Goal: Task Accomplishment & Management: Use online tool/utility

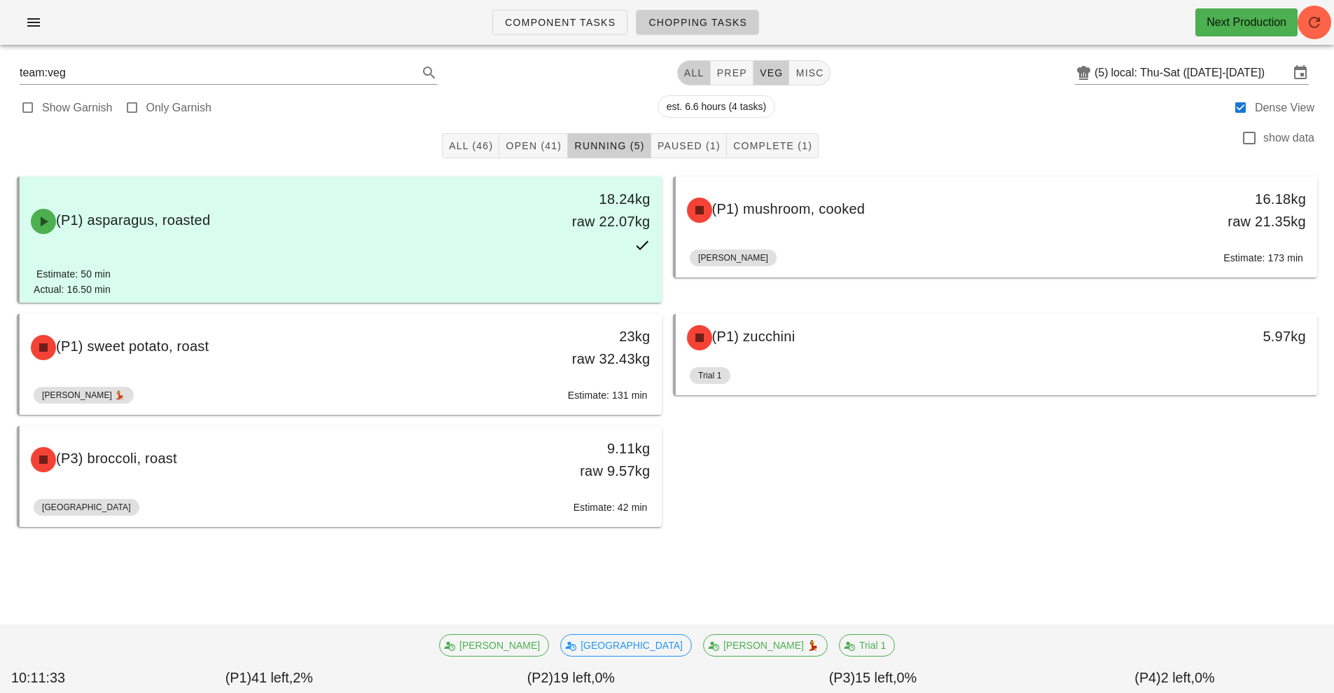
click at [693, 81] on button "All" at bounding box center [694, 72] width 34 height 25
click at [467, 146] on span "All (78)" at bounding box center [470, 145] width 45 height 11
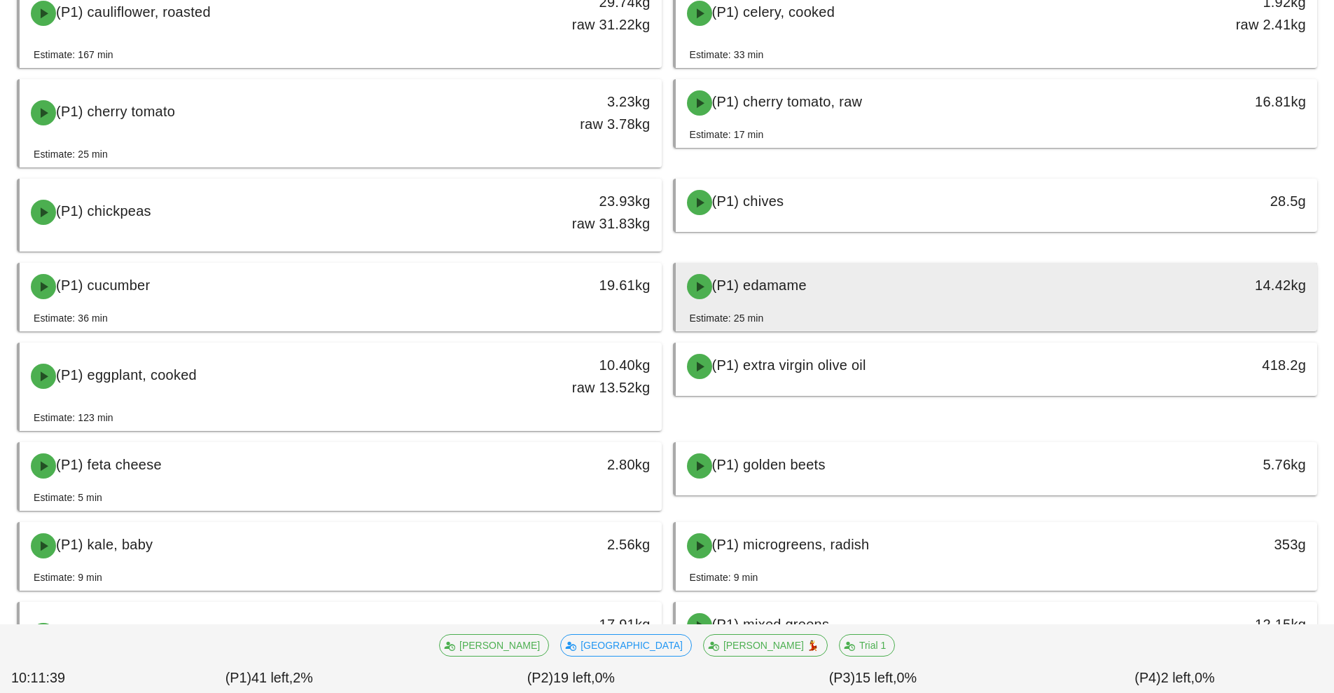
click at [908, 268] on div "(P1) edamame" at bounding box center [917, 286] width 477 height 42
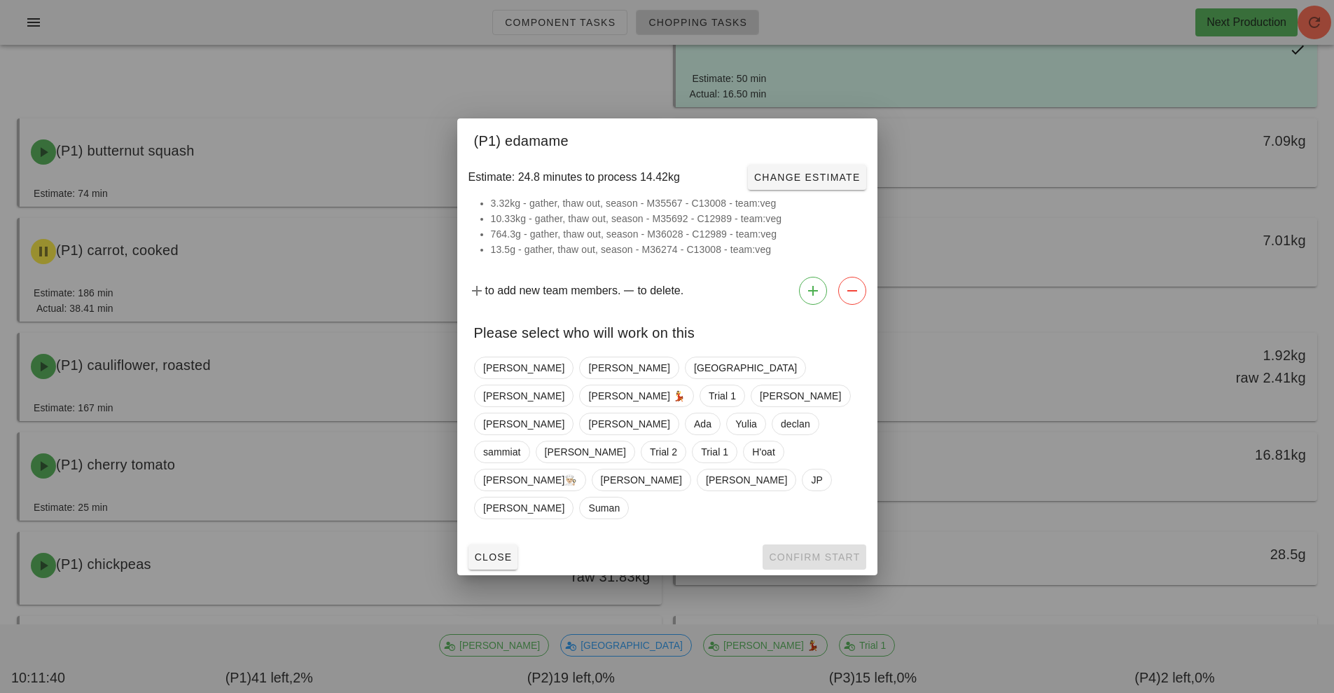
scroll to position [194, 0]
click at [506, 551] on span "Close" at bounding box center [493, 556] width 39 height 11
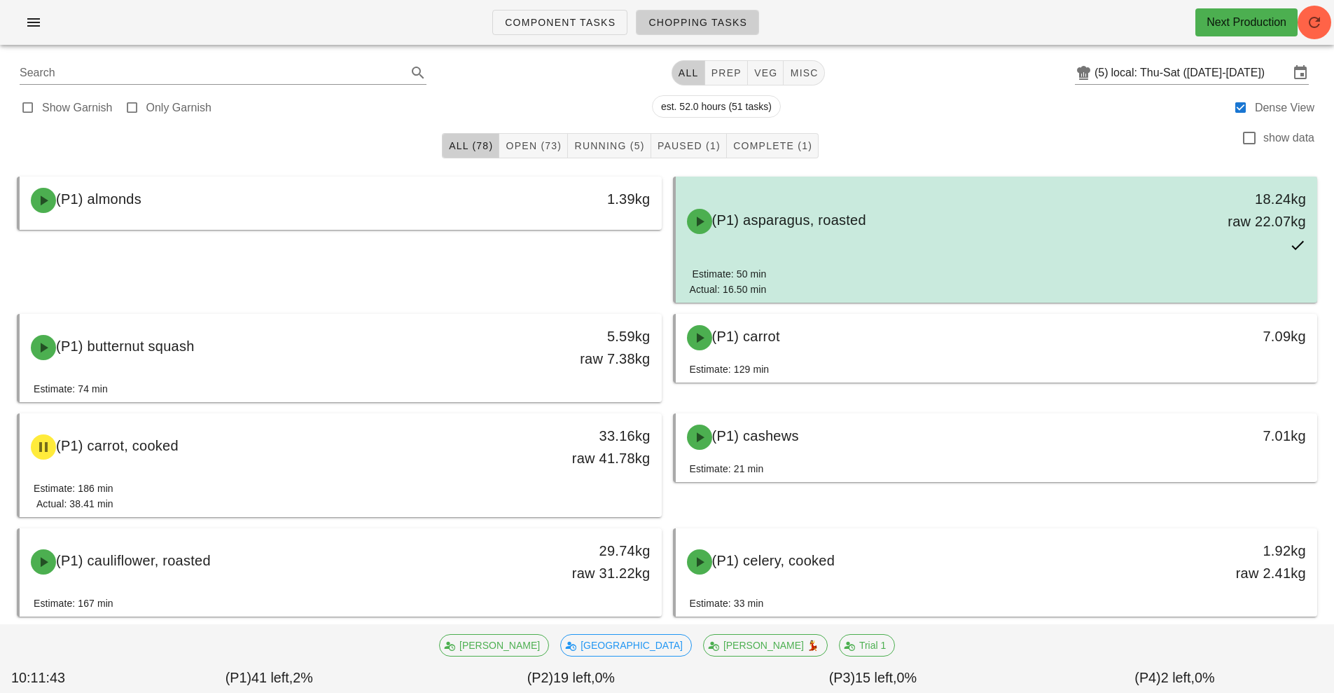
click at [922, 251] on div "(P1) asparagus, roasted 18.24kg raw 22.07kg" at bounding box center [997, 221] width 637 height 84
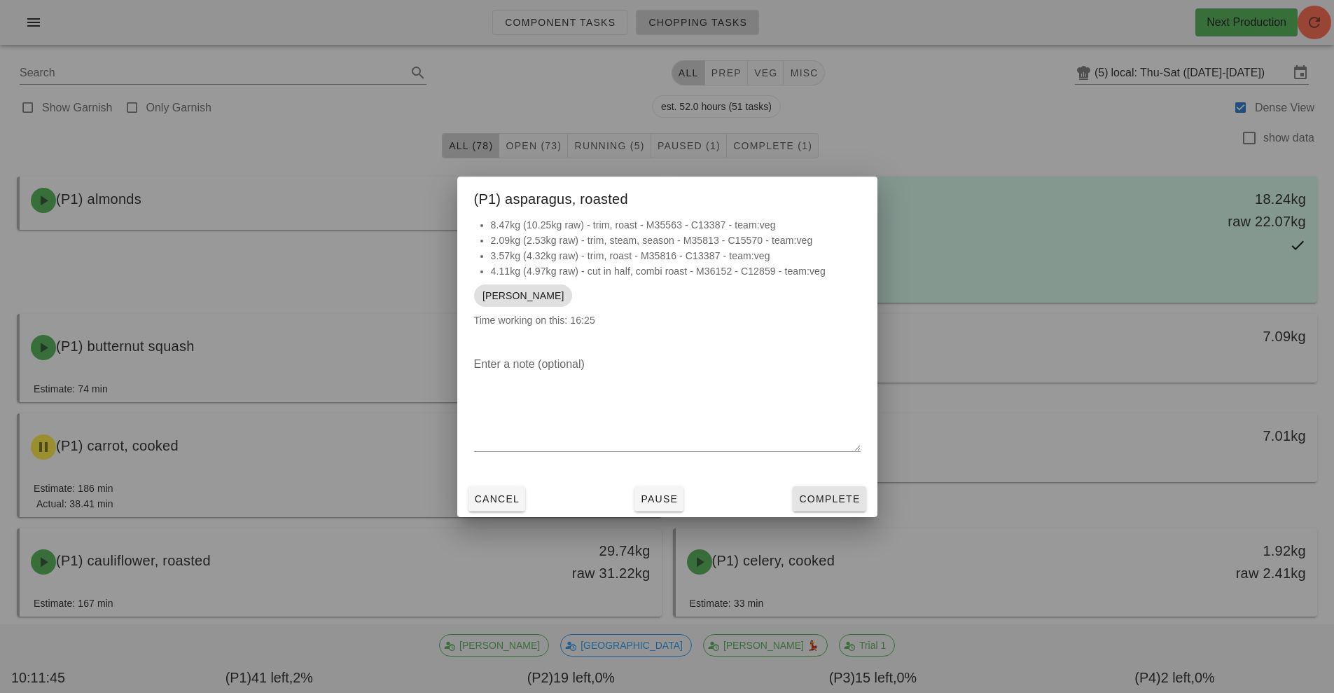
click at [810, 506] on button "Complete" at bounding box center [829, 498] width 73 height 25
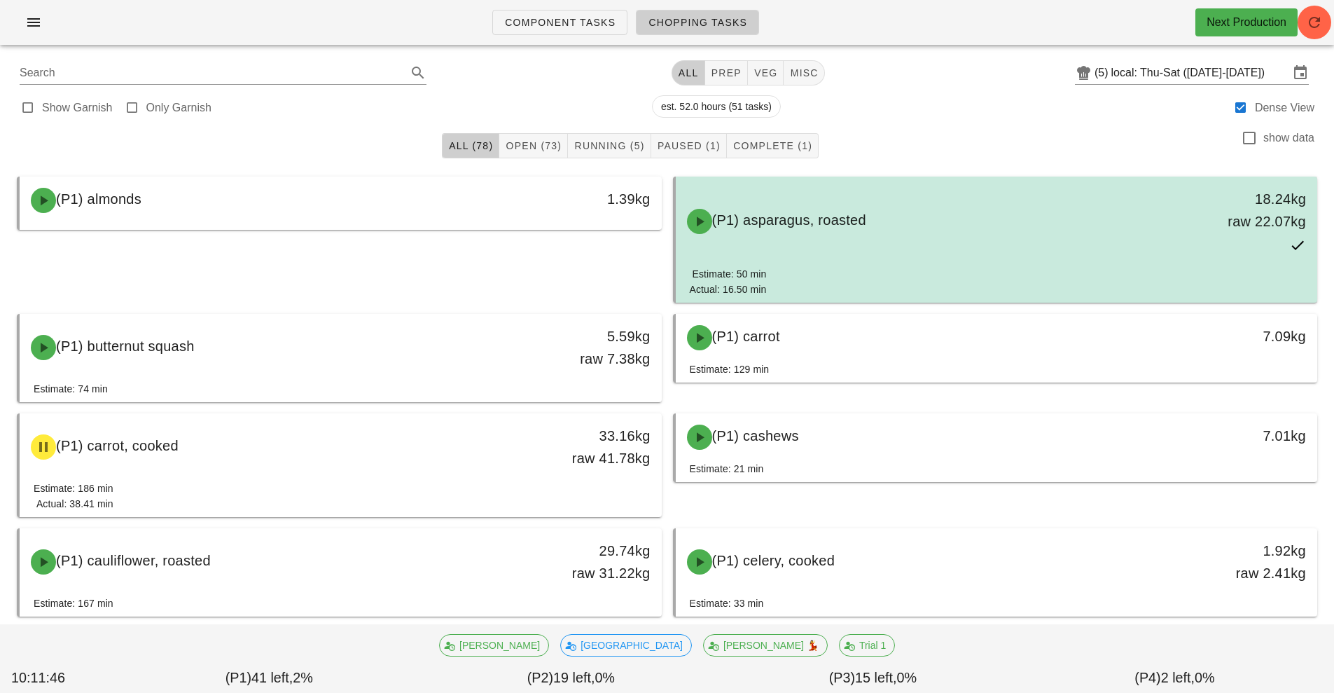
click at [982, 247] on div "(P1) asparagus, roasted 18.24kg raw 22.07kg" at bounding box center [997, 221] width 637 height 84
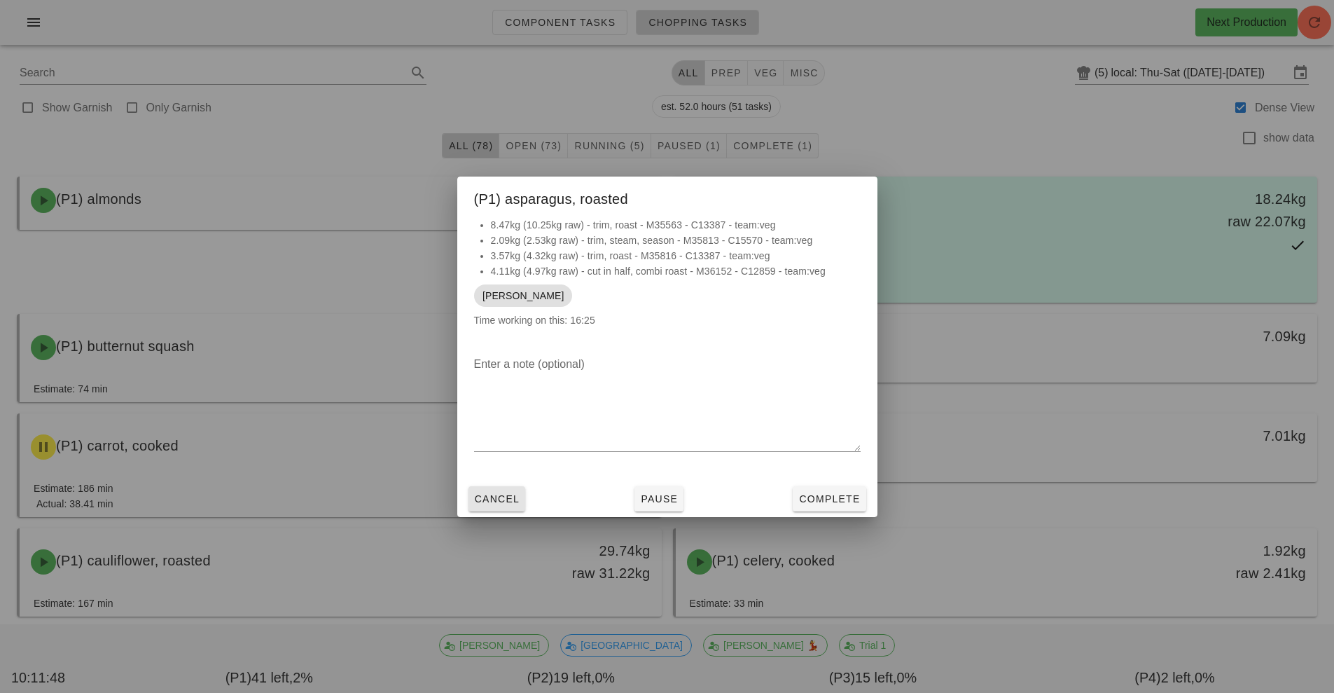
click at [504, 507] on button "Cancel" at bounding box center [497, 498] width 57 height 25
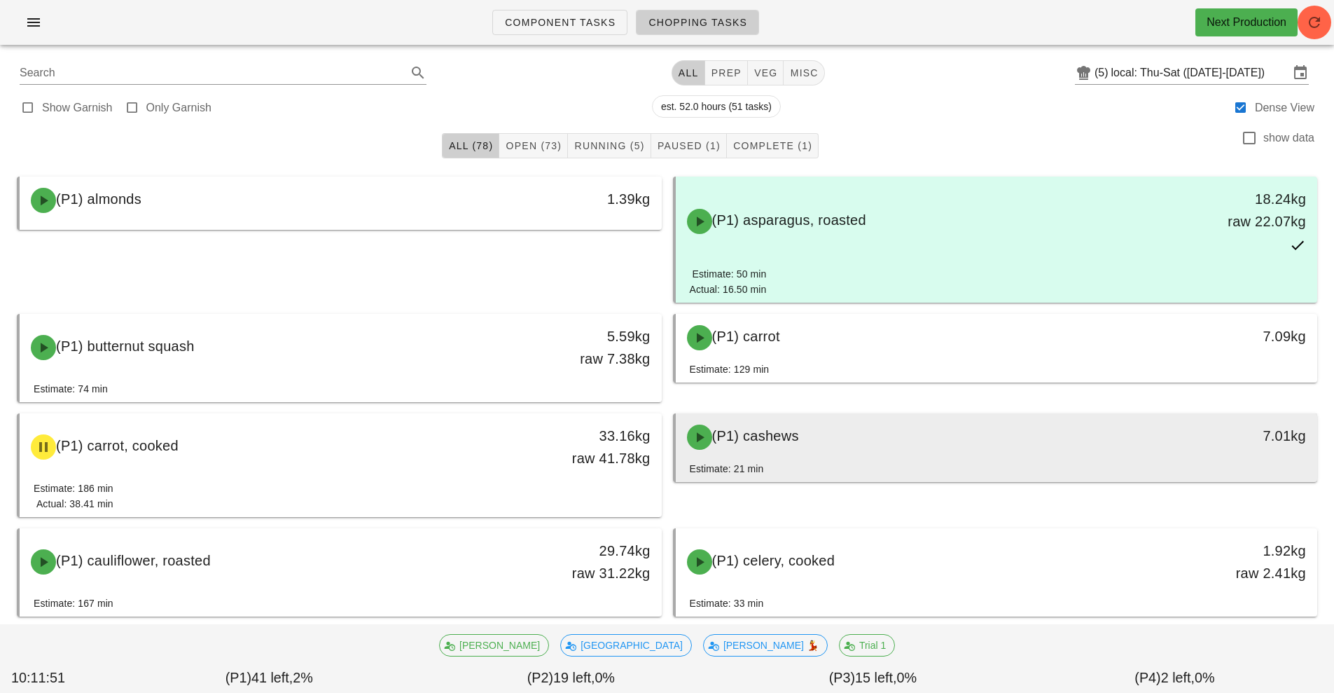
click at [849, 451] on div "(P1) cashews" at bounding box center [917, 437] width 477 height 42
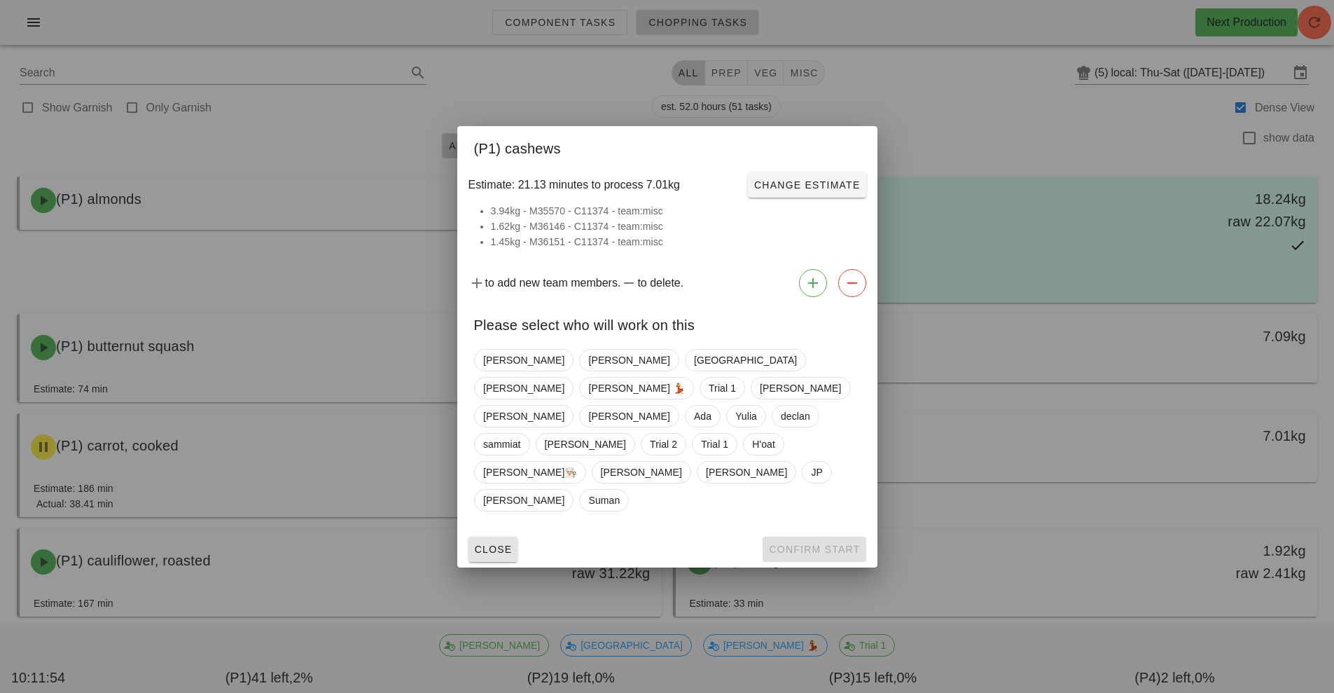
click at [499, 543] on span "Close" at bounding box center [493, 548] width 39 height 11
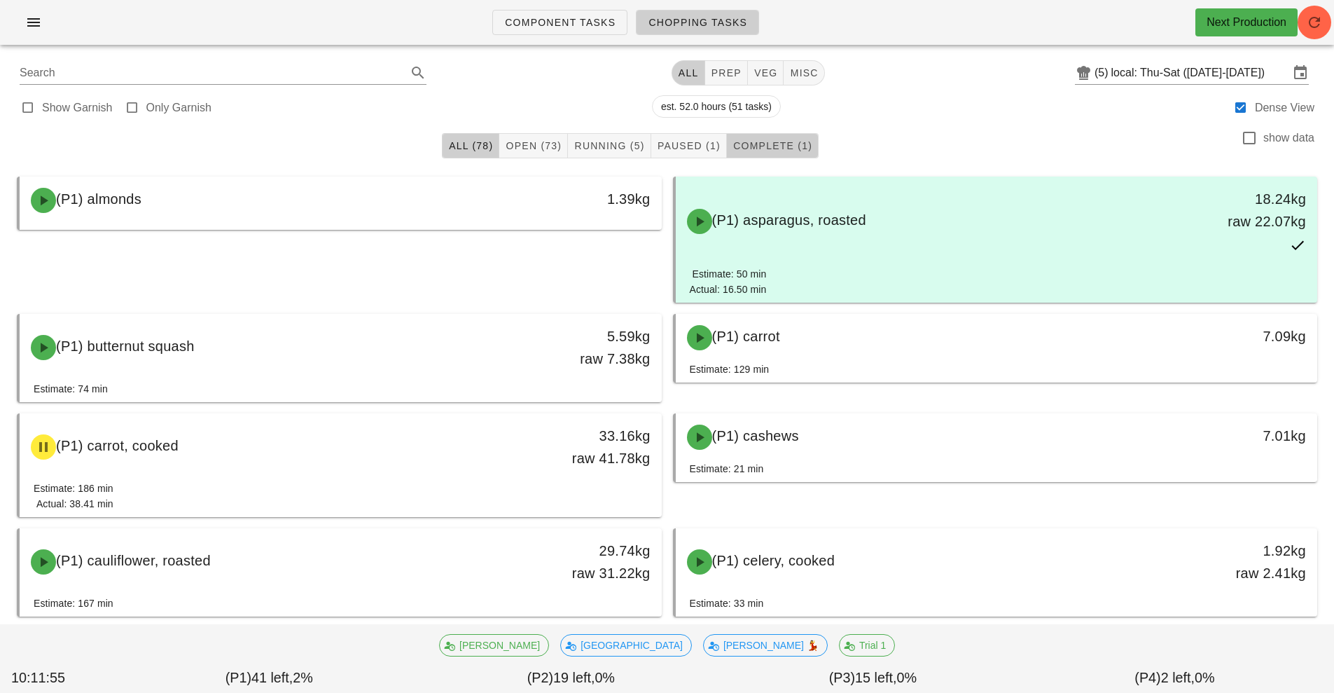
click at [769, 150] on span "Complete (1)" at bounding box center [773, 145] width 80 height 11
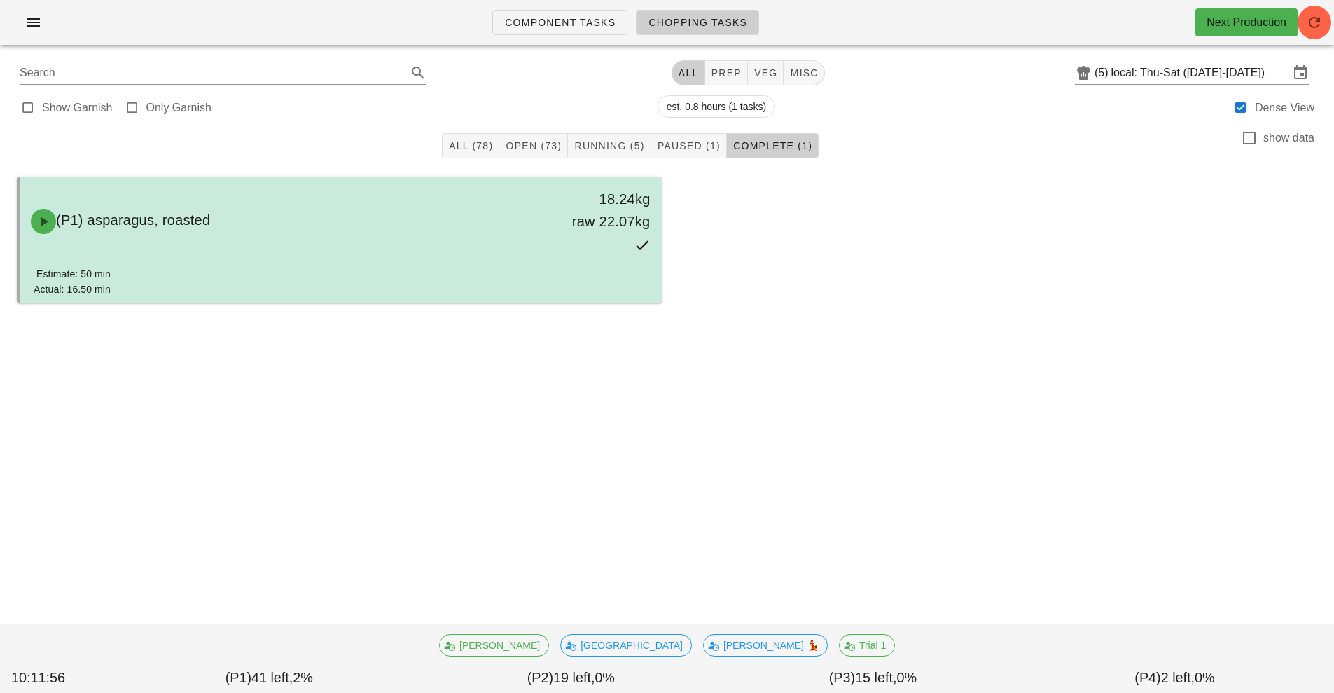
click at [483, 279] on div "Estimate: 50 min Actual: 16.50 min" at bounding box center [341, 284] width 614 height 36
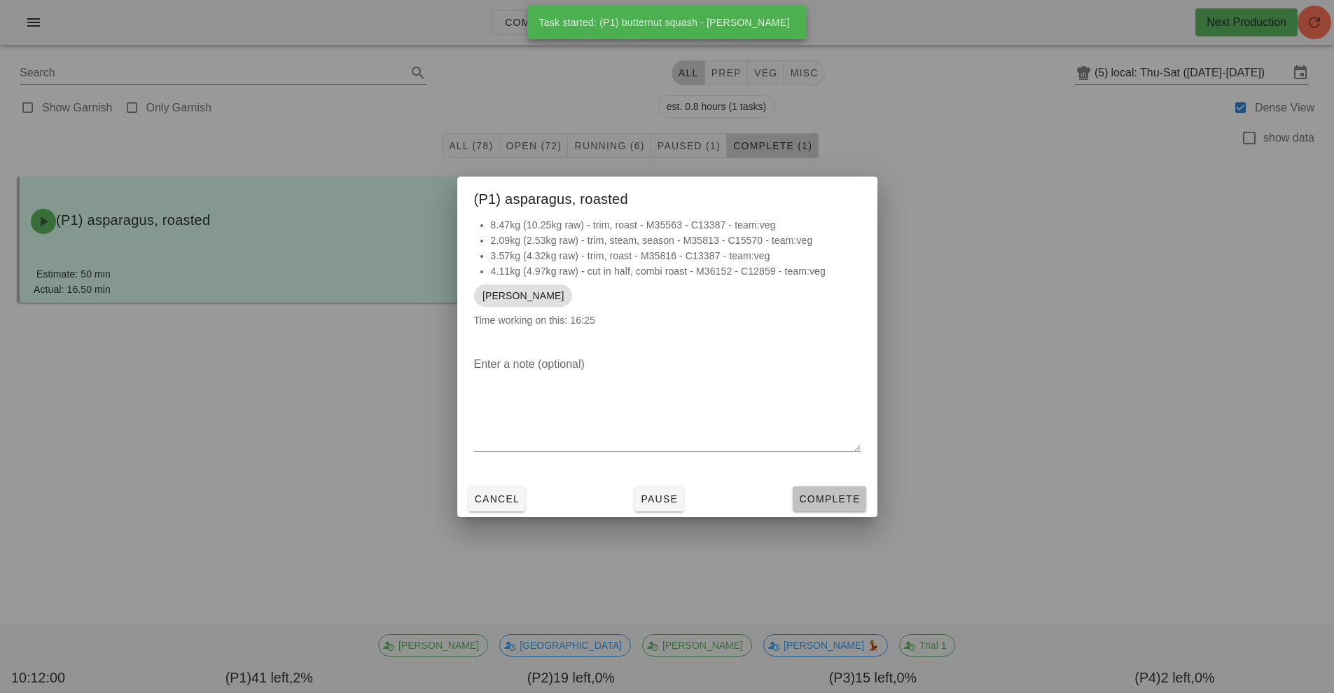
click at [836, 499] on span "Complete" at bounding box center [829, 498] width 62 height 11
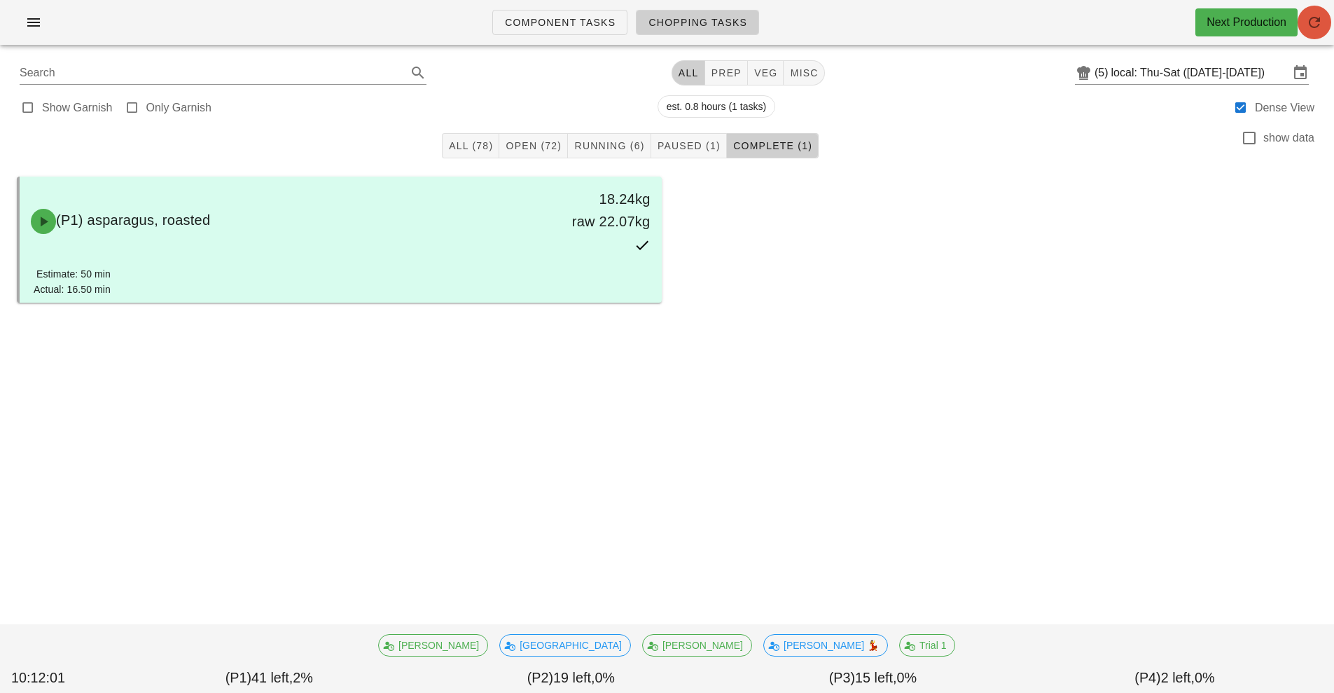
click at [1320, 30] on icon "button" at bounding box center [1314, 22] width 17 height 17
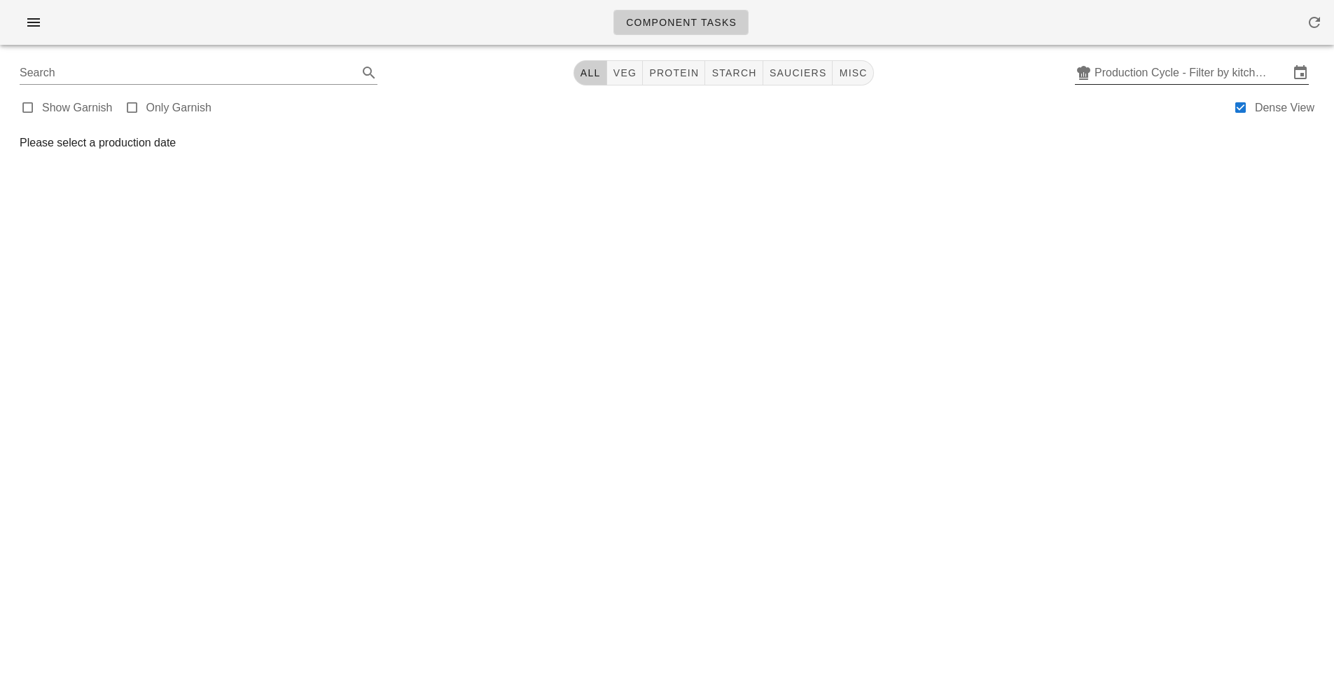
click at [1149, 72] on input "Production Cycle - Filter by kitchen production schedules" at bounding box center [1192, 73] width 195 height 22
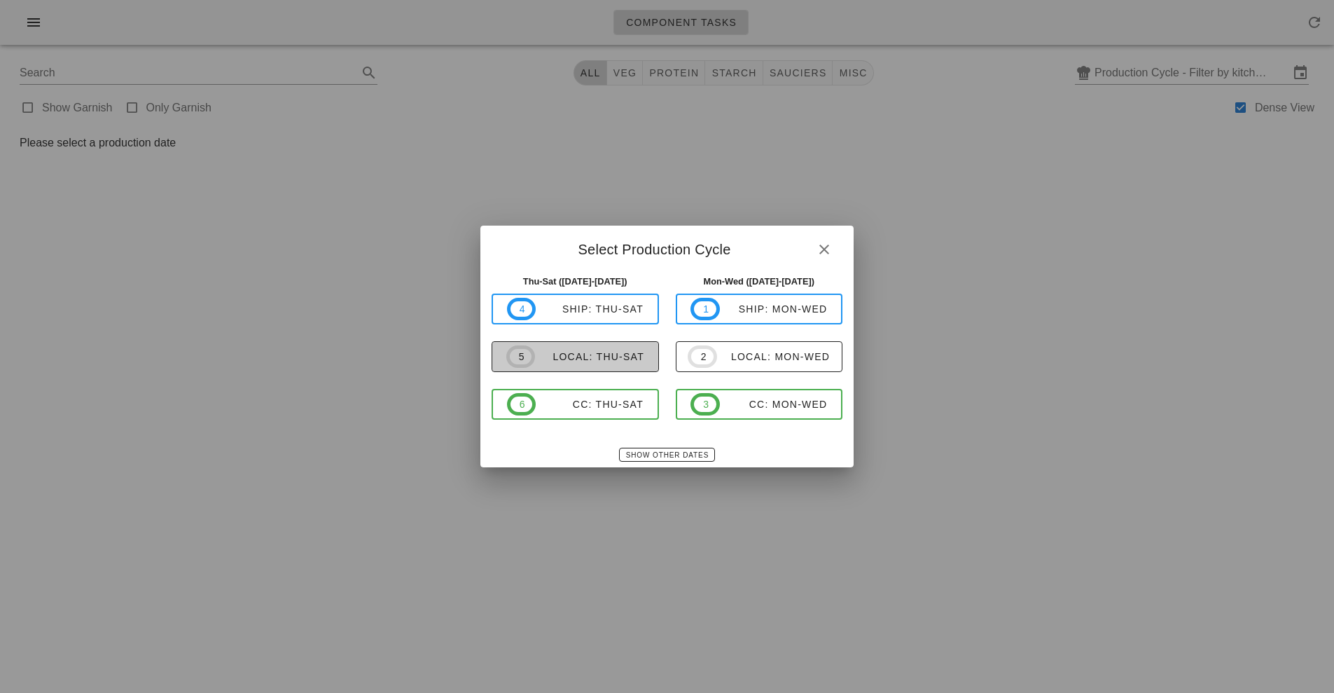
click at [623, 354] on div "local: Thu-Sat" at bounding box center [589, 356] width 109 height 11
type input "local: Thu-Sat ([DATE]-[DATE])"
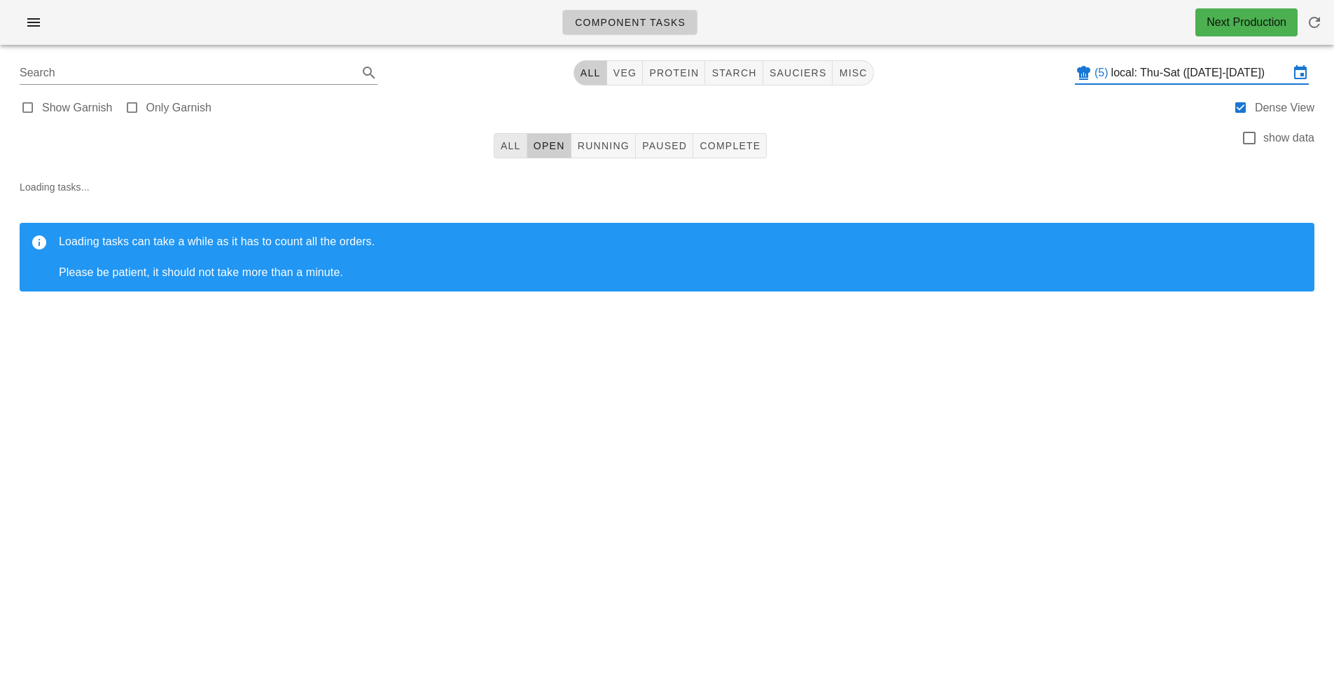
click at [525, 148] on button "All" at bounding box center [511, 145] width 34 height 25
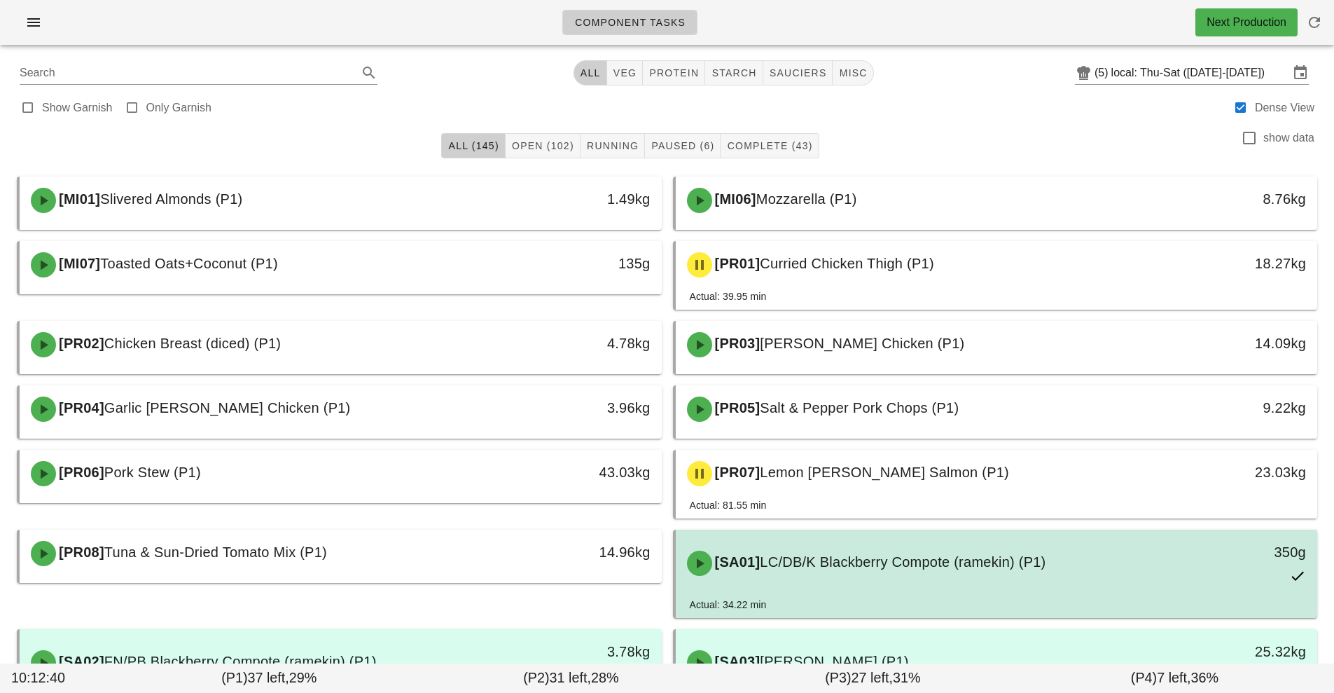
click at [919, 582] on div "[SA01] LC/DB/K Blackberry Compote (ramekin) (P1)" at bounding box center [917, 563] width 477 height 42
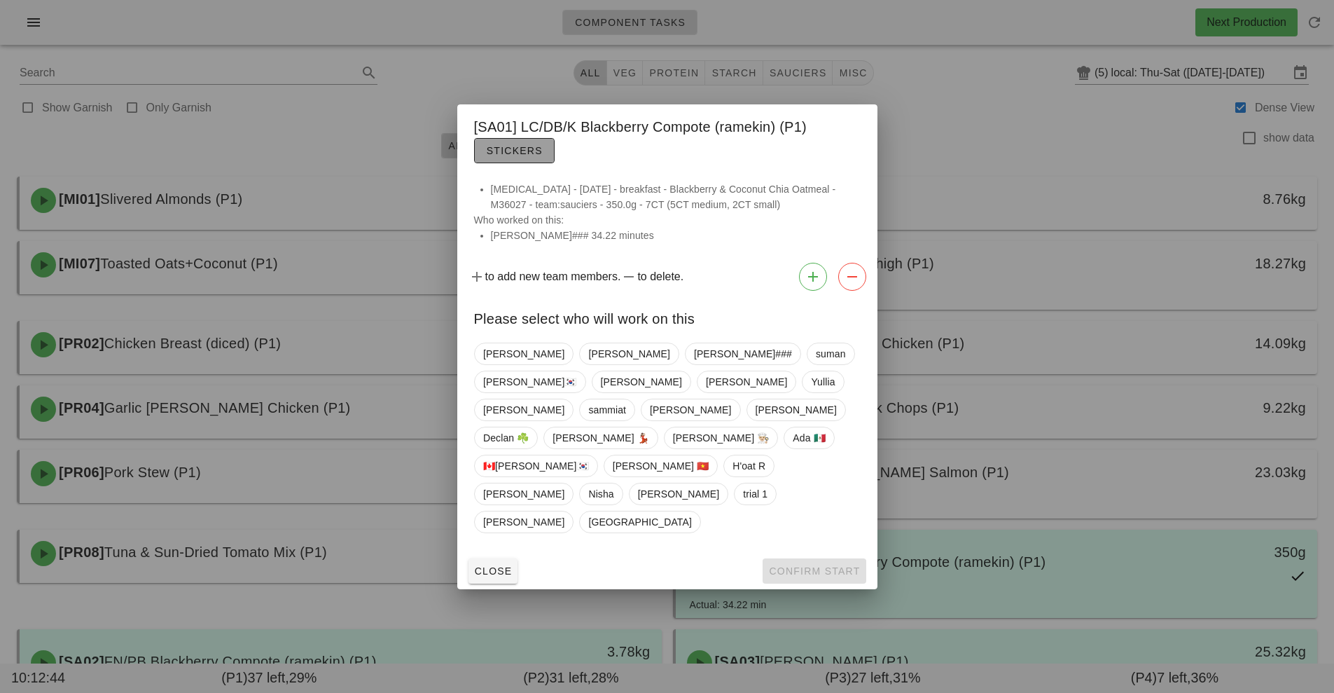
click at [525, 163] on button "Stickers" at bounding box center [514, 150] width 81 height 25
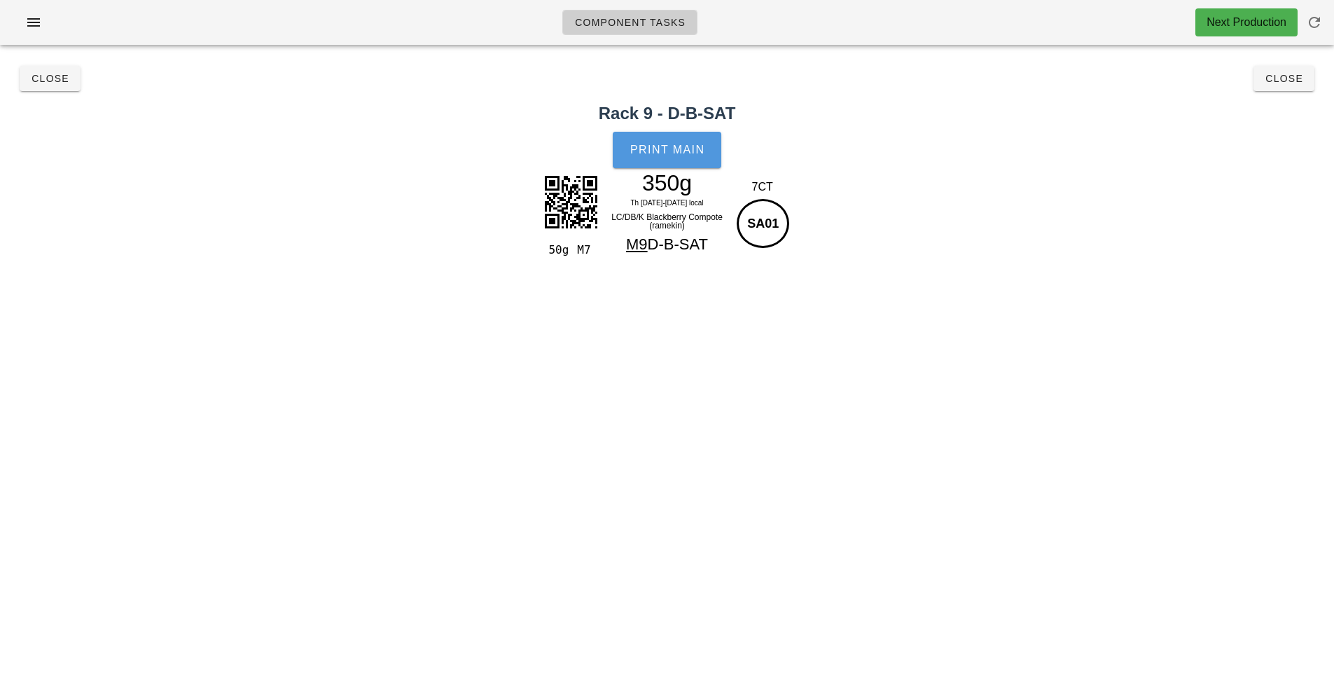
click at [667, 154] on span "Print Main" at bounding box center [668, 150] width 76 height 13
click at [1294, 78] on span "Close" at bounding box center [1284, 78] width 39 height 11
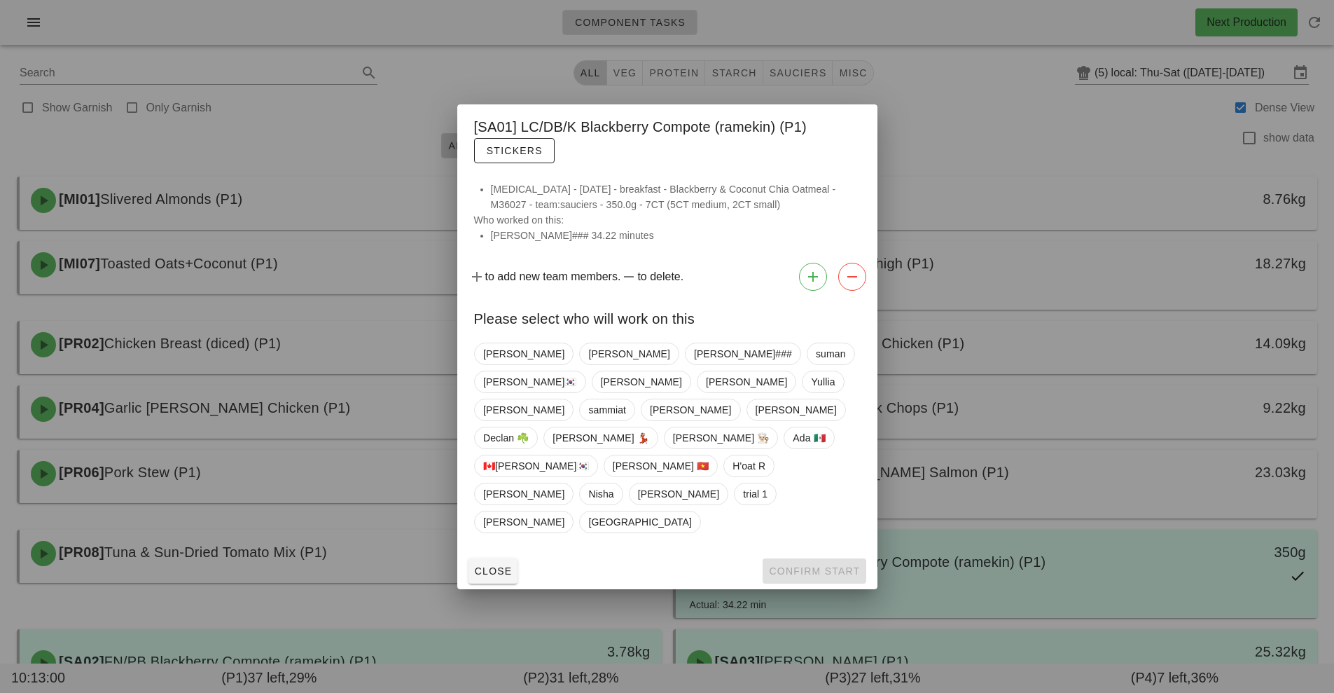
click at [460, 553] on div "Close Confirm Start" at bounding box center [667, 571] width 420 height 36
click at [497, 565] on span "Close" at bounding box center [493, 570] width 39 height 11
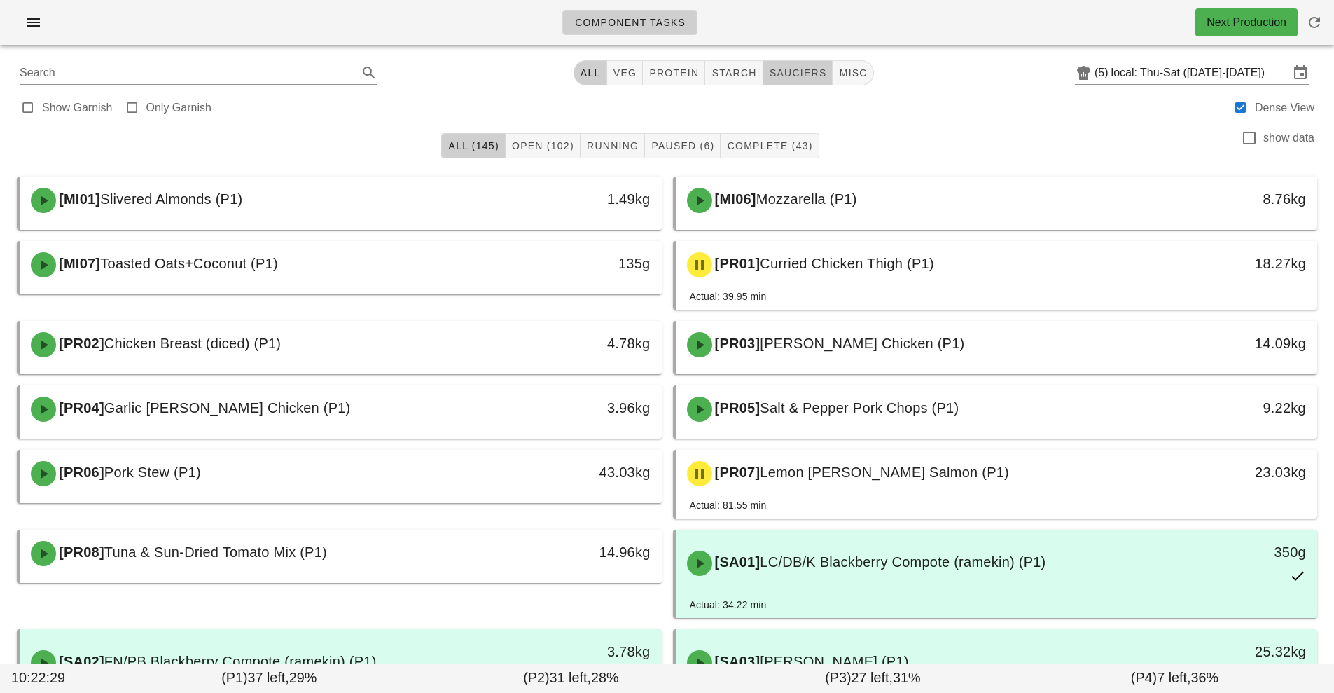
click at [787, 83] on button "sauciers" at bounding box center [798, 72] width 70 height 25
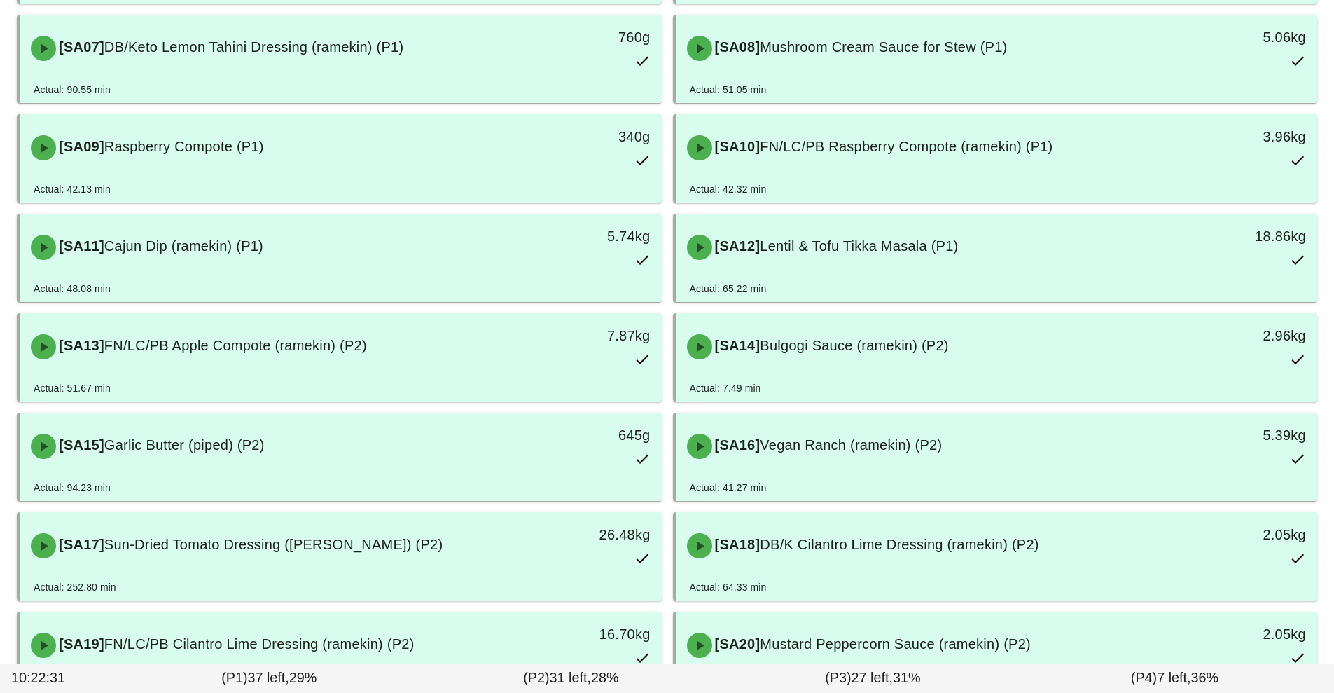
scroll to position [465, 0]
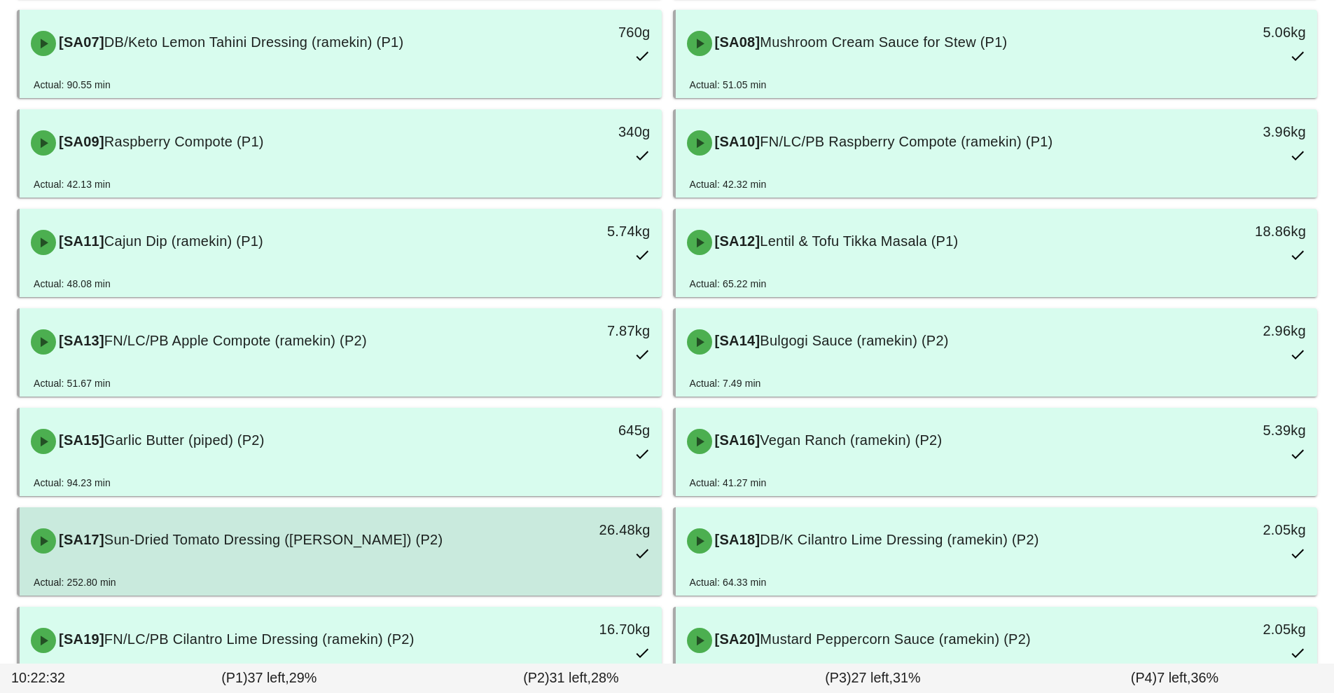
click at [311, 553] on div "[SA17] Sun-Dried Tomato Dressing (ramekin) (P2)" at bounding box center [260, 541] width 477 height 42
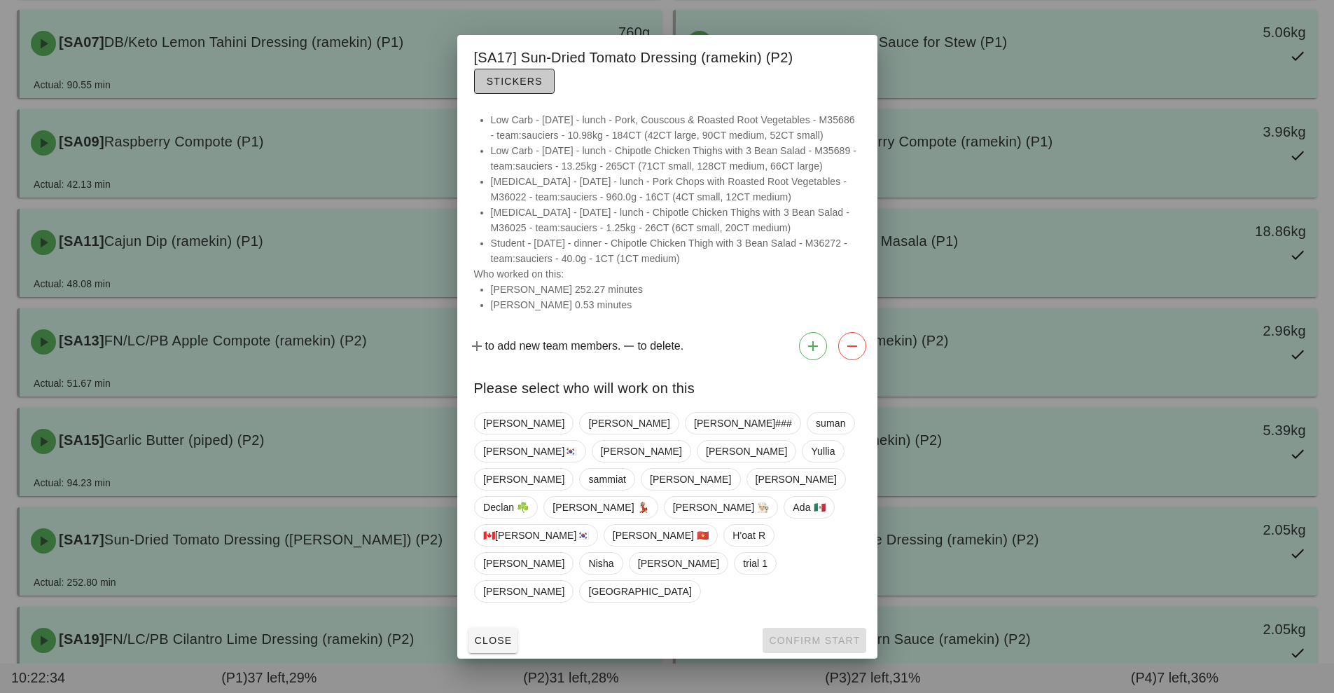
click at [511, 87] on span "Stickers" at bounding box center [514, 81] width 57 height 11
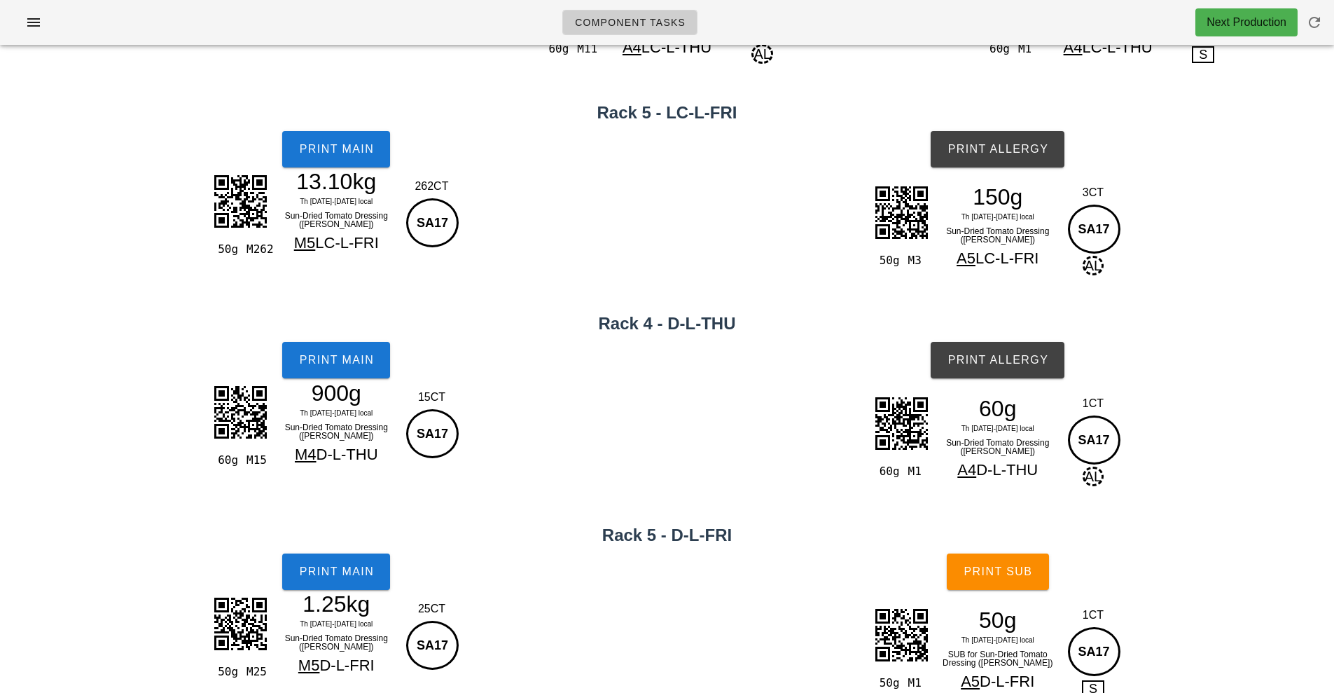
scroll to position [208, 0]
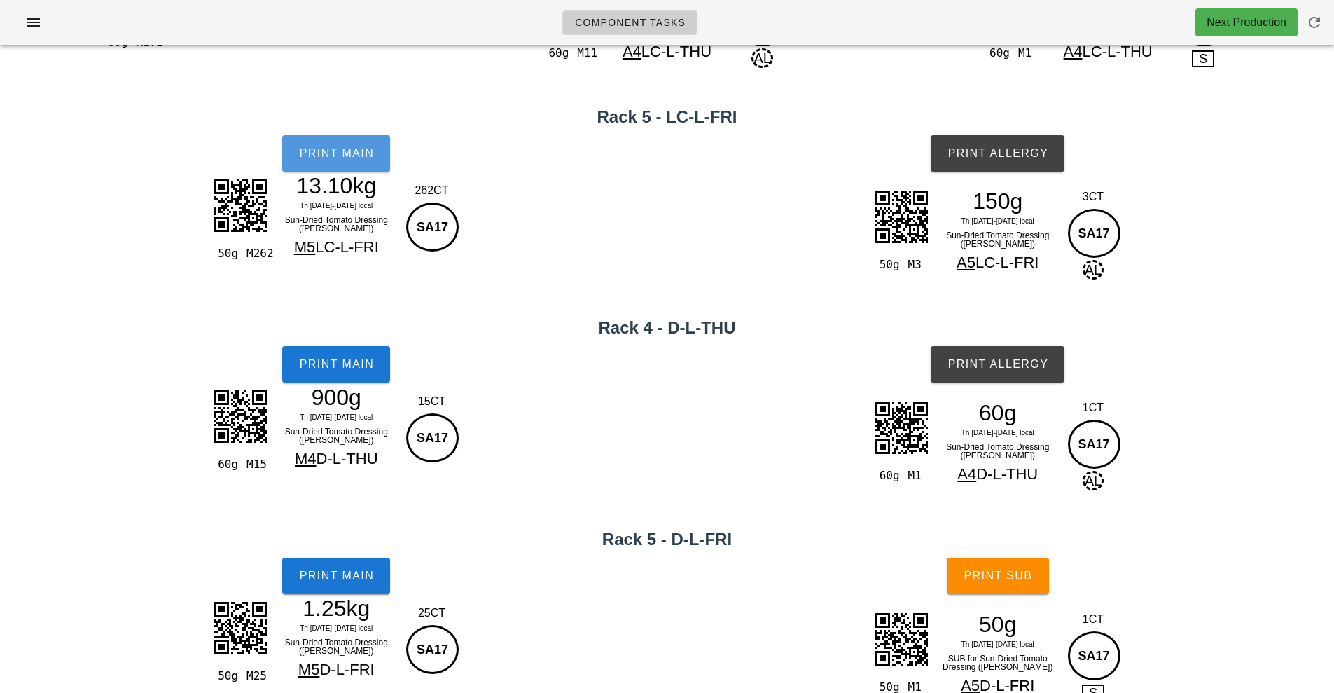
click at [325, 158] on span "Print Main" at bounding box center [336, 153] width 76 height 13
click at [330, 169] on button "Print Main" at bounding box center [336, 153] width 108 height 36
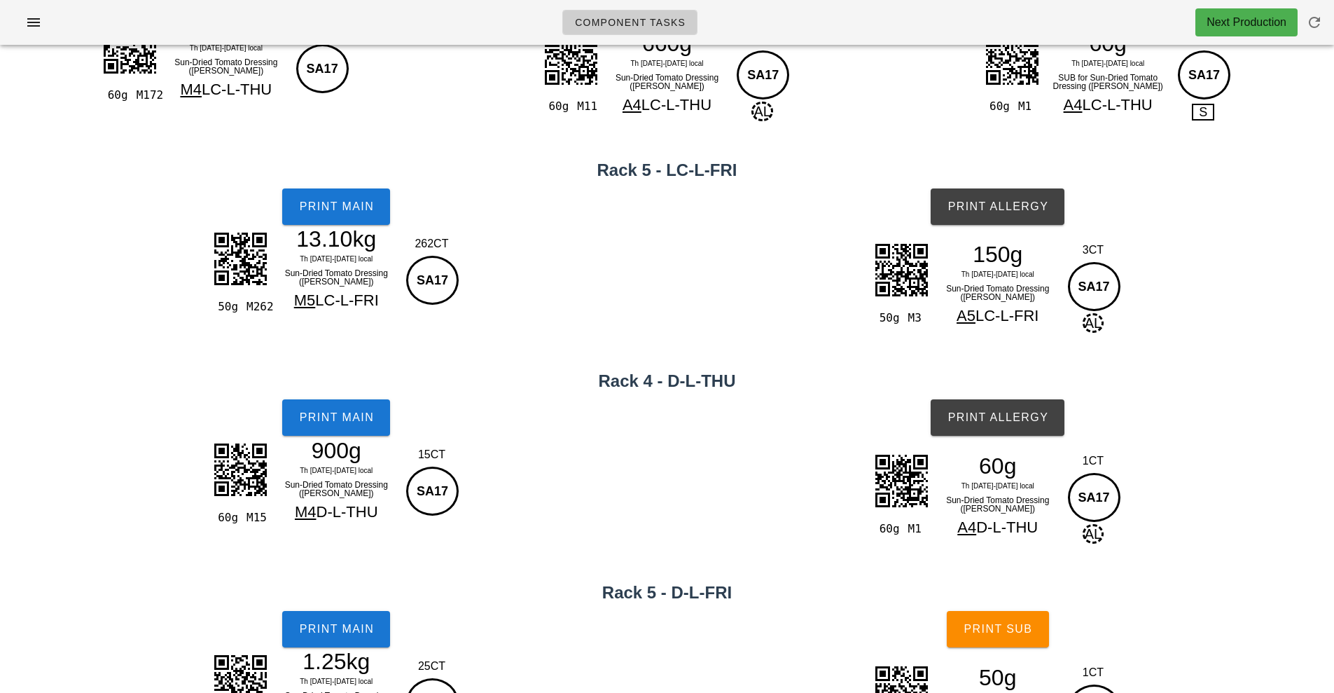
scroll to position [0, 0]
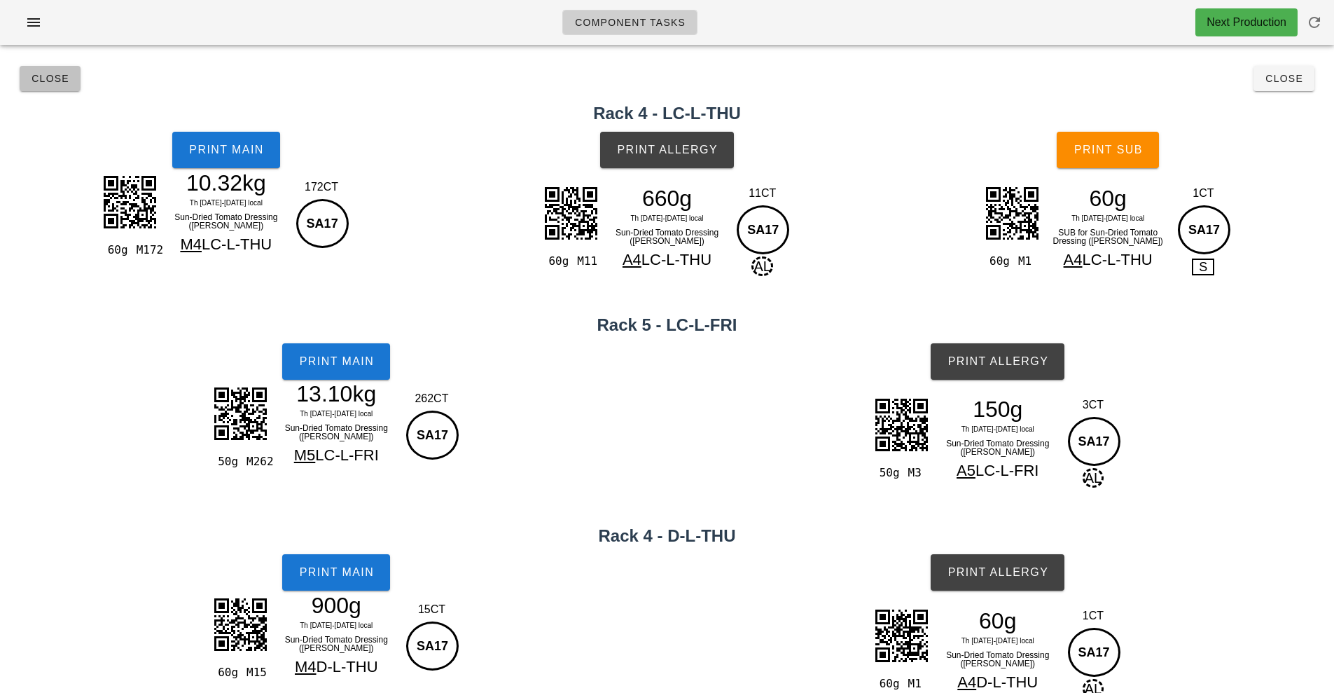
click at [62, 85] on button "Close" at bounding box center [50, 78] width 61 height 25
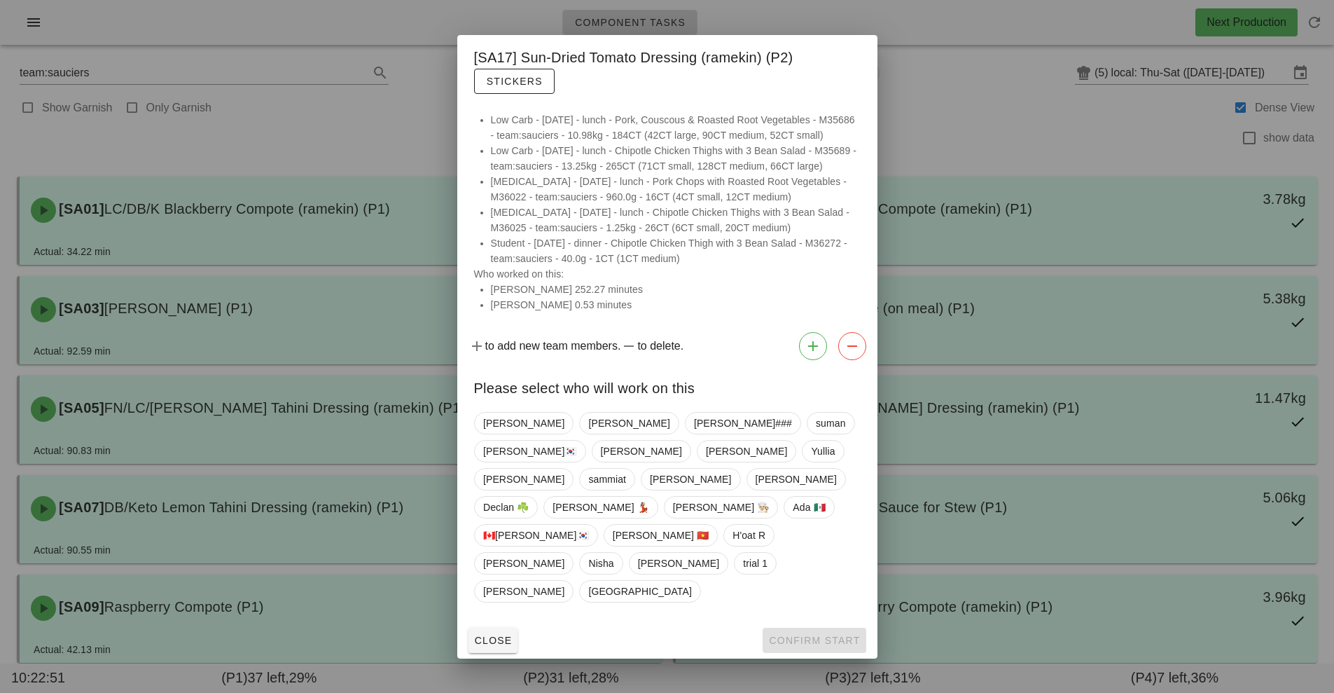
click at [157, 136] on div at bounding box center [667, 346] width 1334 height 693
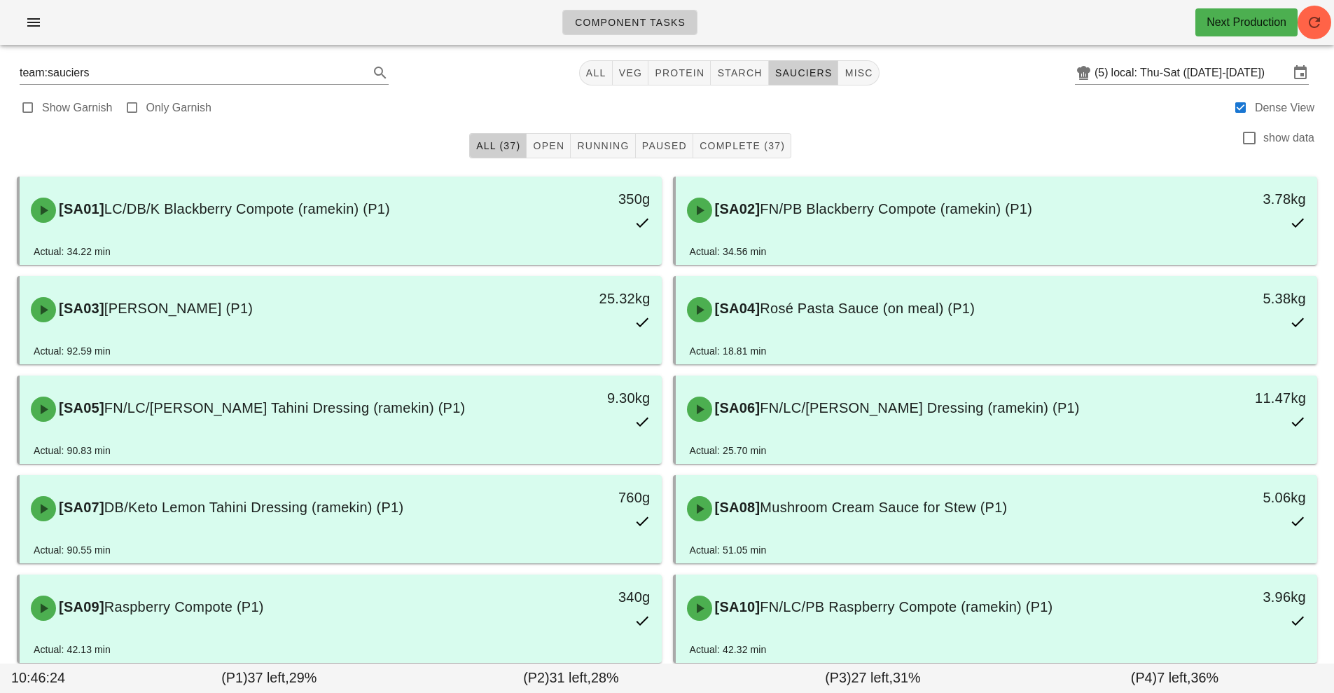
click at [1037, 398] on div "[SA06] FN/LC/PB Lemon Dressing (ramekin) (P1)" at bounding box center [917, 409] width 477 height 42
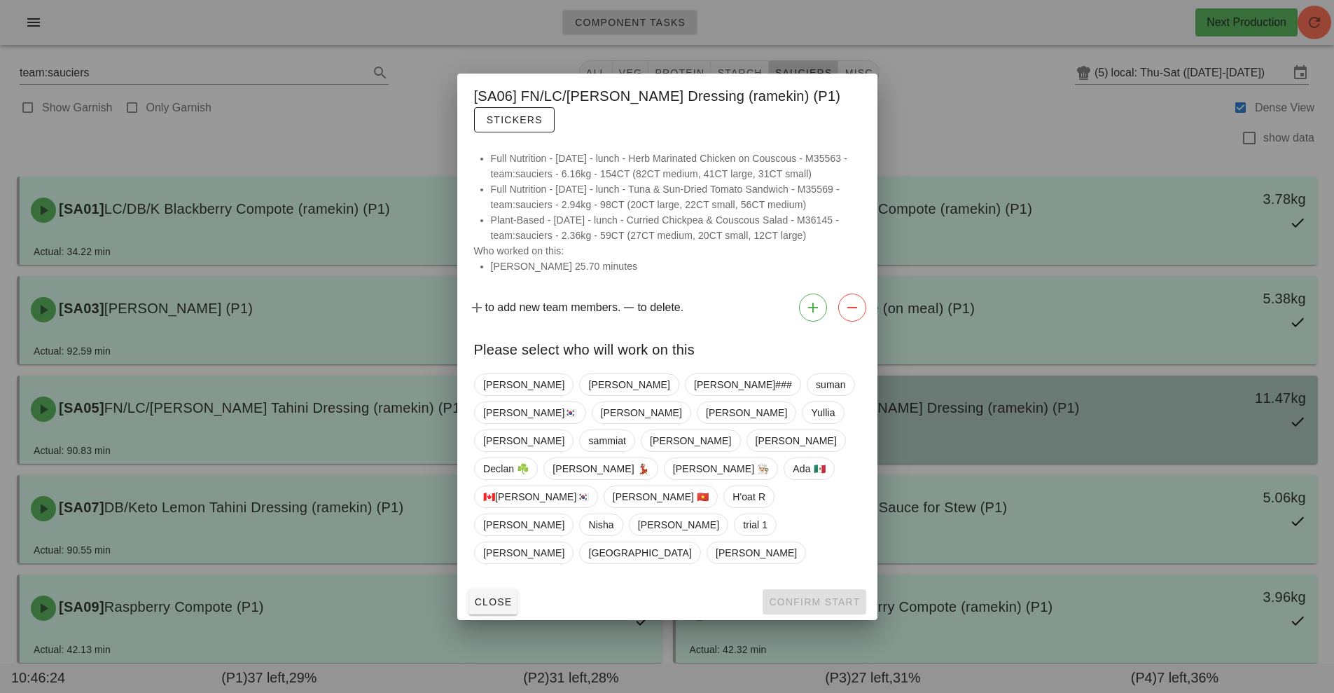
click at [1008, 410] on div at bounding box center [667, 346] width 1334 height 693
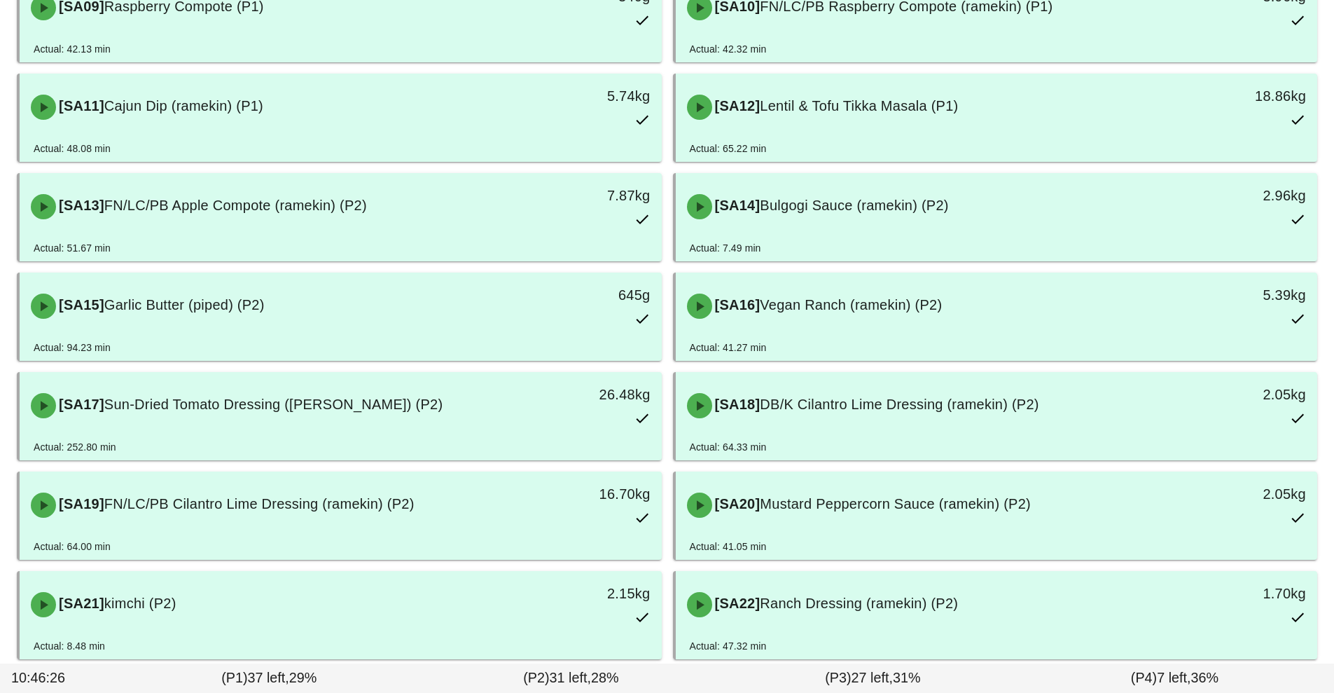
scroll to position [606, 0]
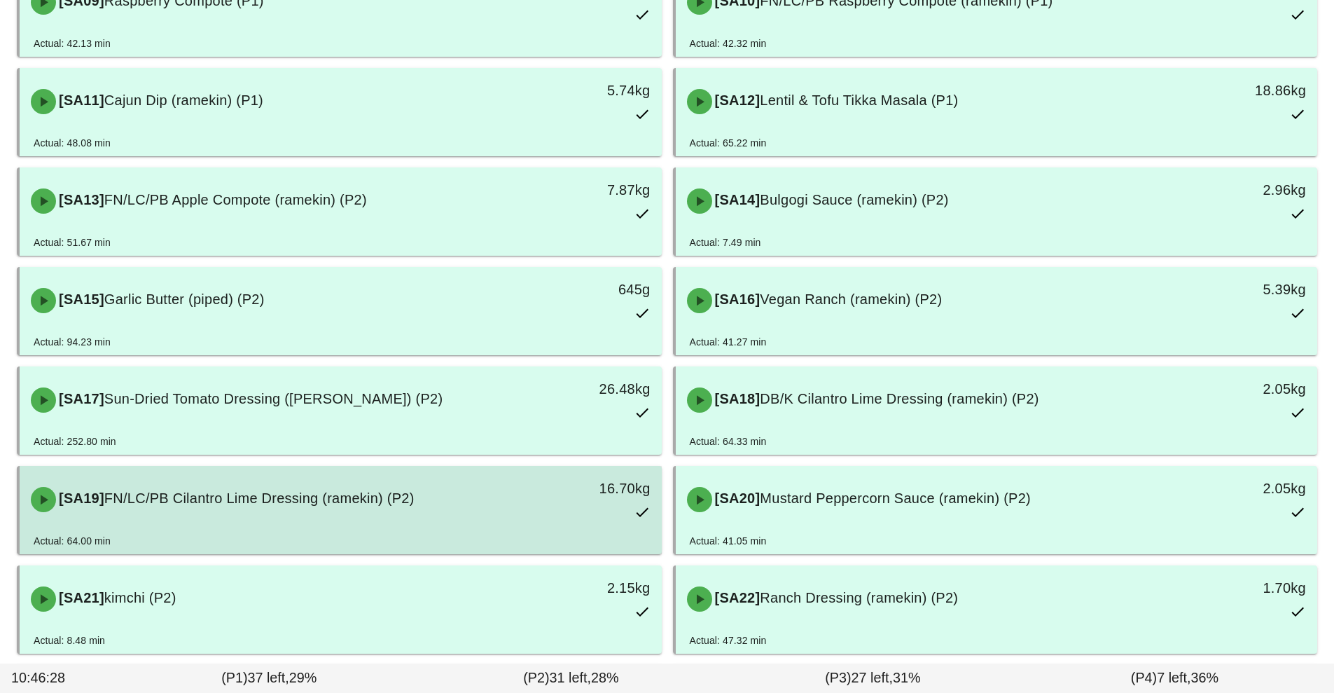
click at [499, 513] on div "16.70kg" at bounding box center [578, 500] width 159 height 62
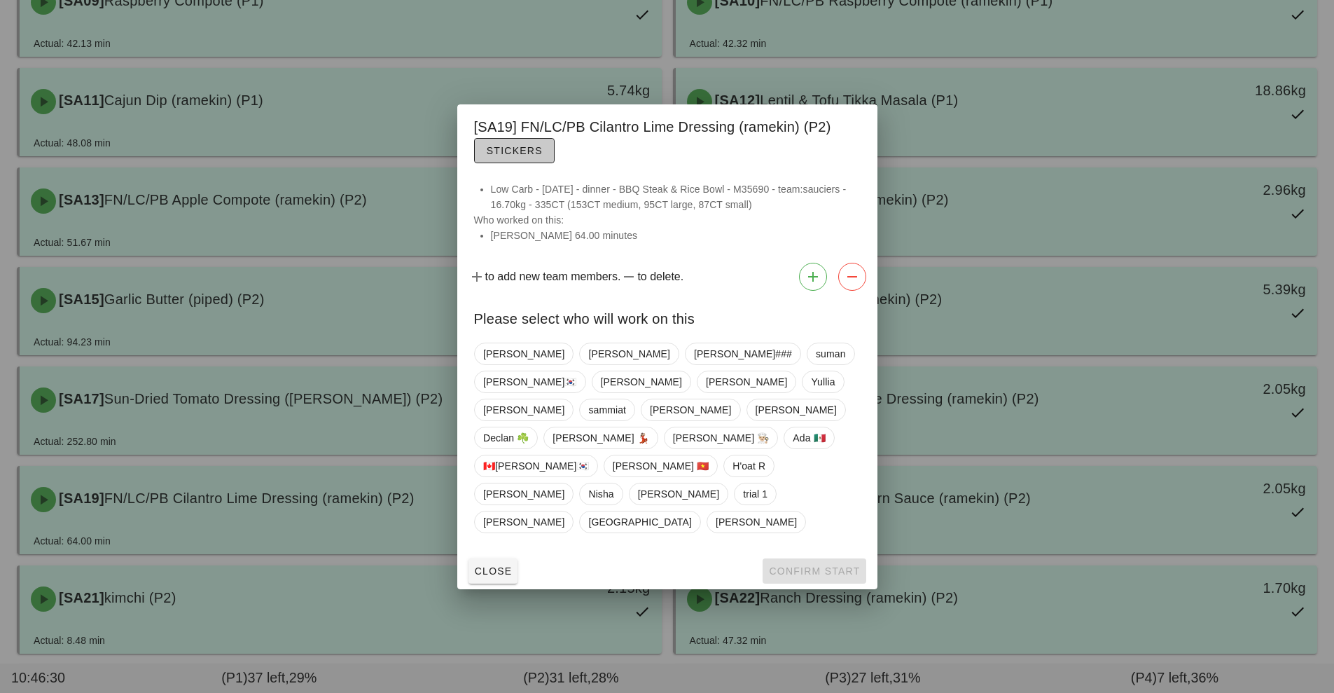
click at [518, 163] on button "Stickers" at bounding box center [514, 150] width 81 height 25
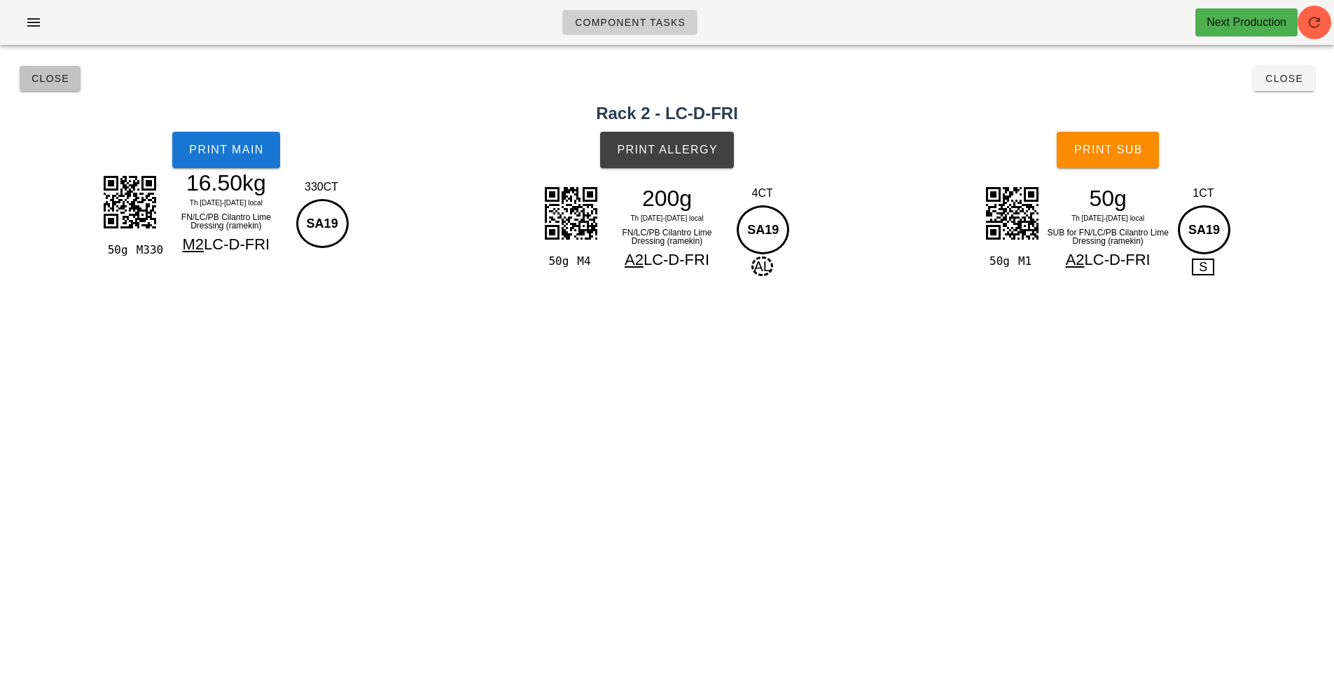
click at [64, 89] on button "Close" at bounding box center [50, 78] width 61 height 25
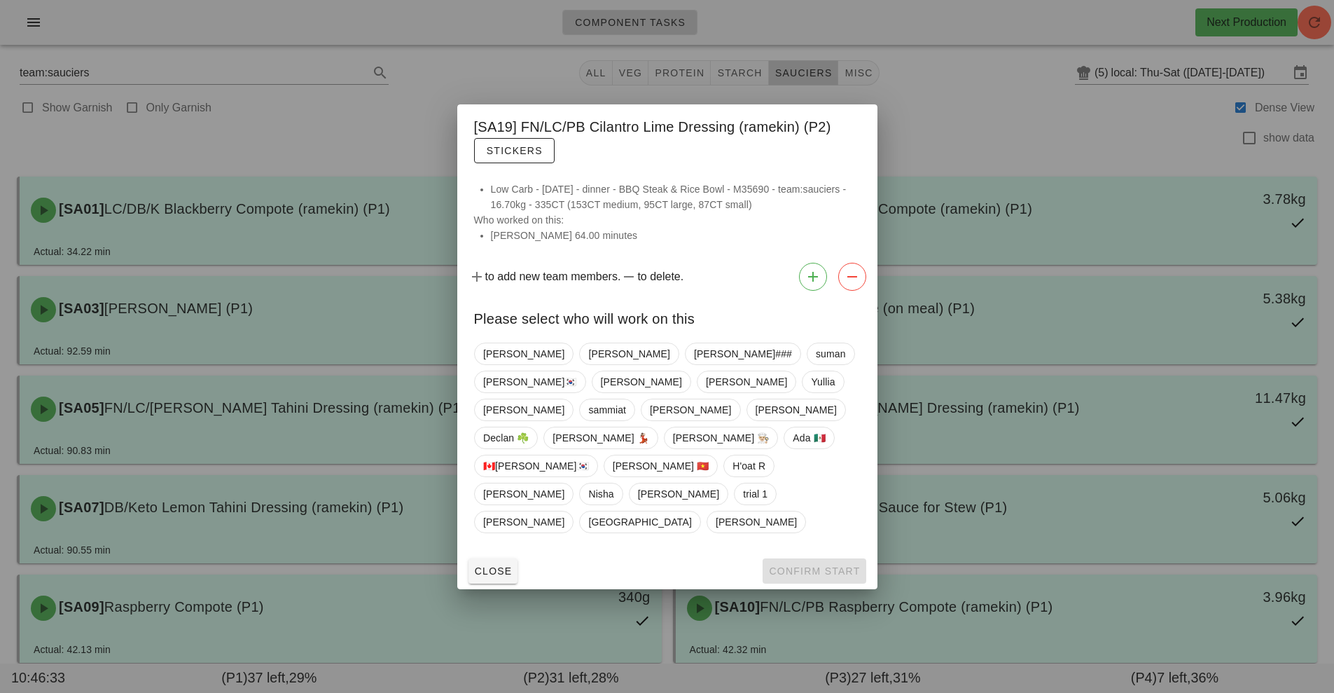
click at [347, 583] on div at bounding box center [667, 346] width 1334 height 693
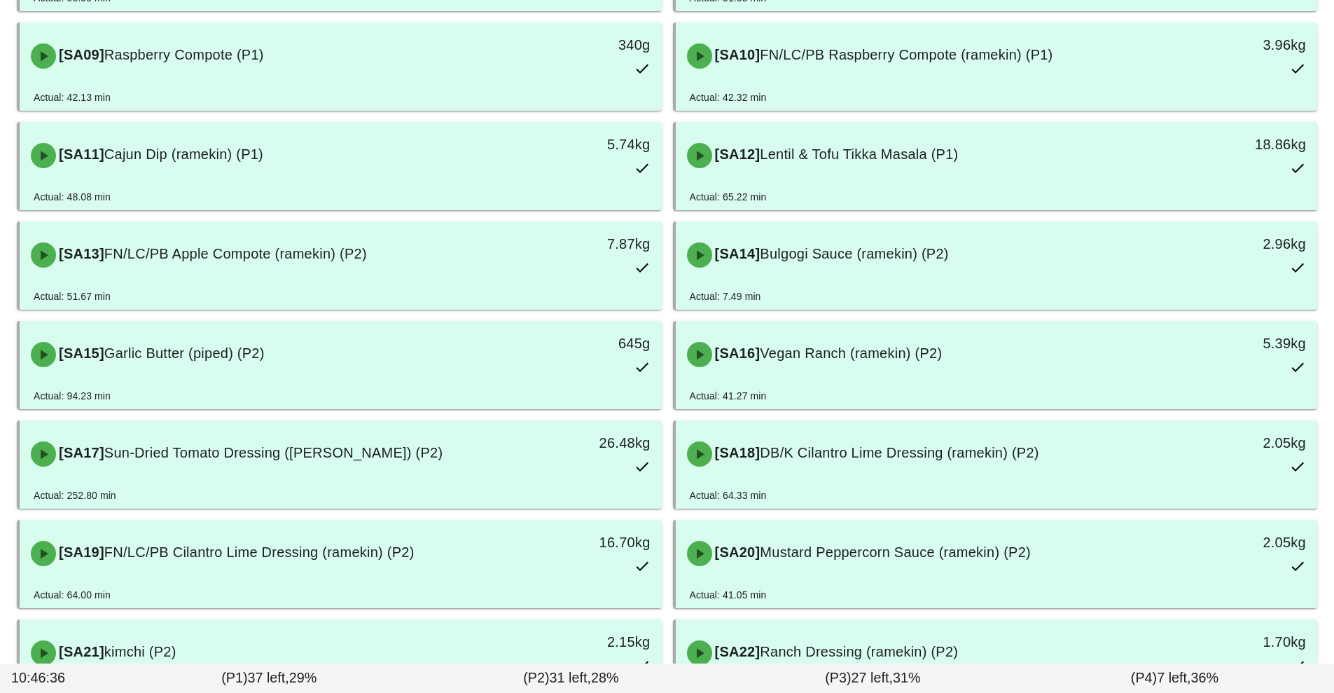
scroll to position [564, 0]
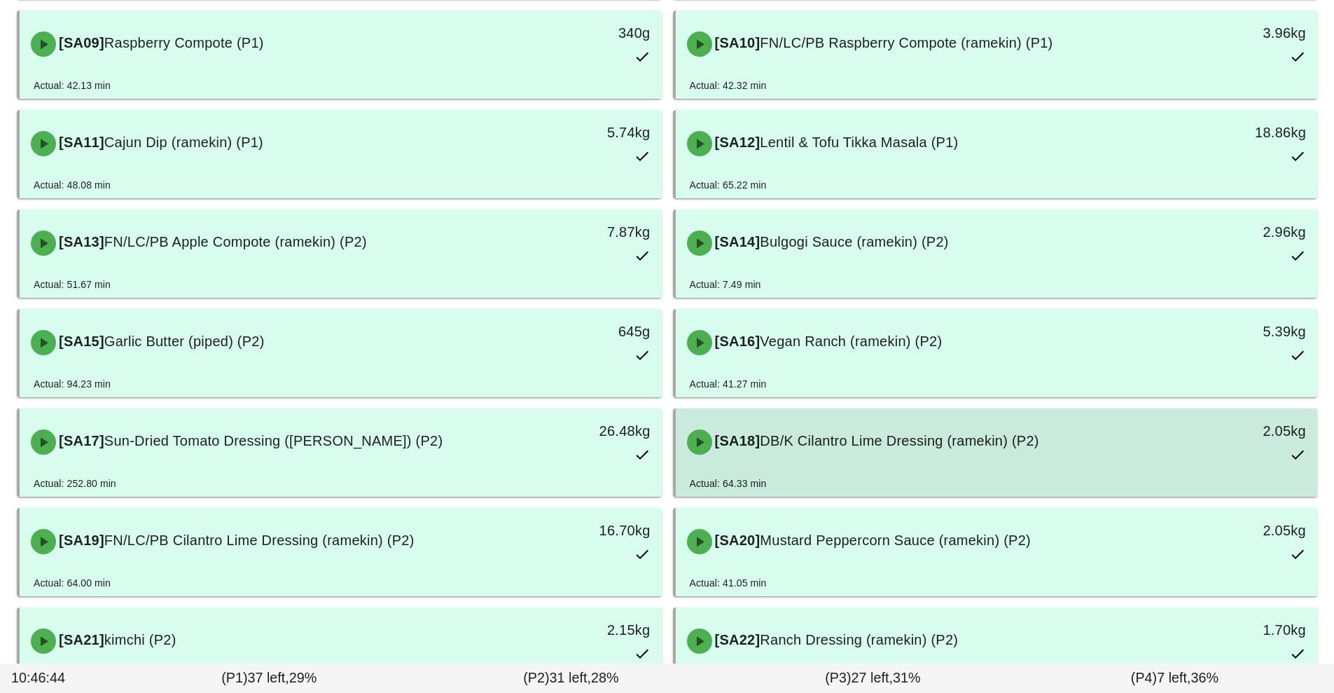
click at [1006, 465] on div "[SA18] DB/K Cilantro Lime Dressing (ramekin) (P2) 2.05kg" at bounding box center [997, 442] width 637 height 62
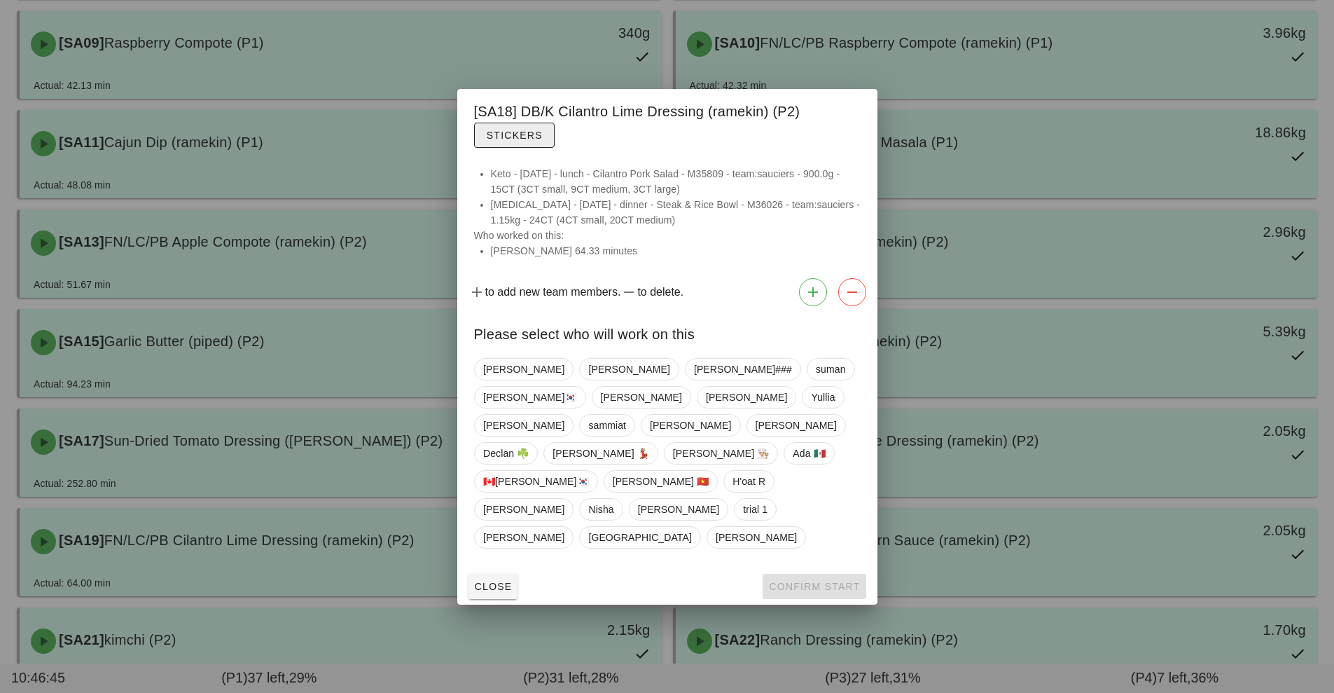
click at [517, 148] on button "Stickers" at bounding box center [514, 135] width 81 height 25
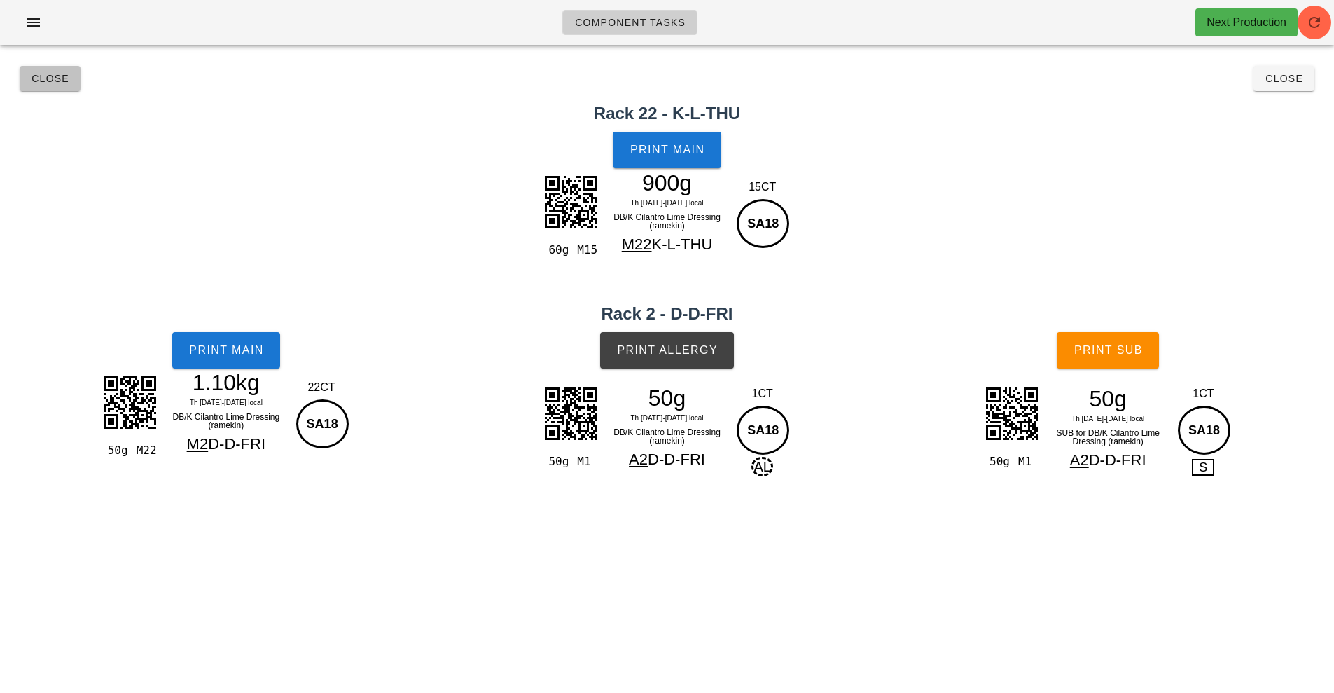
click at [31, 82] on span "Close" at bounding box center [50, 78] width 39 height 11
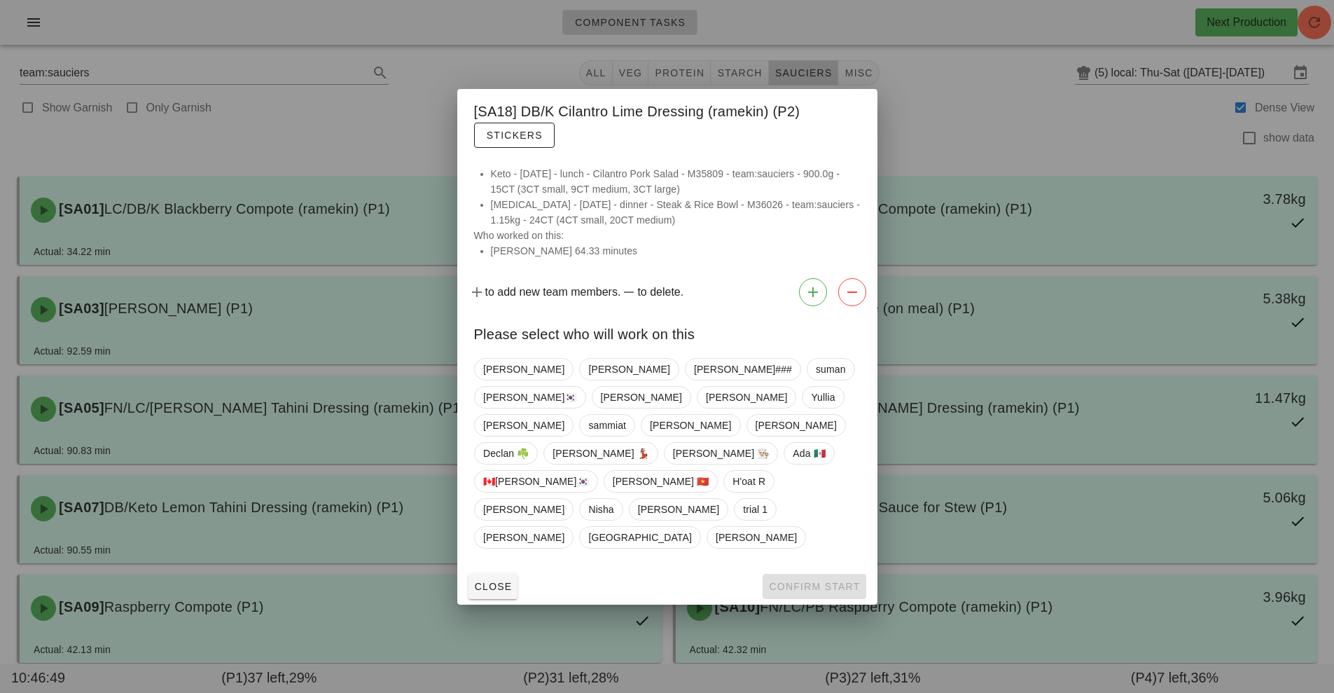
click at [199, 515] on div at bounding box center [667, 346] width 1334 height 693
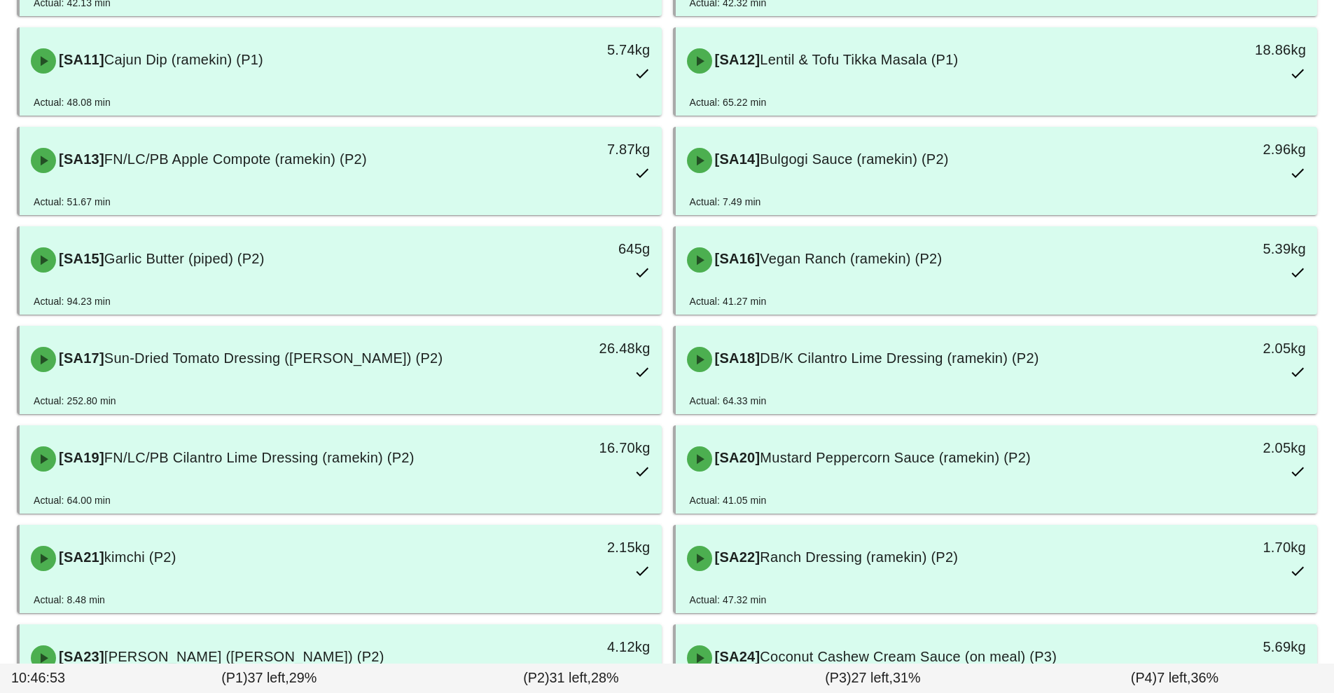
scroll to position [667, 0]
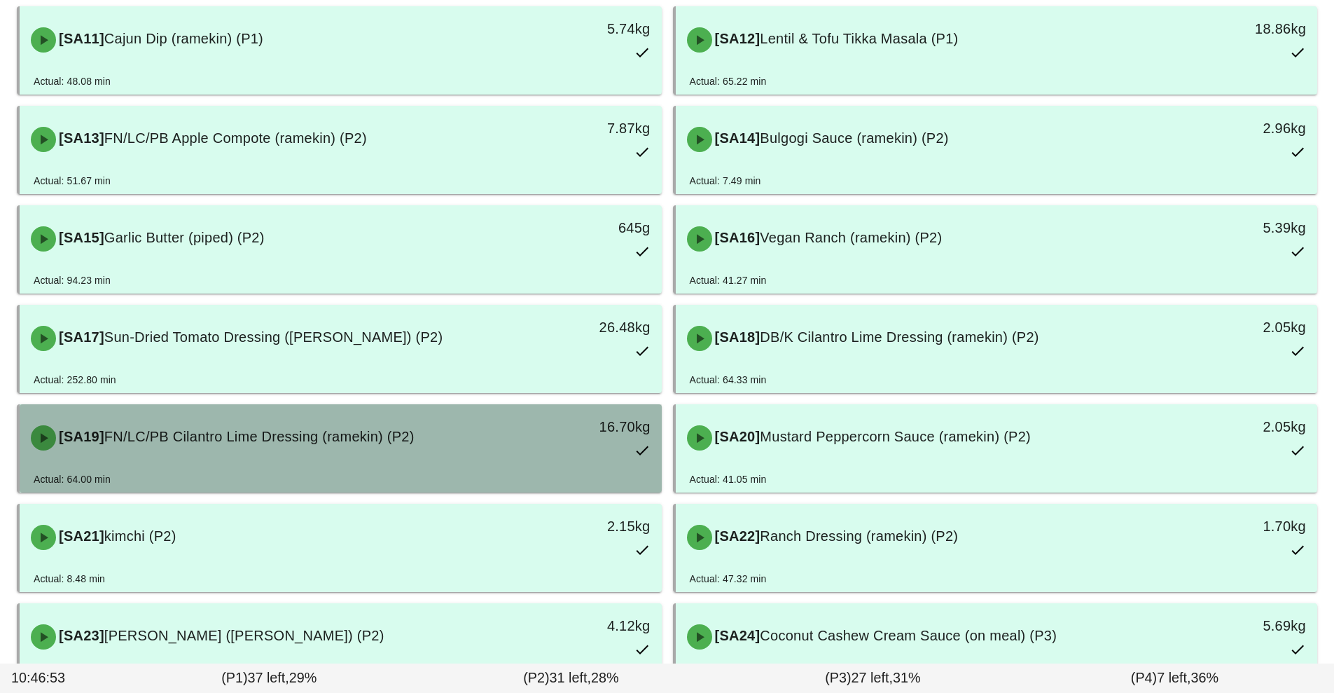
click at [86, 453] on div "[SA19] FN/LC/PB Cilantro Lime Dressing (ramekin) (P2)" at bounding box center [260, 438] width 477 height 42
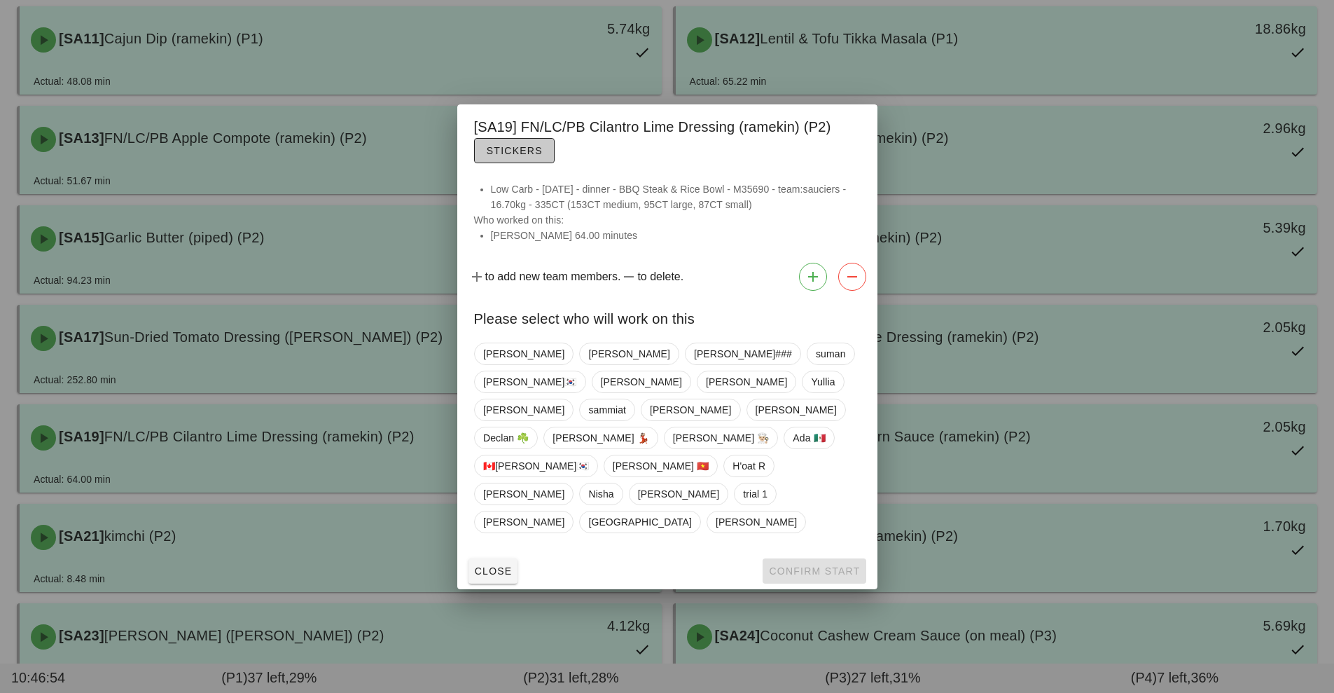
click at [490, 163] on button "Stickers" at bounding box center [514, 150] width 81 height 25
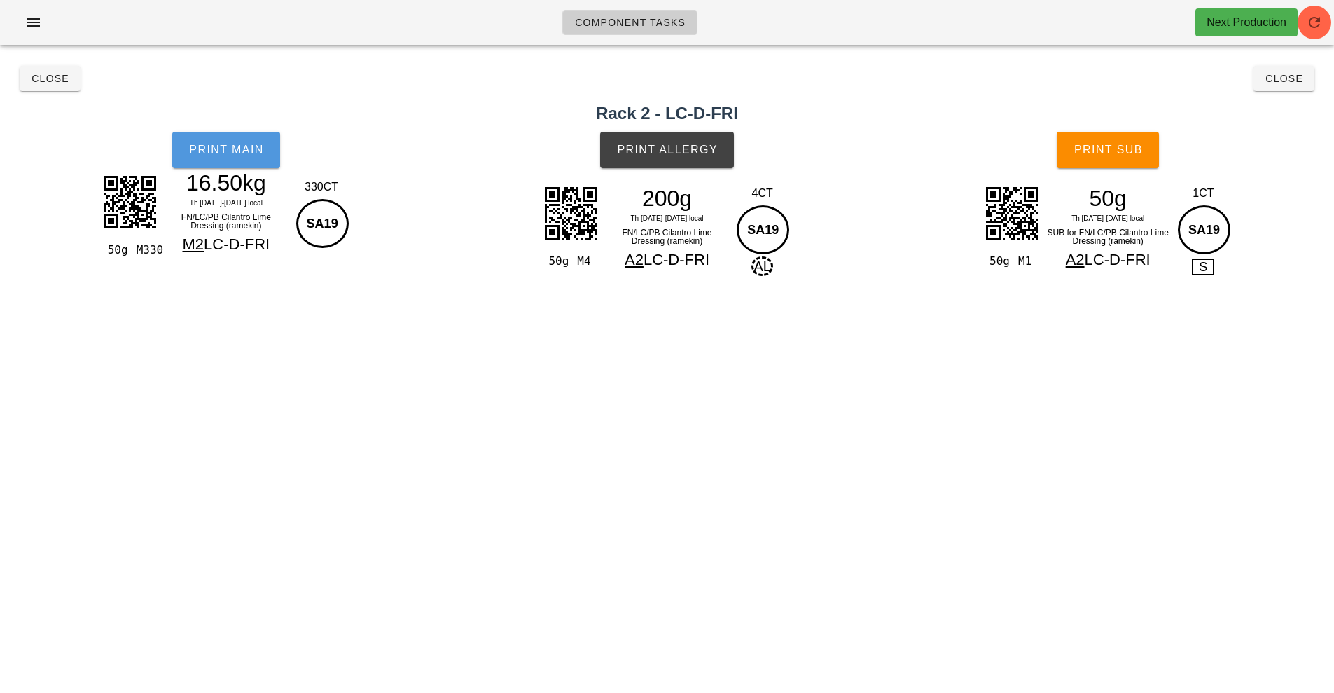
click at [205, 166] on button "Print Main" at bounding box center [226, 150] width 108 height 36
click at [217, 165] on button "Print Main" at bounding box center [226, 150] width 108 height 36
click at [54, 76] on span "Close" at bounding box center [50, 78] width 39 height 11
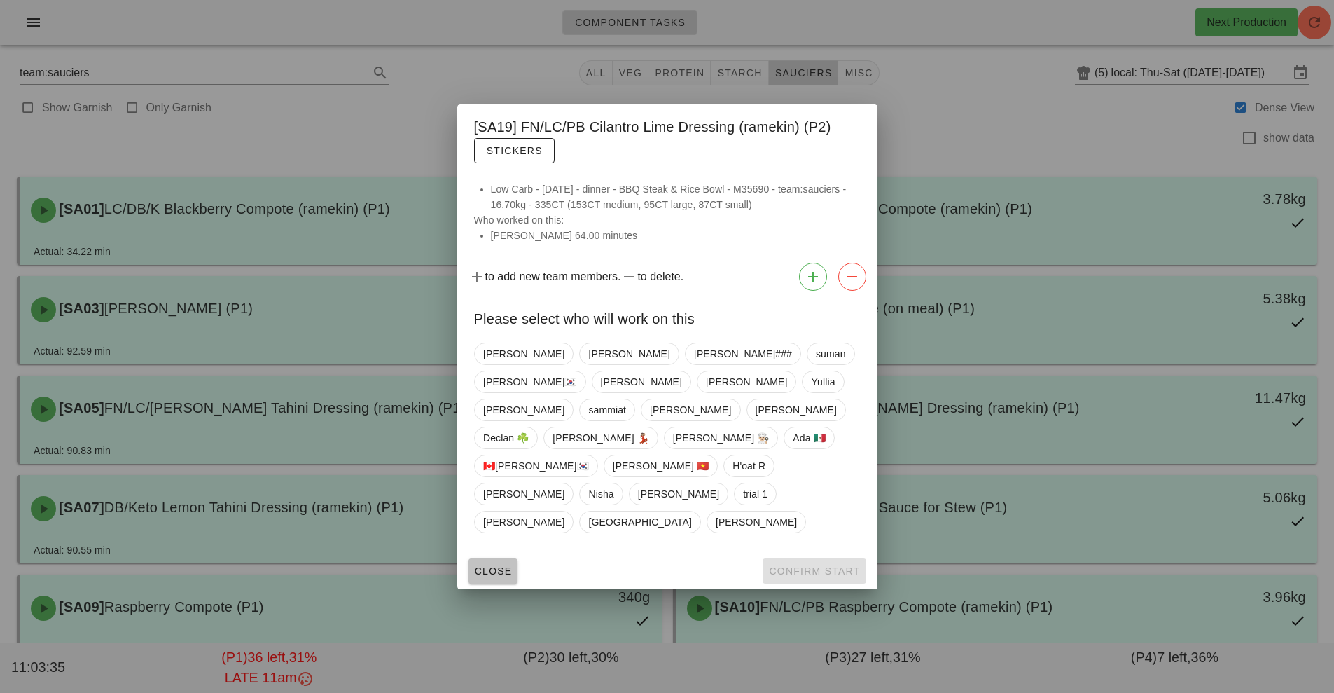
click at [508, 558] on button "Close" at bounding box center [494, 570] width 50 height 25
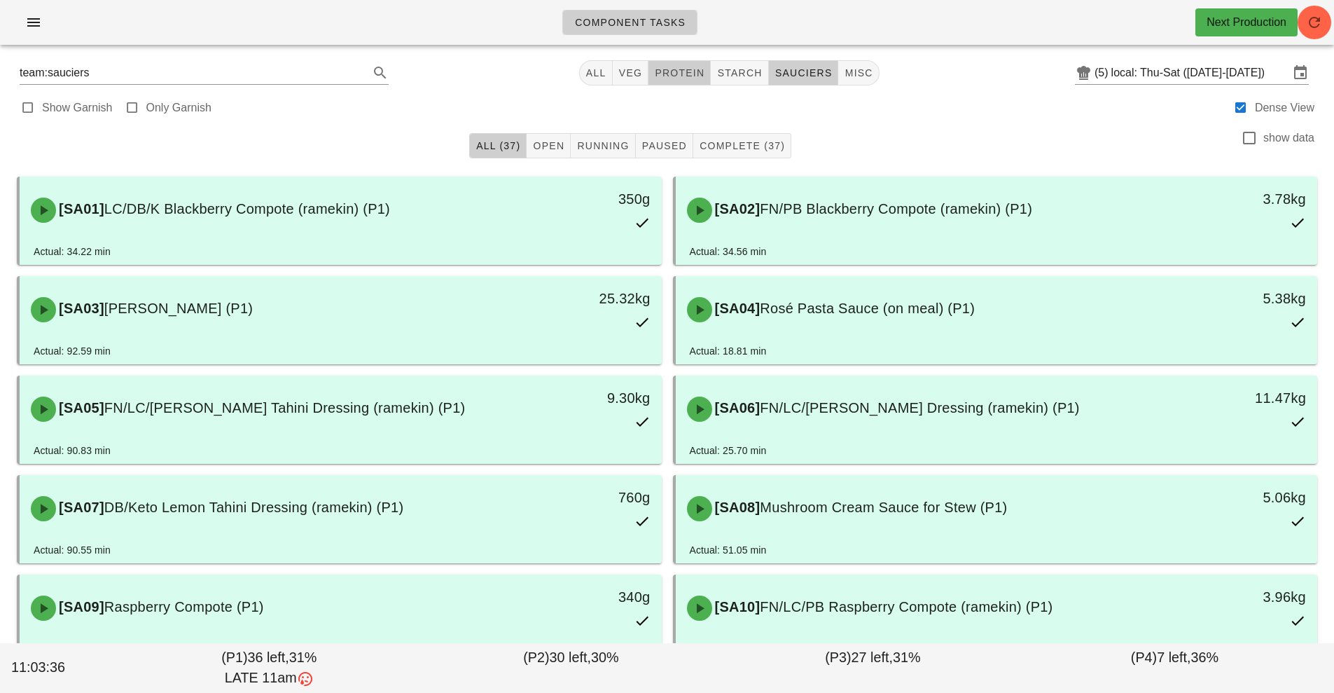
click at [686, 85] on button "protein" at bounding box center [680, 72] width 62 height 25
type input "team:protein"
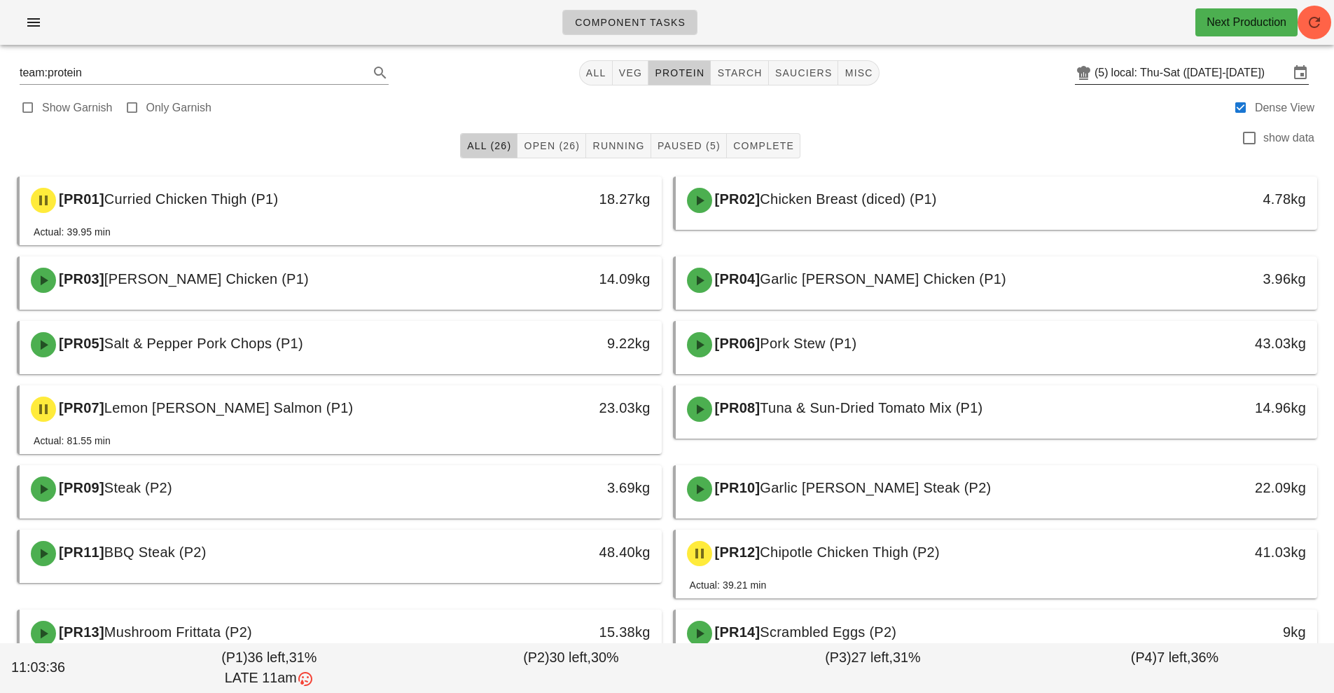
click at [1152, 71] on input "local: Thu-Sat ([DATE]-[DATE])" at bounding box center [1200, 73] width 178 height 22
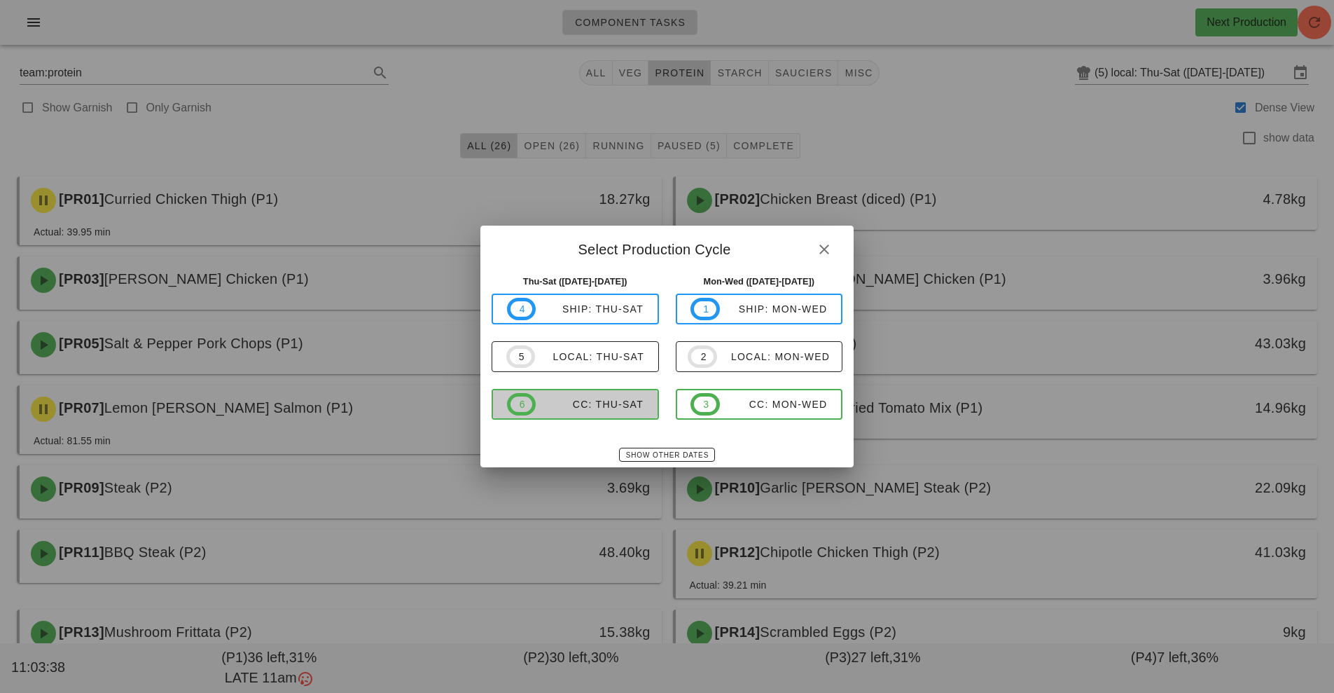
click at [612, 402] on div "CC: Thu-Sat" at bounding box center [590, 403] width 108 height 11
type input "CC: Thu-Sat (Oct 2-Oct 4)"
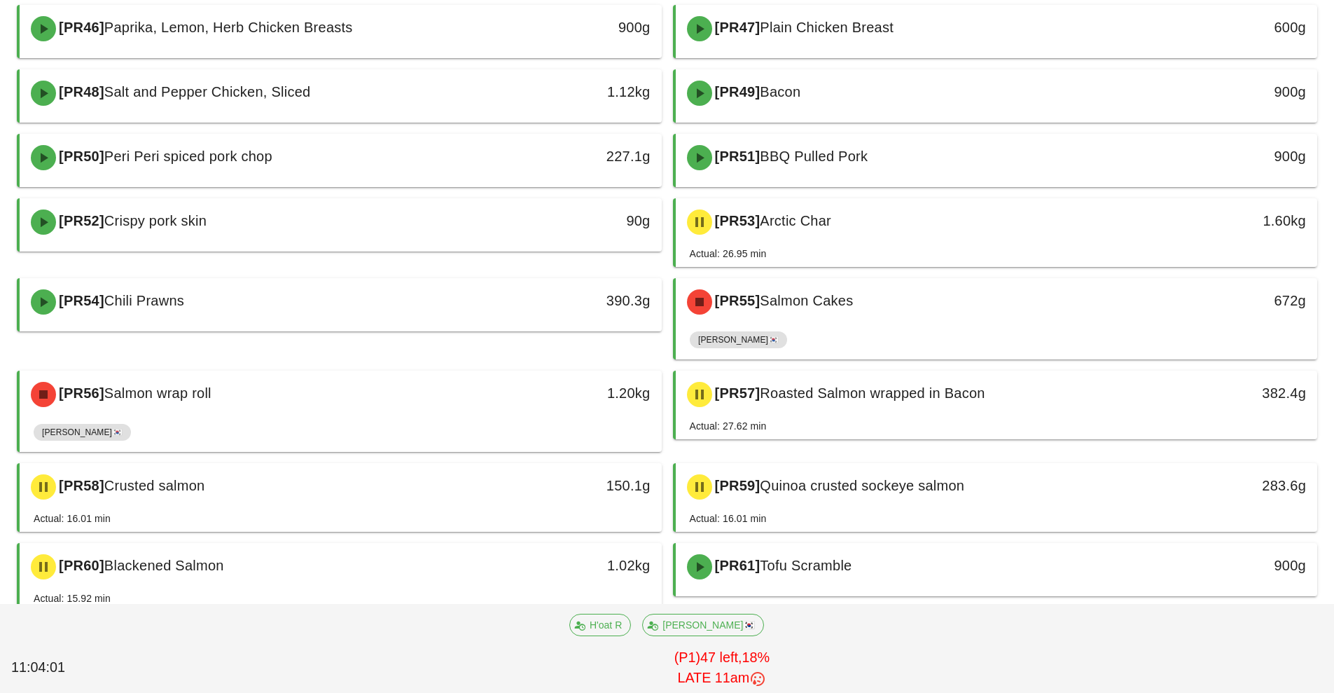
scroll to position [787, 0]
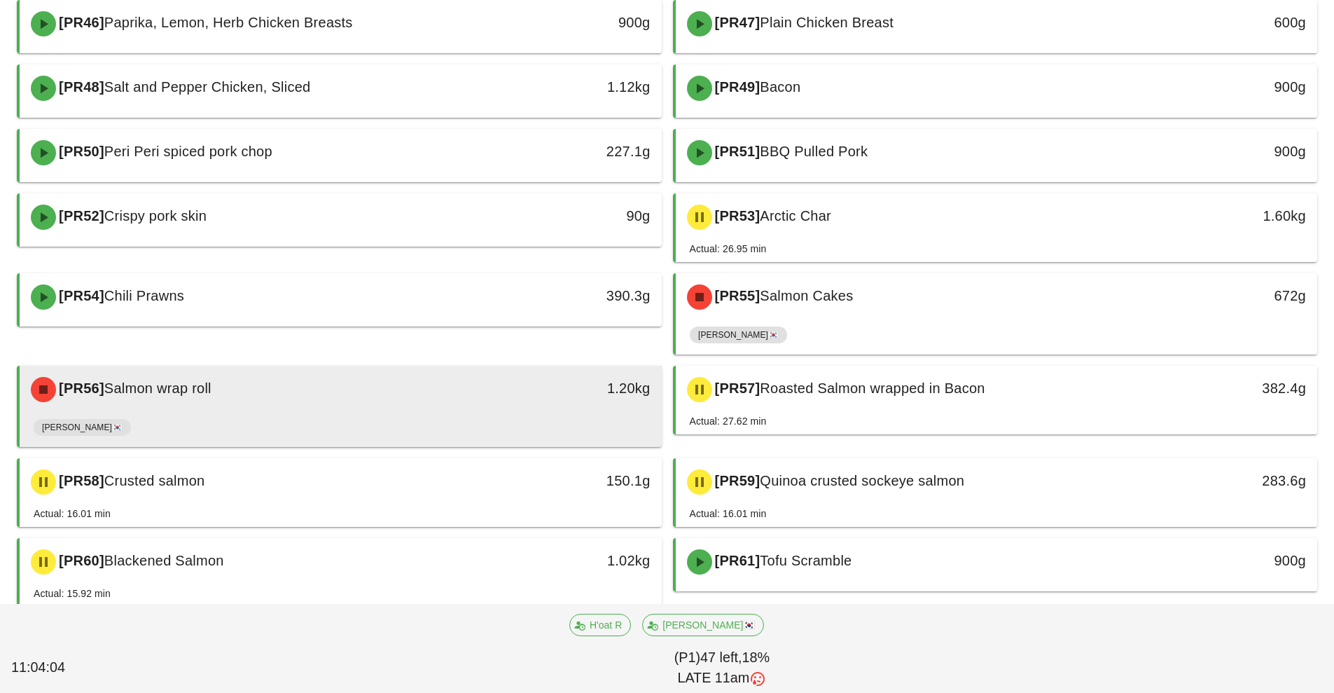
click at [463, 403] on div "[PR56] Salmon wrap roll" at bounding box center [260, 389] width 477 height 42
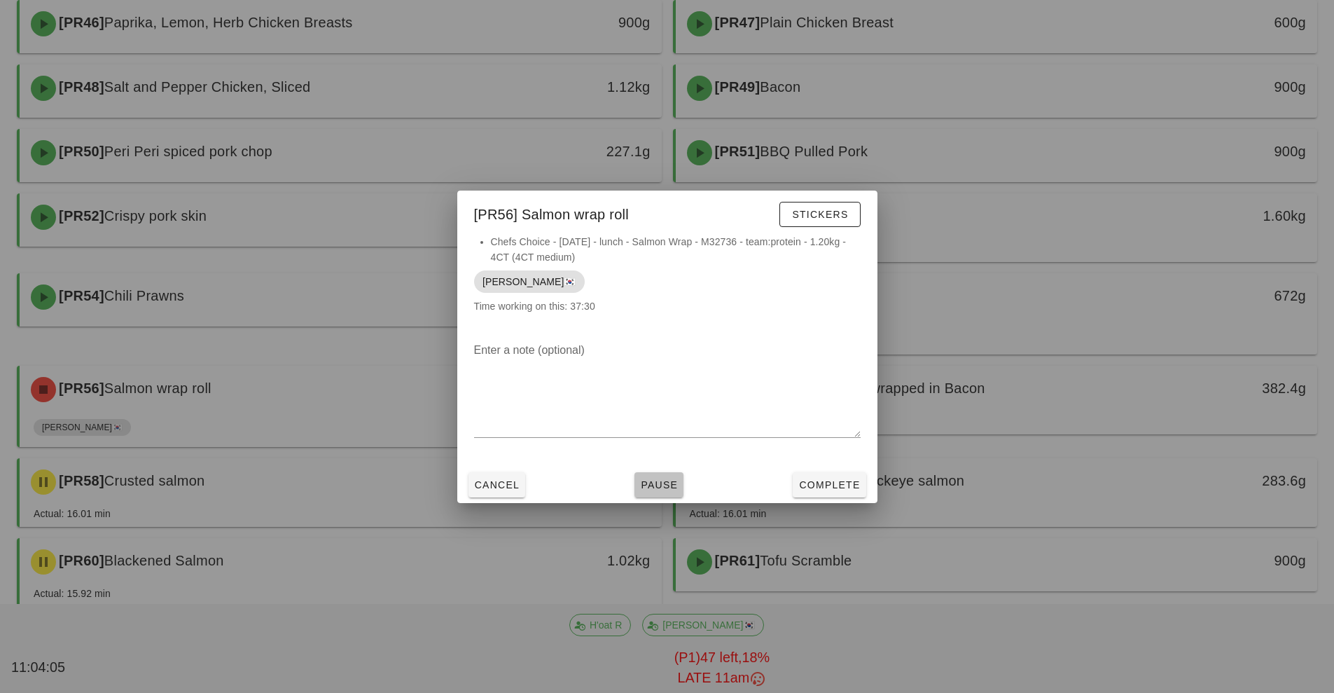
click at [657, 485] on span "Pause" at bounding box center [659, 484] width 38 height 11
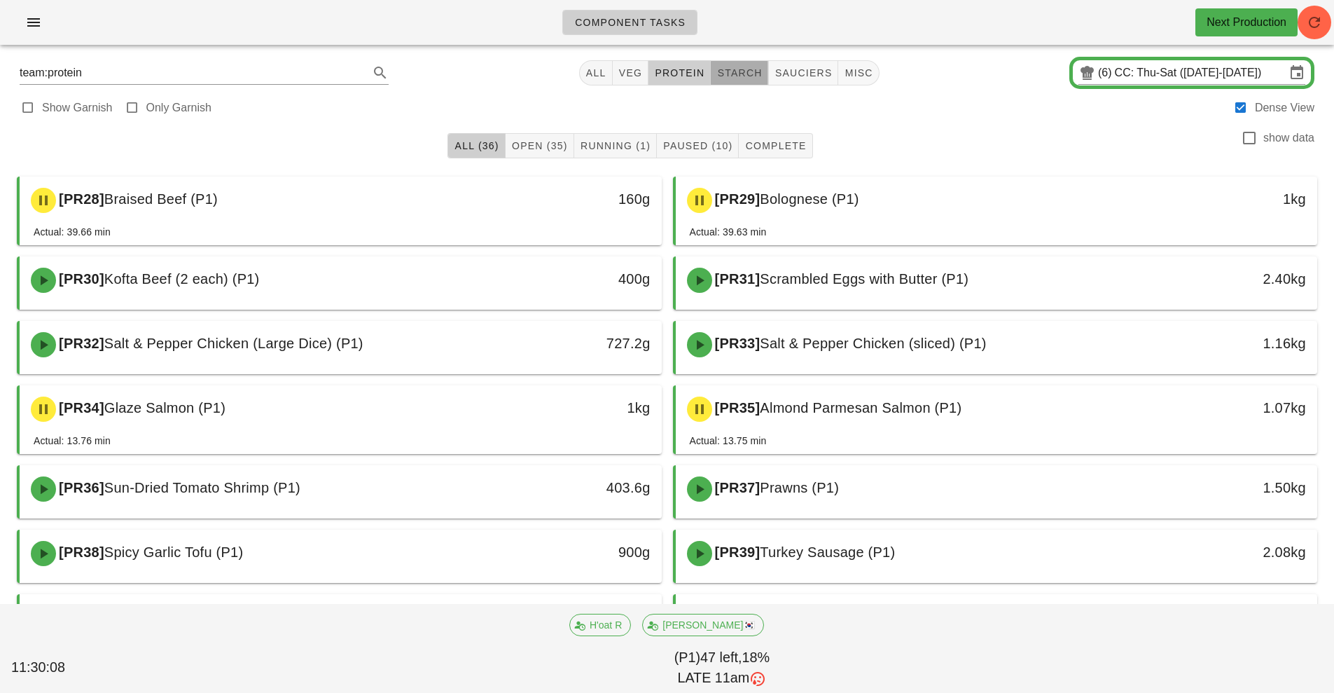
click at [761, 65] on button "starch" at bounding box center [739, 72] width 57 height 25
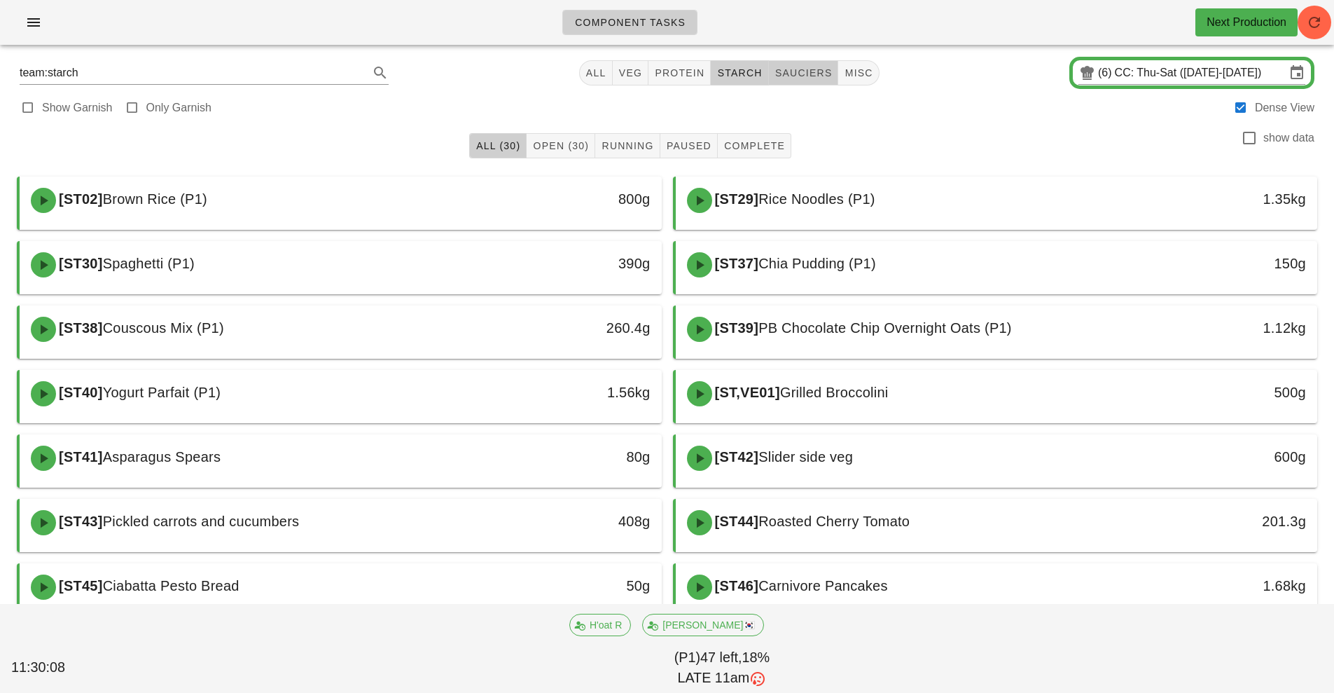
click at [802, 73] on span "sauciers" at bounding box center [804, 72] width 58 height 11
type input "team:sauciers"
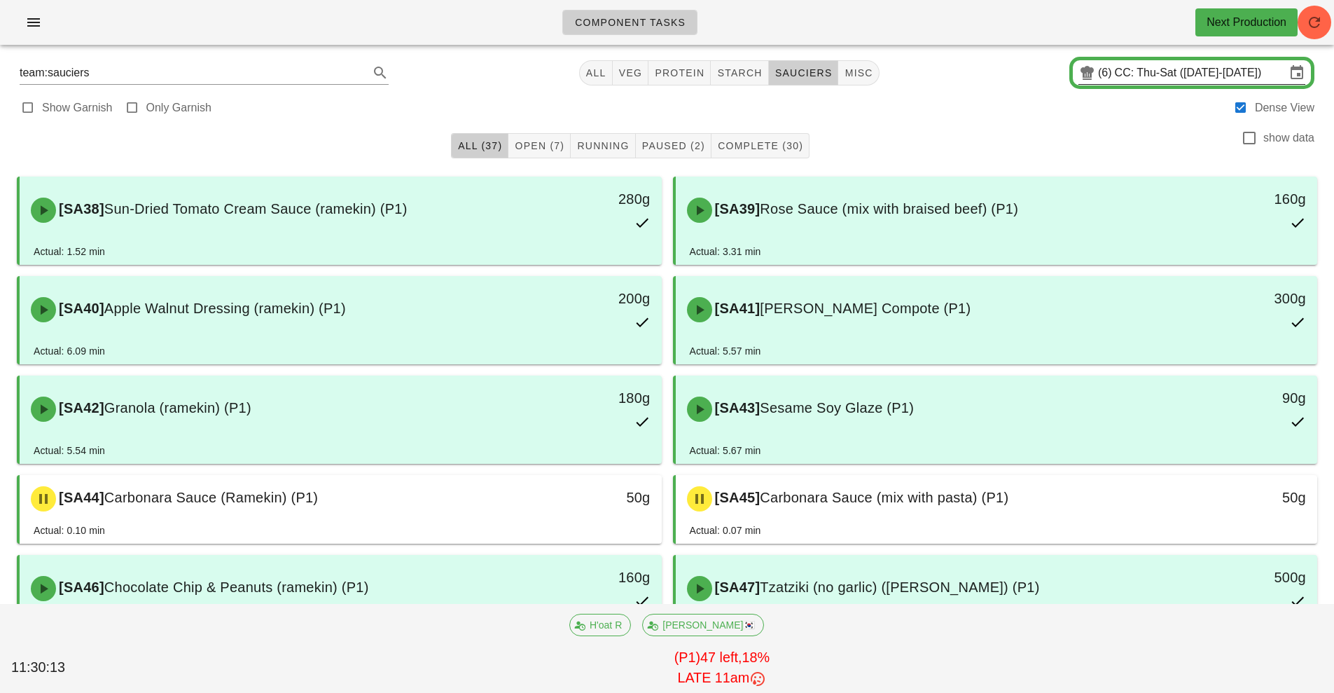
click at [1115, 72] on input "CC: Thu-Sat (Oct 2-Oct 4)" at bounding box center [1200, 73] width 171 height 22
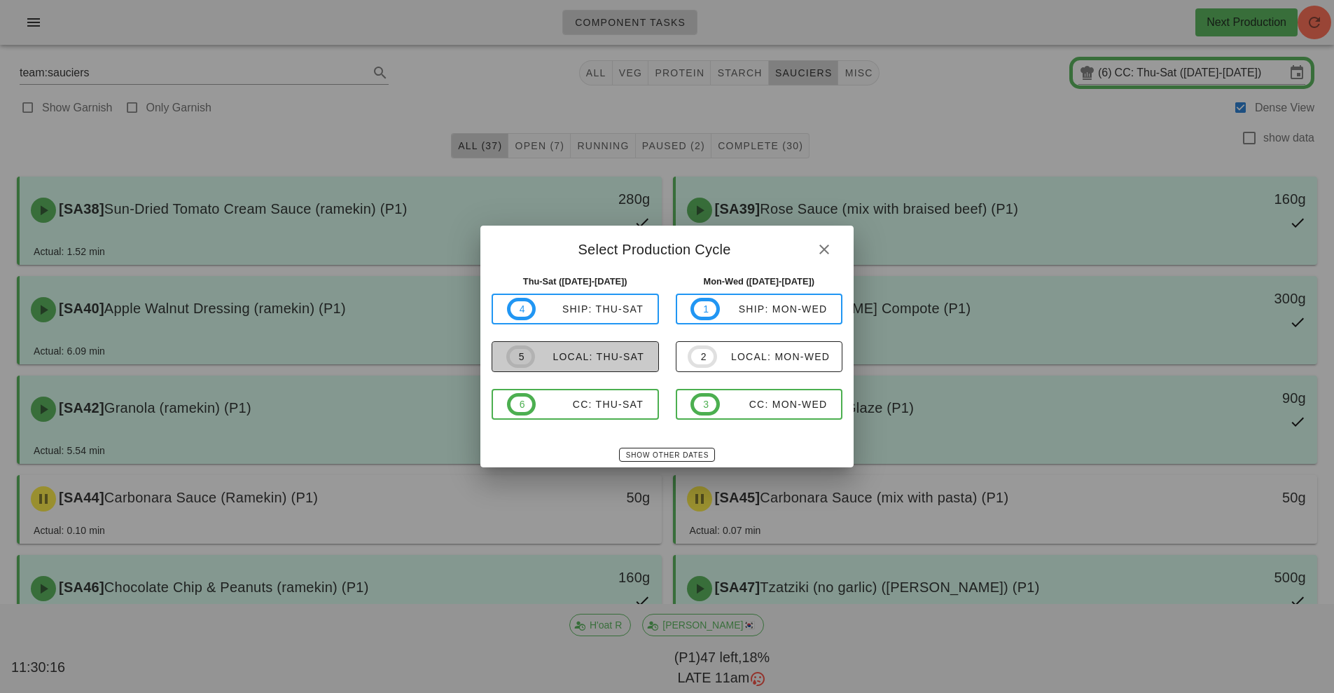
click at [522, 352] on span "5" at bounding box center [521, 356] width 6 height 15
type input "local: Thu-Sat ([DATE]-[DATE])"
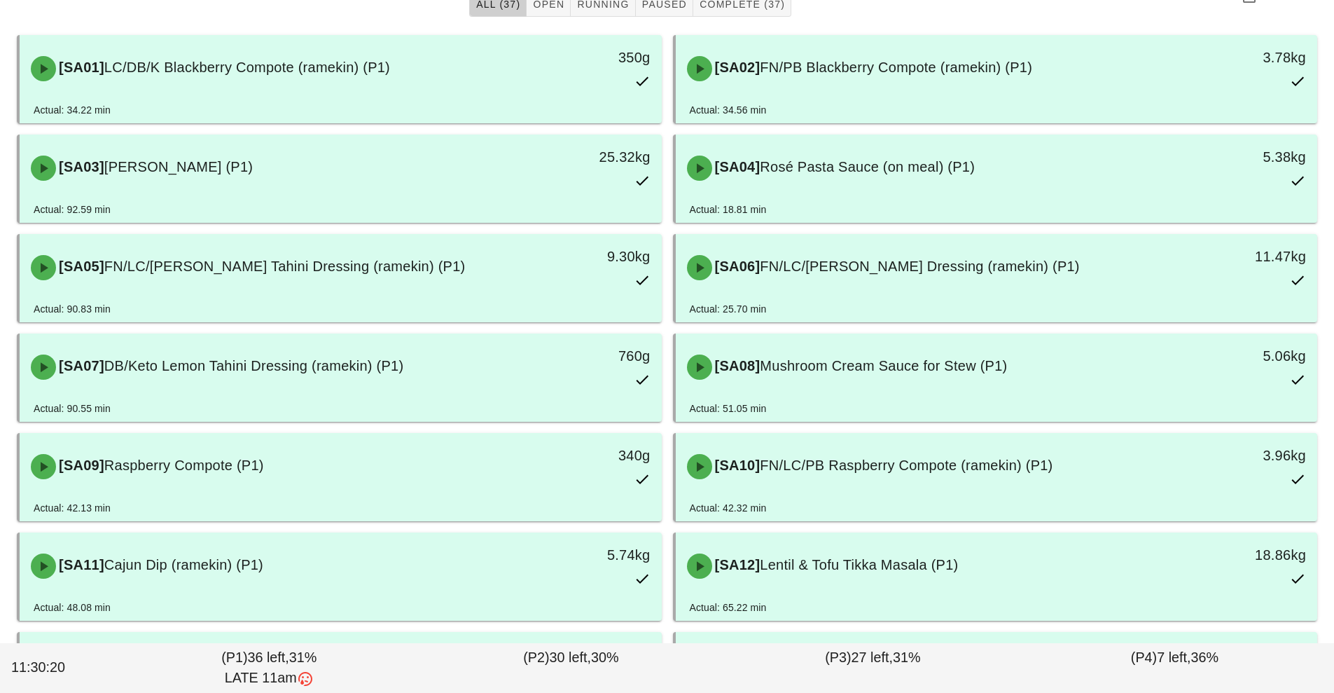
scroll to position [146, 0]
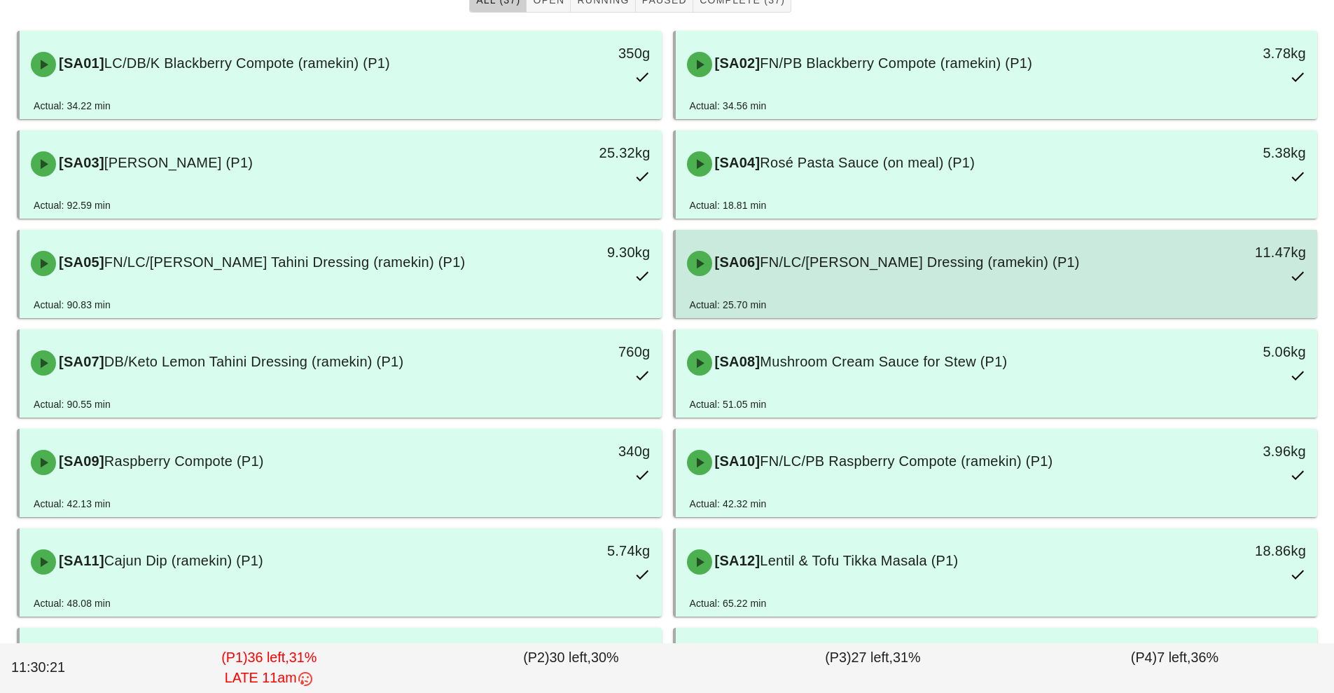
click at [833, 289] on div "[SA06] FN/LC/PB Lemon Dressing (ramekin) (P1) 11.47kg" at bounding box center [997, 264] width 637 height 62
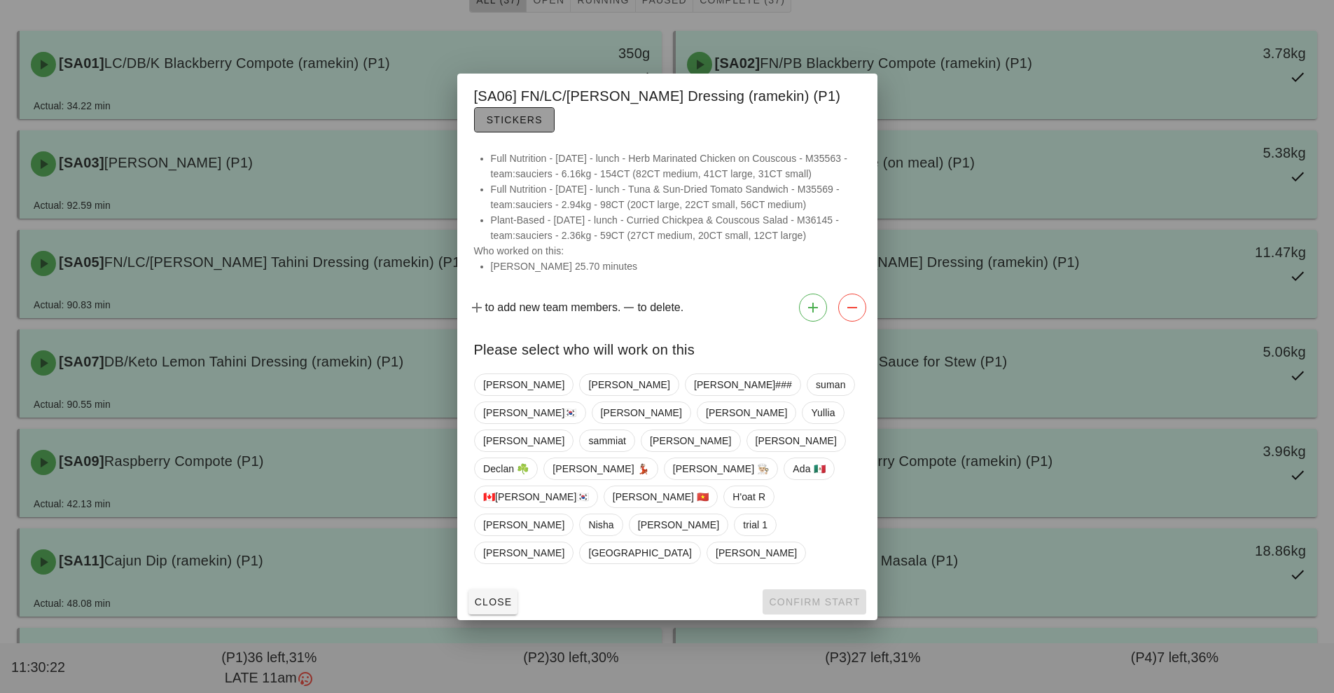
click at [494, 132] on button "Stickers" at bounding box center [514, 119] width 81 height 25
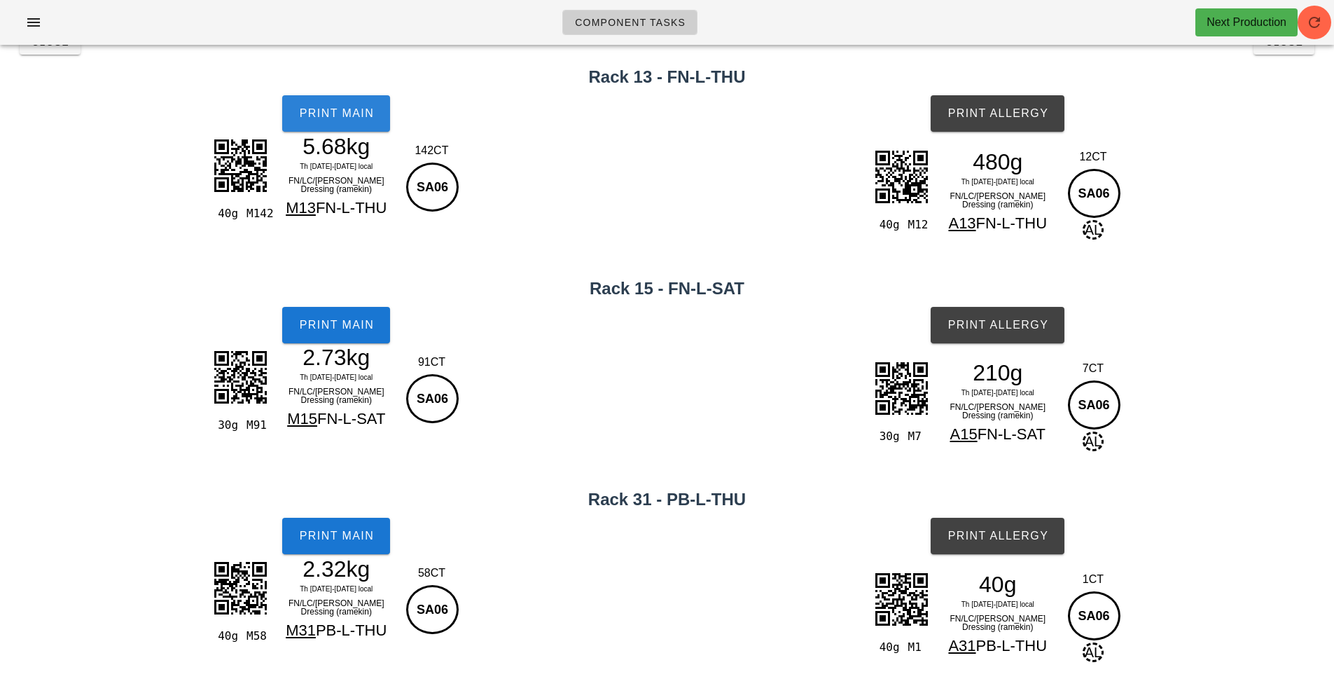
click at [320, 119] on span "Print Main" at bounding box center [336, 113] width 76 height 13
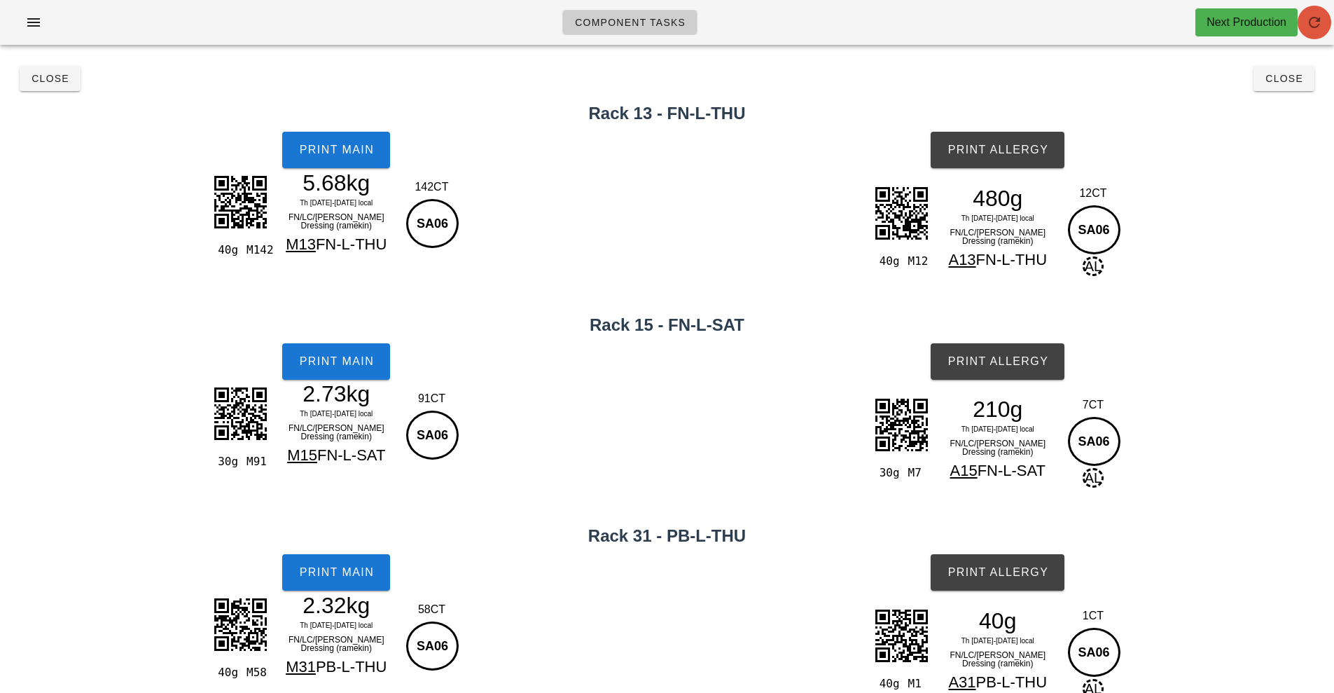
click at [1308, 15] on icon "button" at bounding box center [1314, 22] width 17 height 17
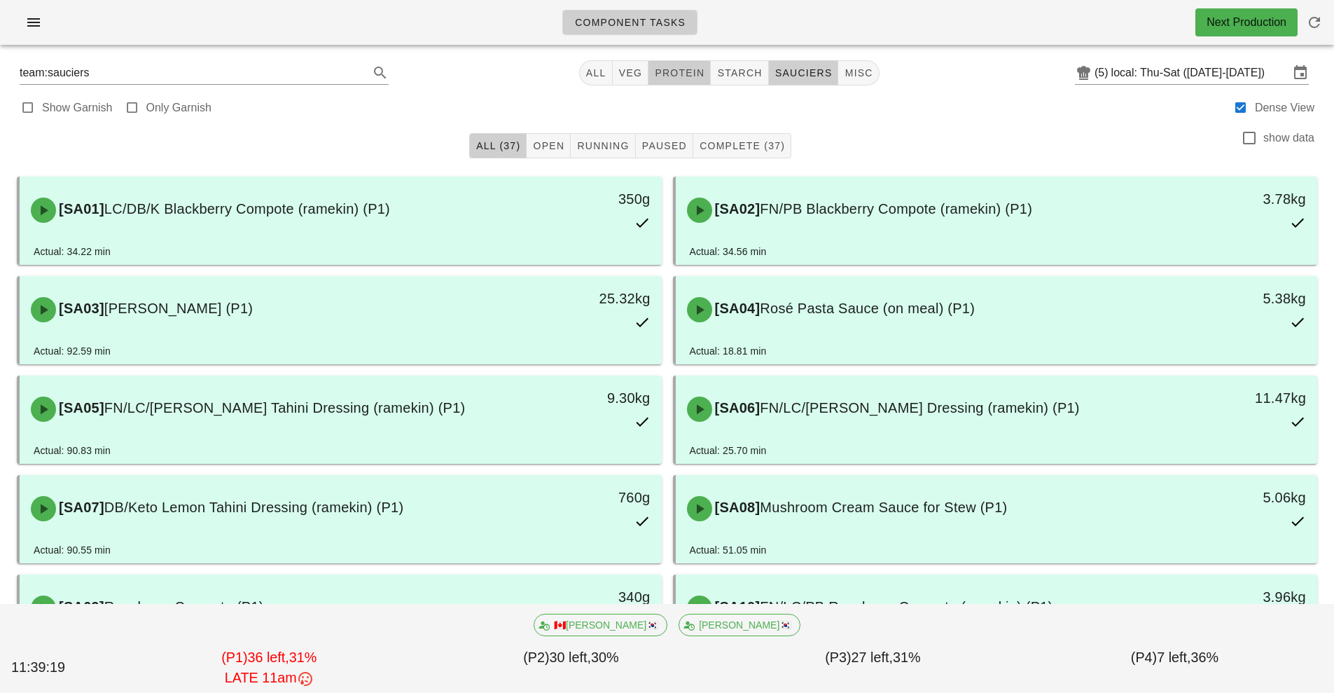
click at [667, 69] on span "protein" at bounding box center [679, 72] width 50 height 11
type input "team:protein"
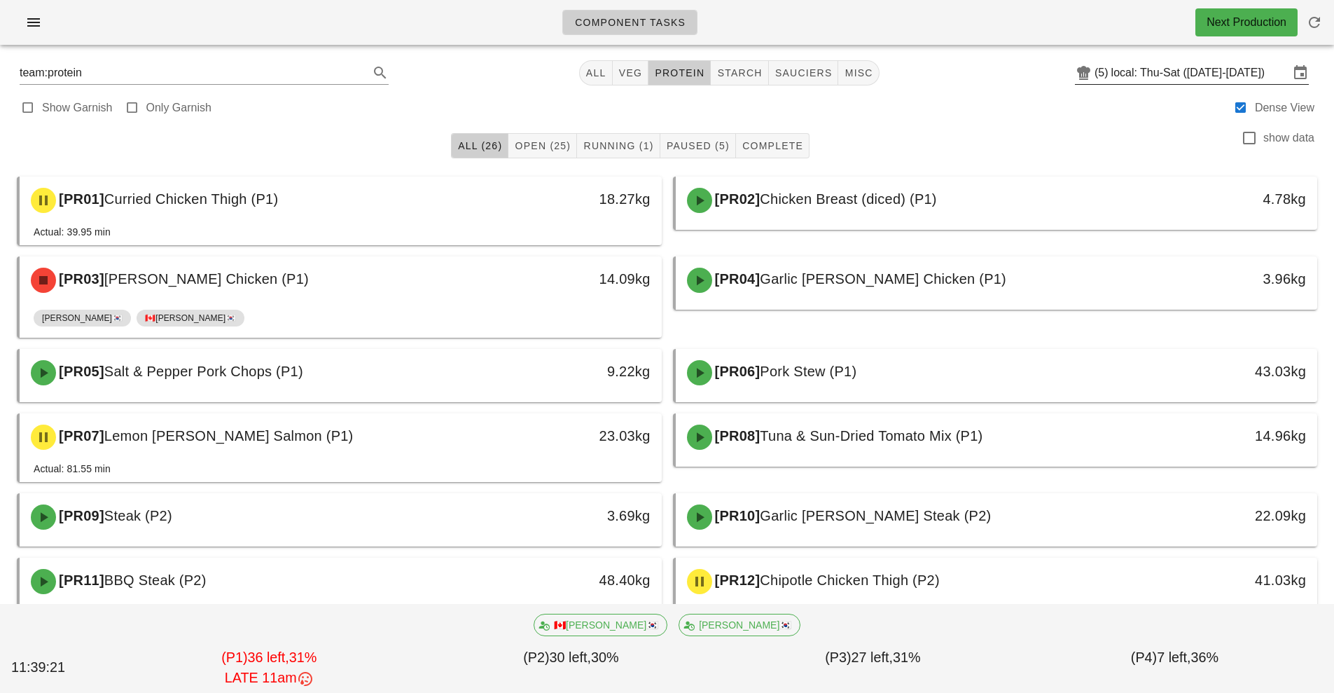
click at [1164, 77] on input "local: Thu-Sat ([DATE]-[DATE])" at bounding box center [1200, 73] width 178 height 22
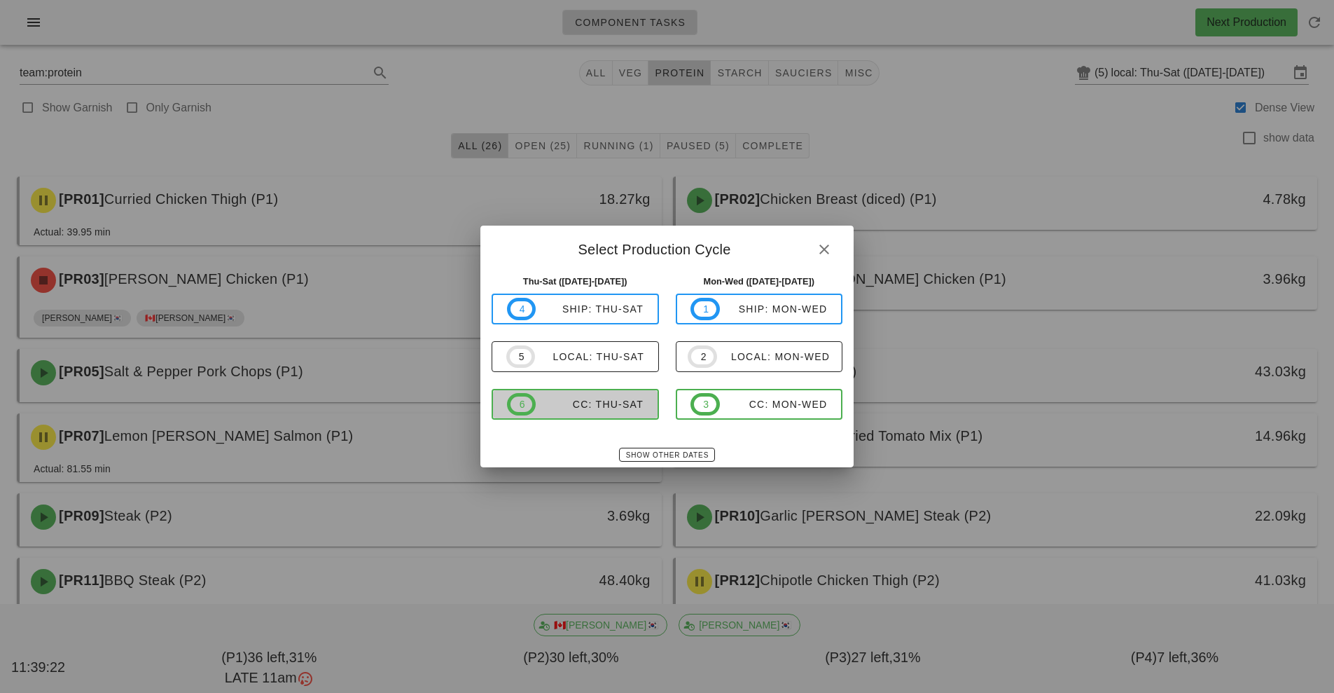
click at [611, 408] on div "CC: Thu-Sat" at bounding box center [590, 403] width 108 height 11
type input "CC: Thu-Sat (Oct 2-Oct 4)"
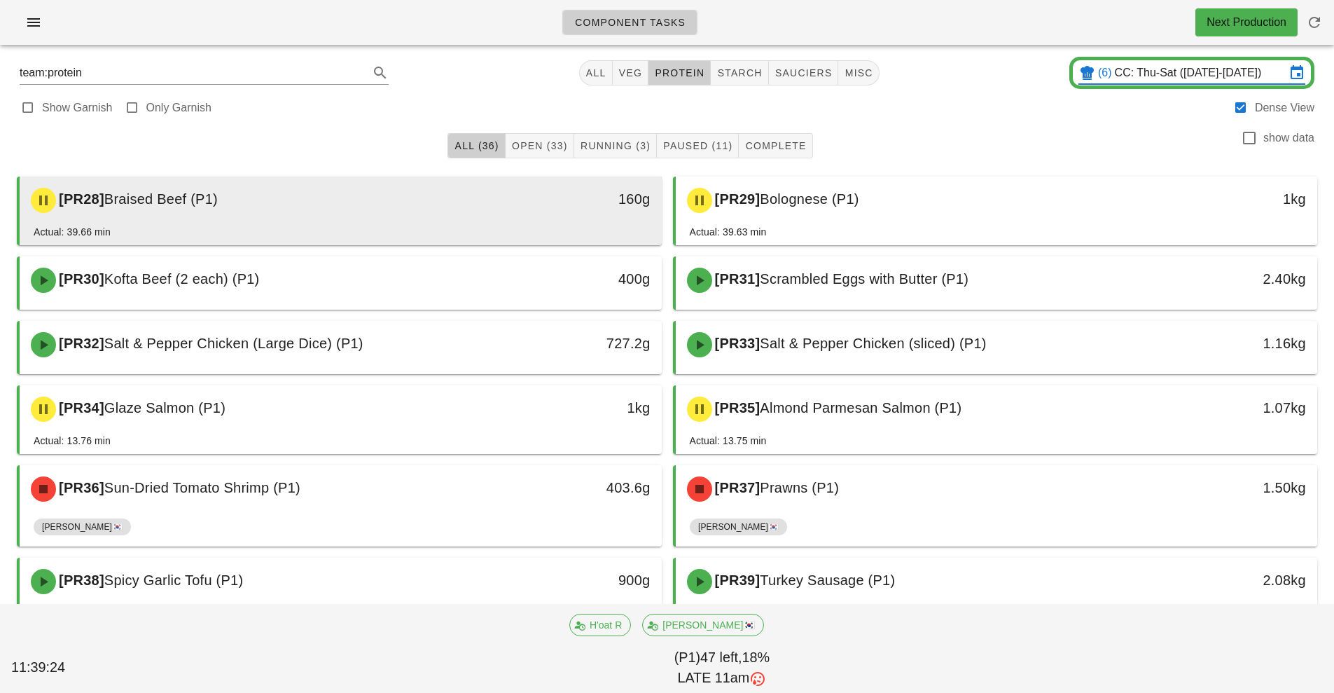
click at [465, 223] on div "[PR28] Braised Beef (P1) 160g" at bounding box center [341, 200] width 642 height 48
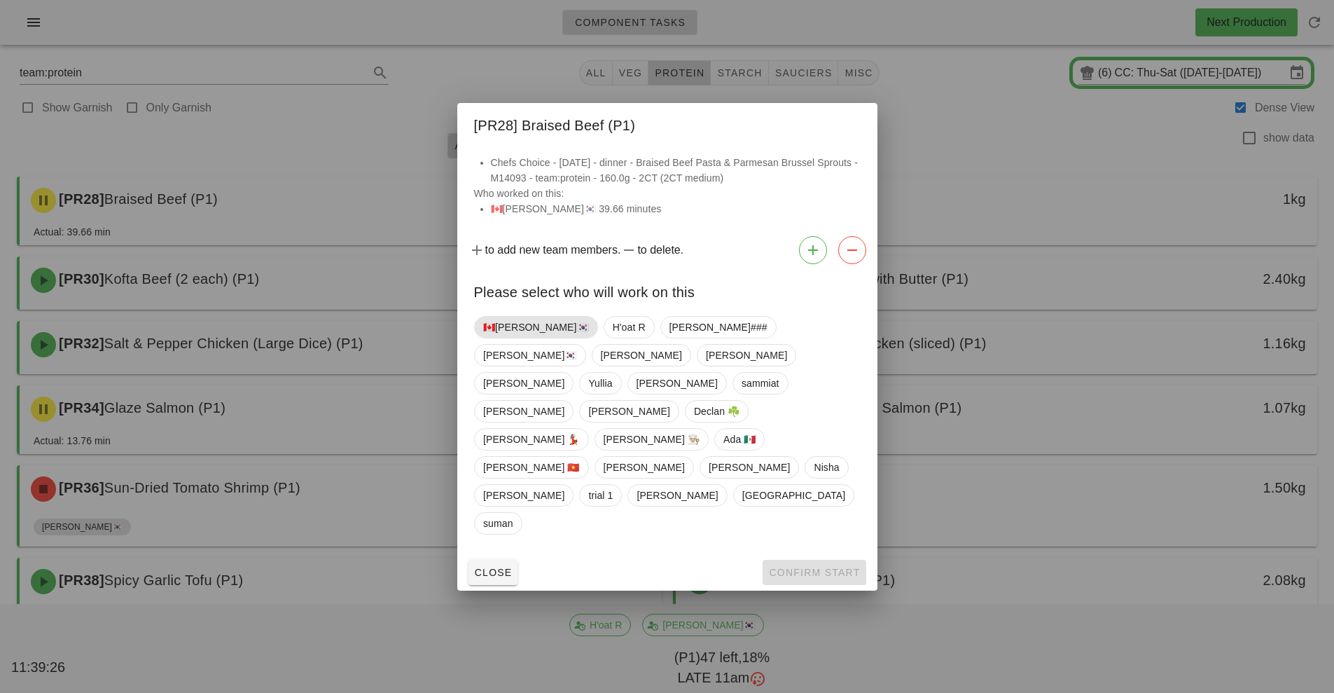
click at [512, 338] on span "🇨🇦[PERSON_NAME]🇰🇷" at bounding box center [536, 327] width 106 height 21
click at [954, 518] on div at bounding box center [667, 346] width 1334 height 693
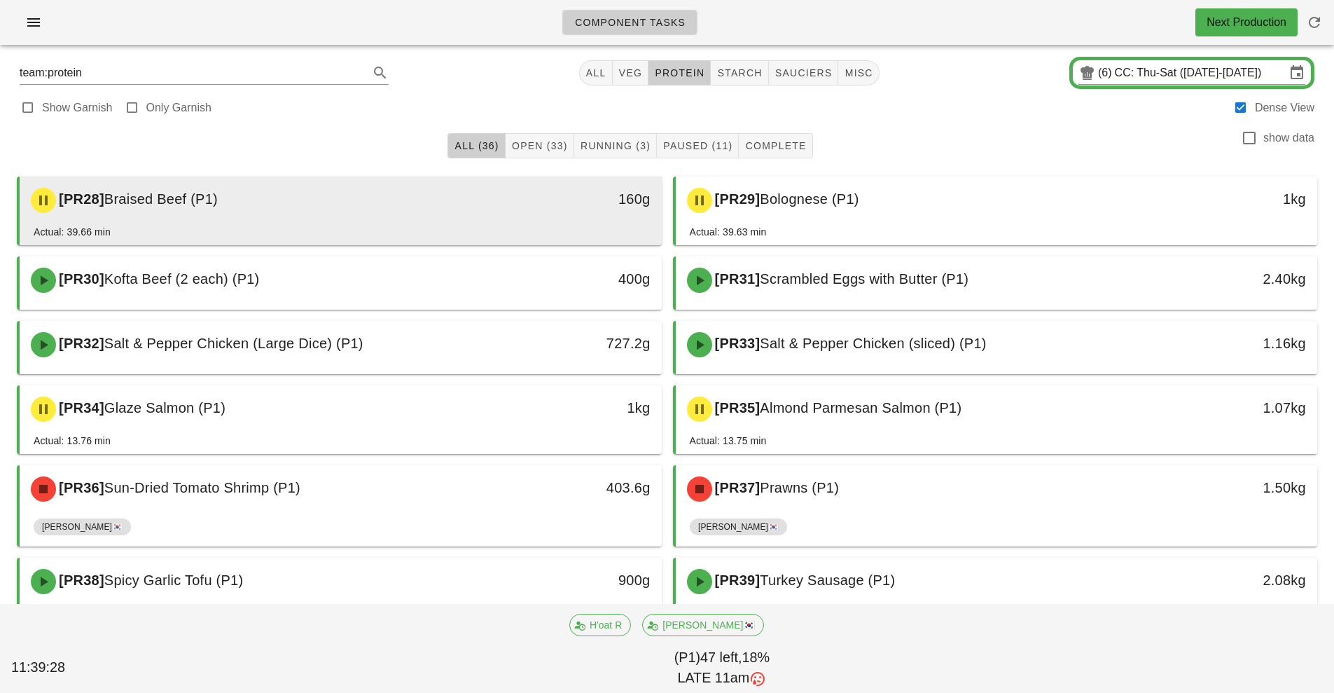
click at [577, 235] on div "Actual: 39.66 min" at bounding box center [341, 234] width 614 height 21
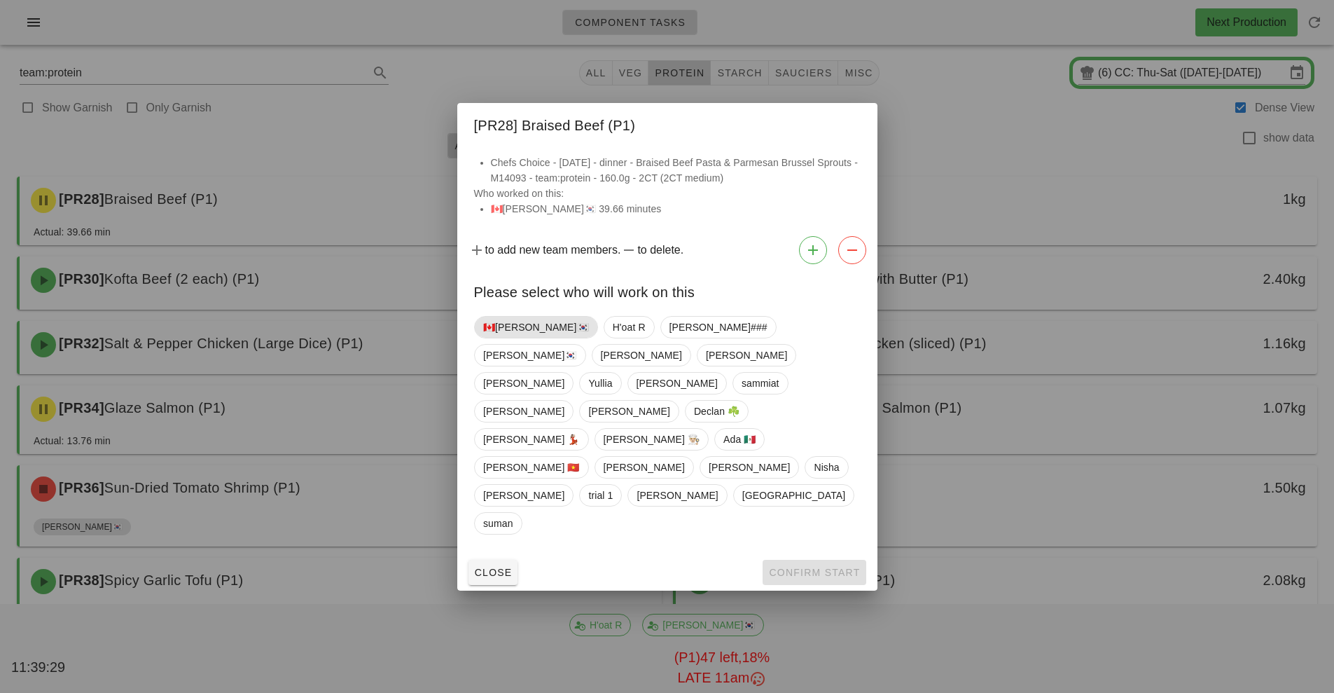
click at [515, 338] on span "🇨🇦[PERSON_NAME]🇰🇷" at bounding box center [536, 327] width 106 height 21
click at [813, 567] on span "Confirm Start" at bounding box center [814, 572] width 92 height 11
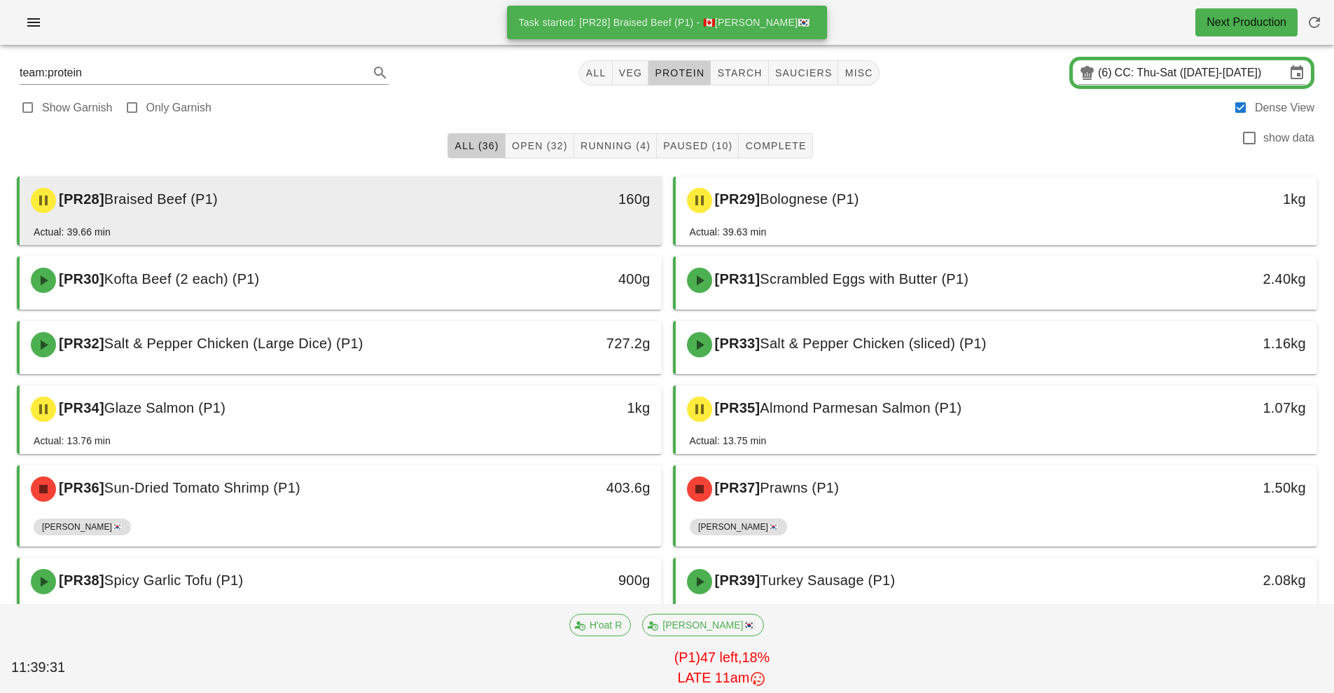
click at [516, 221] on div "[PR28] Braised Beef (P1) 160g" at bounding box center [341, 200] width 642 height 48
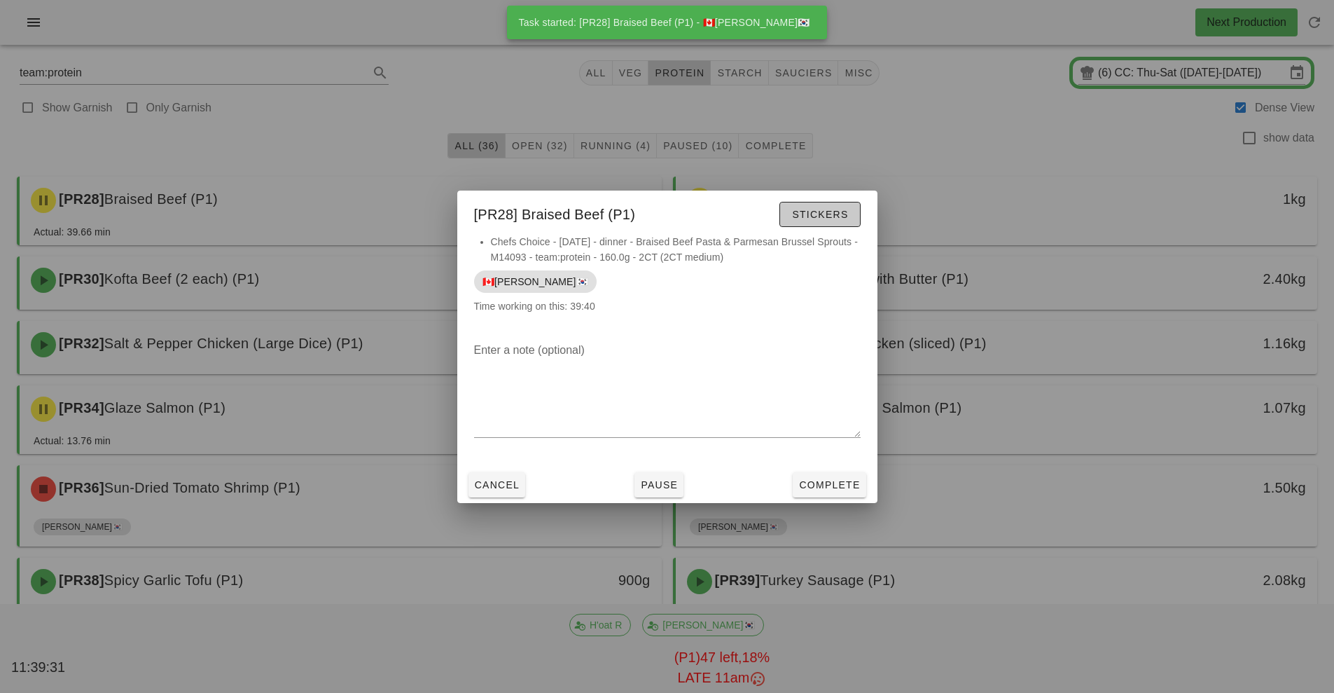
click at [827, 214] on span "Stickers" at bounding box center [819, 214] width 57 height 11
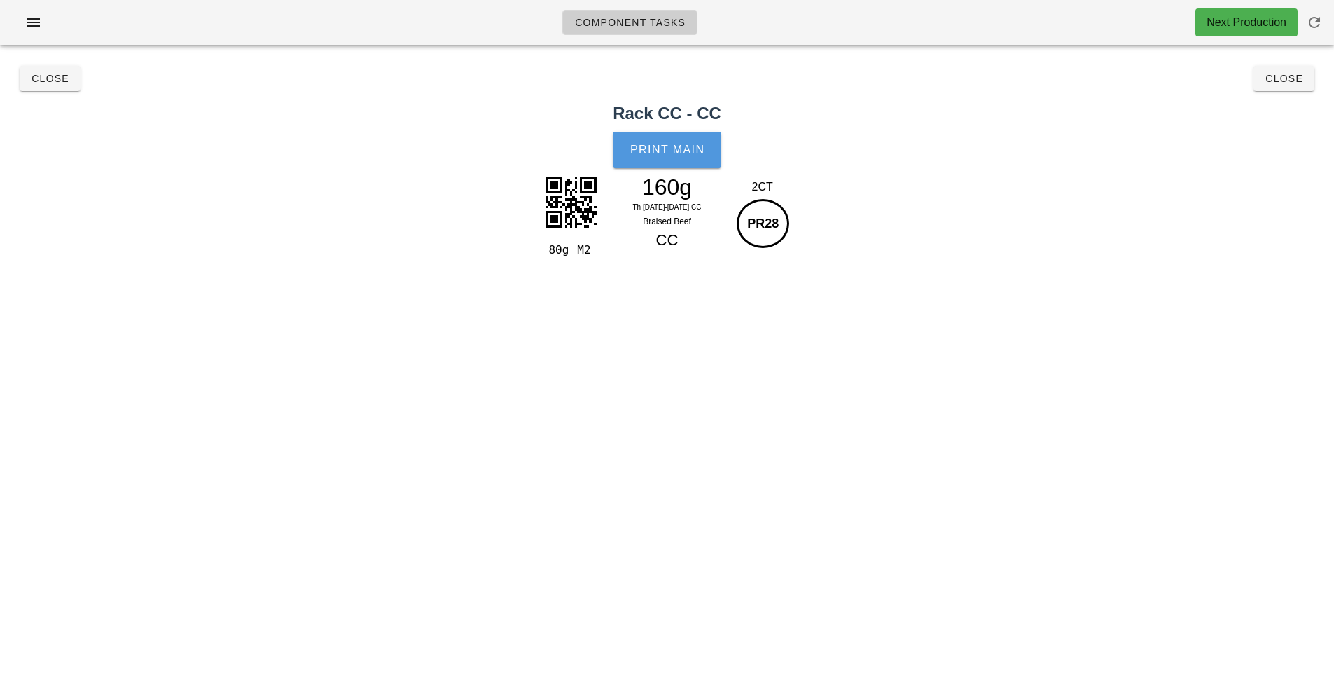
click at [682, 160] on button "Print Main" at bounding box center [667, 150] width 108 height 36
click at [1287, 89] on button "Close" at bounding box center [1284, 78] width 61 height 25
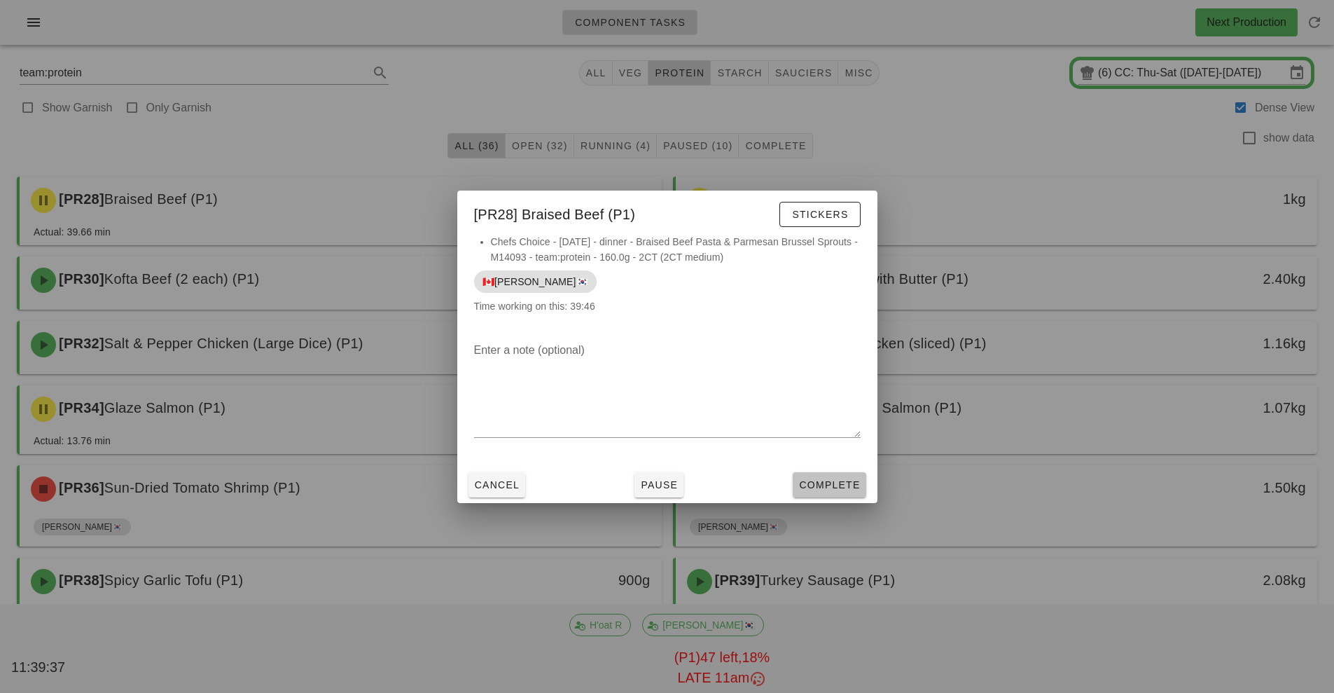
click at [830, 487] on span "Complete" at bounding box center [829, 484] width 62 height 11
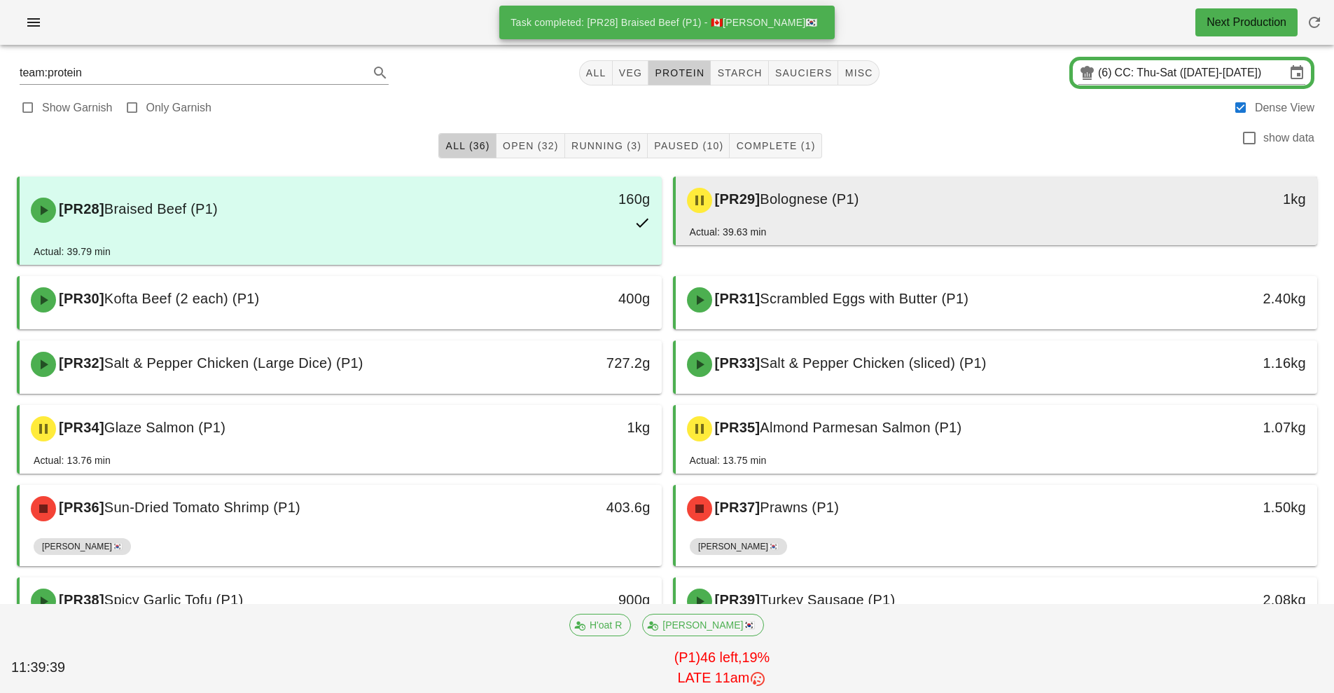
click at [908, 216] on div "[PR29] Bolognese (P1)" at bounding box center [917, 200] width 477 height 42
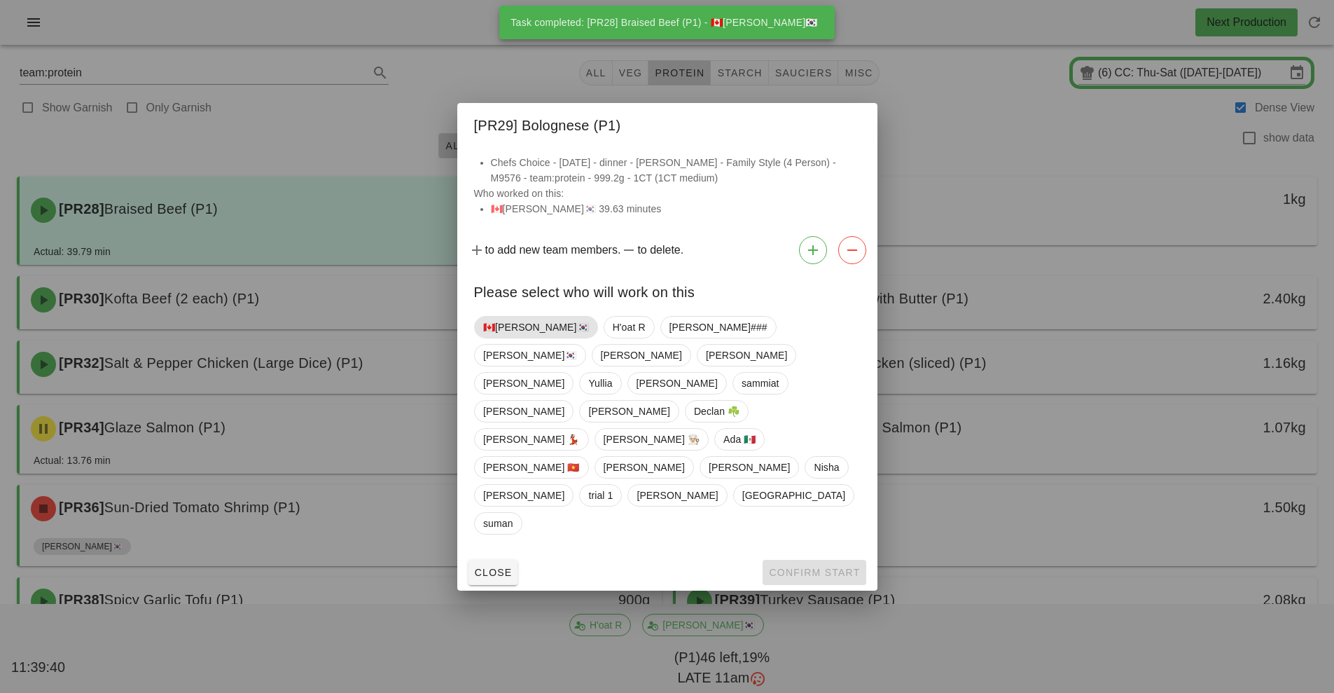
click at [515, 338] on span "🇨🇦[PERSON_NAME]🇰🇷" at bounding box center [536, 327] width 106 height 21
click at [819, 567] on span "Confirm Start" at bounding box center [814, 572] width 92 height 11
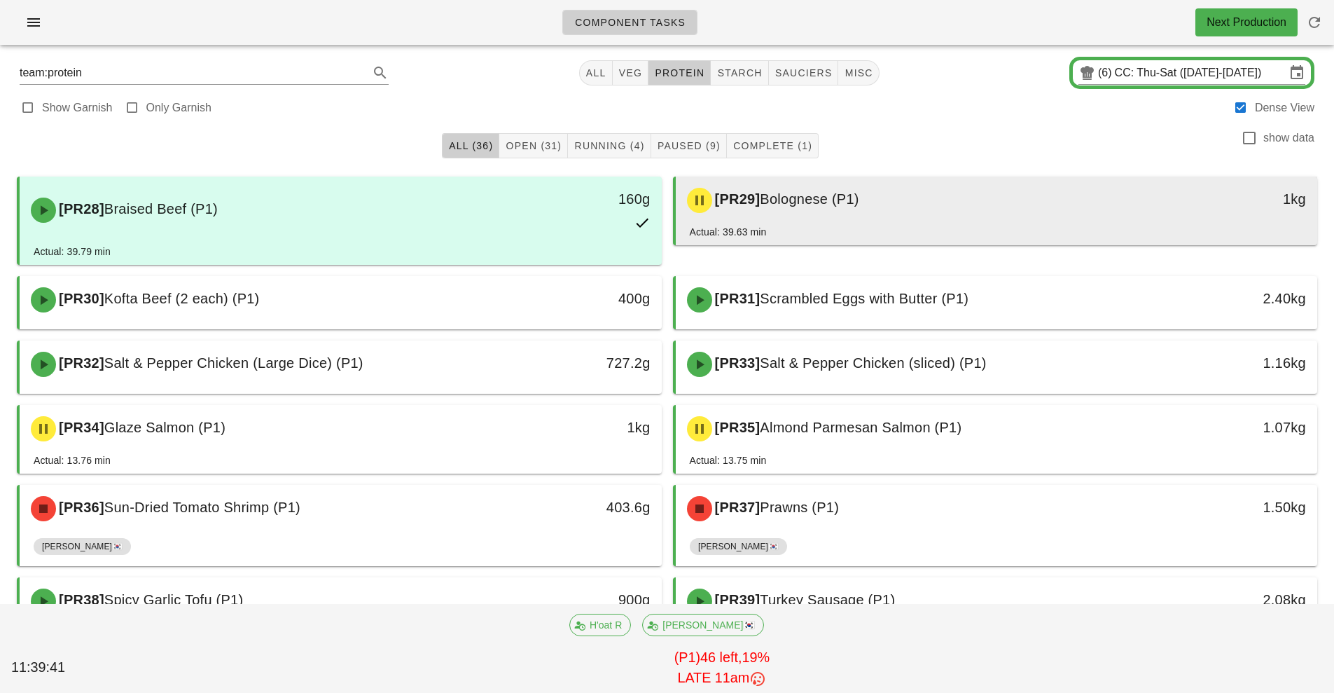
click at [806, 222] on div "[PR29] Bolognese (P1) 1kg" at bounding box center [997, 200] width 642 height 48
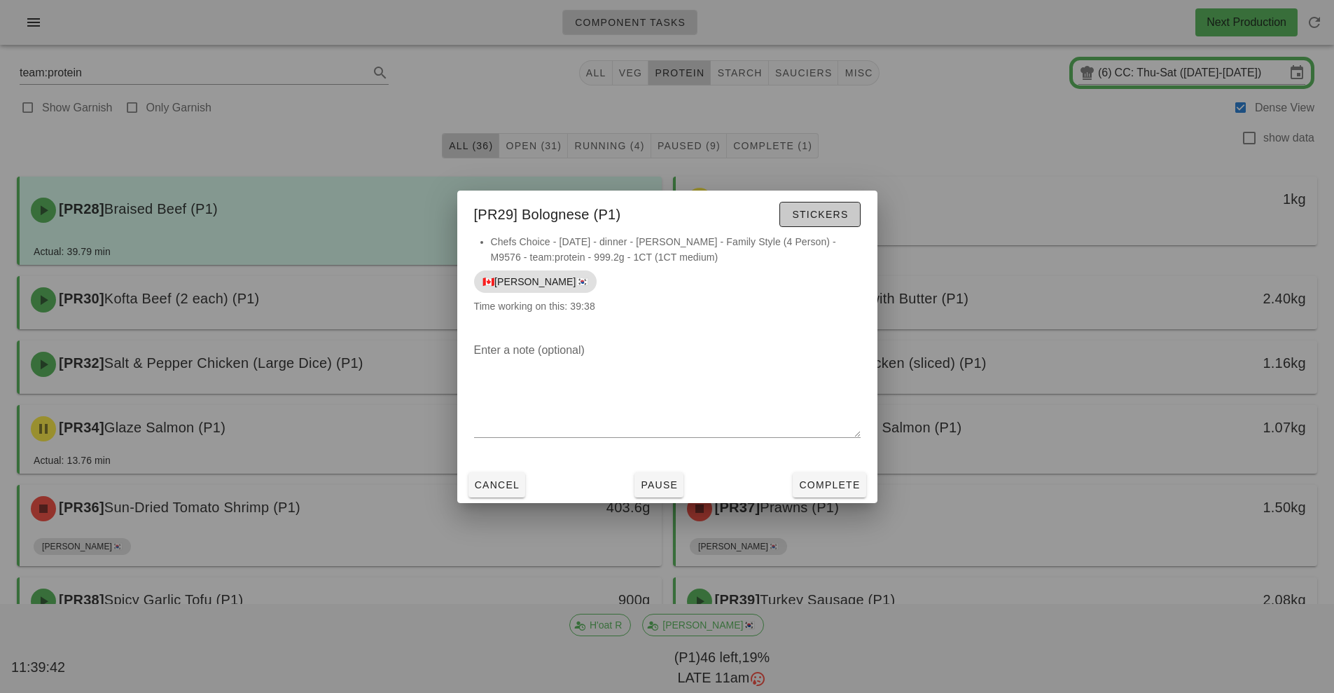
click at [814, 214] on span "Stickers" at bounding box center [819, 214] width 57 height 11
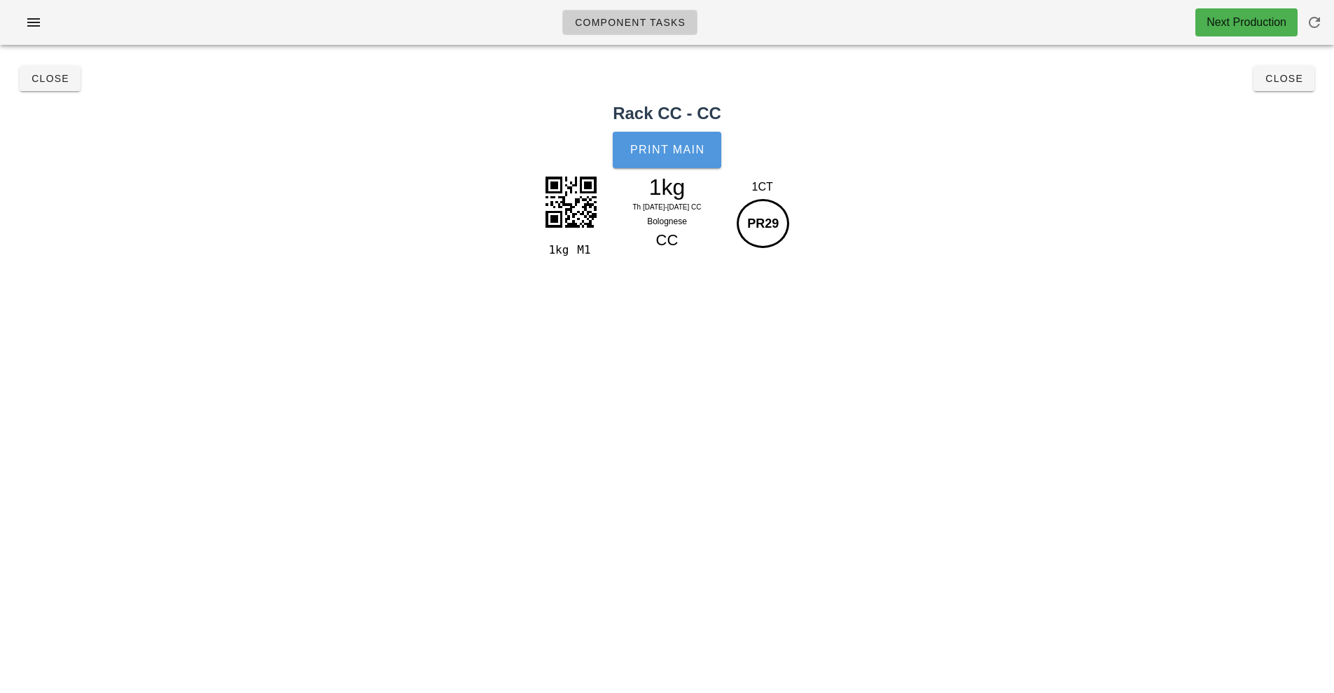
click at [704, 152] on span "Print Main" at bounding box center [668, 150] width 76 height 13
click at [1301, 86] on button "Close" at bounding box center [1284, 78] width 61 height 25
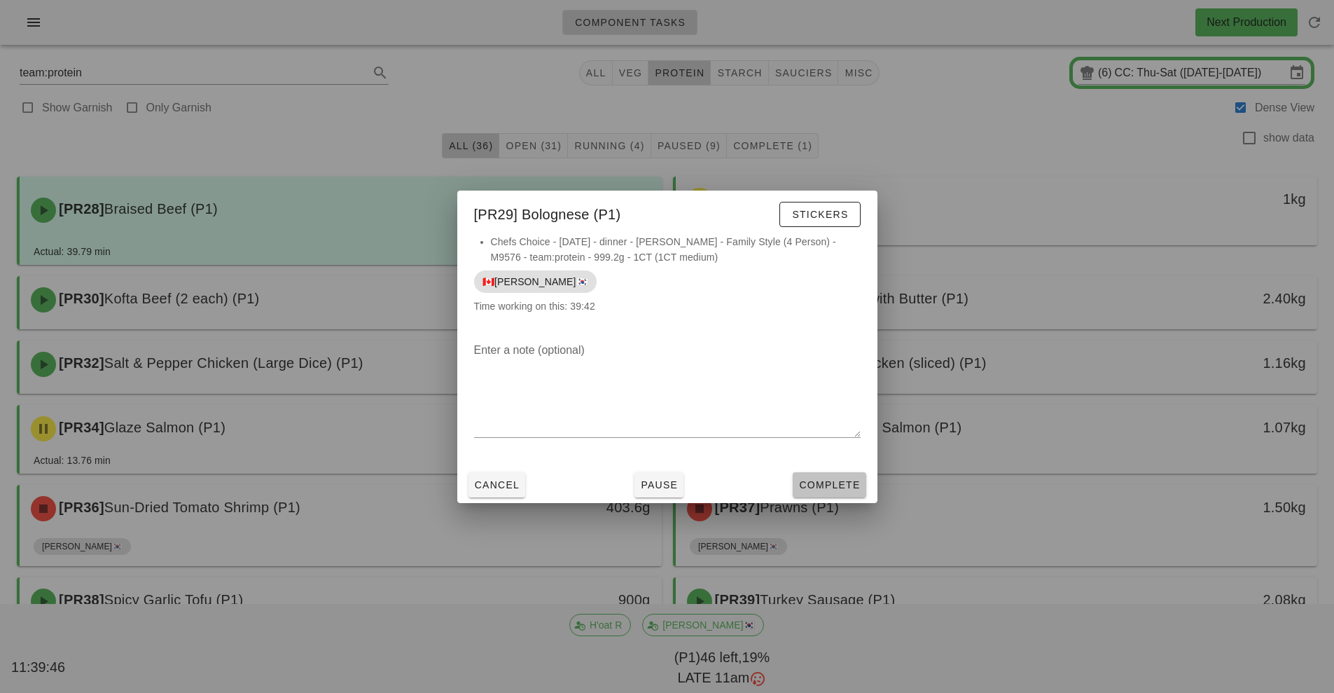
click at [842, 488] on span "Complete" at bounding box center [829, 484] width 62 height 11
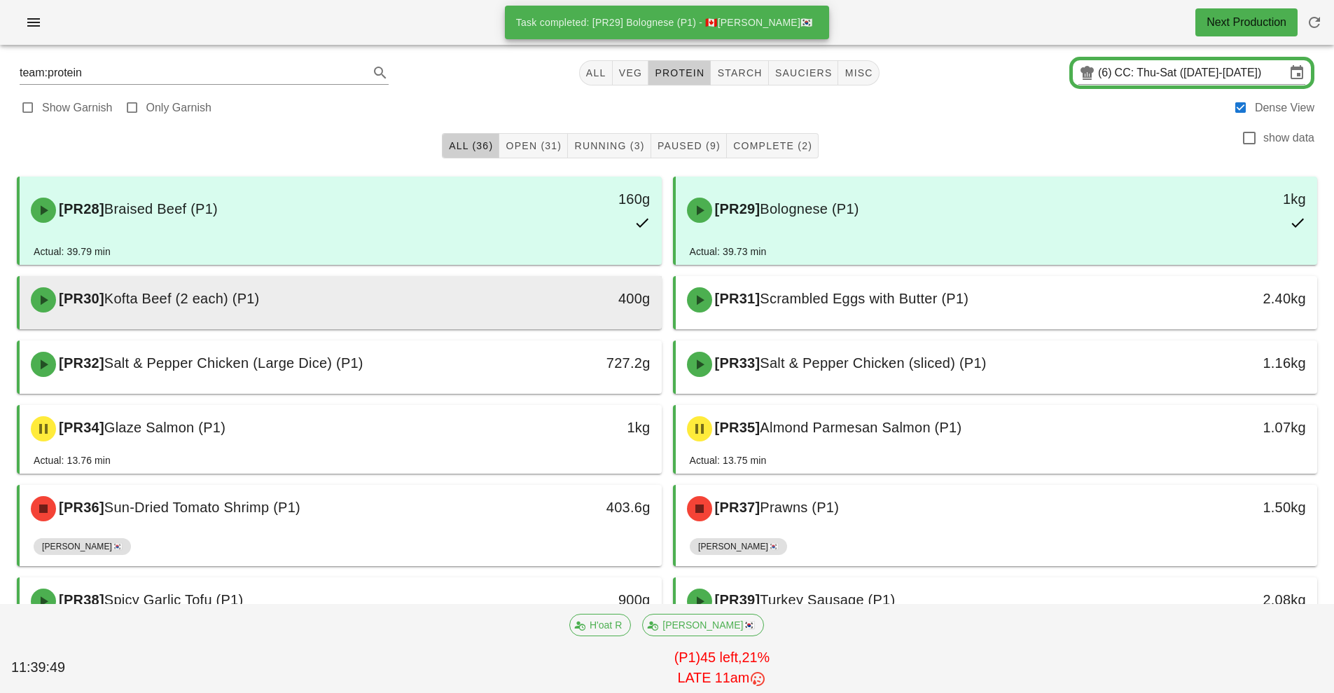
click at [612, 312] on div "400g" at bounding box center [578, 300] width 159 height 42
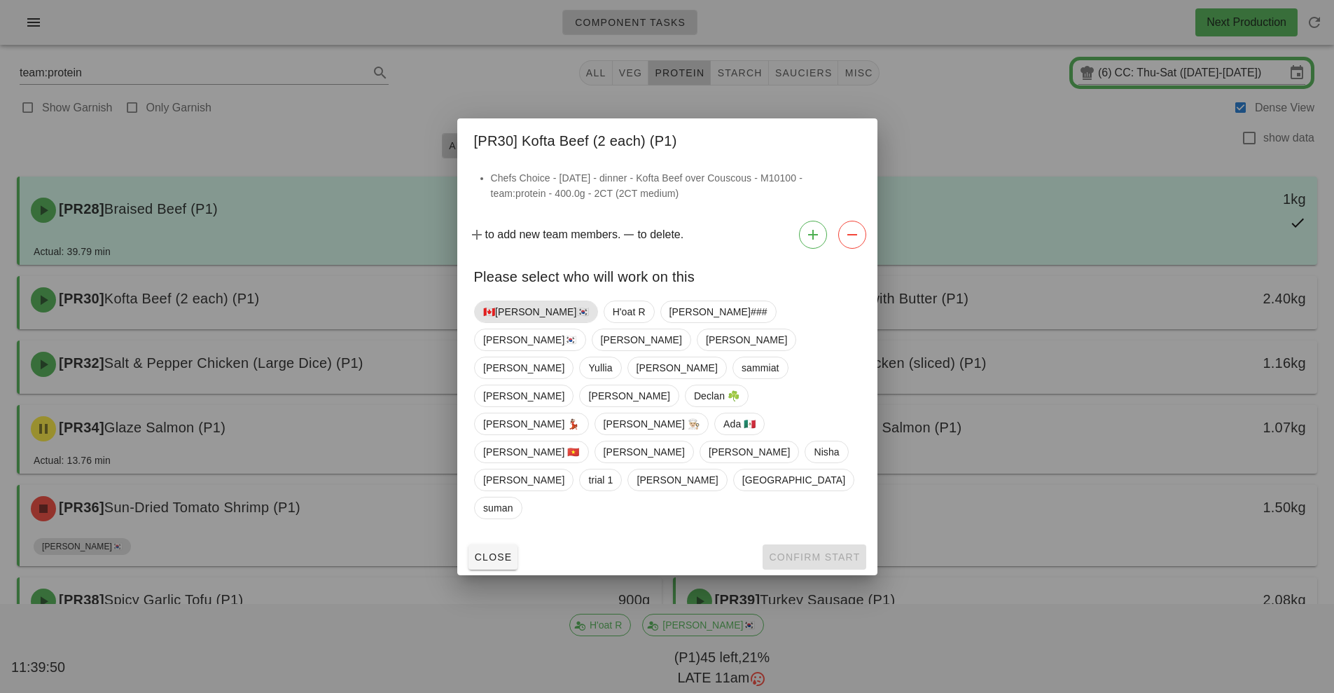
click at [501, 322] on span "🇨🇦[PERSON_NAME]🇰🇷" at bounding box center [536, 311] width 106 height 21
click at [816, 551] on span "Confirm Start" at bounding box center [814, 556] width 92 height 11
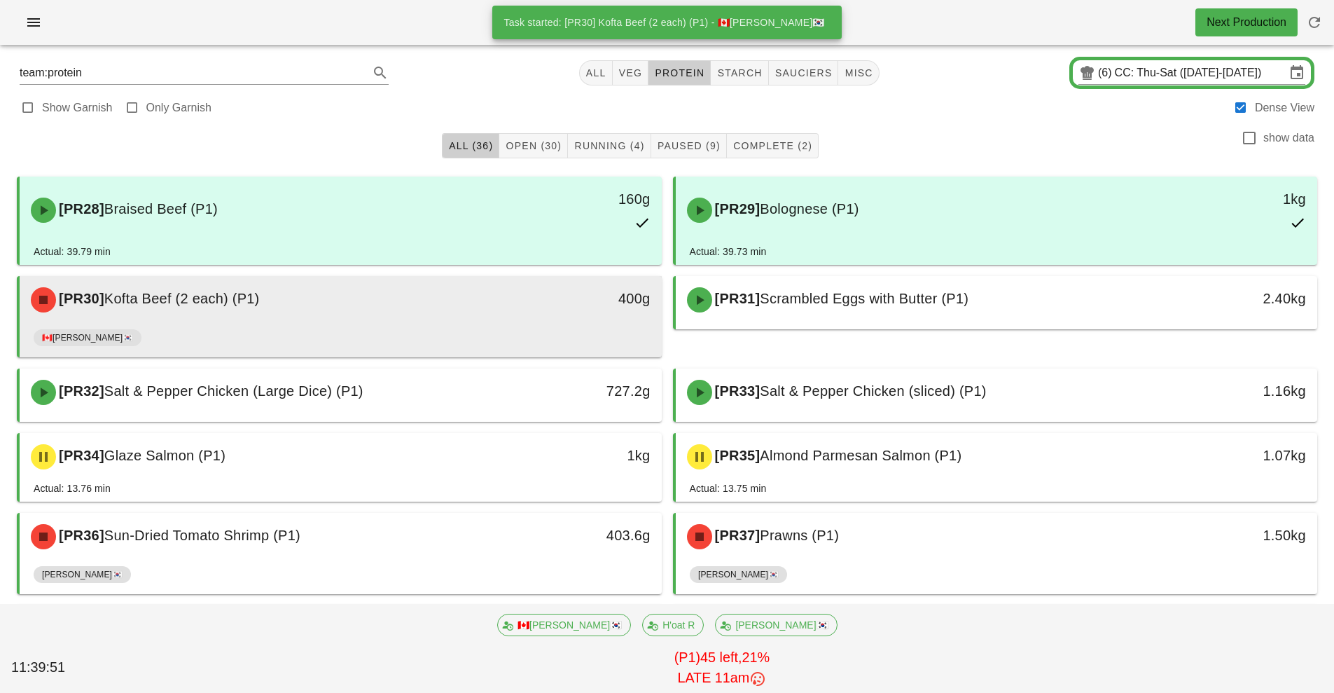
click at [546, 319] on div "400g" at bounding box center [578, 300] width 159 height 42
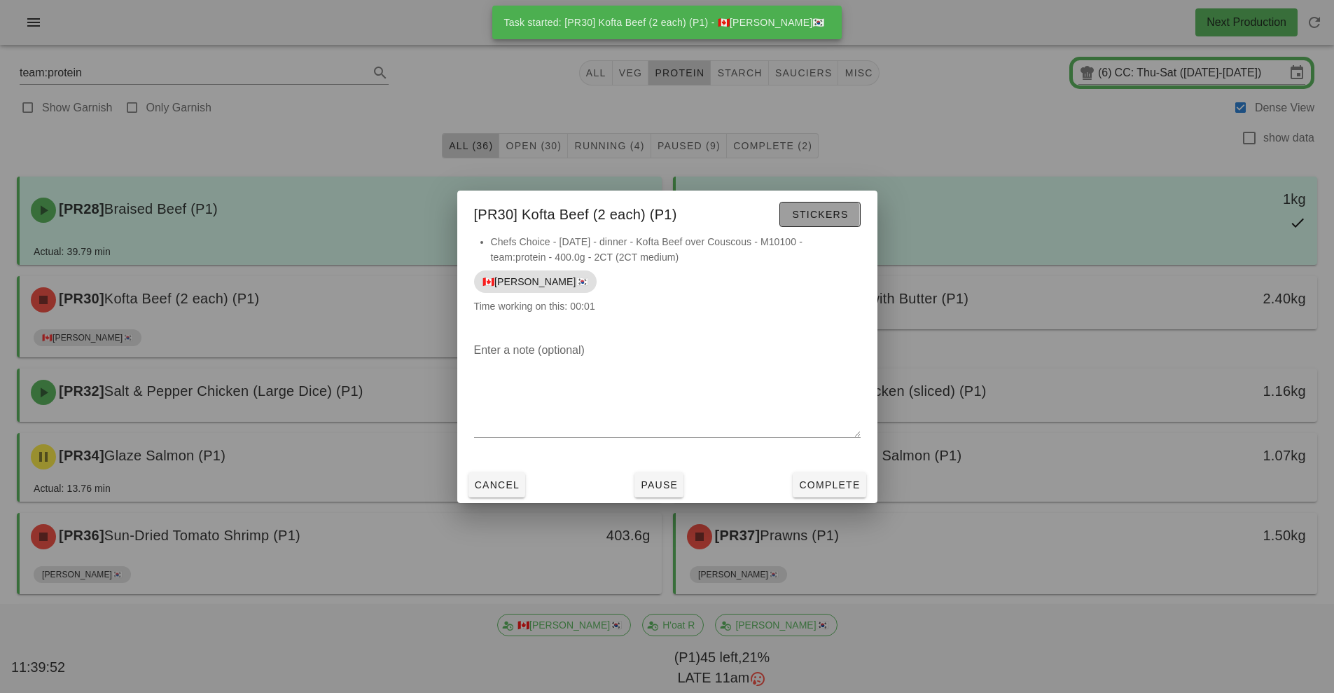
click at [841, 222] on button "Stickers" at bounding box center [819, 214] width 81 height 25
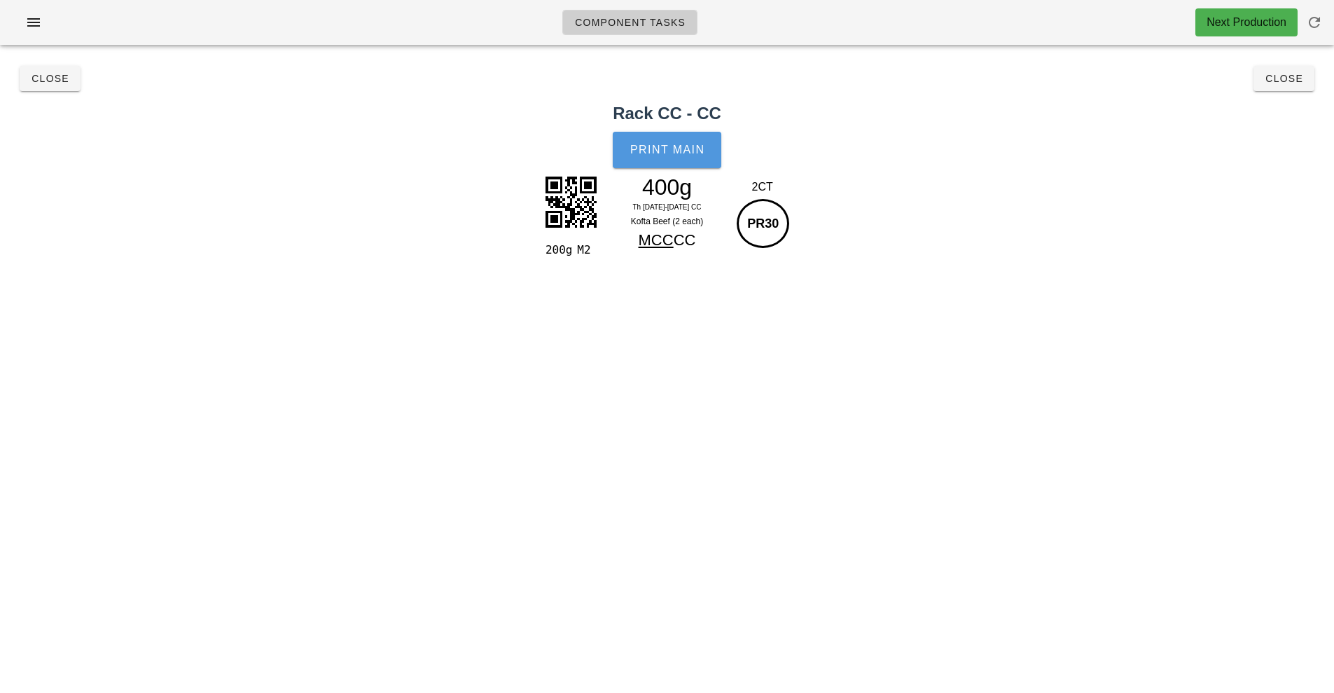
click at [693, 148] on span "Print Main" at bounding box center [668, 150] width 76 height 13
click at [1302, 109] on h2 "Rack CC - CC" at bounding box center [666, 113] width 1317 height 25
click at [1302, 93] on div "Close Close" at bounding box center [666, 78] width 1317 height 45
click at [1286, 83] on span "Close" at bounding box center [1284, 78] width 39 height 11
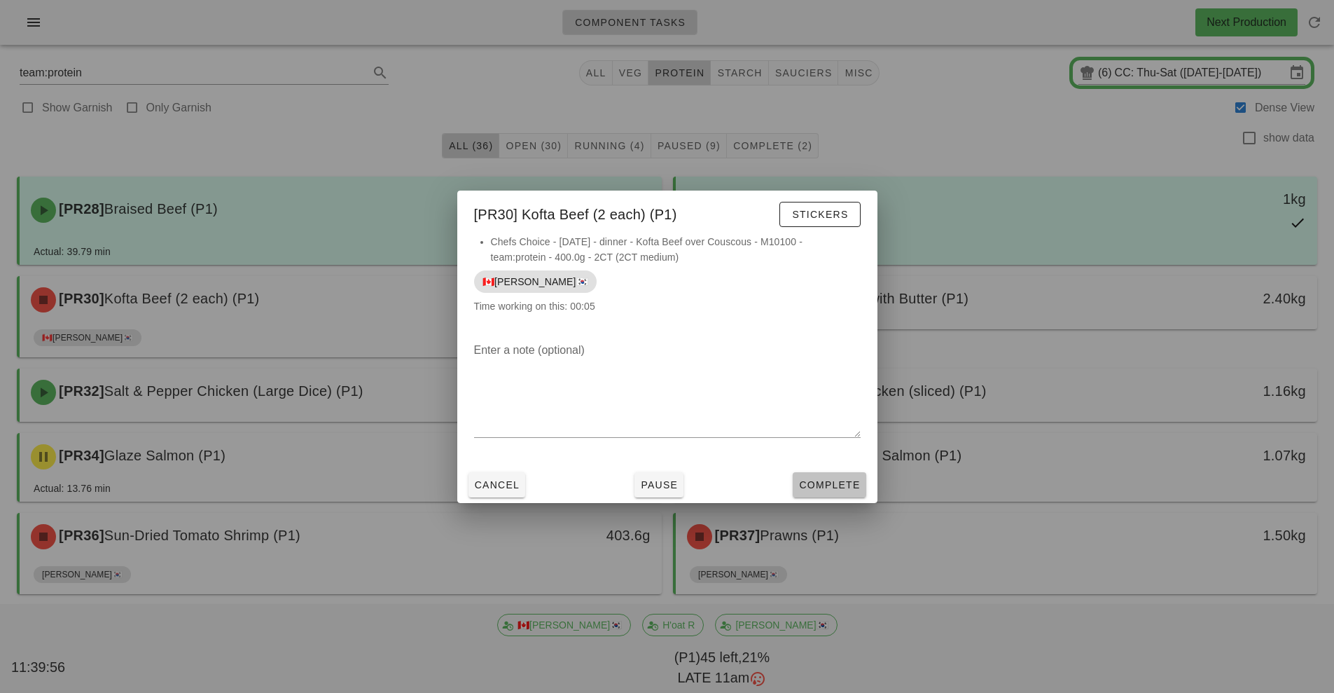
click at [832, 483] on span "Complete" at bounding box center [829, 484] width 62 height 11
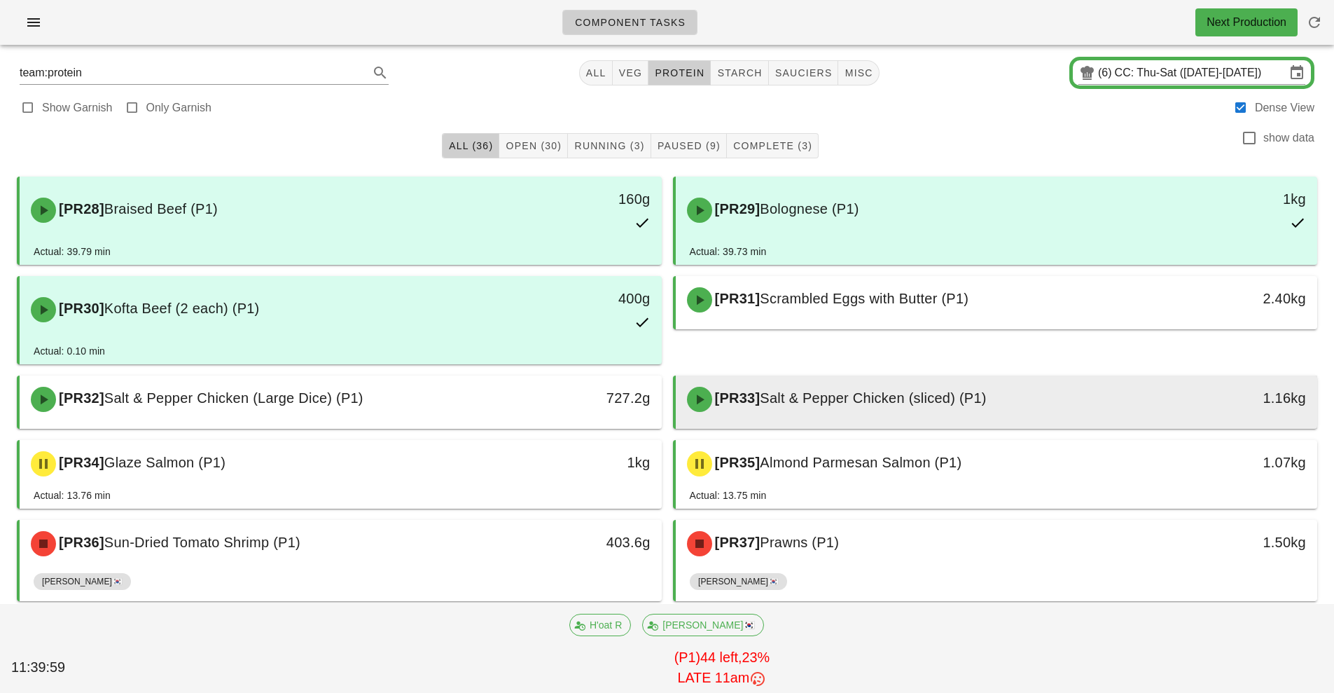
click at [936, 410] on div "[PR33] Salt & Pepper Chicken (sliced) (P1)" at bounding box center [917, 399] width 477 height 42
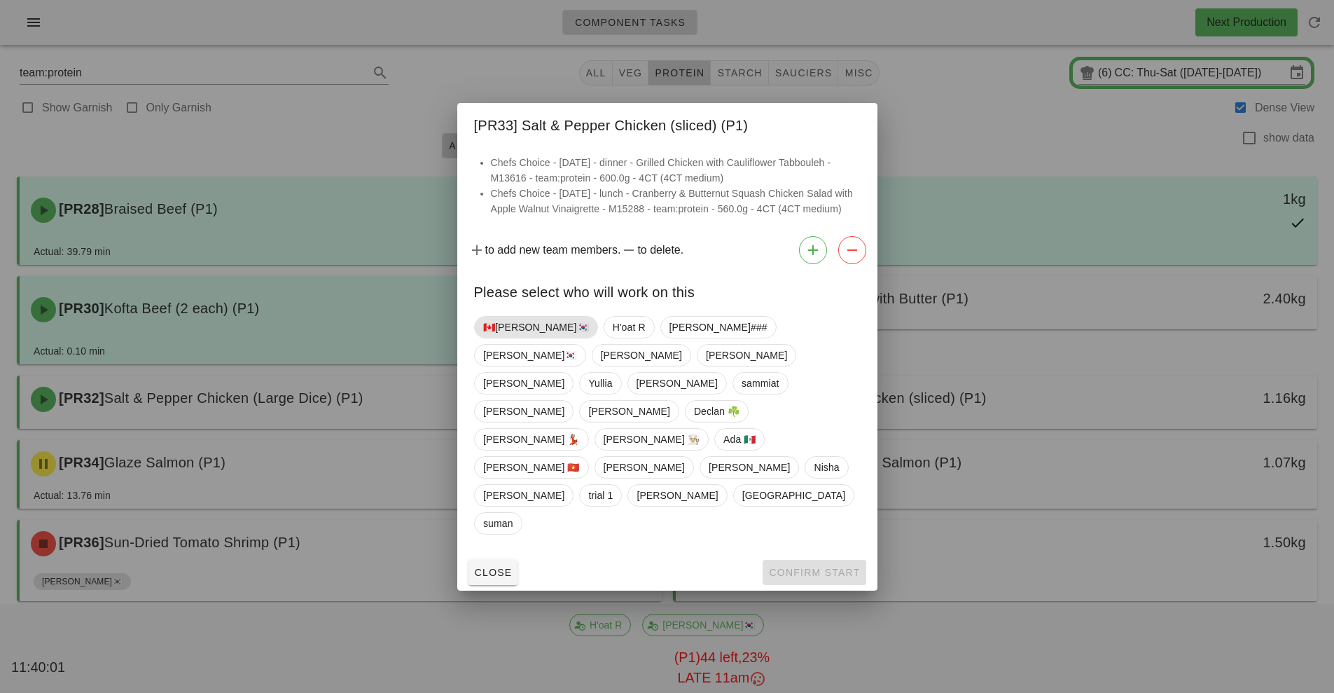
click at [504, 338] on span "🇨🇦[PERSON_NAME]🇰🇷" at bounding box center [536, 327] width 106 height 21
click at [820, 567] on span "Confirm Start" at bounding box center [814, 572] width 92 height 11
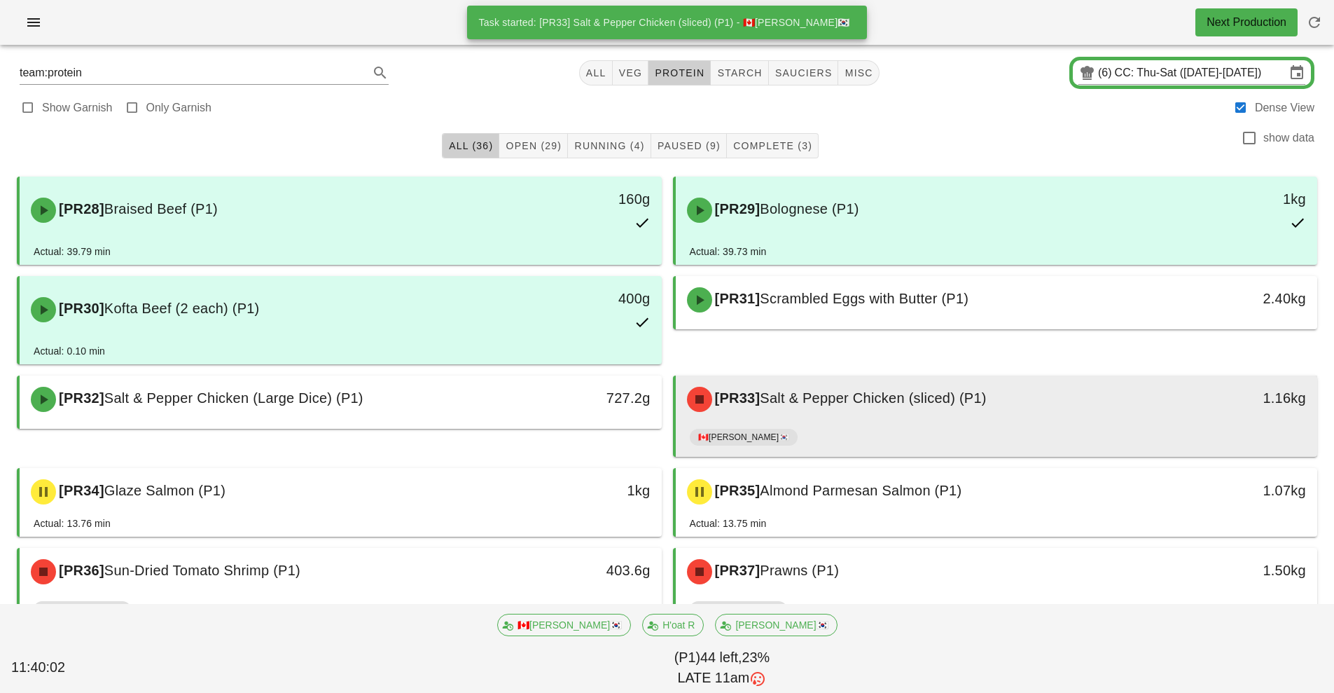
click at [893, 428] on div "🇨🇦[PERSON_NAME]🇰🇷" at bounding box center [997, 440] width 614 height 34
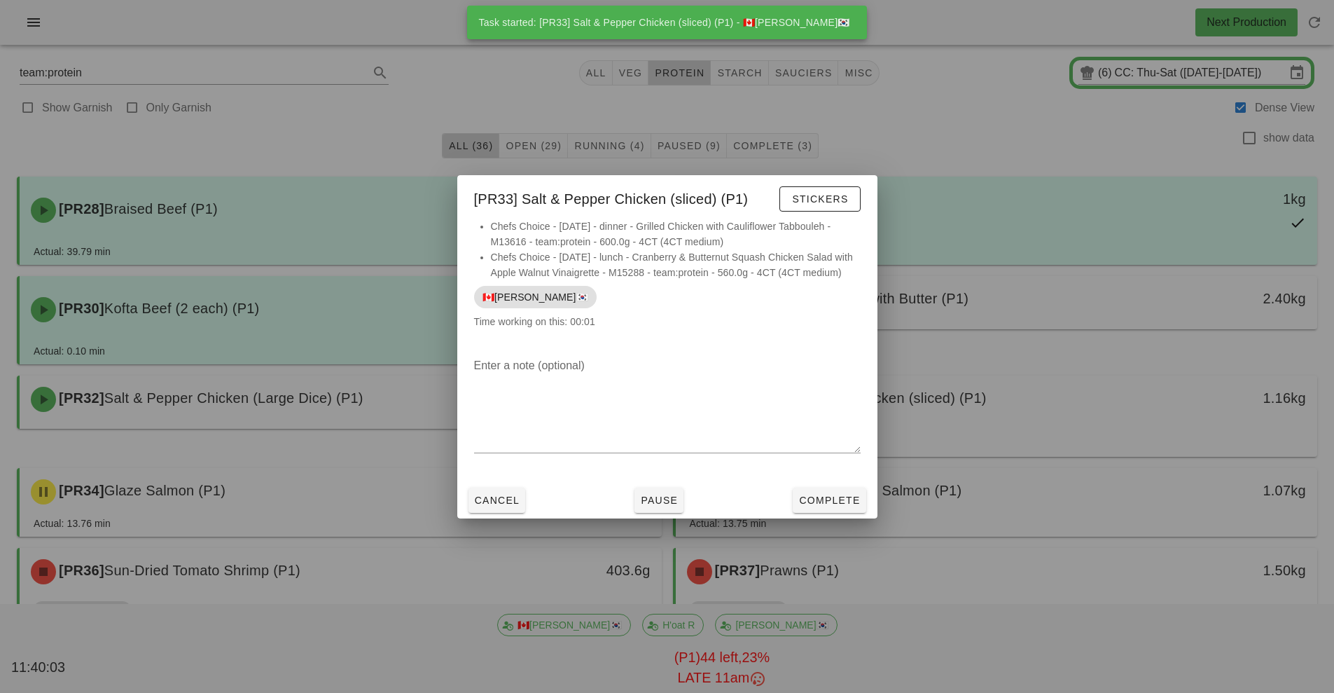
click at [726, 607] on div at bounding box center [667, 346] width 1334 height 693
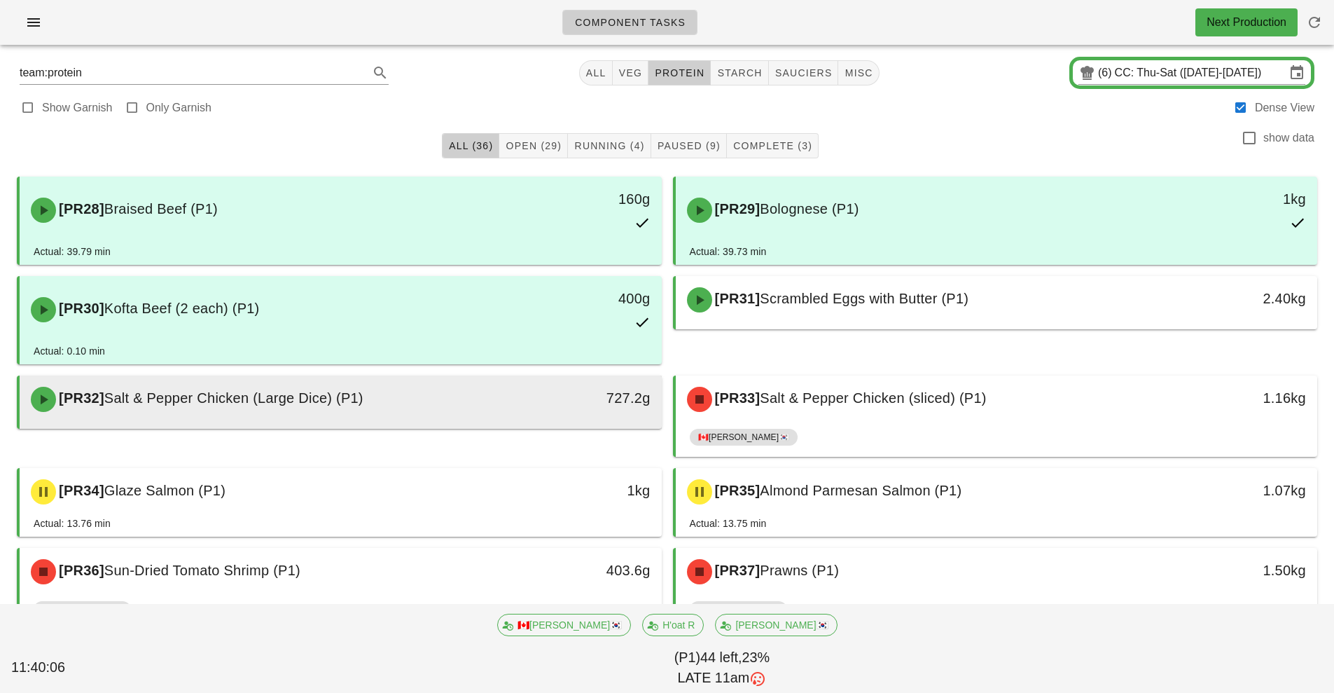
click at [539, 385] on div "727.2g" at bounding box center [578, 399] width 159 height 42
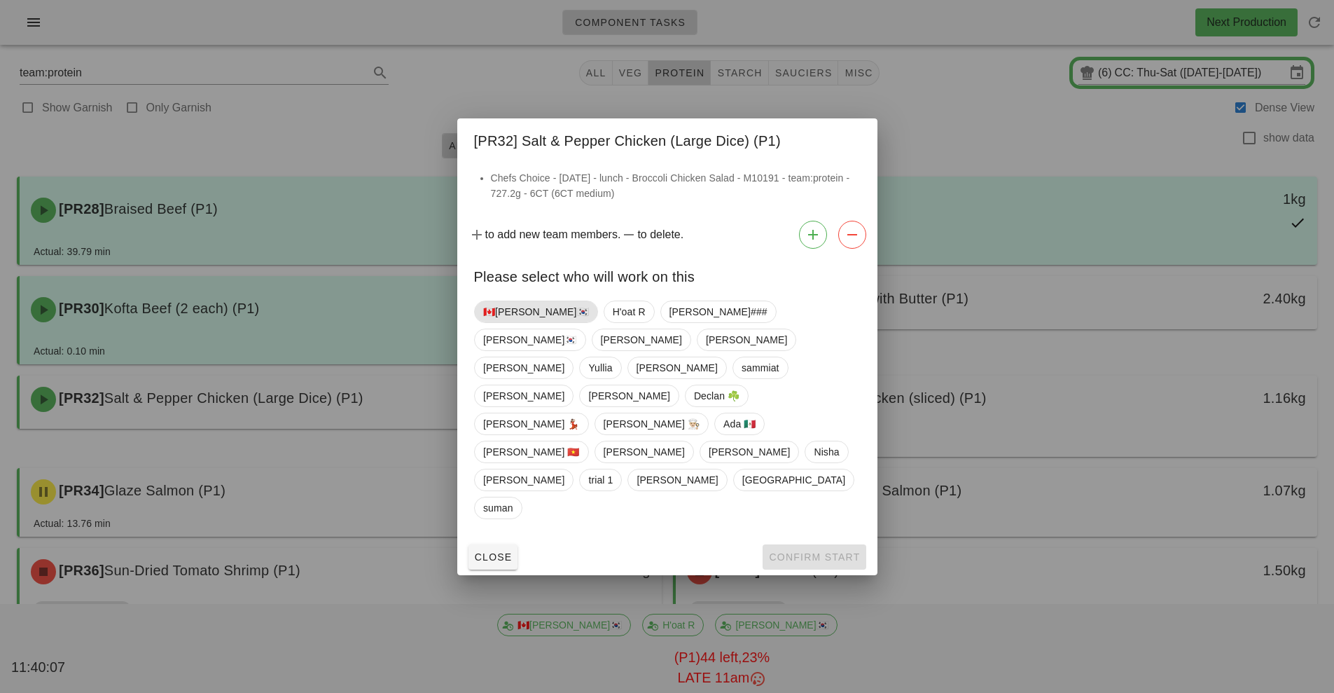
click at [500, 322] on span "🇨🇦[PERSON_NAME]🇰🇷" at bounding box center [536, 311] width 106 height 21
click at [798, 551] on span "Confirm Start" at bounding box center [814, 556] width 92 height 11
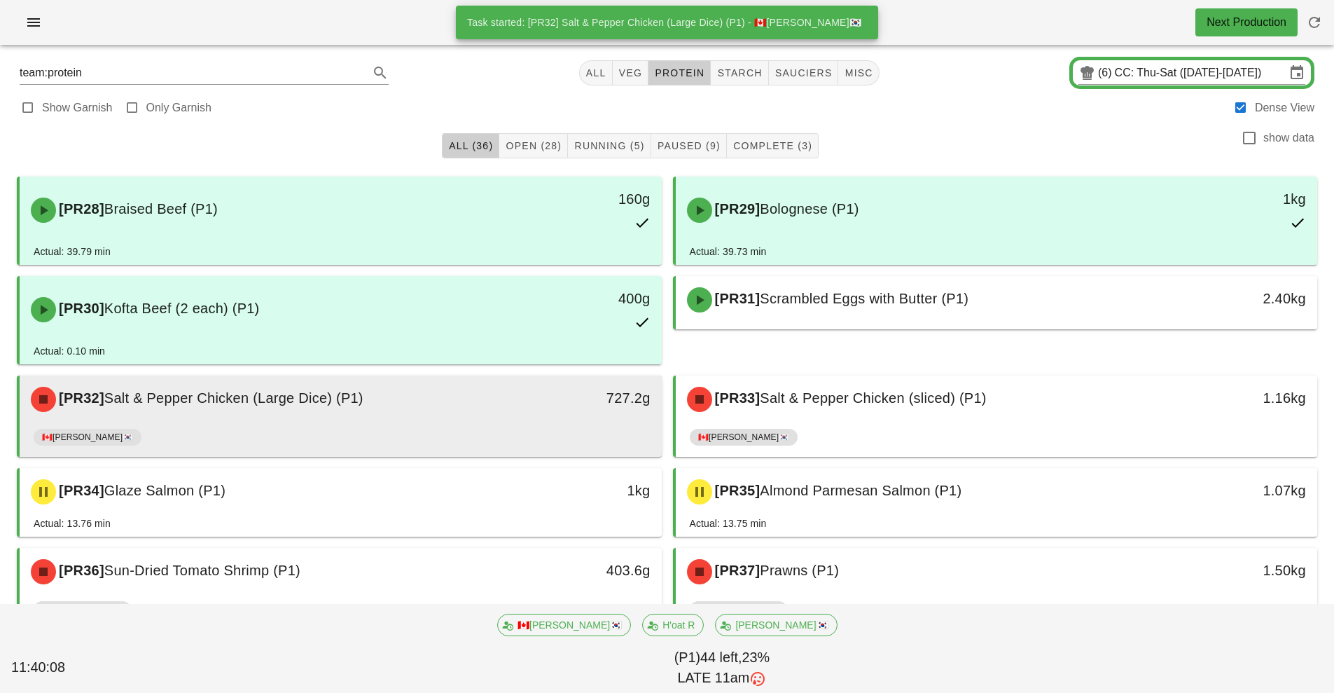
click at [522, 428] on div "🇨🇦[PERSON_NAME]🇰🇷" at bounding box center [341, 440] width 614 height 34
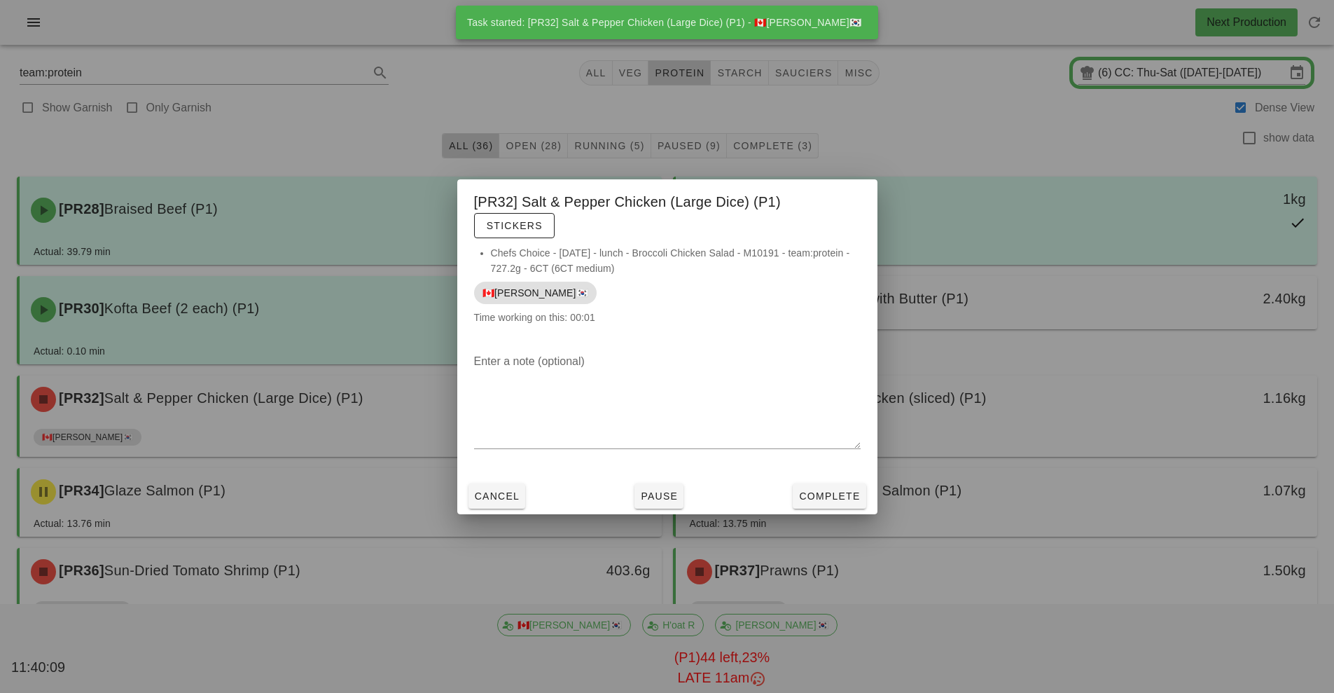
click at [969, 570] on div at bounding box center [667, 346] width 1334 height 693
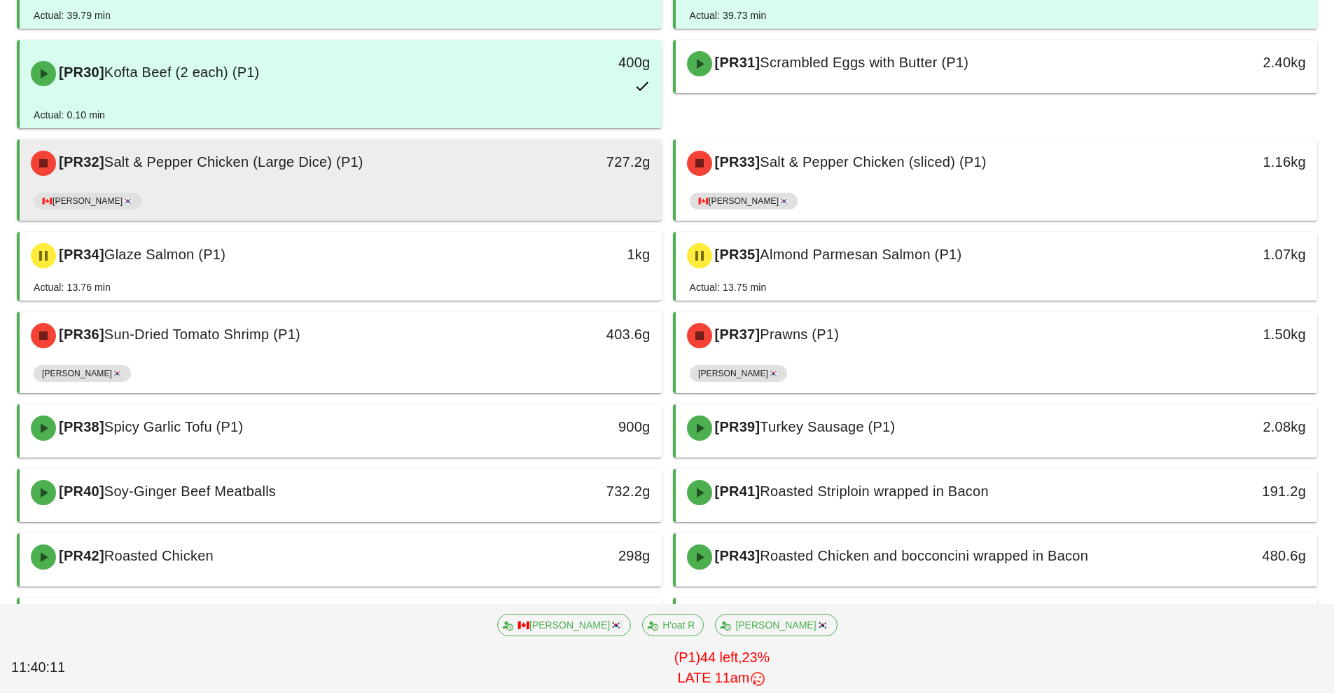
scroll to position [242, 0]
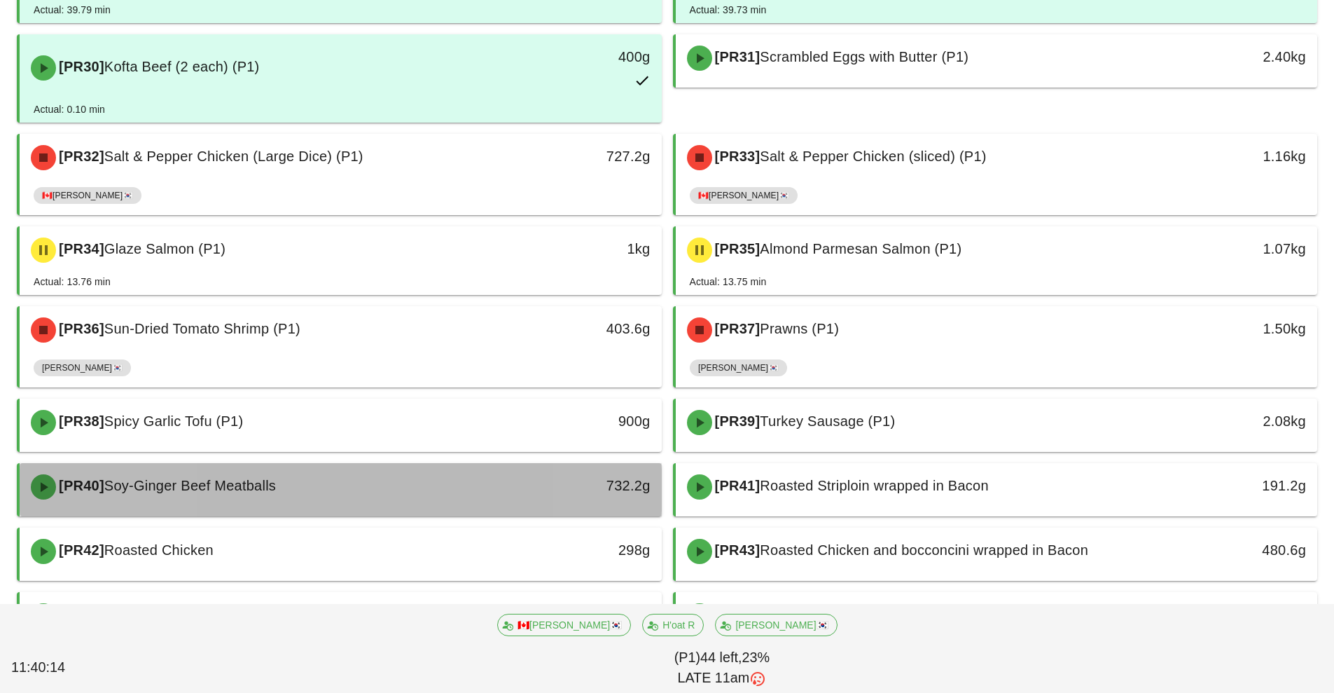
click at [568, 494] on div "732.2g" at bounding box center [579, 485] width 142 height 22
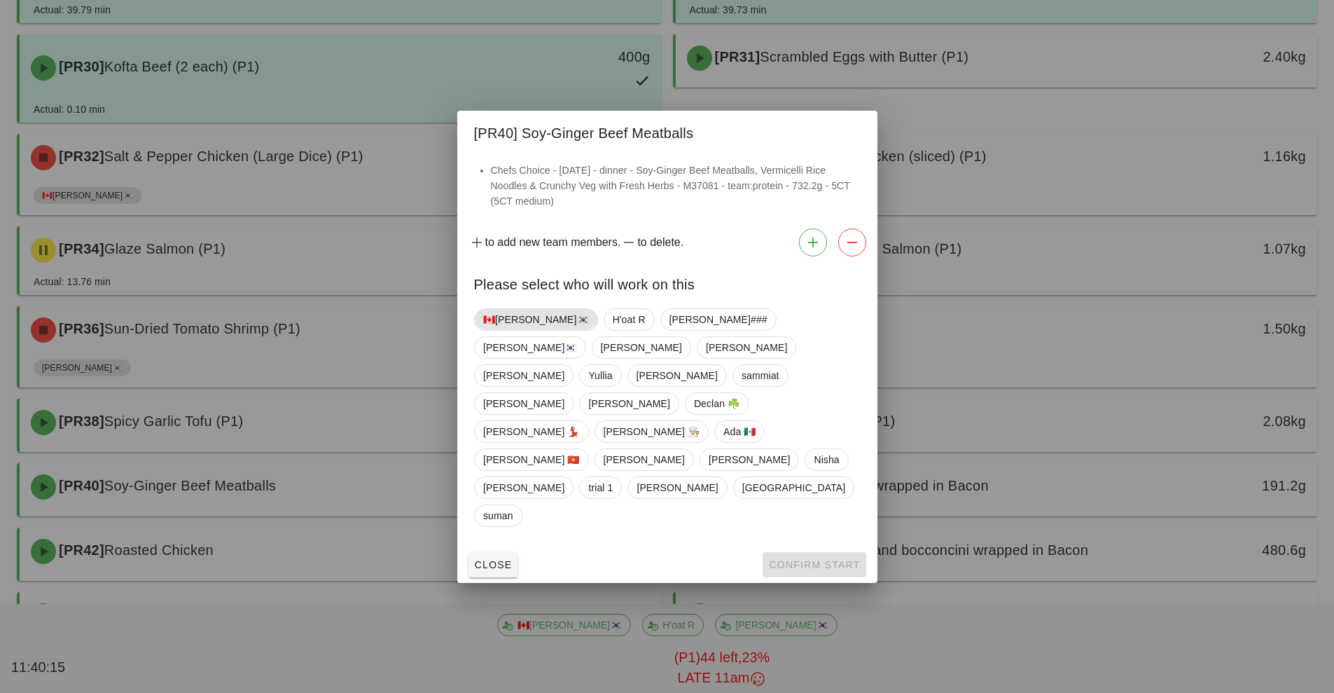
click at [510, 330] on span "🇨🇦[PERSON_NAME]🇰🇷" at bounding box center [536, 319] width 106 height 21
click at [808, 552] on button "Confirm Start" at bounding box center [814, 564] width 103 height 25
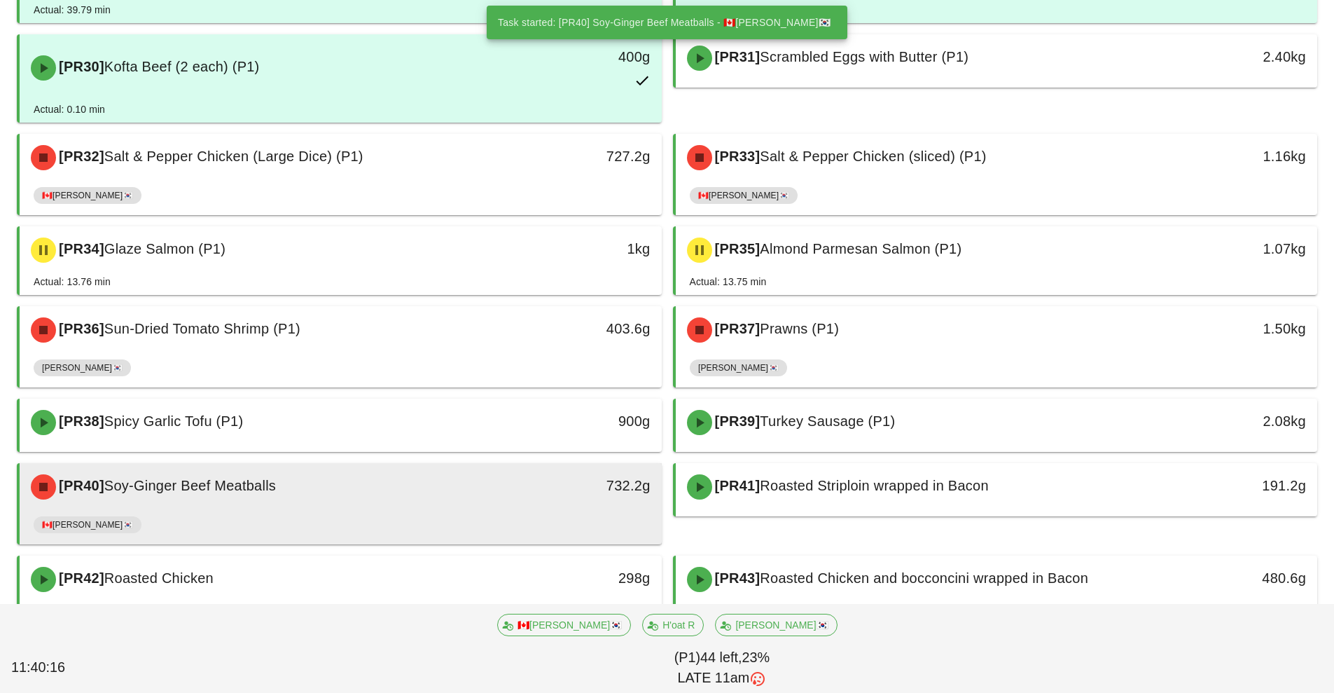
click at [465, 498] on div "[PR40] Soy-Ginger Beef Meatballs" at bounding box center [260, 487] width 477 height 42
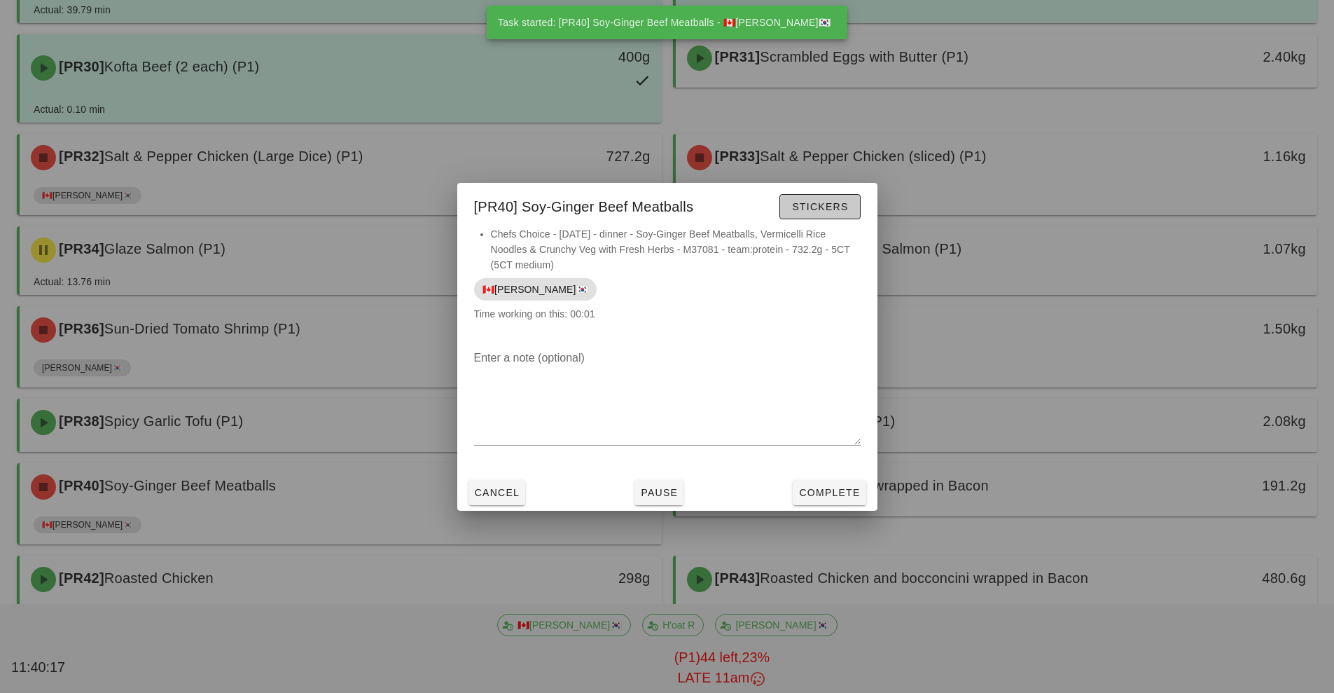
click at [824, 207] on span "Stickers" at bounding box center [819, 206] width 57 height 11
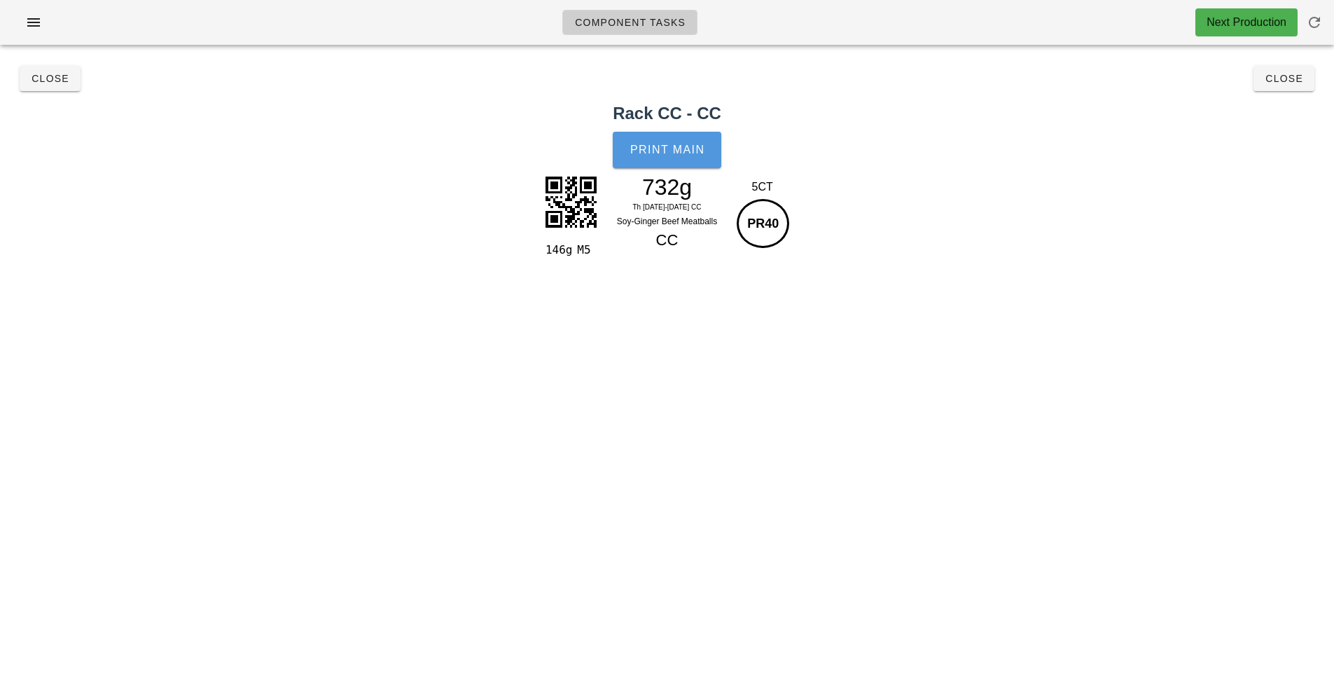
click at [675, 157] on button "Print Main" at bounding box center [667, 150] width 108 height 36
click at [1294, 83] on span "Close" at bounding box center [1284, 78] width 39 height 11
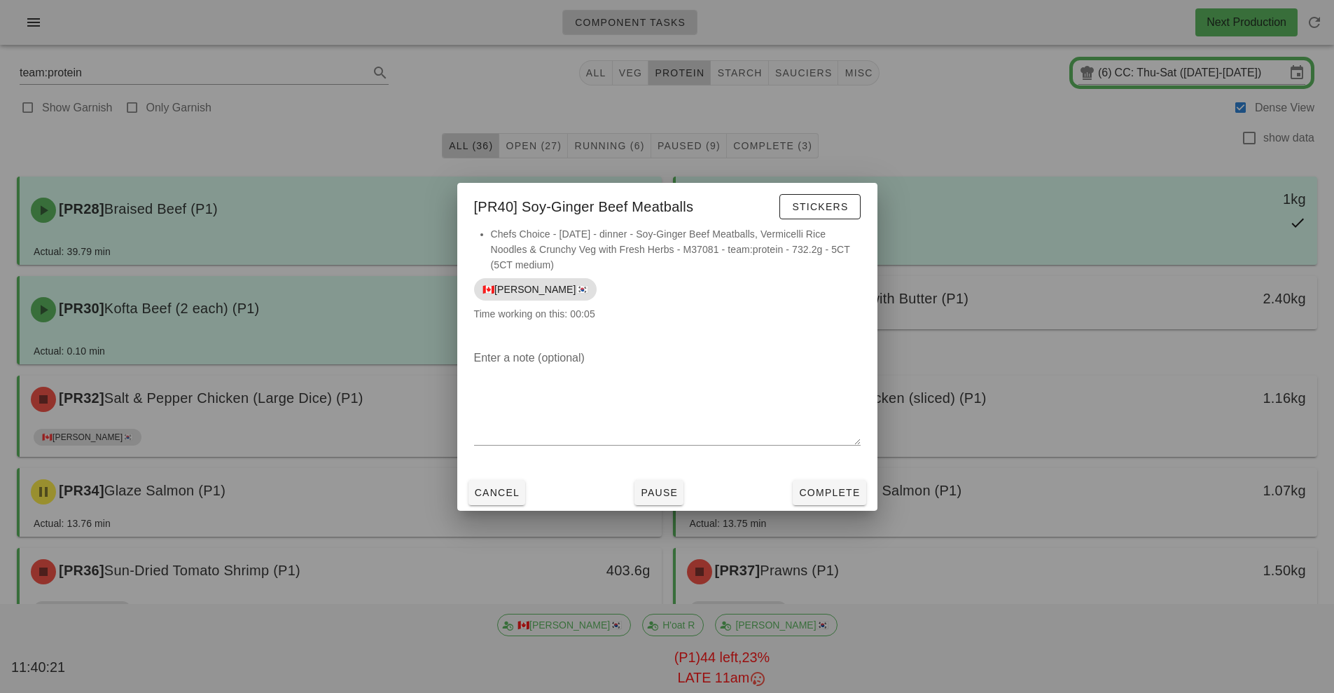
click at [1080, 438] on div at bounding box center [667, 346] width 1334 height 693
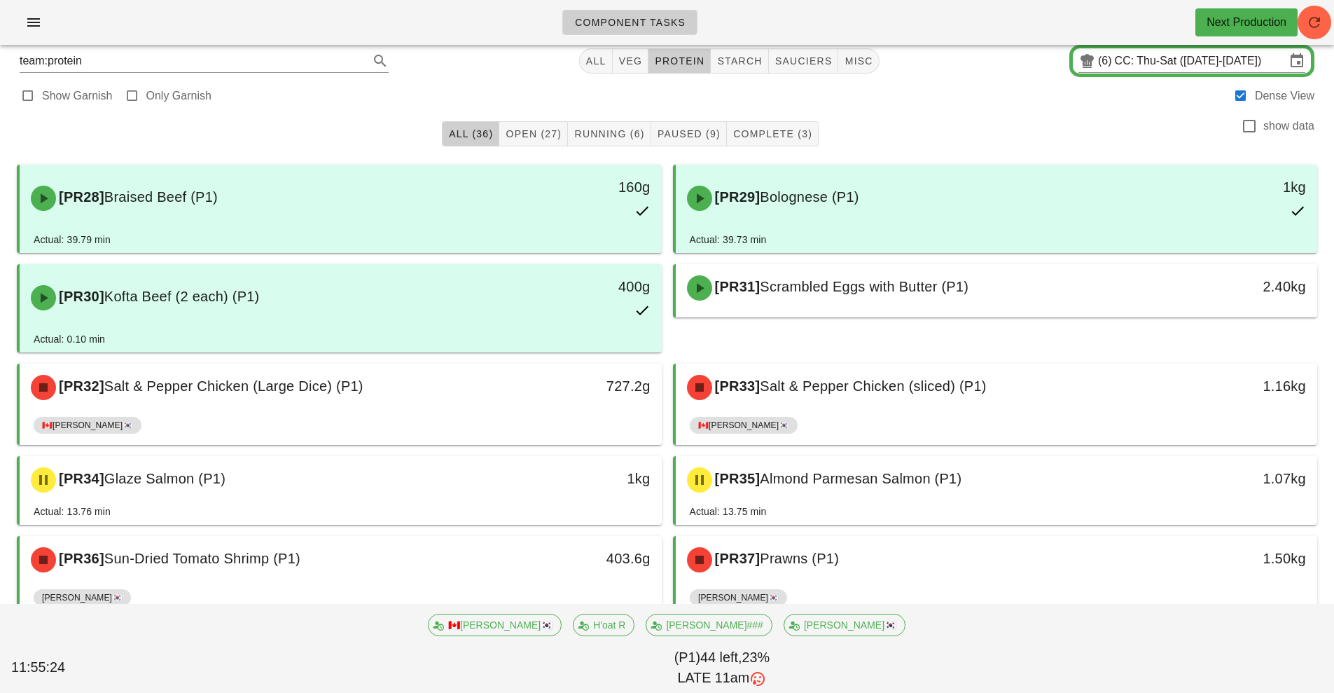
scroll to position [10, 0]
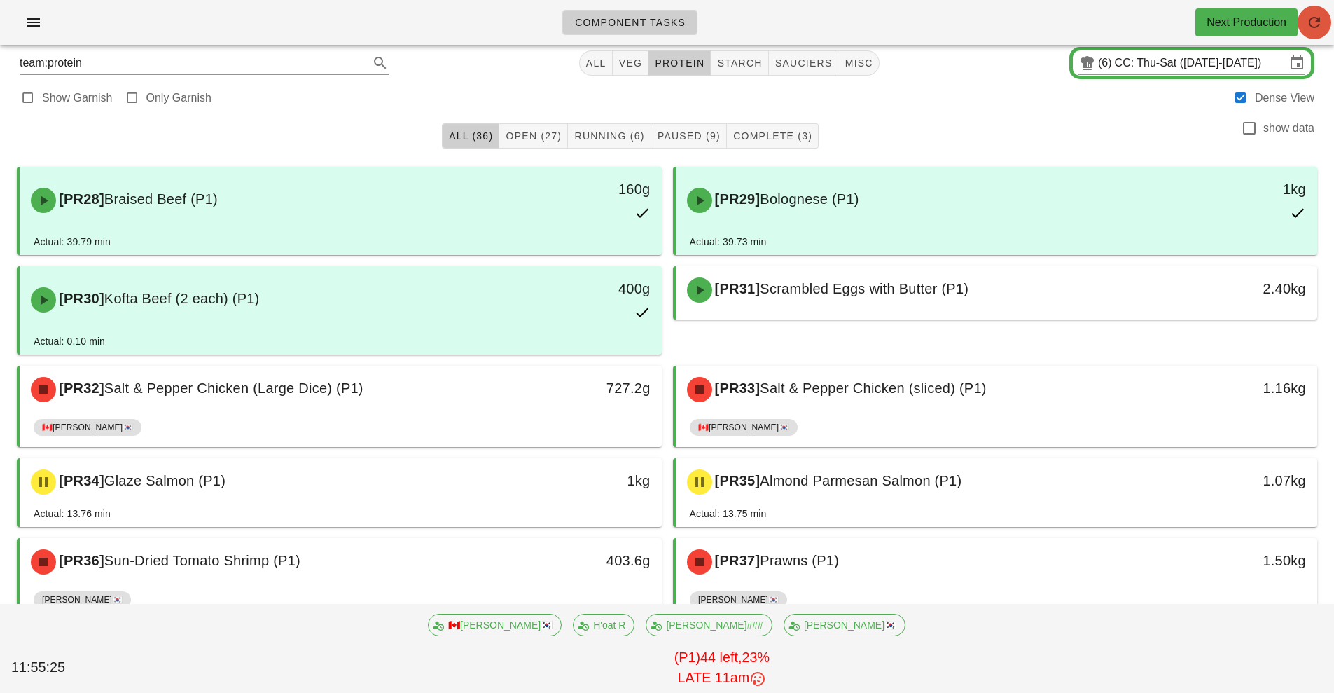
click at [1306, 20] on icon "button" at bounding box center [1314, 22] width 17 height 17
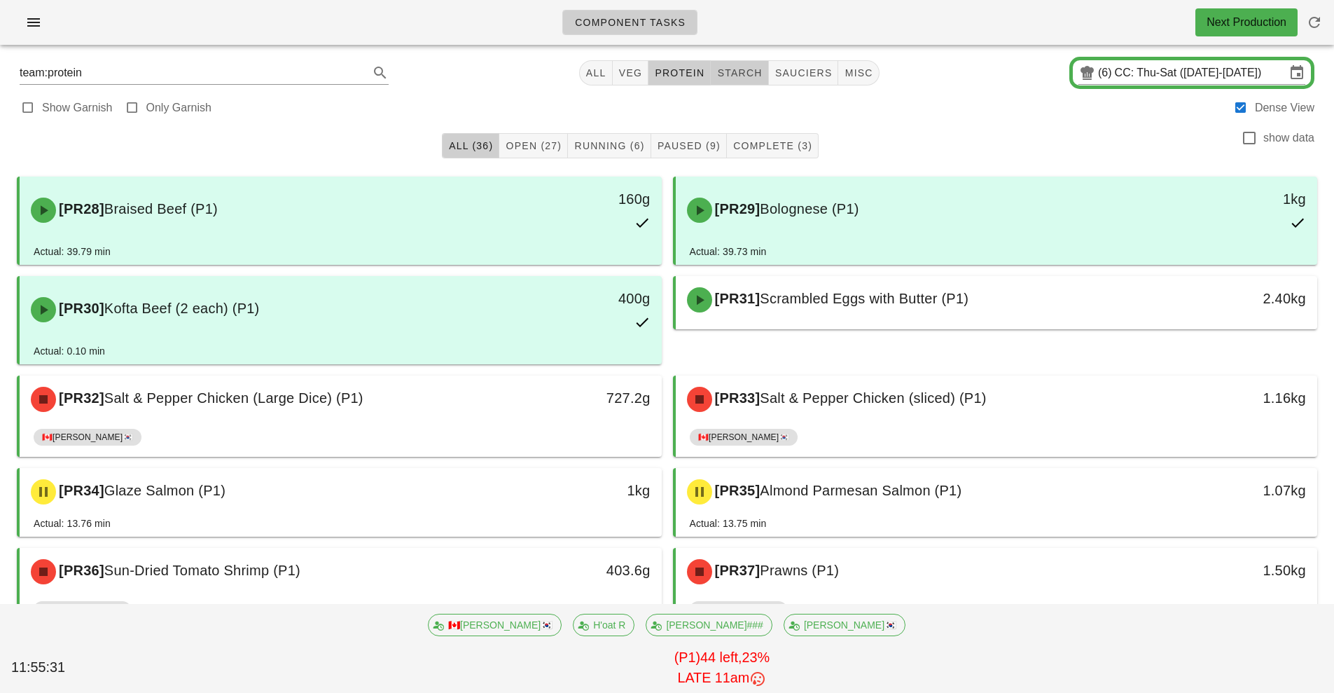
click at [744, 75] on span "starch" at bounding box center [739, 72] width 46 height 11
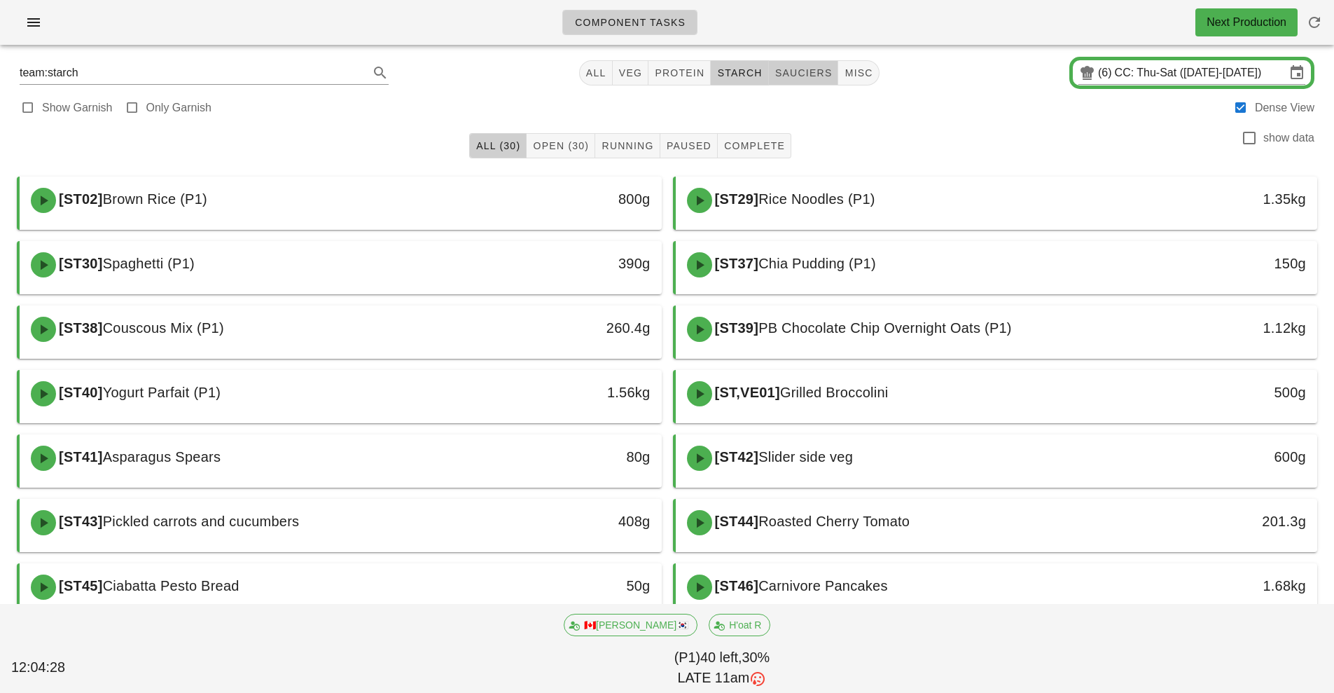
click at [824, 73] on span "sauciers" at bounding box center [804, 72] width 58 height 11
type input "team:sauciers"
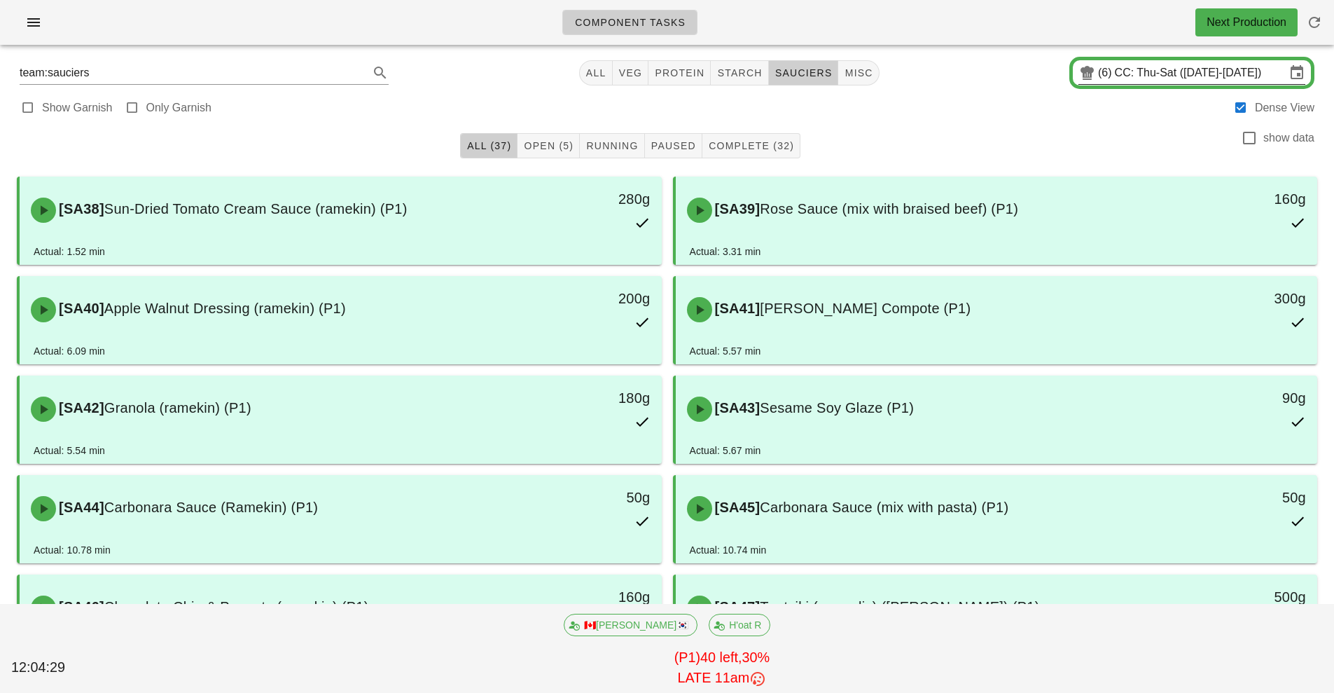
click at [1159, 80] on input "CC: Thu-Sat (Oct 2-Oct 4)" at bounding box center [1200, 73] width 171 height 22
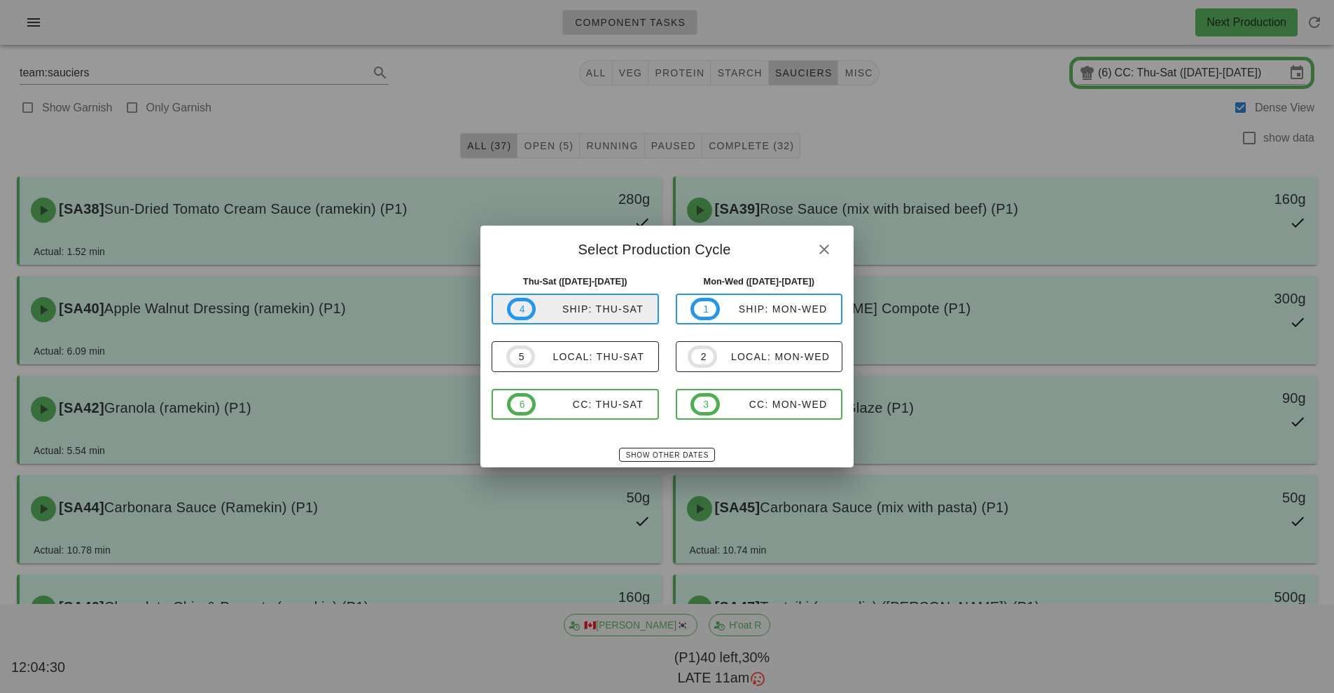
click at [606, 317] on span "4 ship: Thu-Sat" at bounding box center [575, 309] width 137 height 22
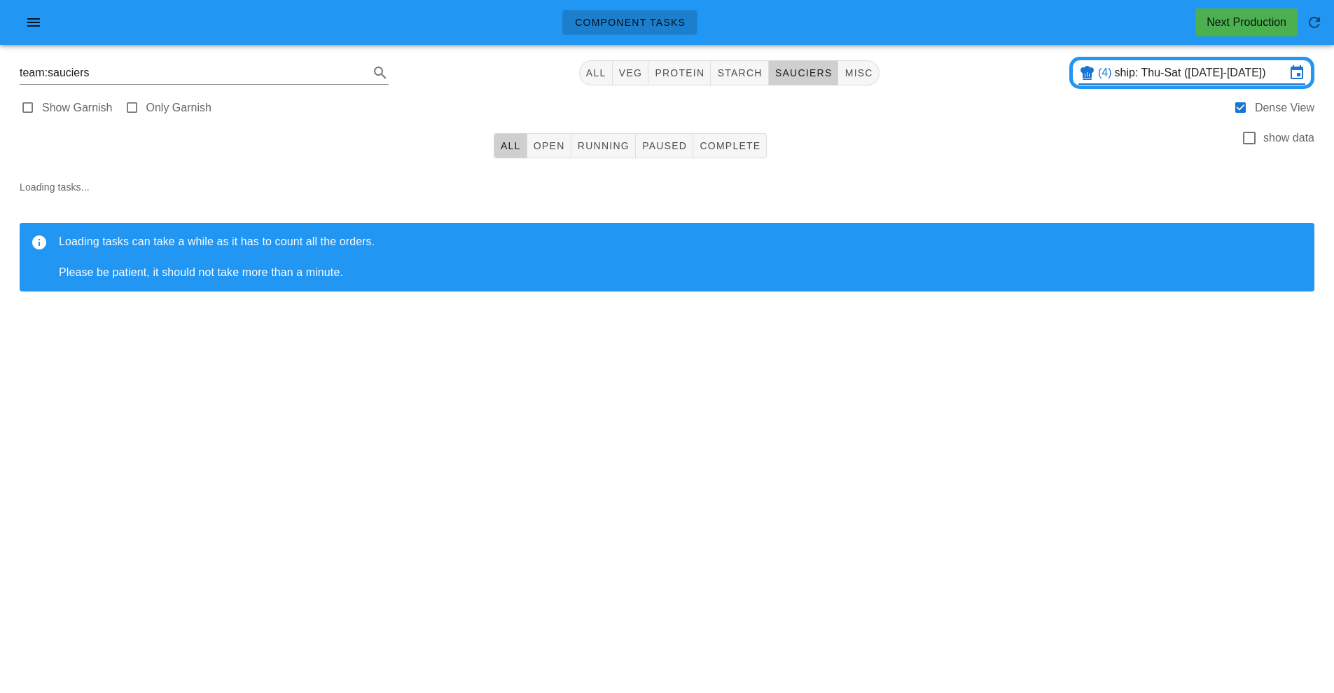
click at [1170, 71] on input "ship: Thu-Sat (Oct 2-Oct 4)" at bounding box center [1200, 73] width 171 height 22
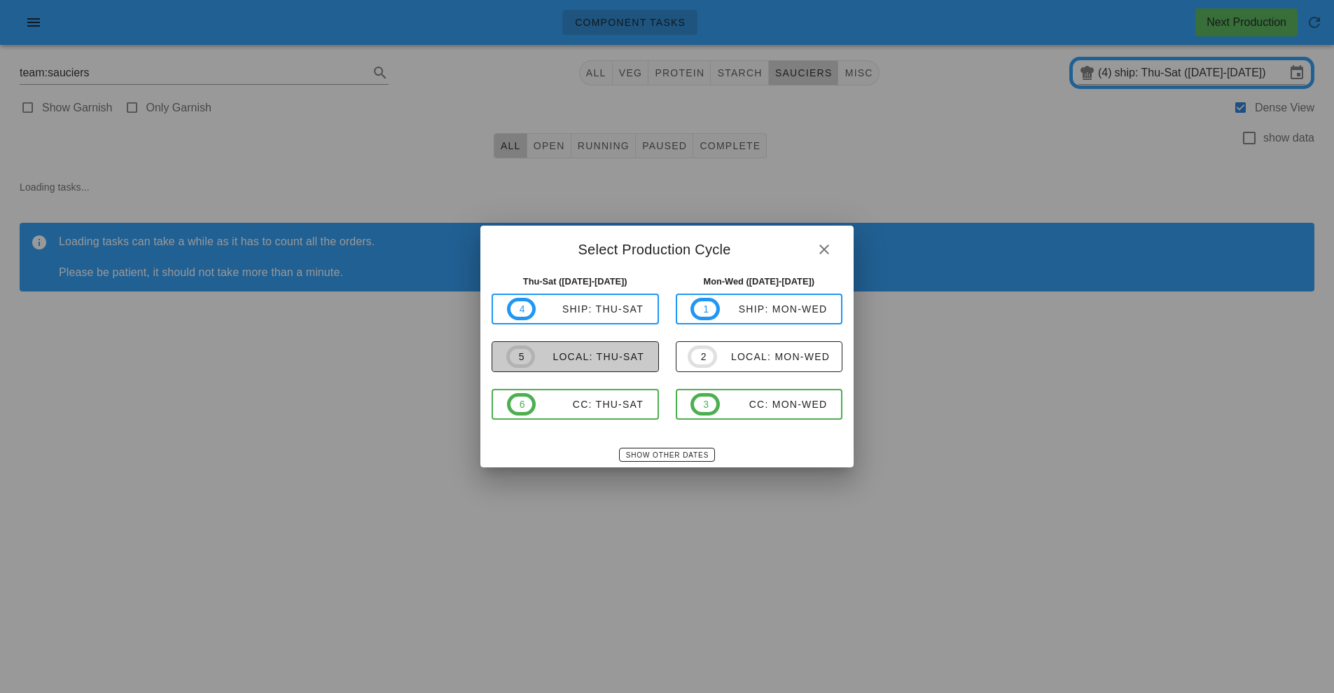
click at [600, 358] on div "local: Thu-Sat" at bounding box center [589, 356] width 109 height 11
type input "local: Thu-Sat ([DATE]-[DATE])"
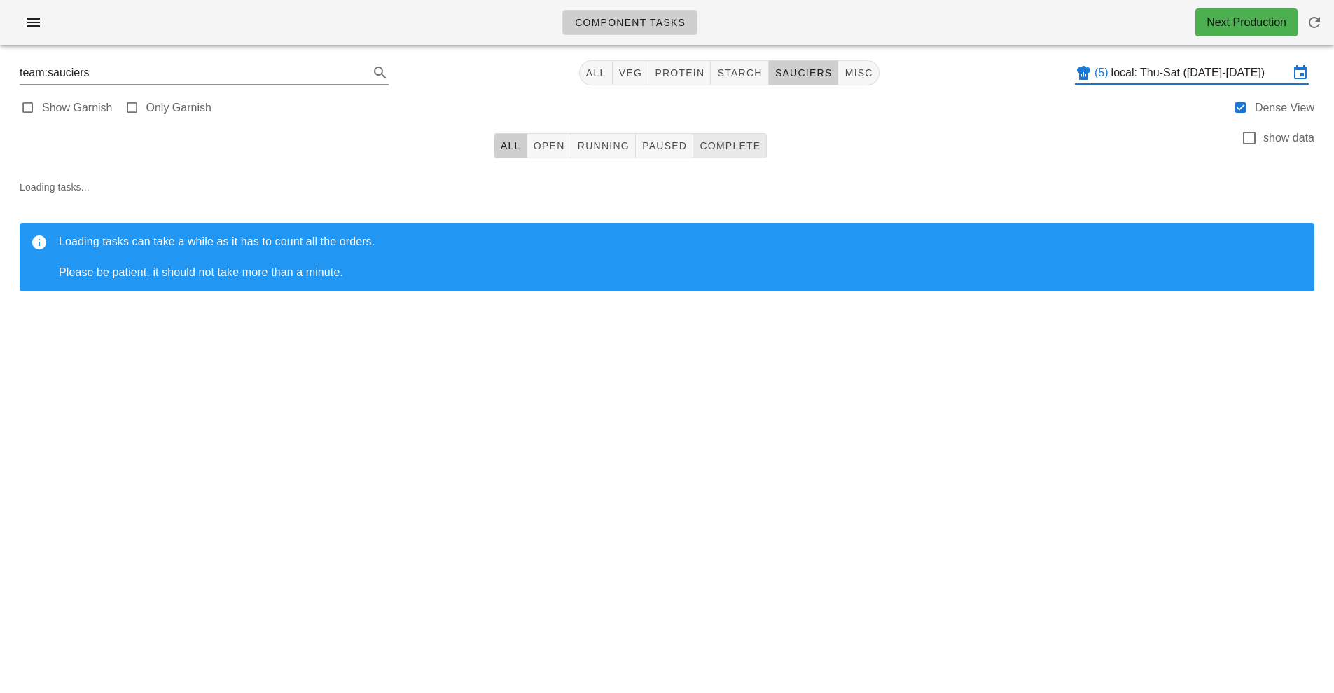
click at [718, 137] on button "Complete" at bounding box center [730, 145] width 74 height 25
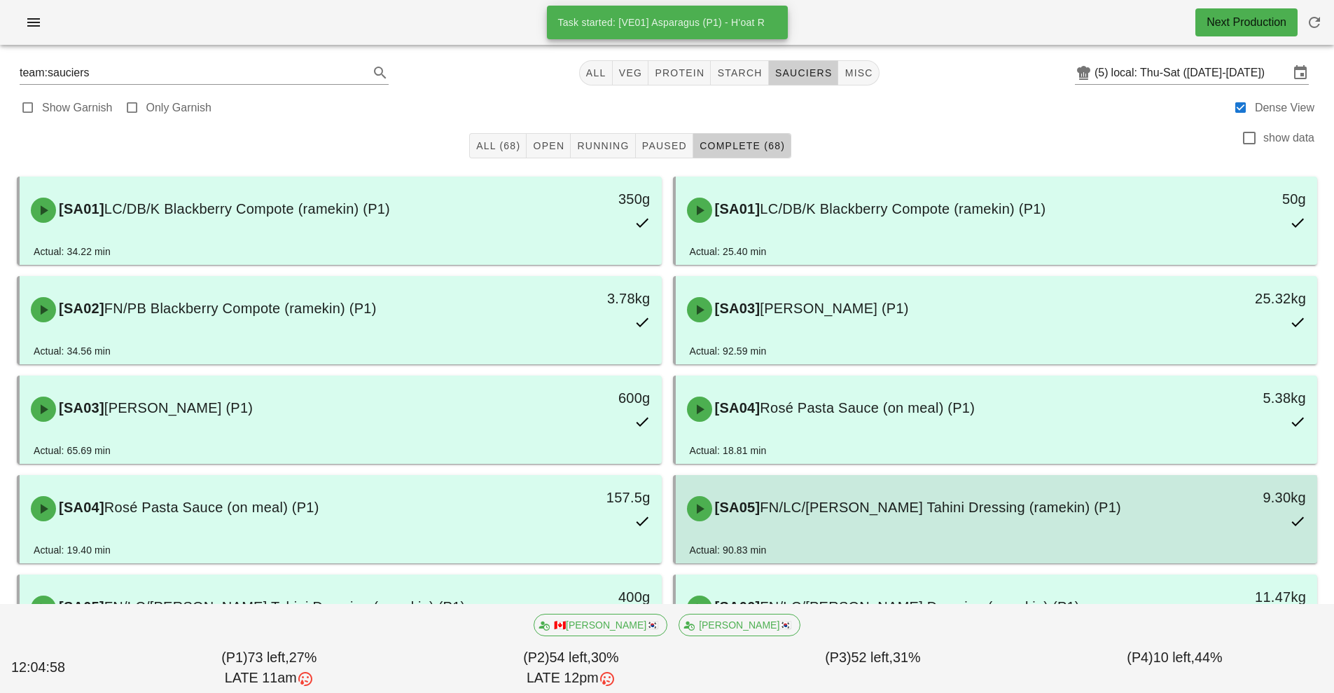
click at [951, 544] on div "Actual: 90.83 min" at bounding box center [997, 552] width 614 height 21
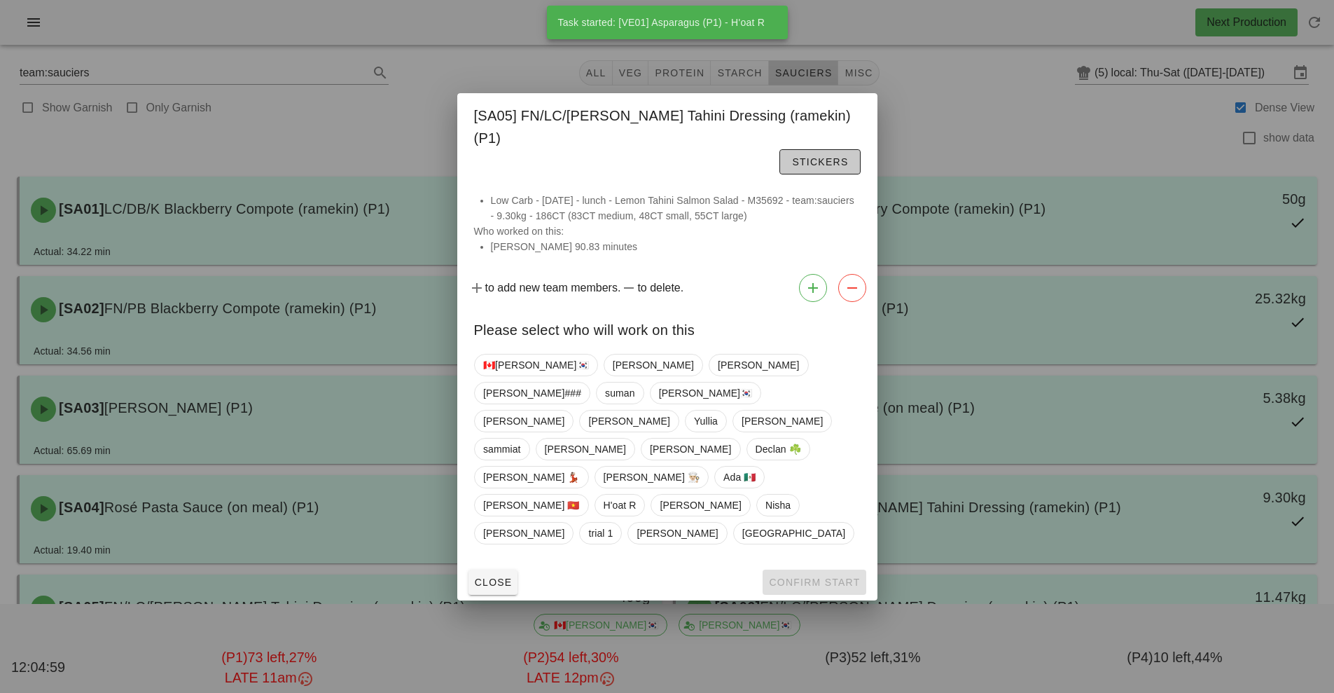
click at [779, 174] on button "Stickers" at bounding box center [819, 161] width 81 height 25
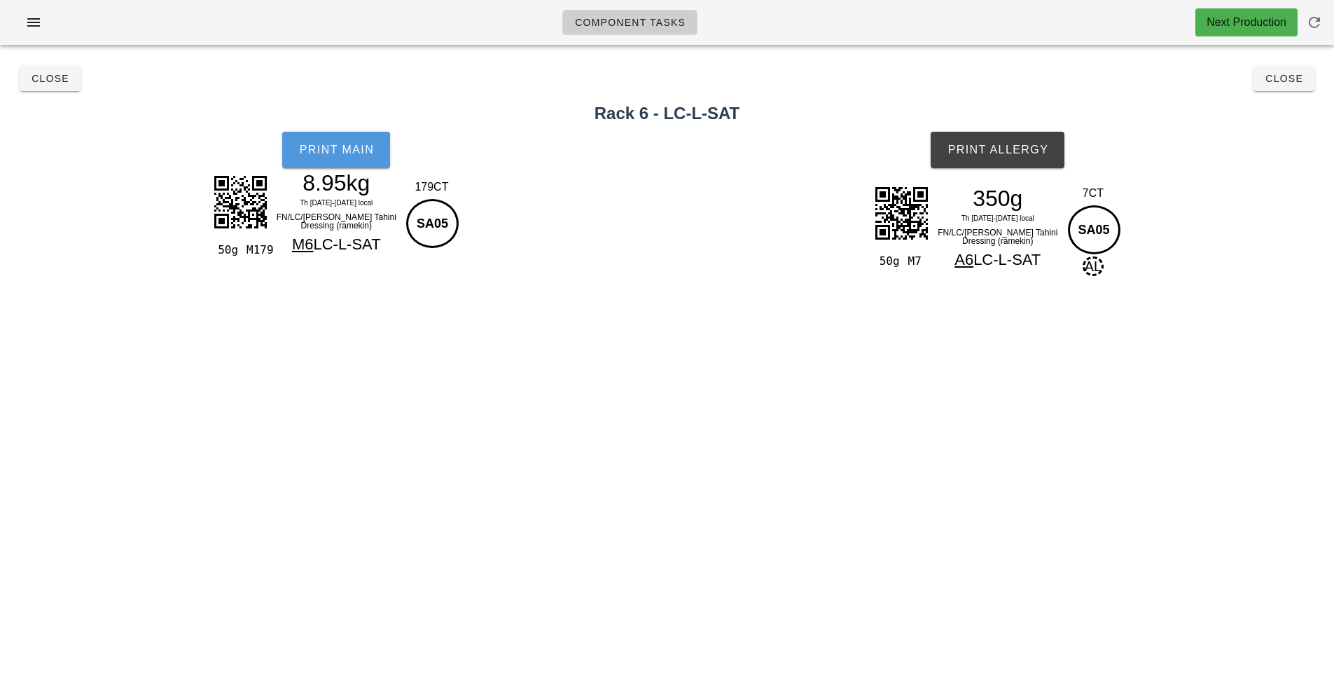
click at [321, 162] on button "Print Main" at bounding box center [336, 150] width 108 height 36
click at [321, 116] on h2 "Rack 6 - LC-L-SAT" at bounding box center [666, 113] width 1317 height 25
click at [354, 157] on button "Print Main" at bounding box center [336, 150] width 108 height 36
click at [720, 166] on div "Print Allergy" at bounding box center [998, 149] width 673 height 53
click at [1287, 78] on span "Close" at bounding box center [1284, 78] width 39 height 11
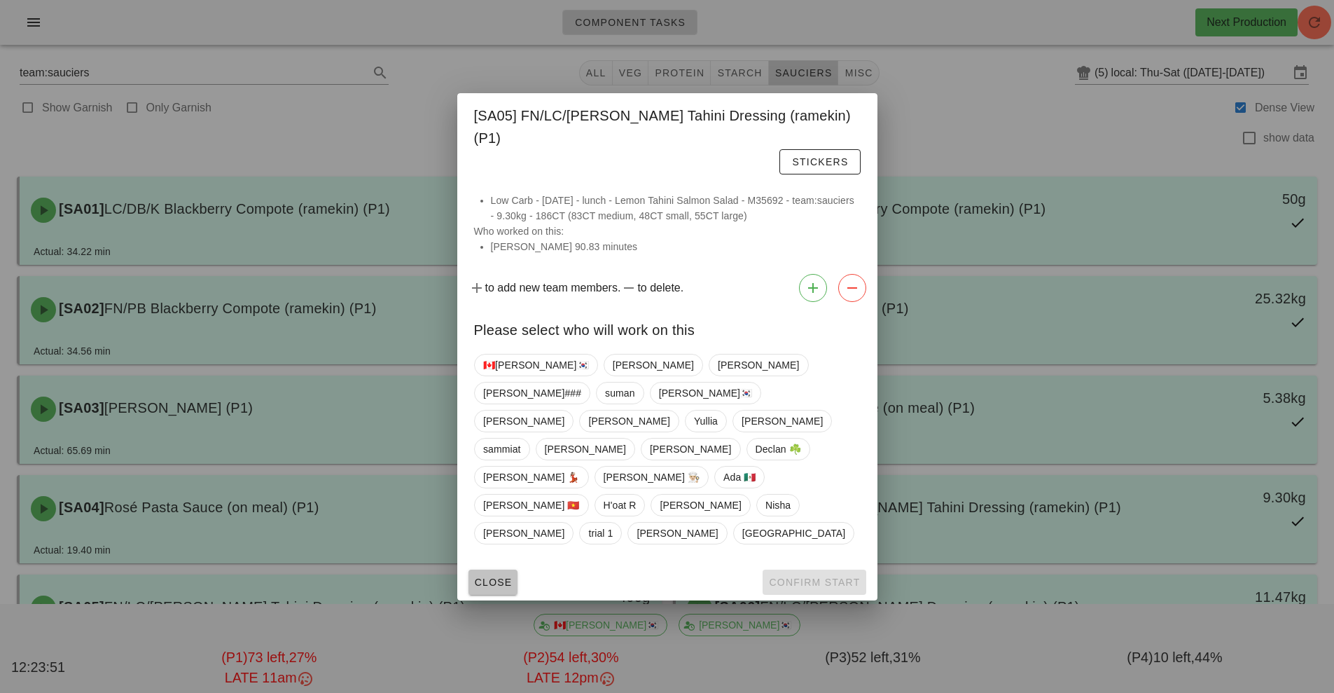
click at [508, 576] on span "Close" at bounding box center [493, 581] width 39 height 11
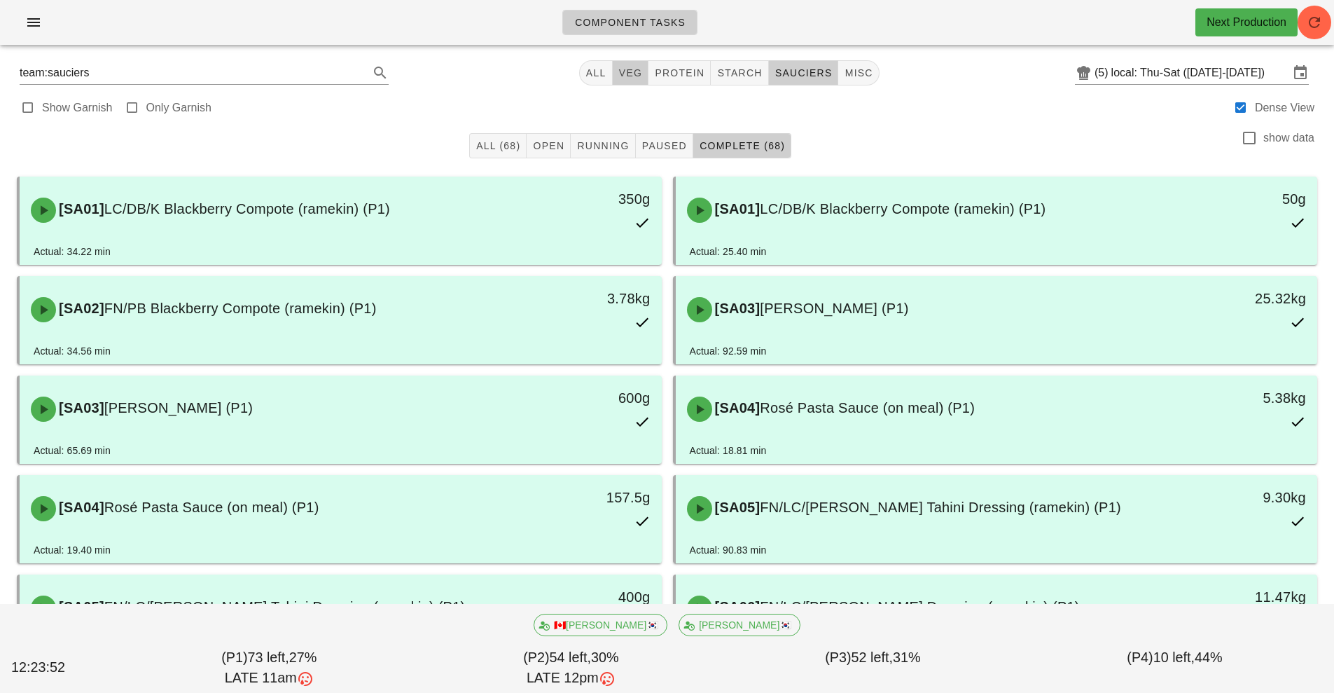
click at [637, 83] on button "veg" at bounding box center [631, 72] width 36 height 25
type input "team:veg"
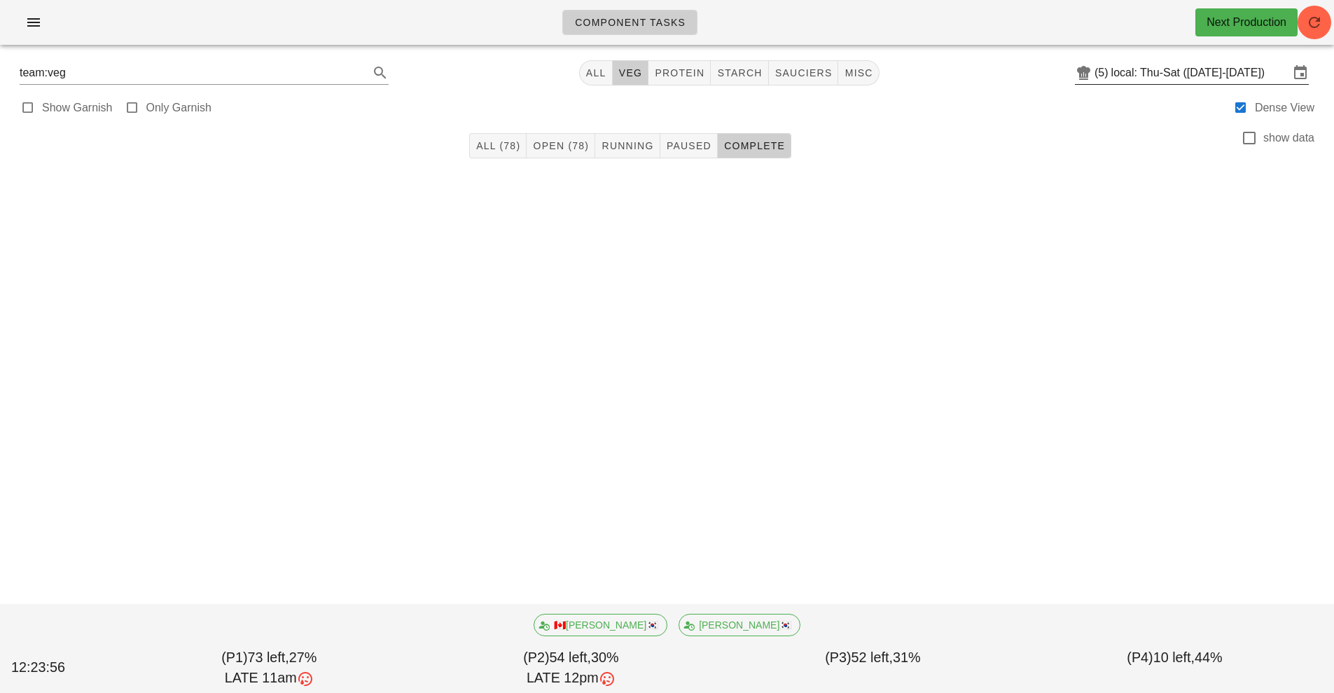
click at [1158, 73] on input "local: Thu-Sat ([DATE]-[DATE])" at bounding box center [1200, 73] width 178 height 22
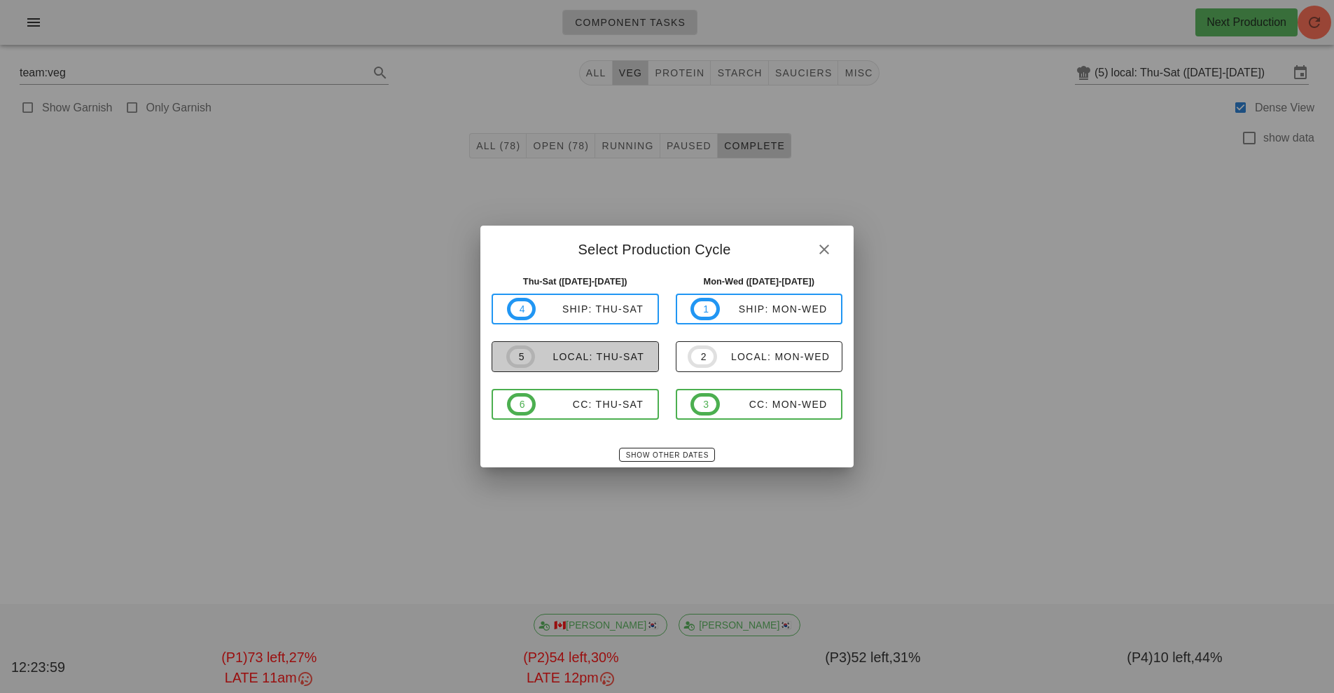
click at [613, 364] on span "5 local: Thu-Sat" at bounding box center [575, 356] width 138 height 22
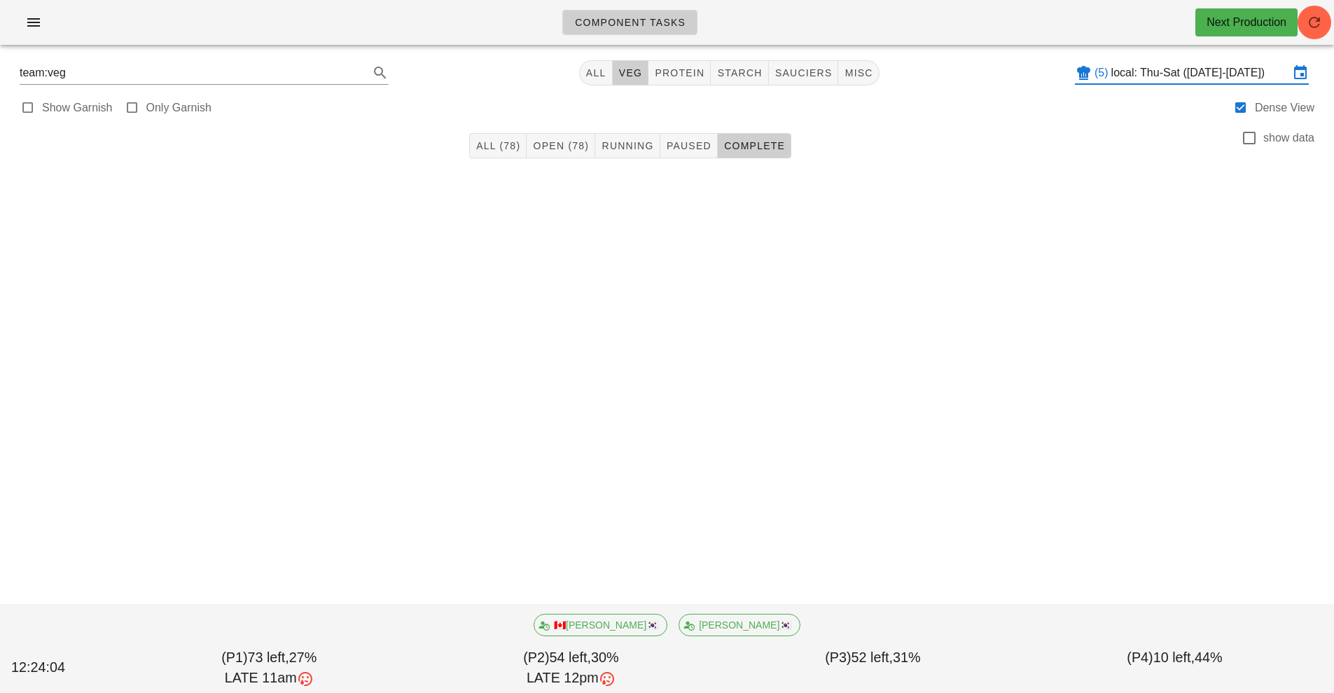
click at [1223, 74] on input "local: Thu-Sat ([DATE]-[DATE])" at bounding box center [1200, 73] width 178 height 22
click at [26, 21] on icon "button" at bounding box center [33, 22] width 17 height 17
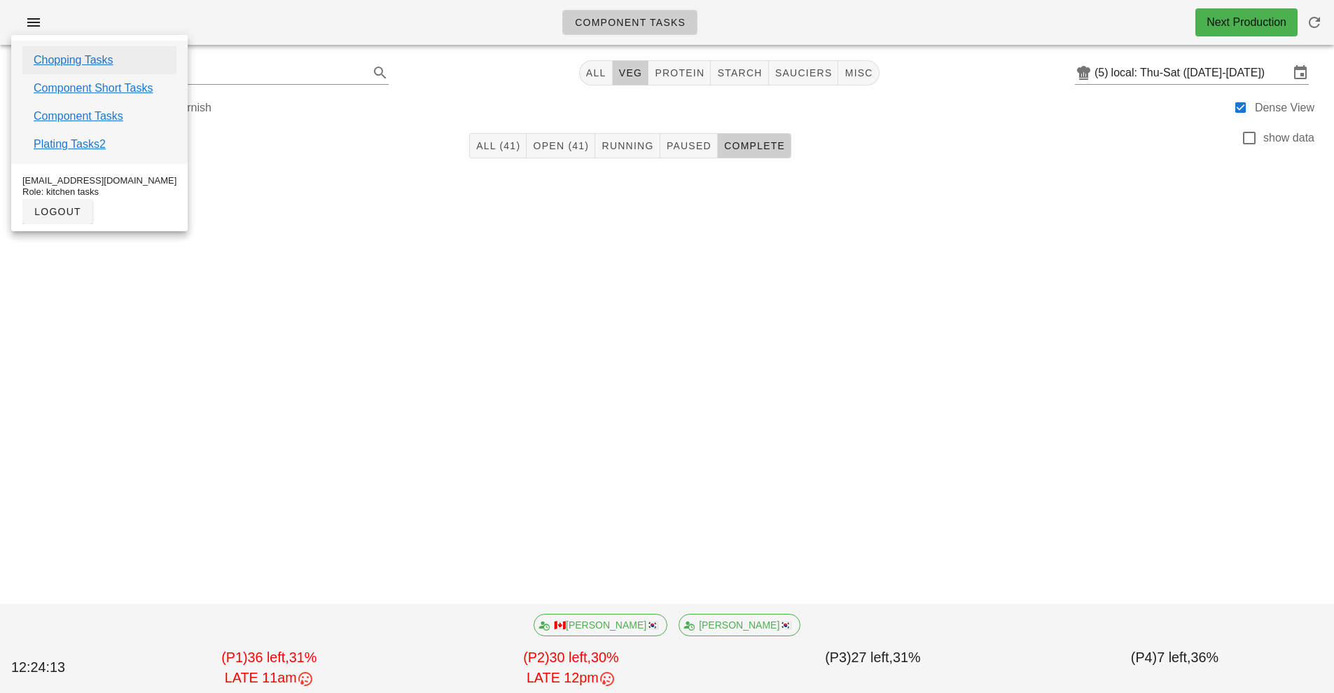
click at [97, 60] on link "Chopping Tasks" at bounding box center [74, 60] width 80 height 17
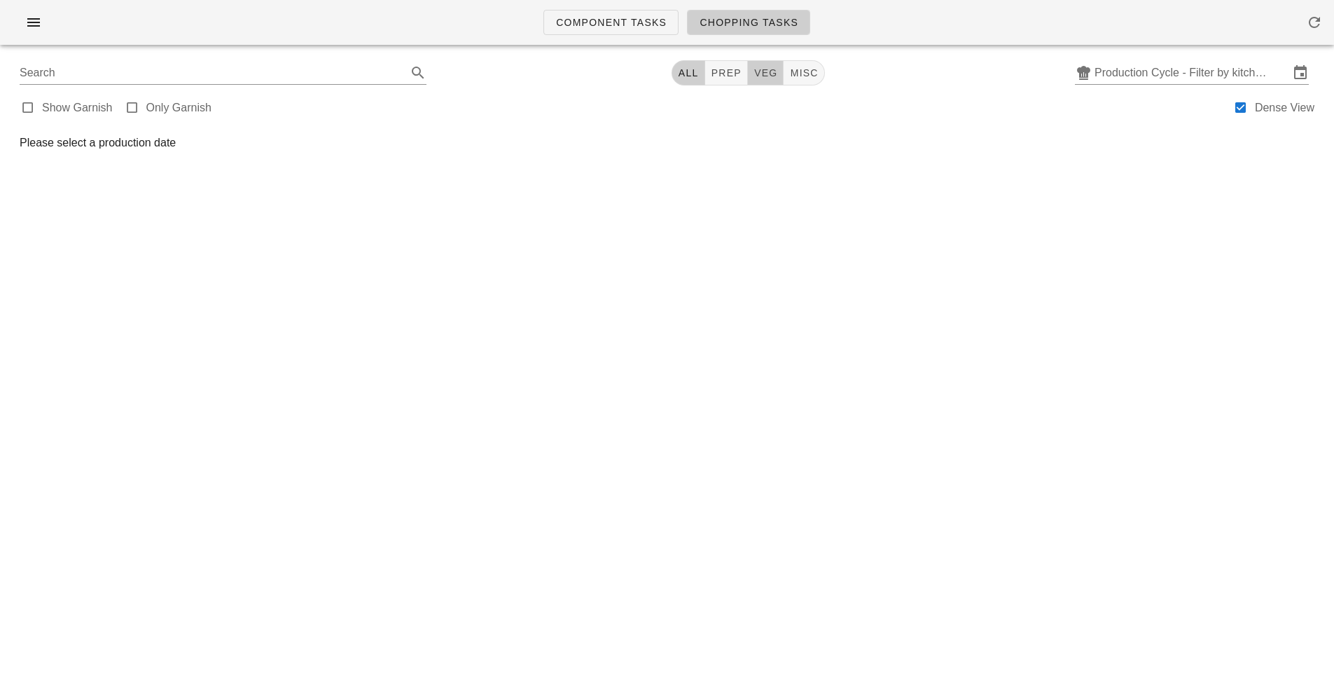
click at [775, 68] on span "veg" at bounding box center [766, 72] width 25 height 11
type input "team:veg"
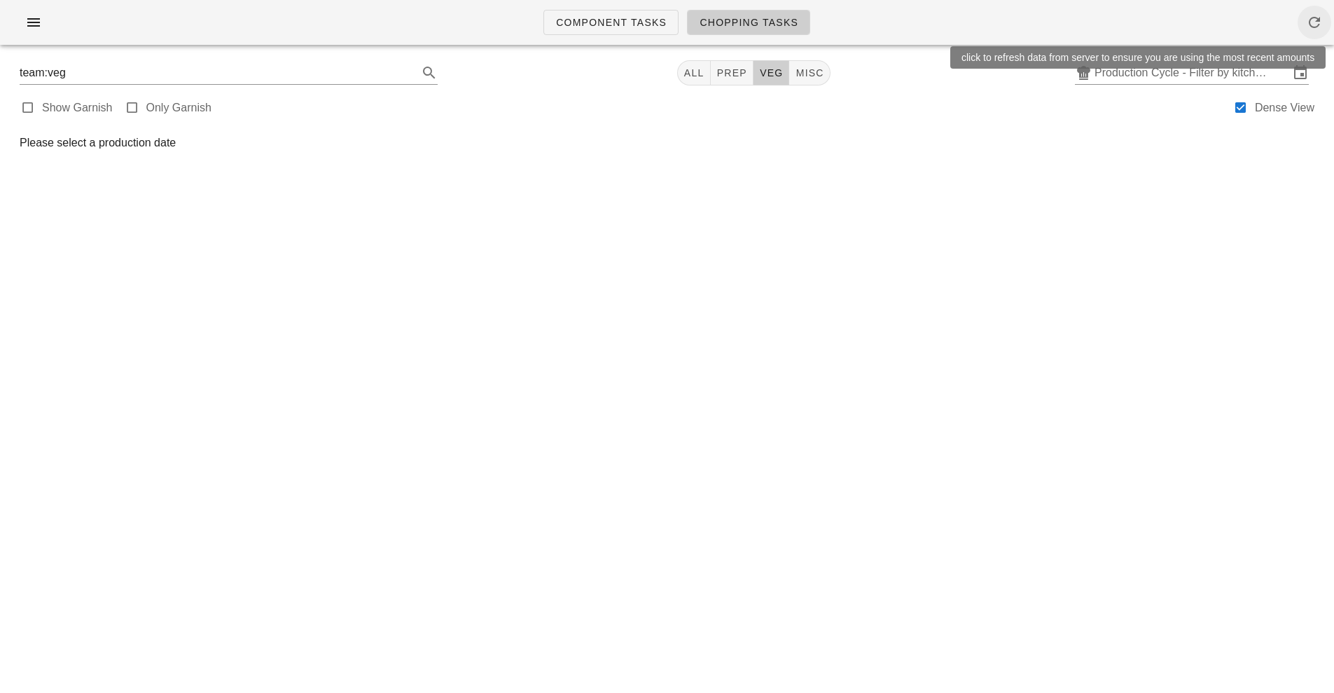
click at [1317, 15] on icon "button" at bounding box center [1314, 22] width 17 height 17
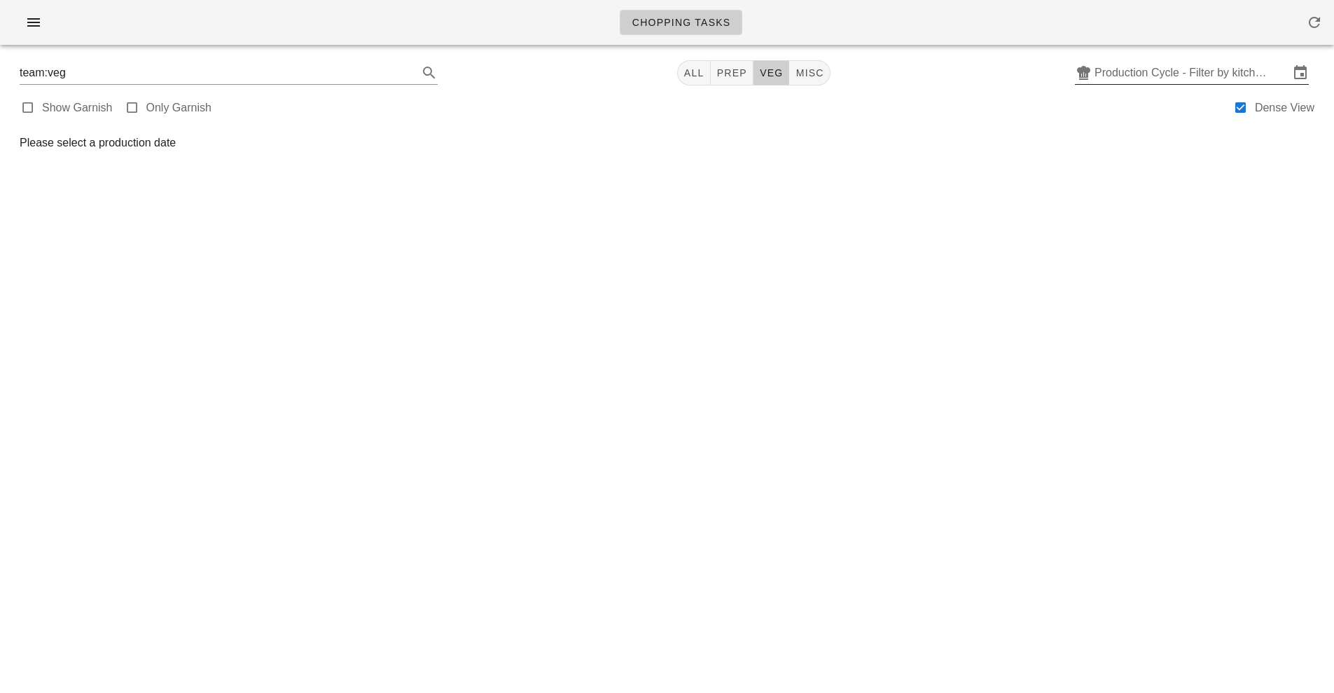
click at [1206, 77] on input "Production Cycle - Filter by kitchen production schedules" at bounding box center [1192, 73] width 195 height 22
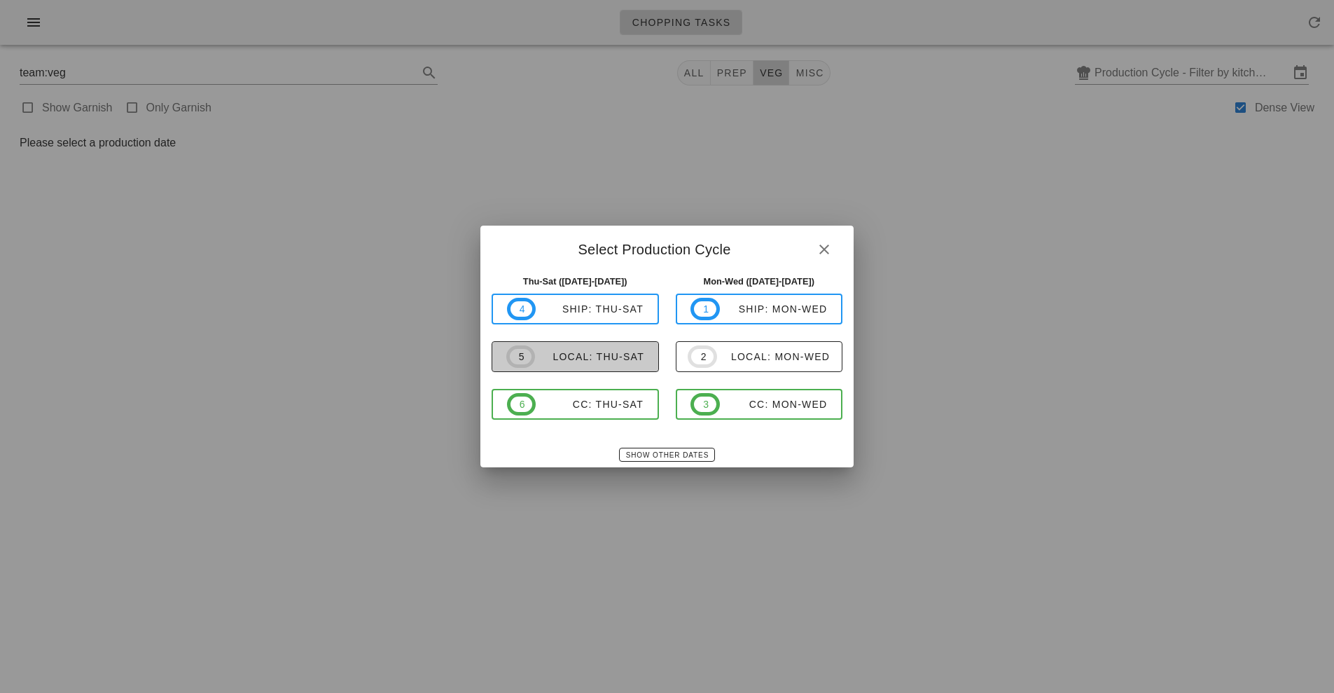
click at [609, 368] on span "5 local: Thu-Sat" at bounding box center [575, 356] width 138 height 22
type input "local: Thu-Sat ([DATE]-[DATE])"
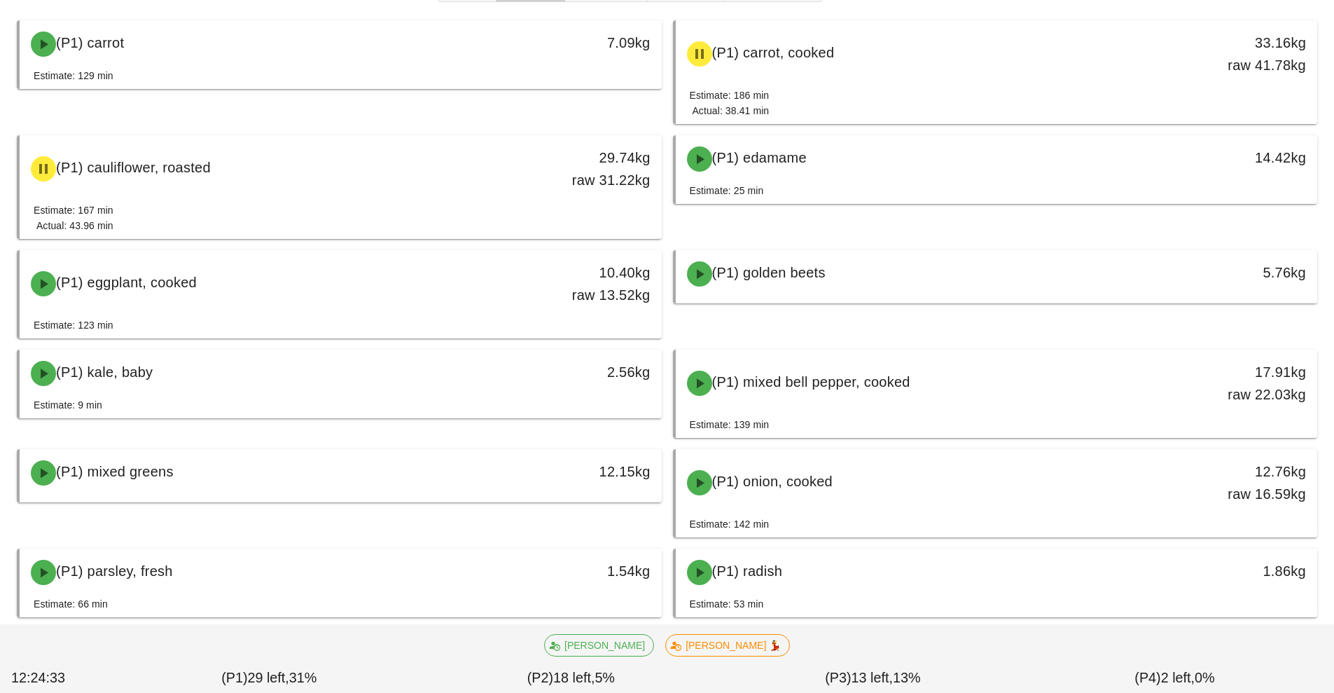
scroll to position [169, 0]
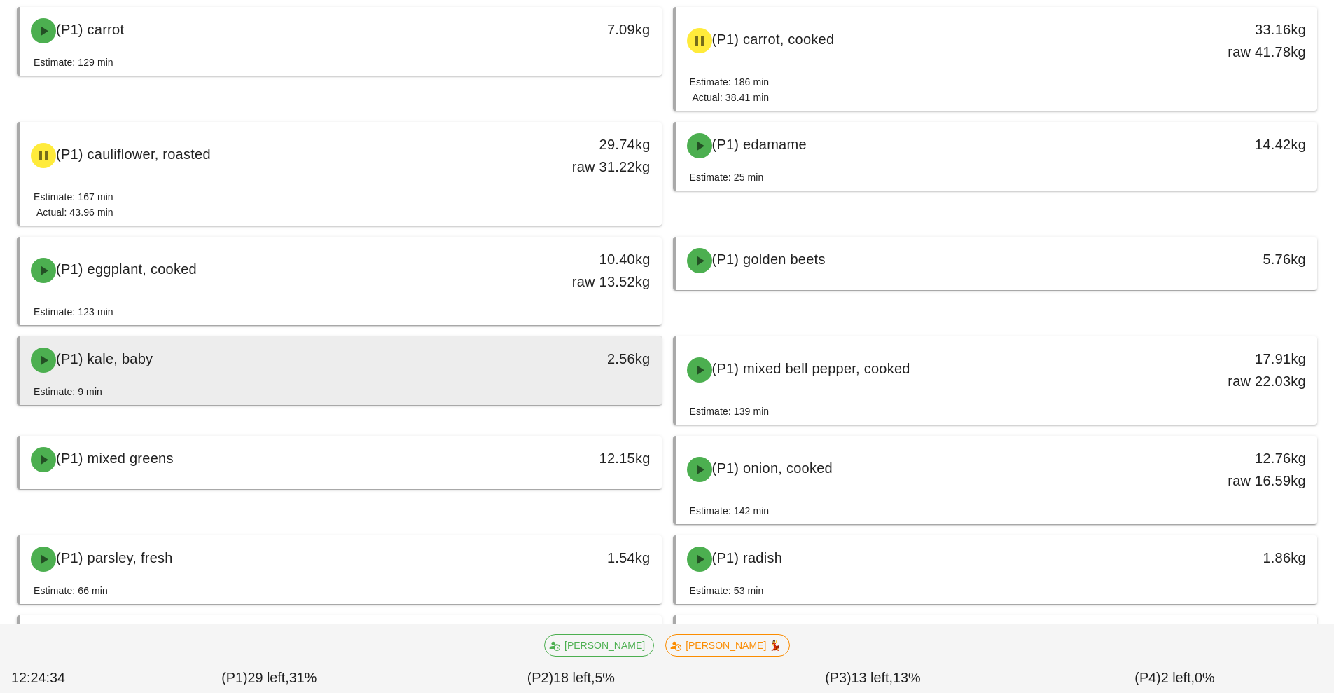
click at [496, 373] on div "(P1) kale, baby" at bounding box center [260, 360] width 477 height 42
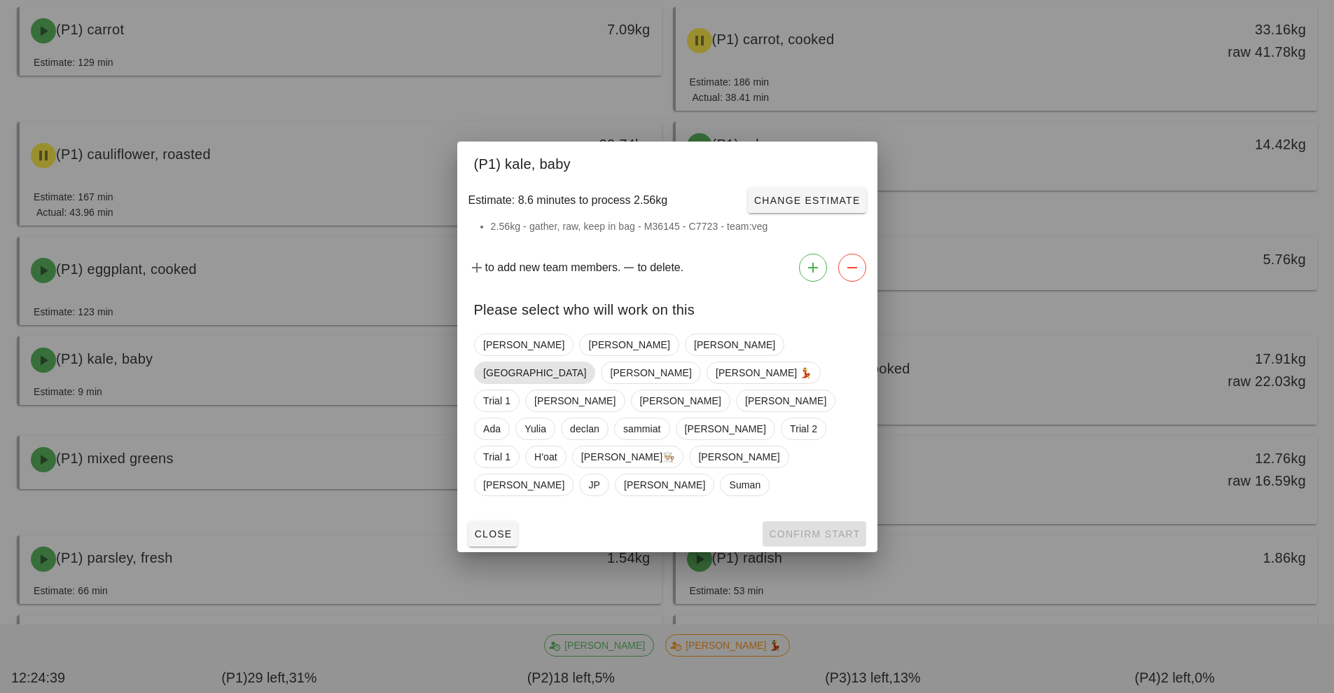
click at [595, 383] on span "[GEOGRAPHIC_DATA]" at bounding box center [534, 372] width 121 height 22
click at [824, 521] on button "Confirm Start" at bounding box center [814, 533] width 103 height 25
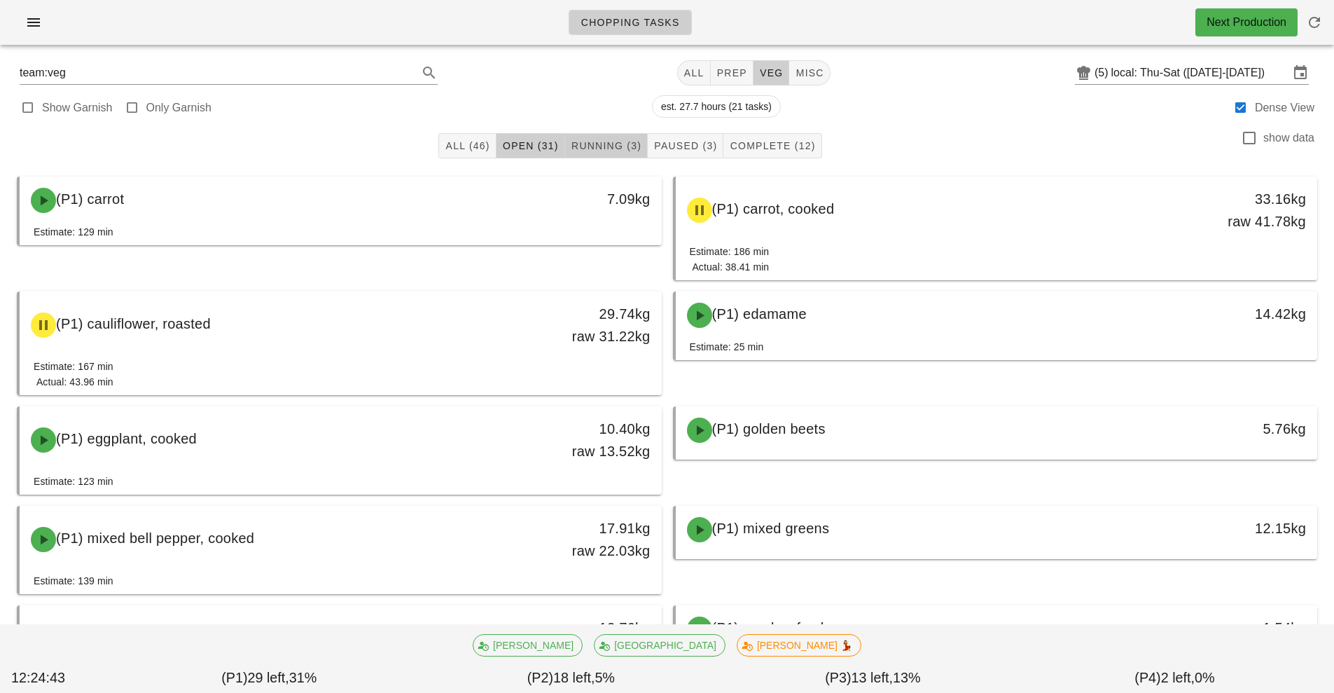
click at [618, 144] on span "Running (3)" at bounding box center [606, 145] width 71 height 11
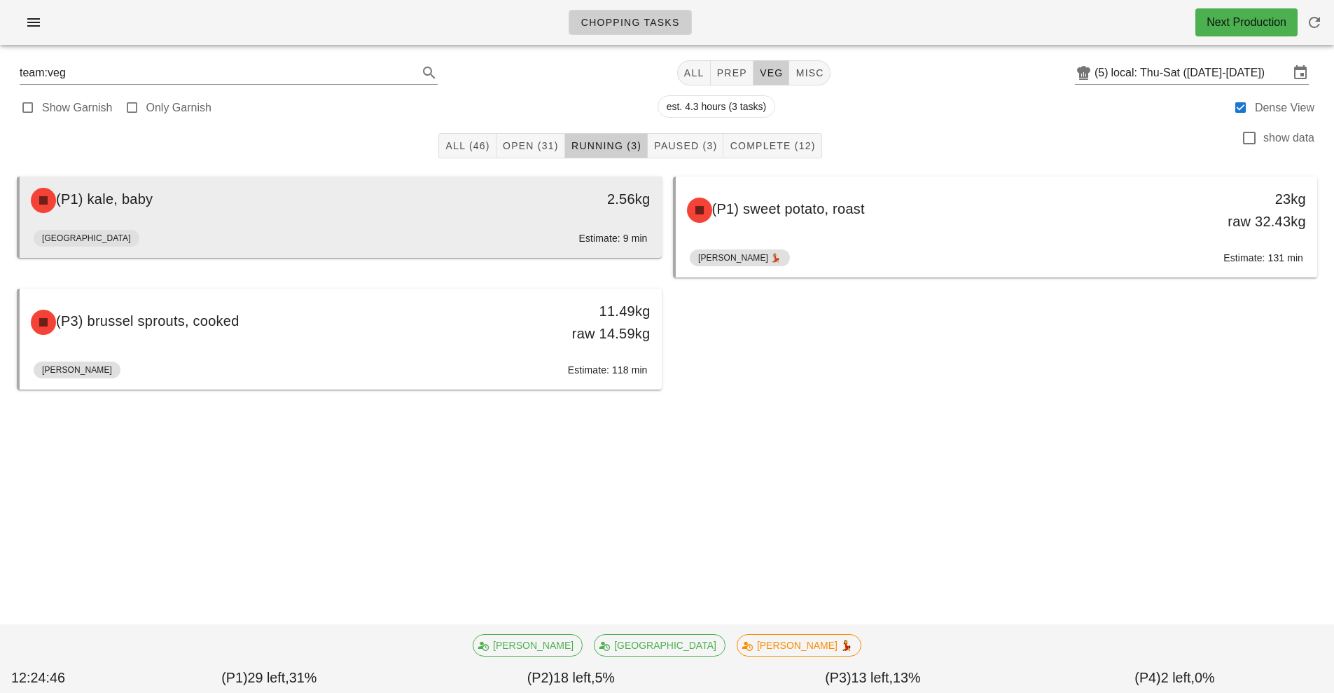
click at [496, 216] on div "(P1) kale, baby" at bounding box center [260, 200] width 477 height 42
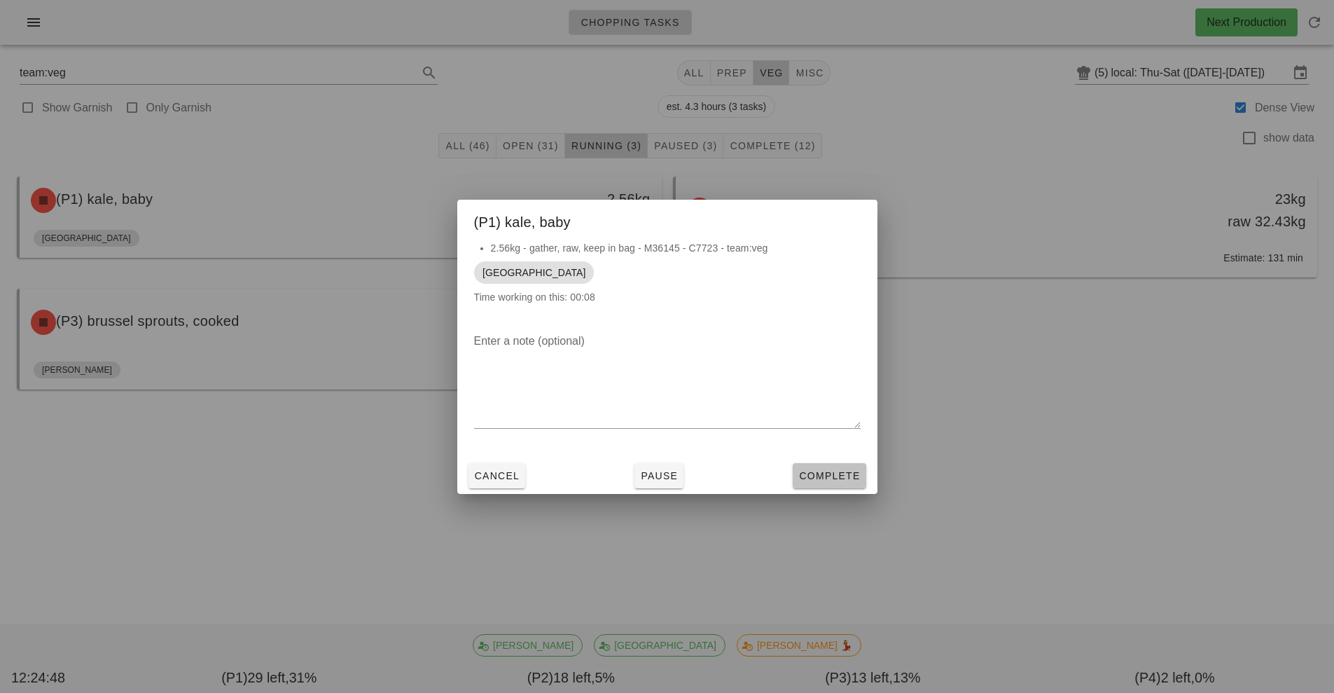
click at [854, 487] on button "Complete" at bounding box center [829, 475] width 73 height 25
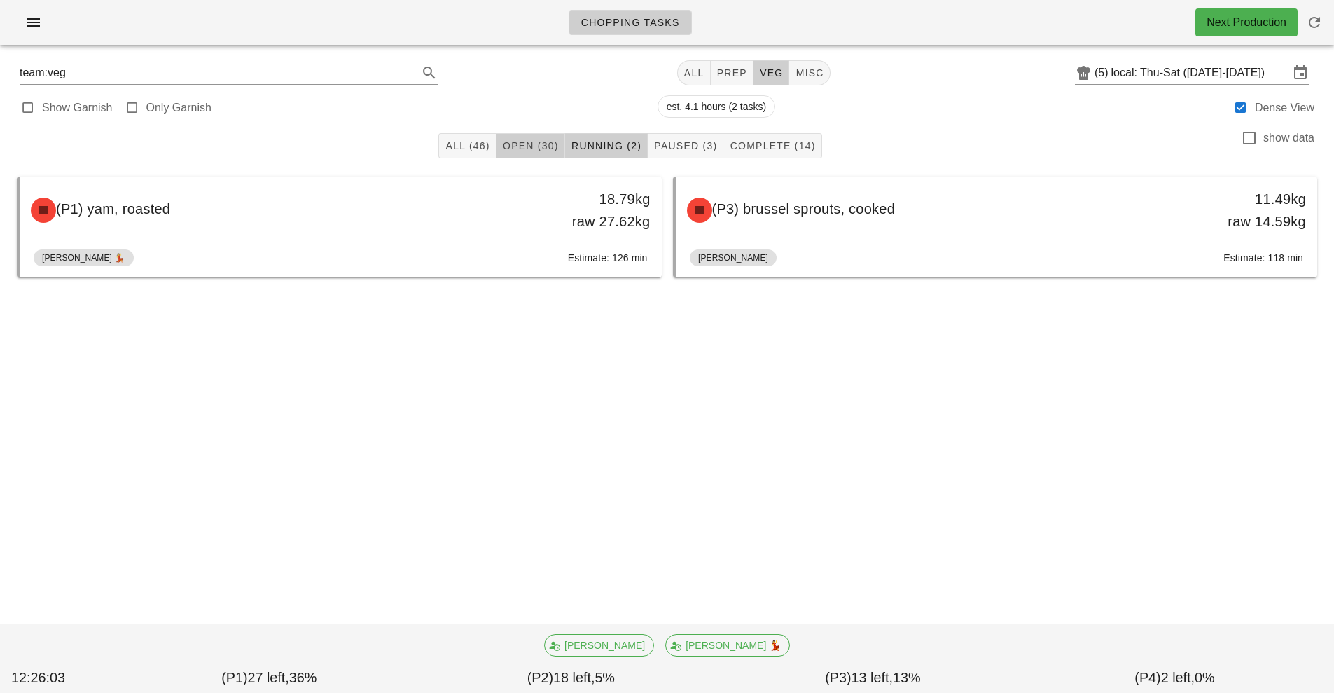
click at [534, 156] on button "Open (30)" at bounding box center [531, 145] width 69 height 25
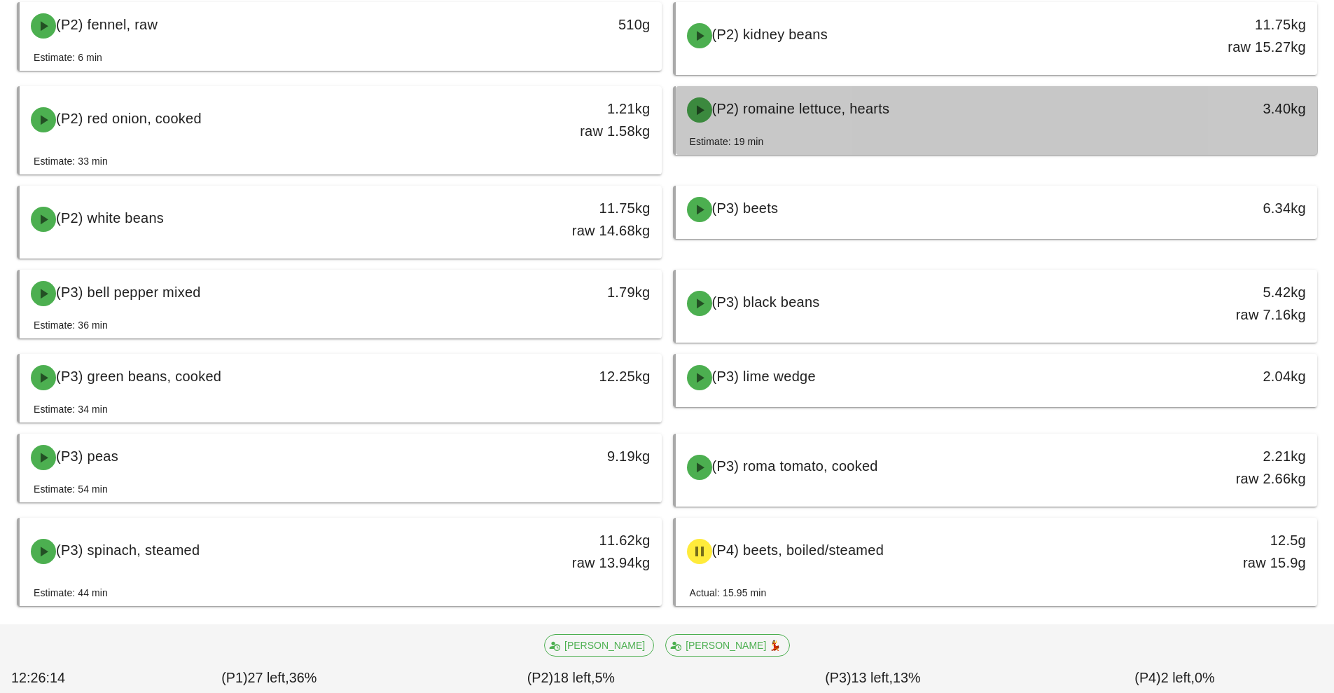
scroll to position [952, 0]
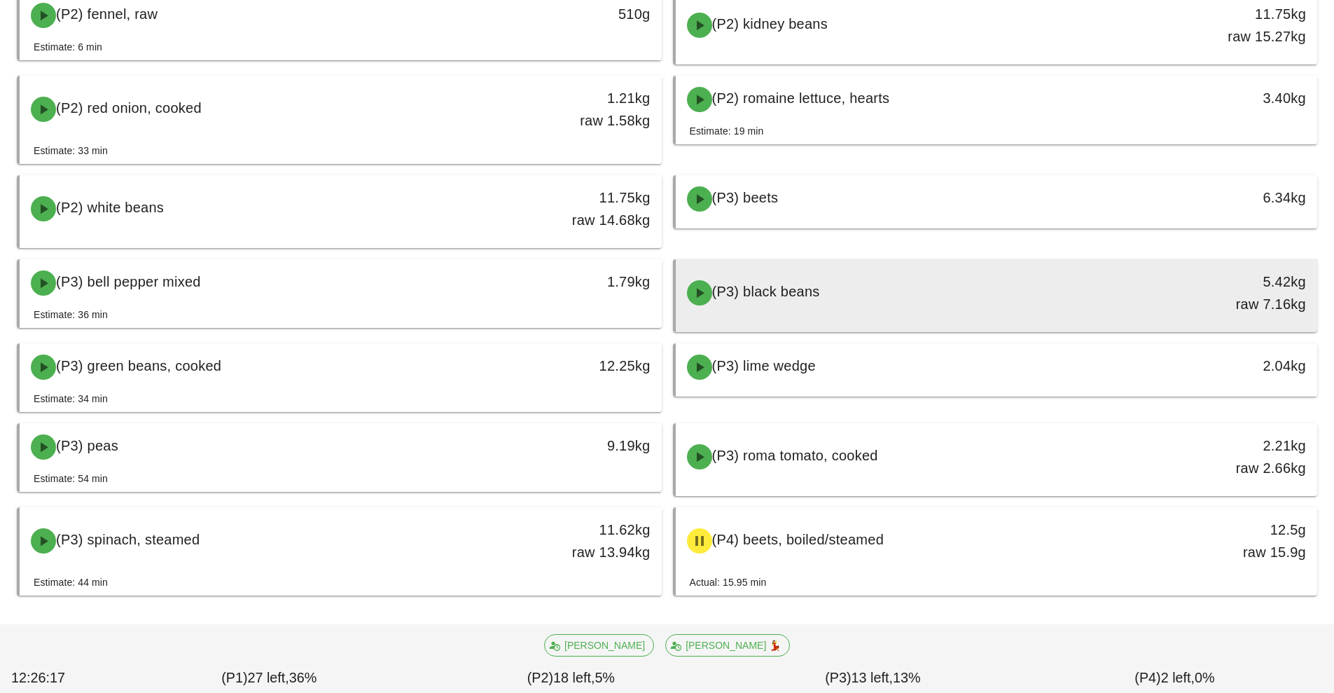
click at [866, 307] on div "(P3) black beans" at bounding box center [917, 293] width 477 height 42
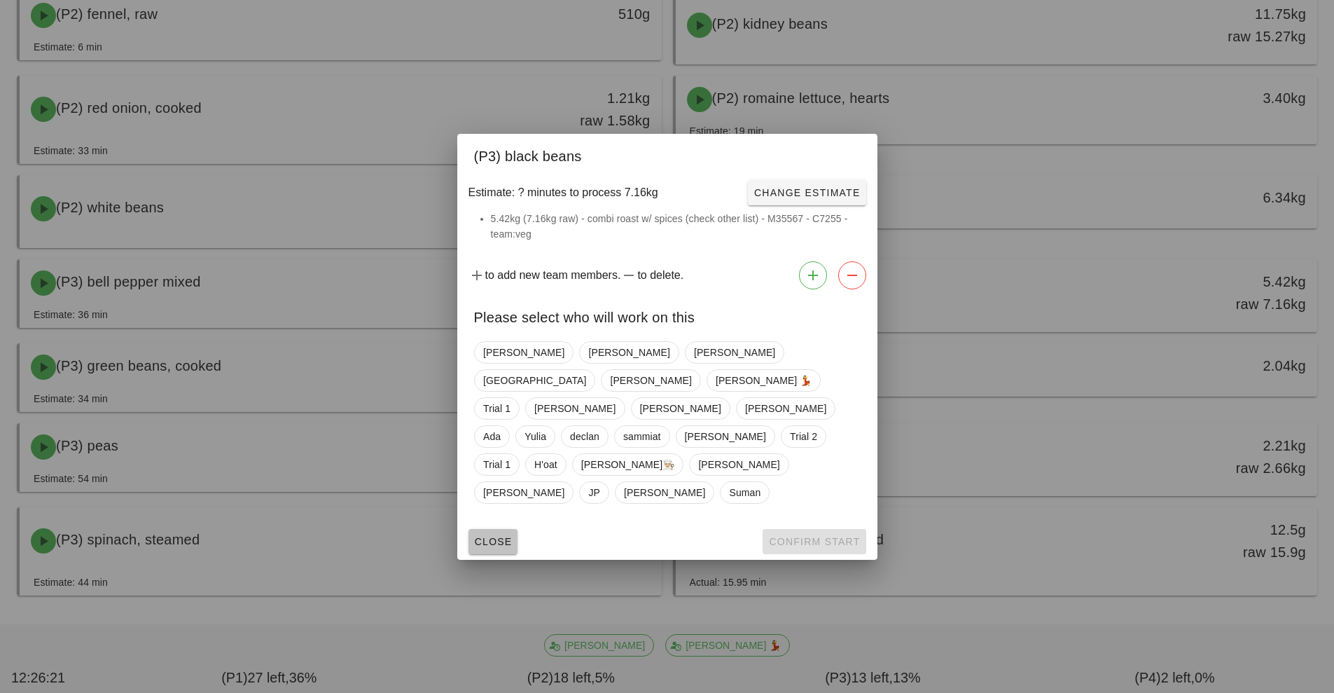
click at [508, 536] on span "Close" at bounding box center [493, 541] width 39 height 11
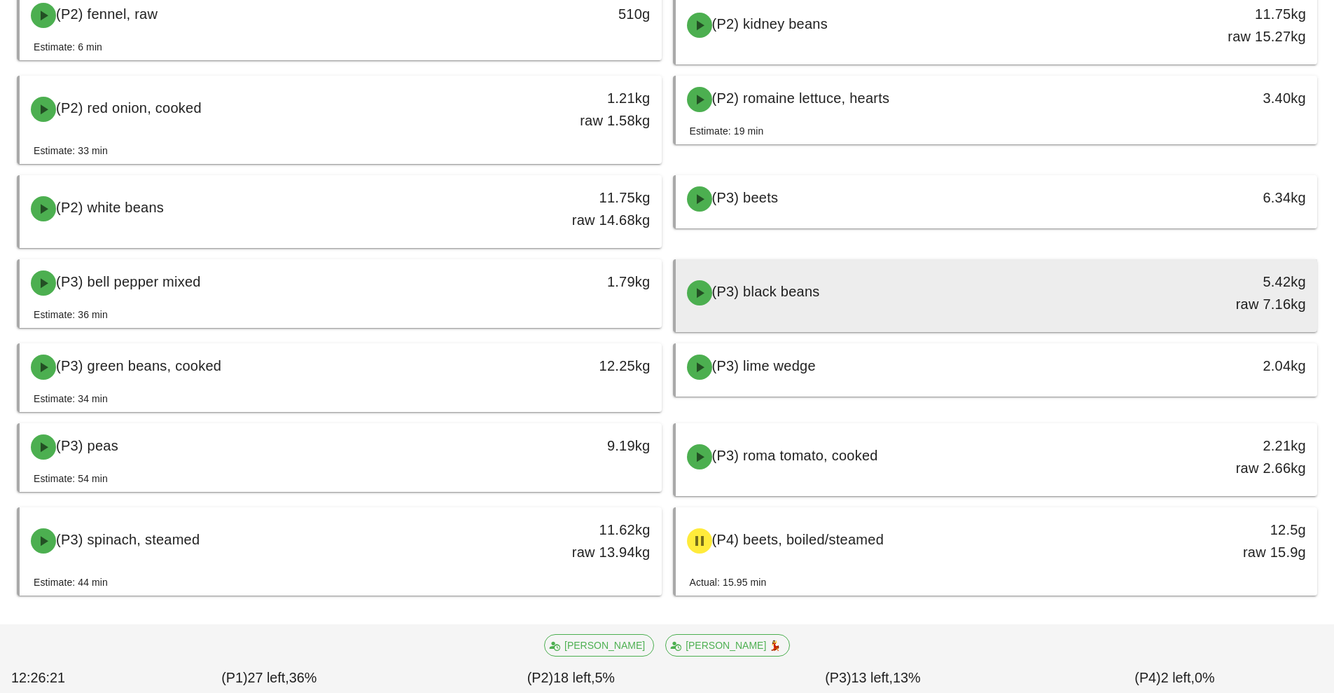
scroll to position [956, 0]
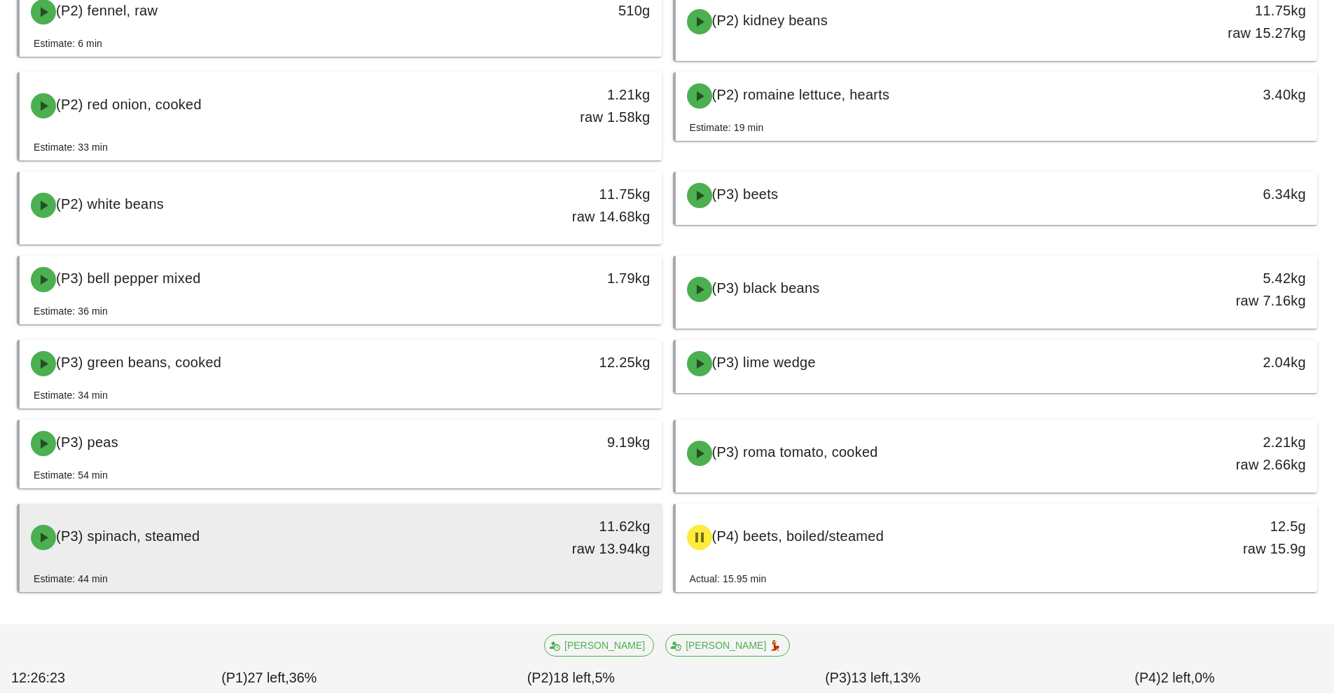
click at [494, 542] on div "(P3) spinach, steamed" at bounding box center [260, 537] width 477 height 42
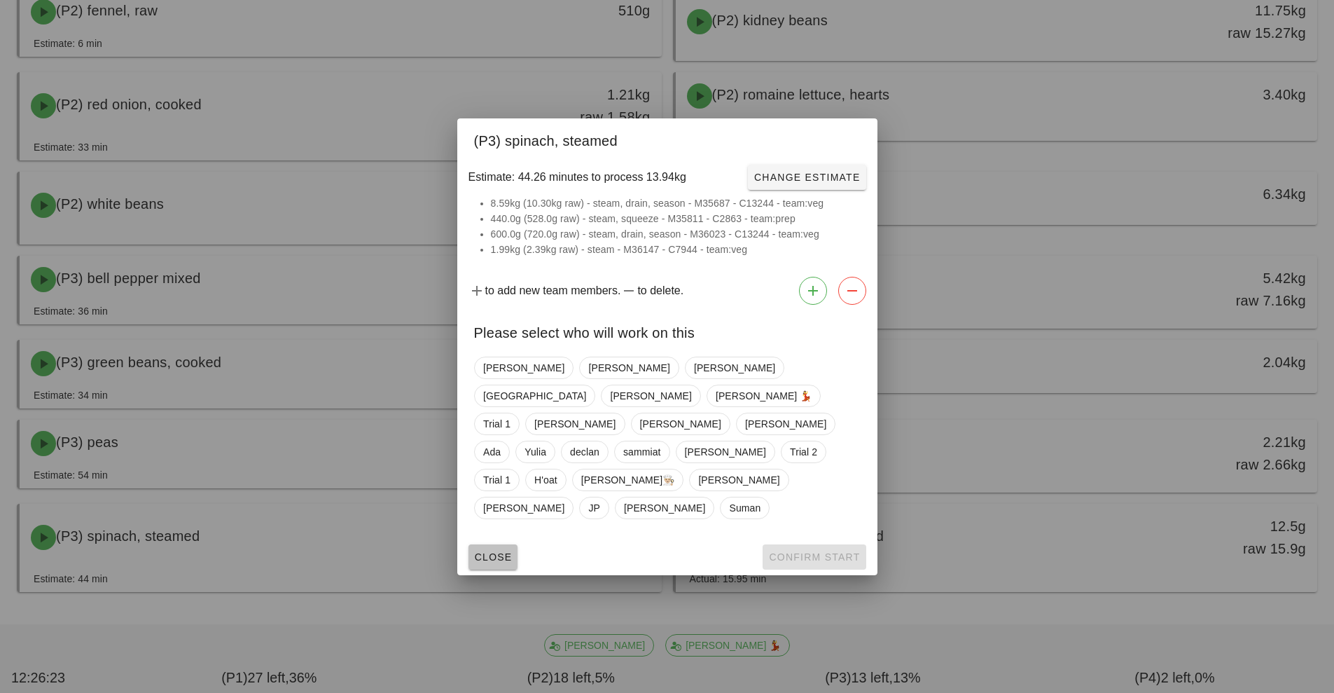
click at [494, 544] on button "Close" at bounding box center [494, 556] width 50 height 25
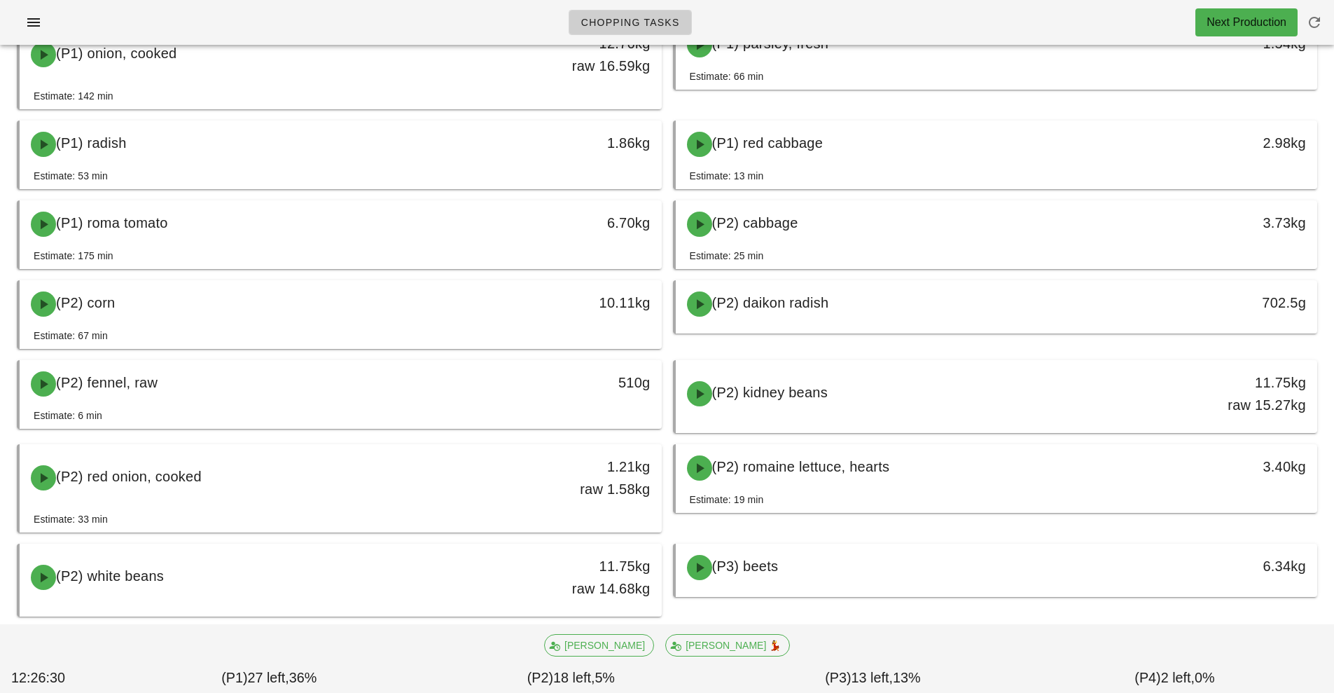
scroll to position [582, 0]
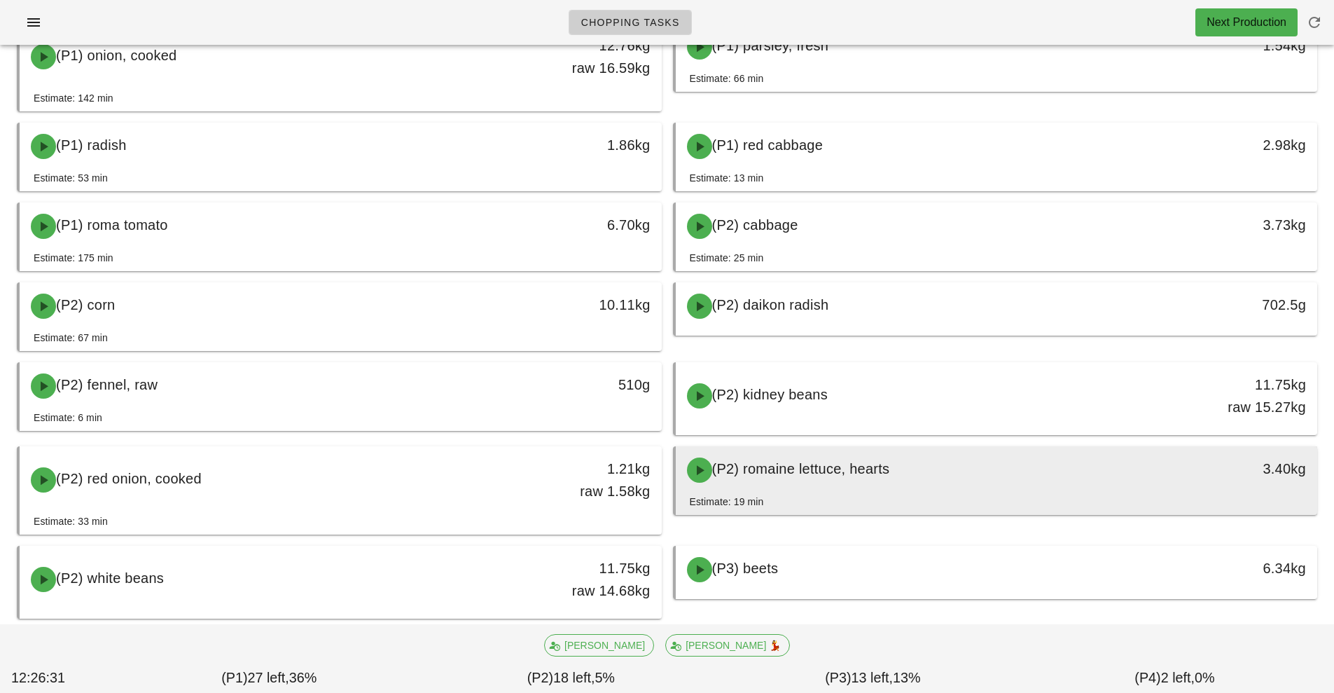
click at [899, 481] on div "(P2) romaine lettuce, hearts" at bounding box center [917, 470] width 477 height 42
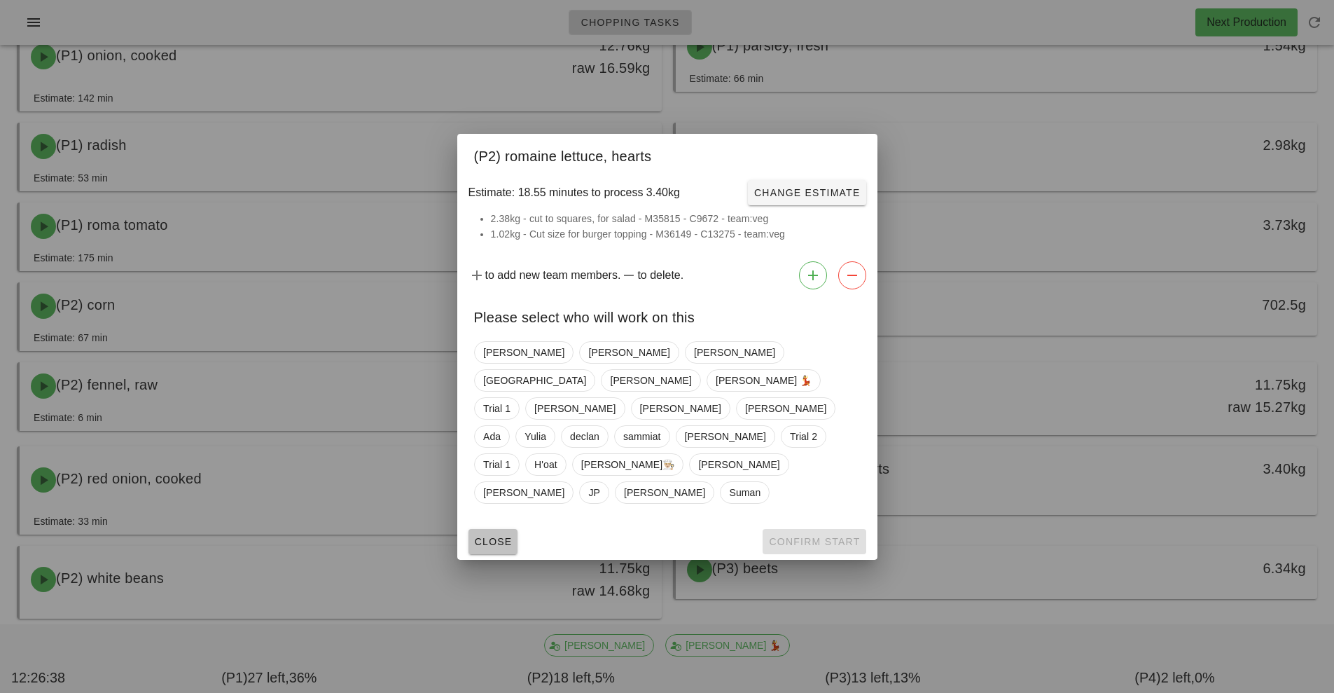
click at [504, 529] on button "Close" at bounding box center [494, 541] width 50 height 25
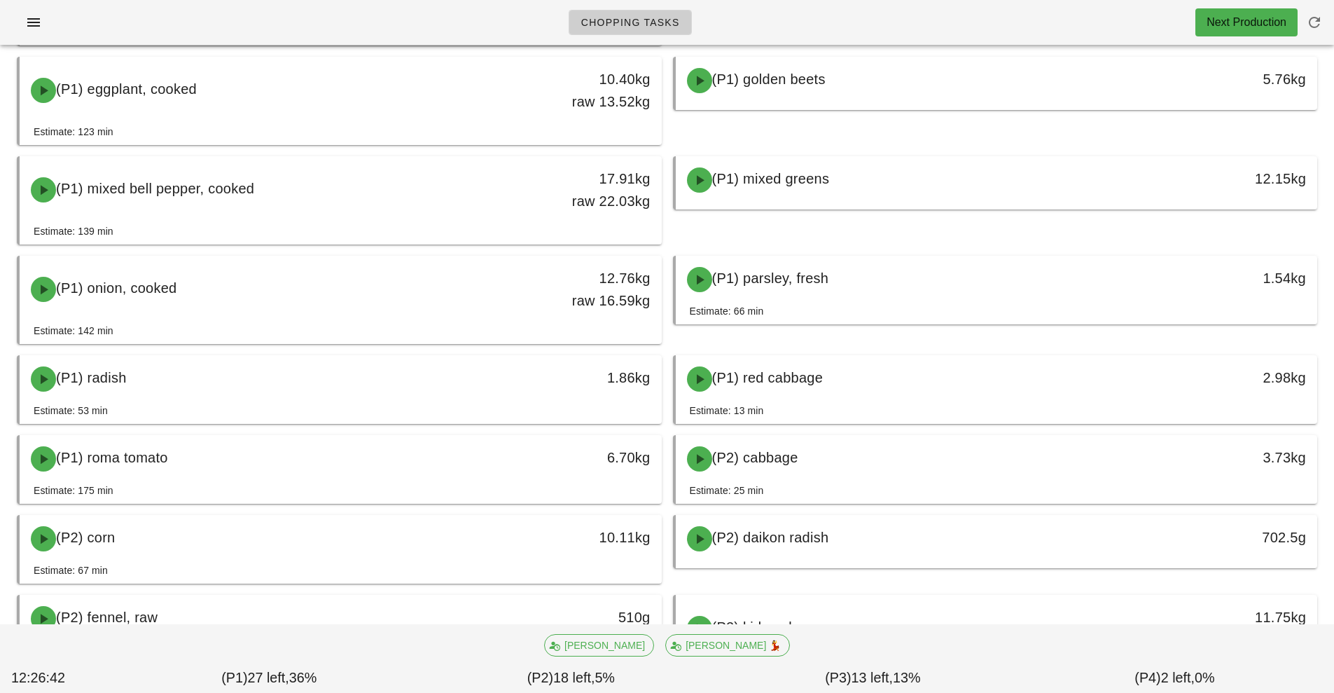
scroll to position [347, 0]
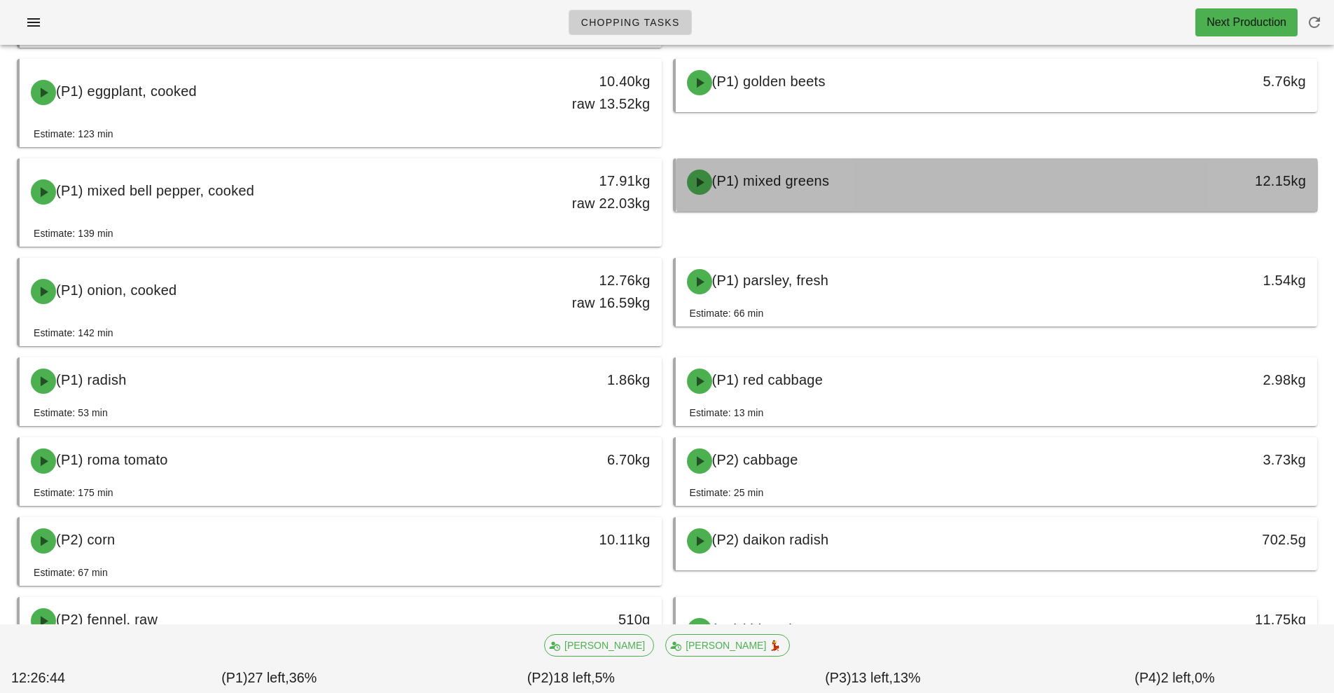
click at [971, 194] on div "(P1) mixed greens" at bounding box center [917, 182] width 477 height 42
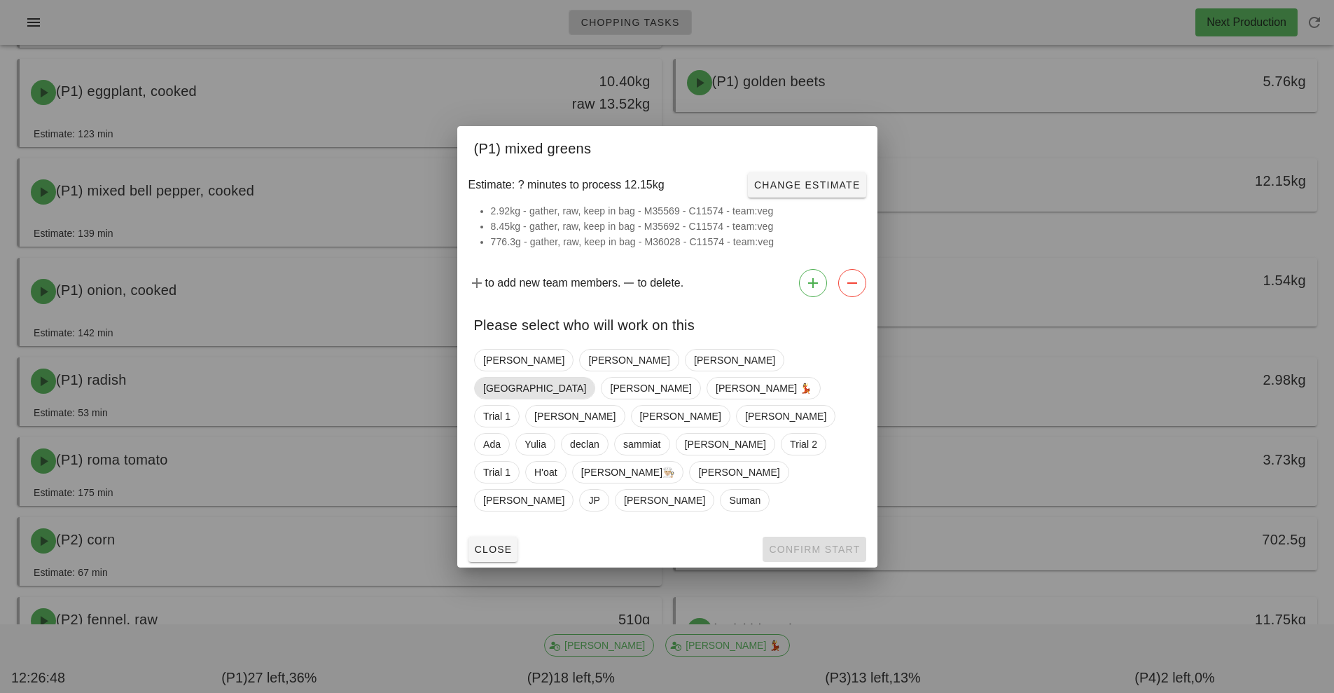
click at [586, 389] on span "Milan" at bounding box center [534, 387] width 103 height 21
click at [796, 543] on span "Confirm Start" at bounding box center [814, 548] width 92 height 11
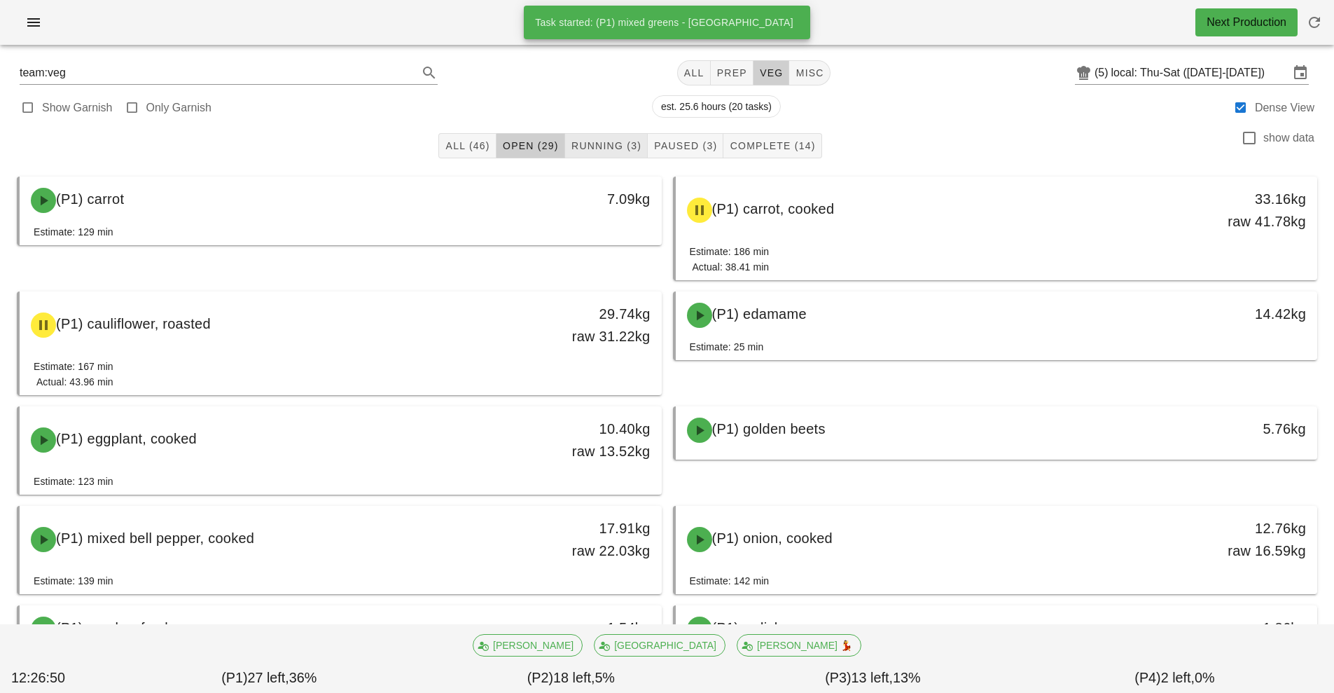
click at [620, 146] on span "Running (3)" at bounding box center [606, 145] width 71 height 11
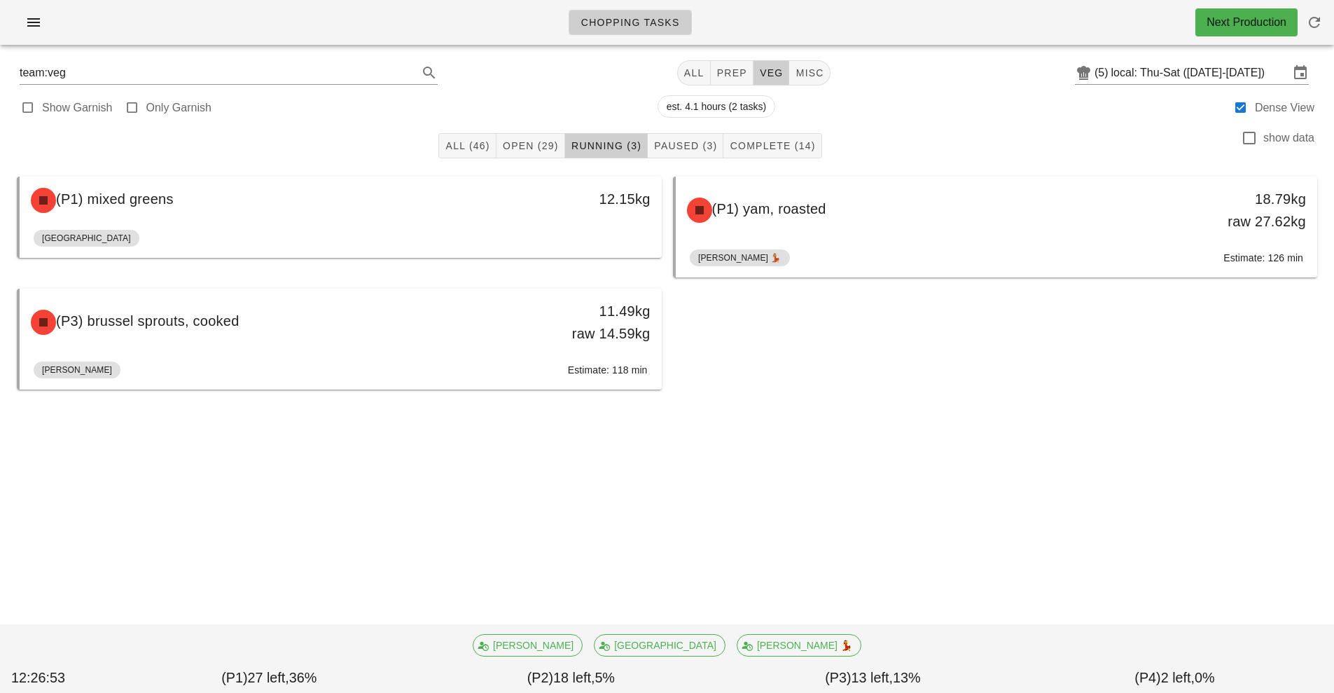
click at [497, 229] on div "[GEOGRAPHIC_DATA]" at bounding box center [341, 241] width 614 height 34
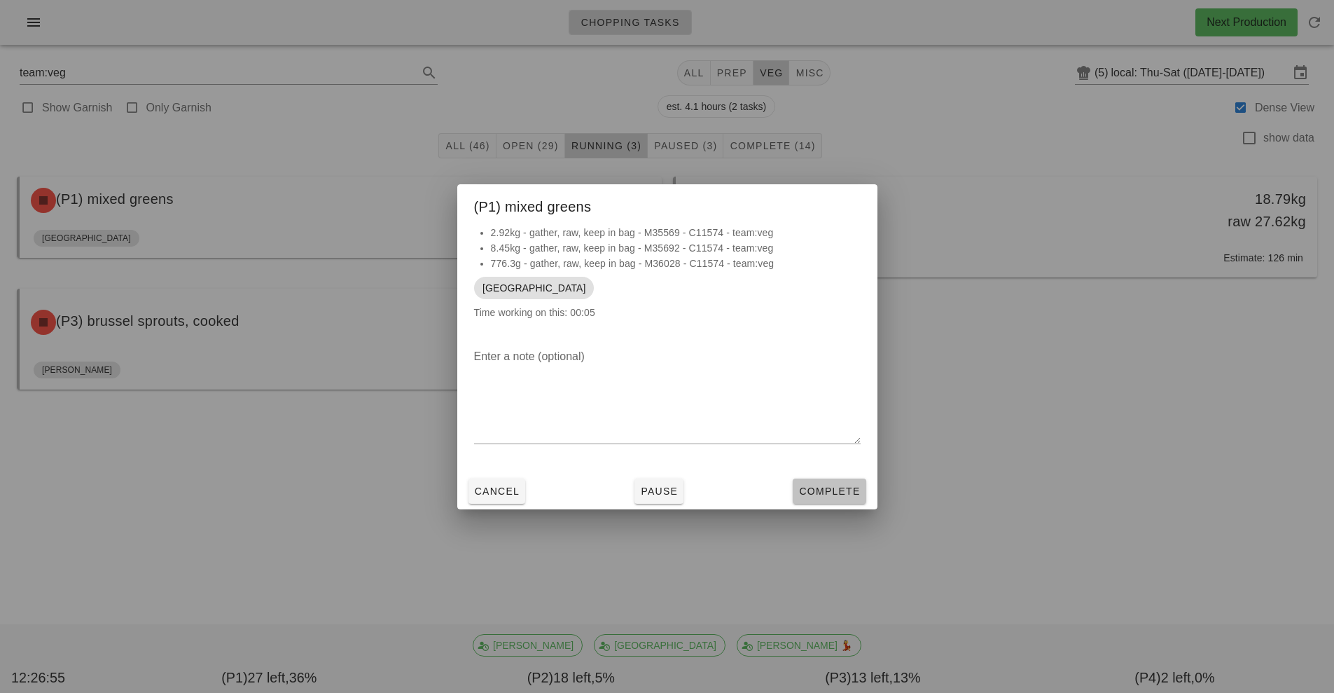
click at [840, 499] on button "Complete" at bounding box center [829, 490] width 73 height 25
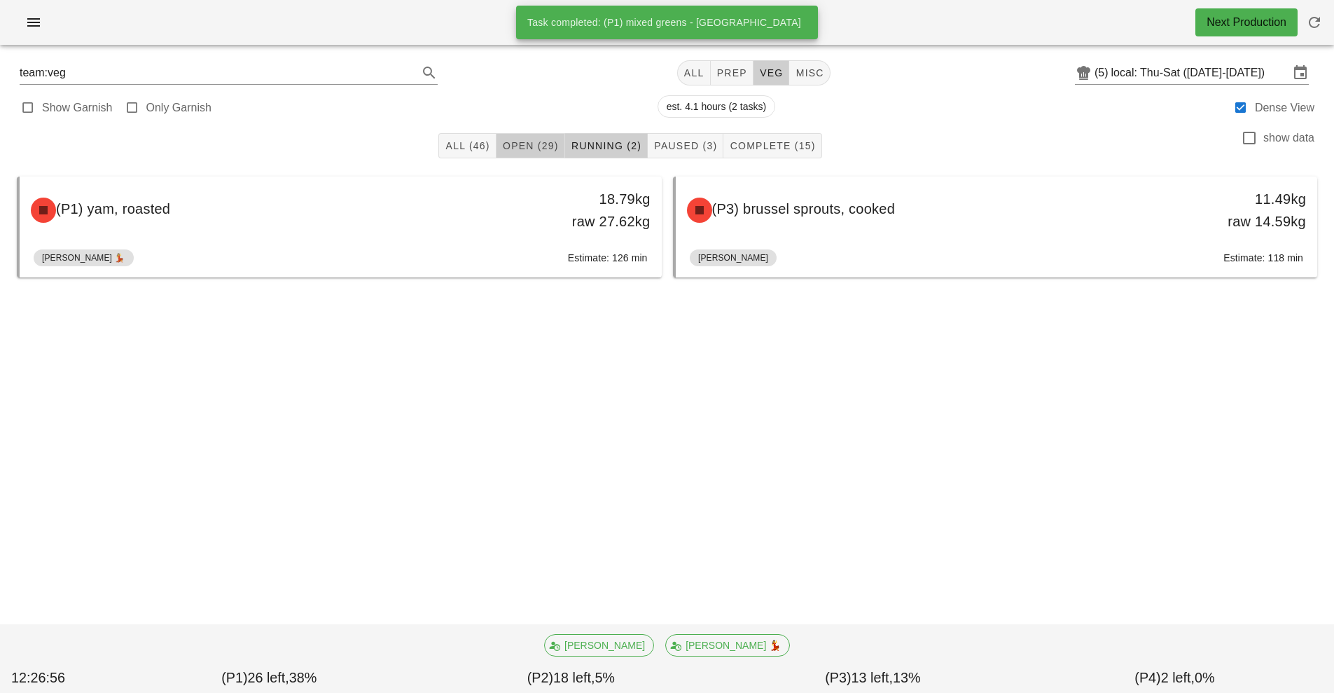
click at [544, 146] on span "Open (29)" at bounding box center [530, 145] width 57 height 11
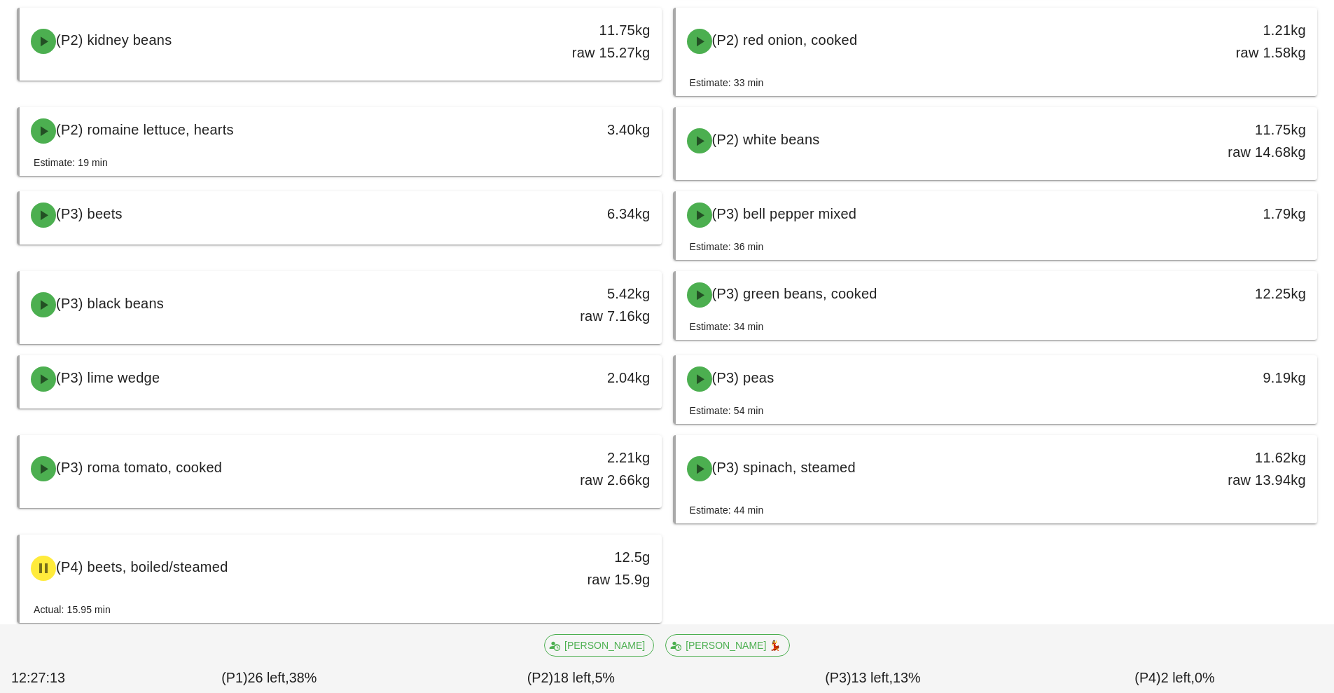
scroll to position [917, 0]
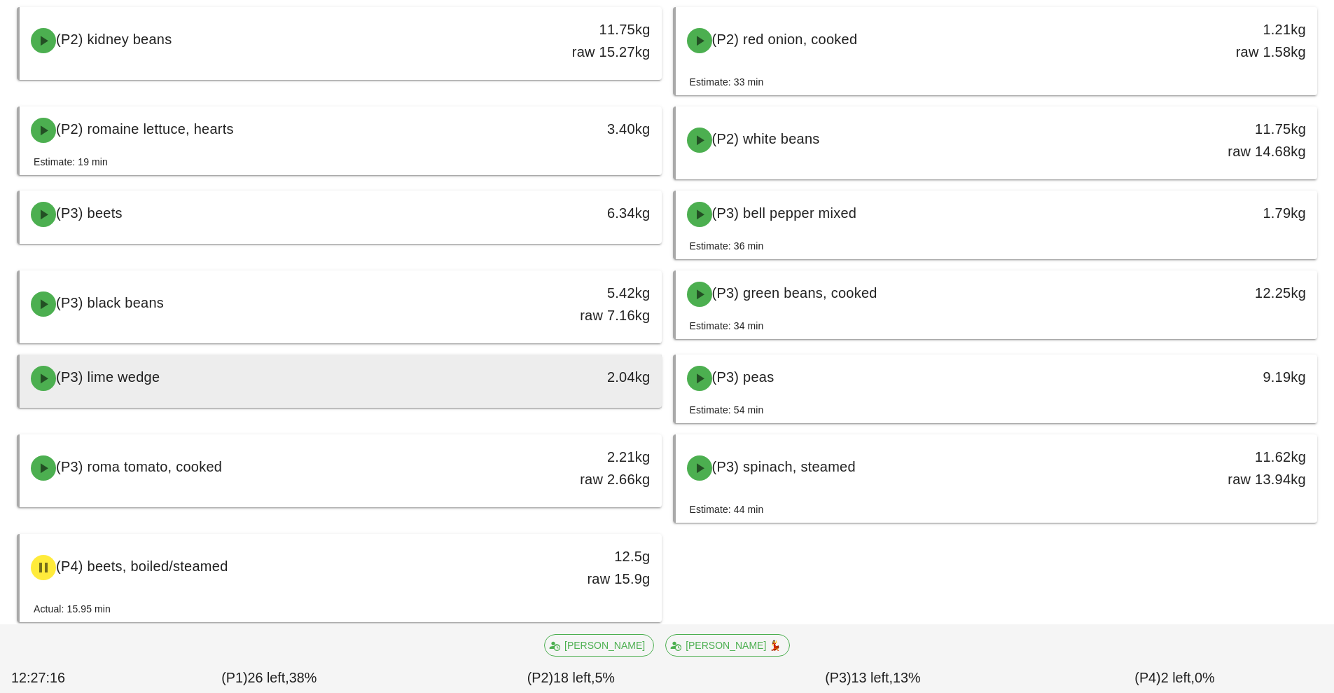
click at [589, 385] on div "2.04kg" at bounding box center [579, 377] width 142 height 22
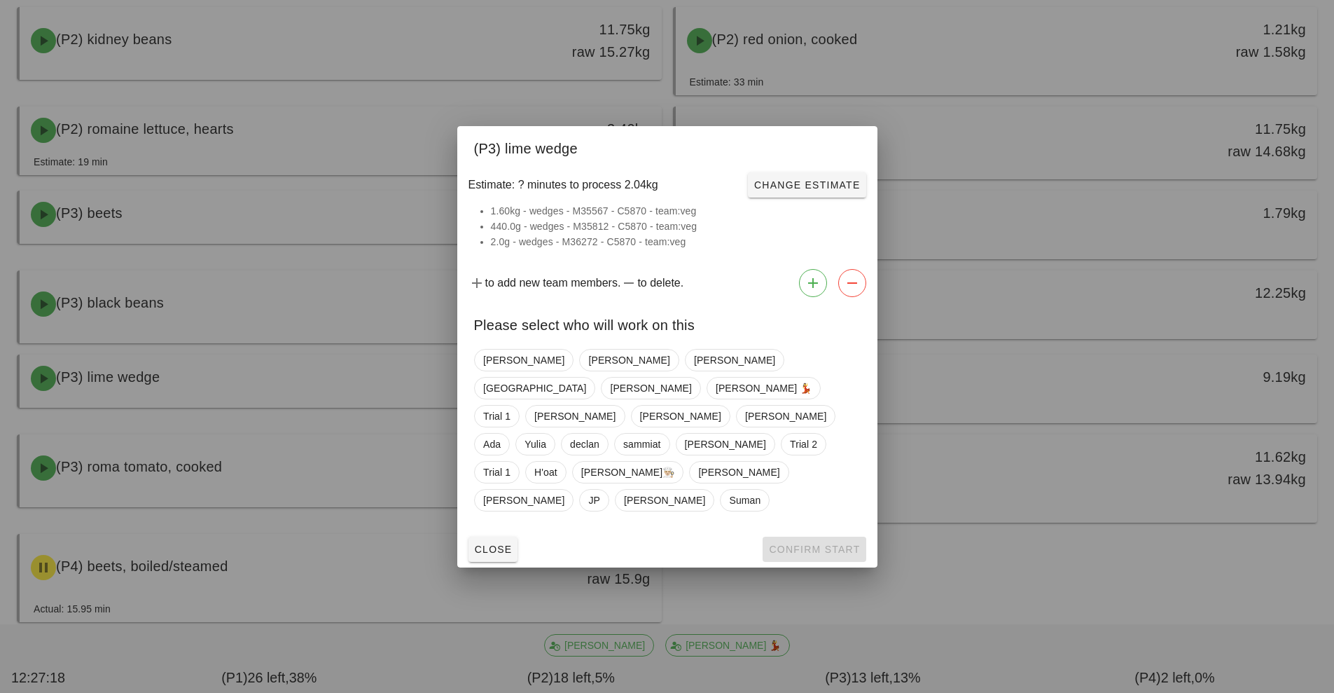
click at [964, 579] on div at bounding box center [667, 346] width 1334 height 693
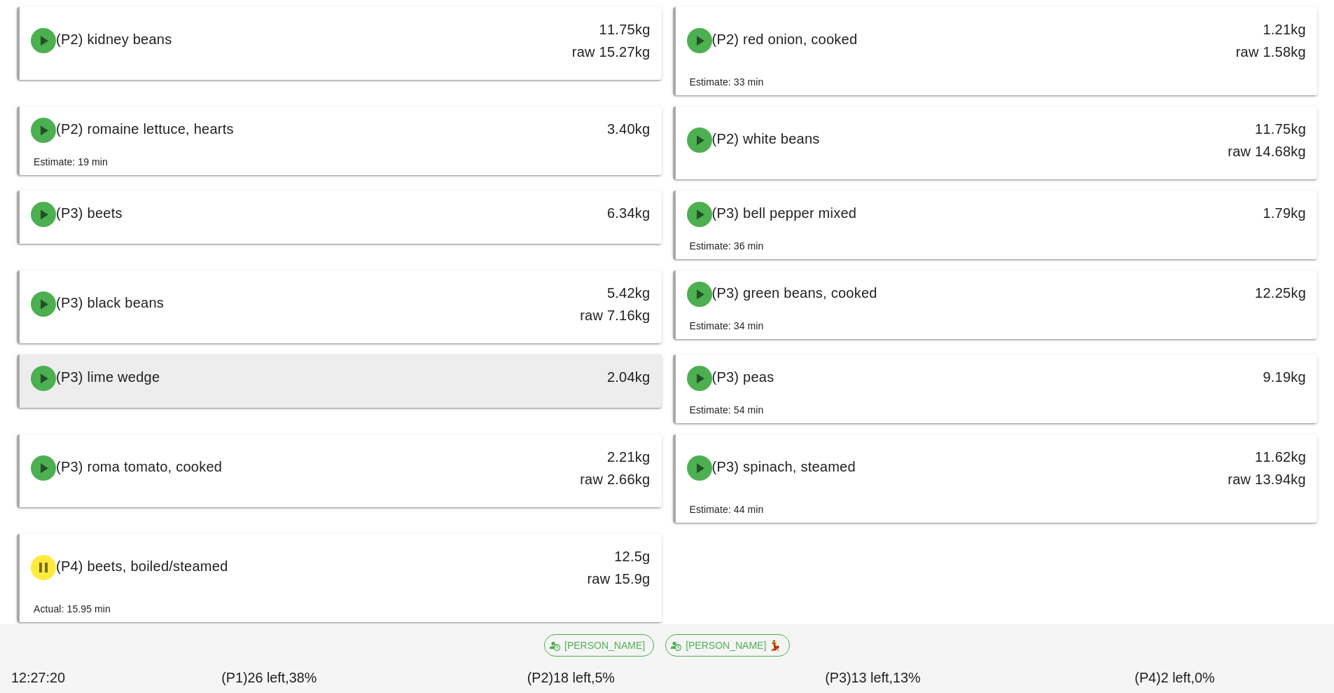
click at [531, 382] on div "2.04kg" at bounding box center [579, 377] width 142 height 22
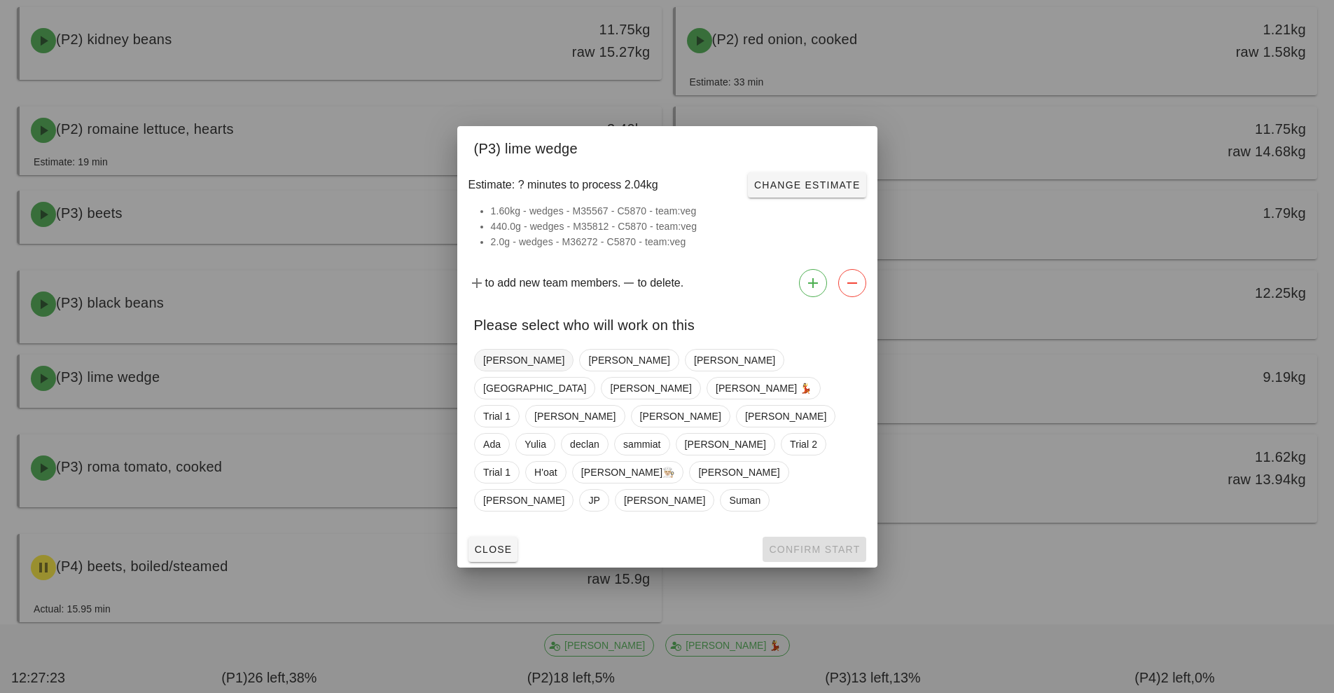
click at [516, 371] on span "[PERSON_NAME]" at bounding box center [523, 360] width 99 height 22
click at [832, 543] on span "Confirm Start" at bounding box center [814, 548] width 92 height 11
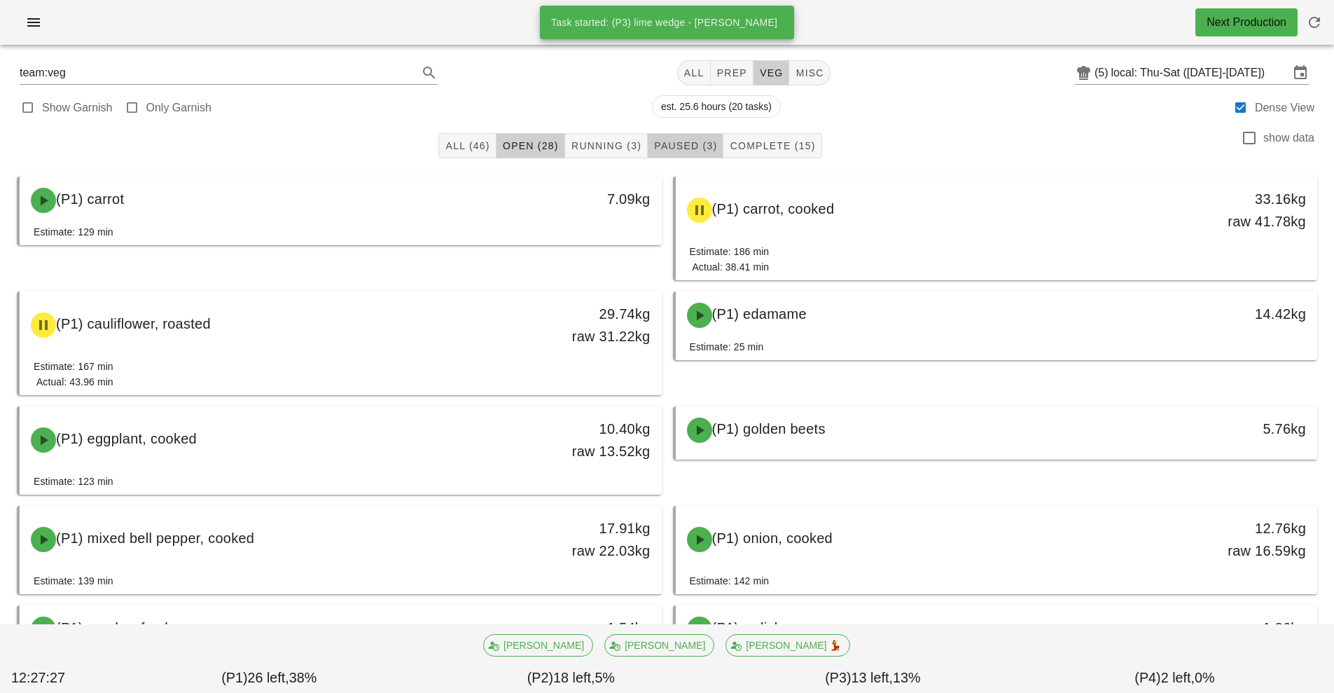
click at [691, 144] on span "Paused (3)" at bounding box center [685, 145] width 64 height 11
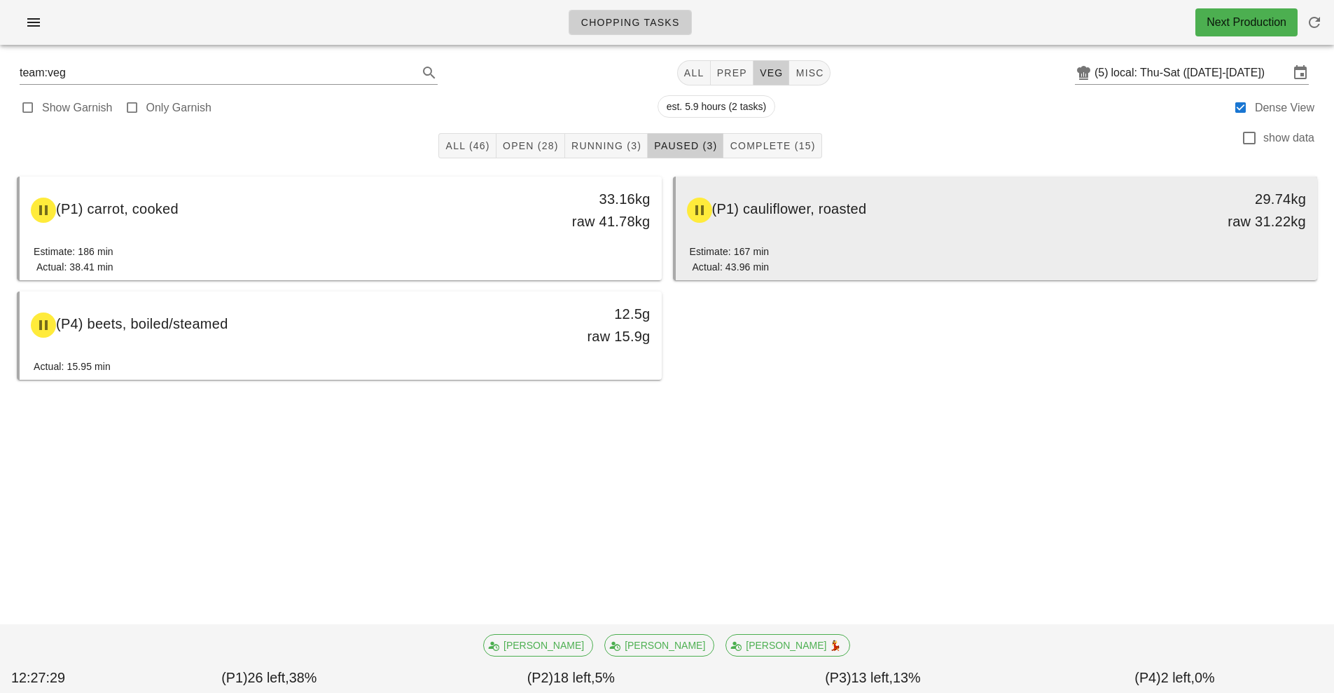
click at [877, 230] on div "(P1) cauliflower, roasted" at bounding box center [917, 210] width 477 height 42
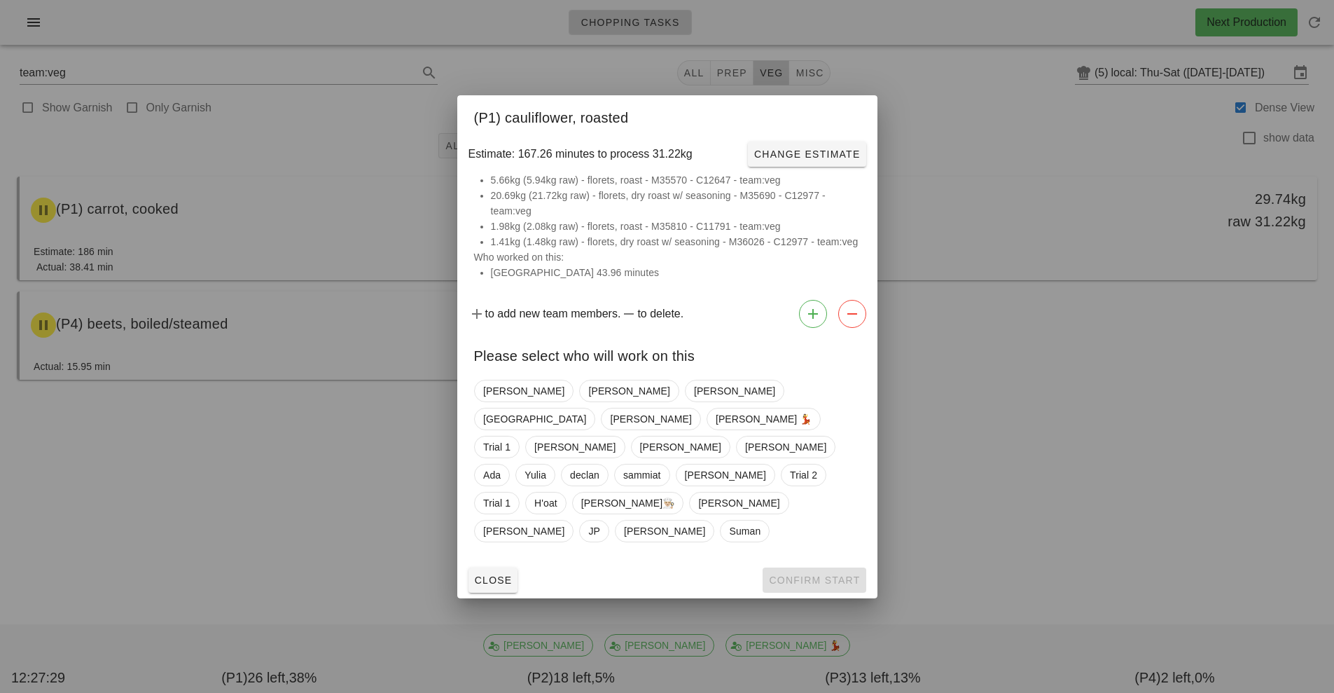
click at [1002, 441] on div at bounding box center [667, 346] width 1334 height 693
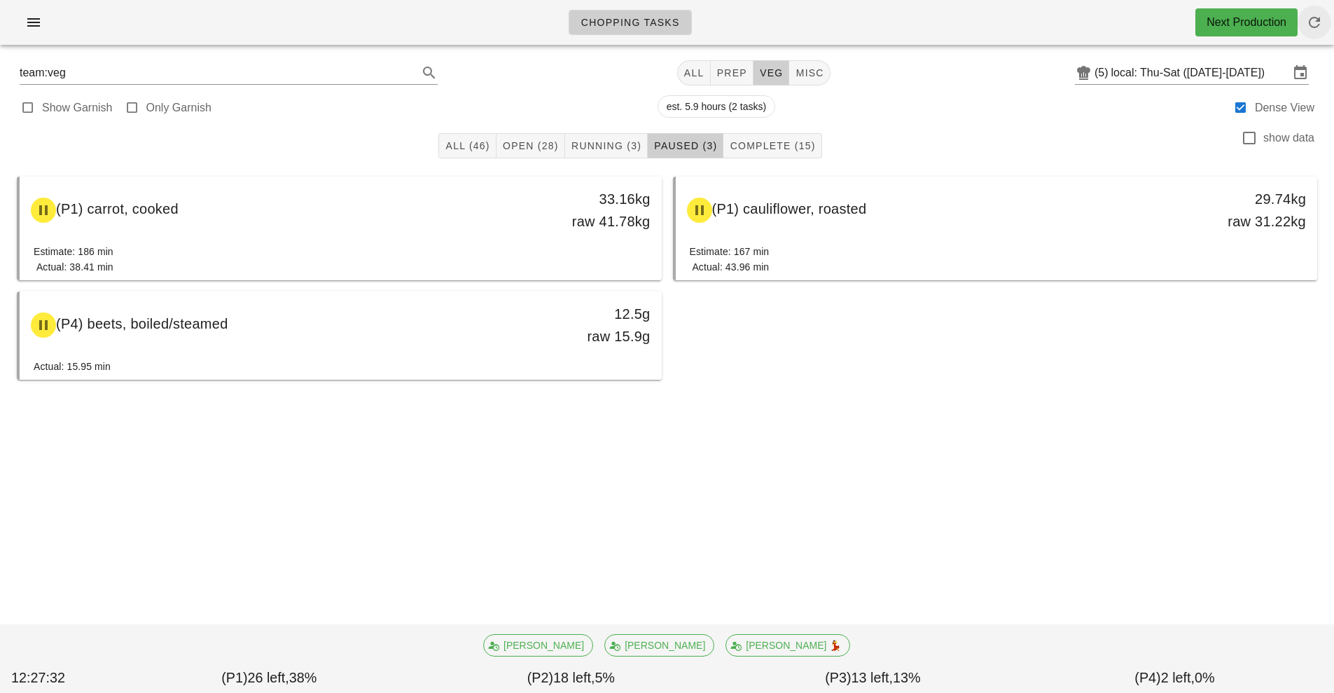
click at [1326, 22] on span "button" at bounding box center [1315, 22] width 34 height 17
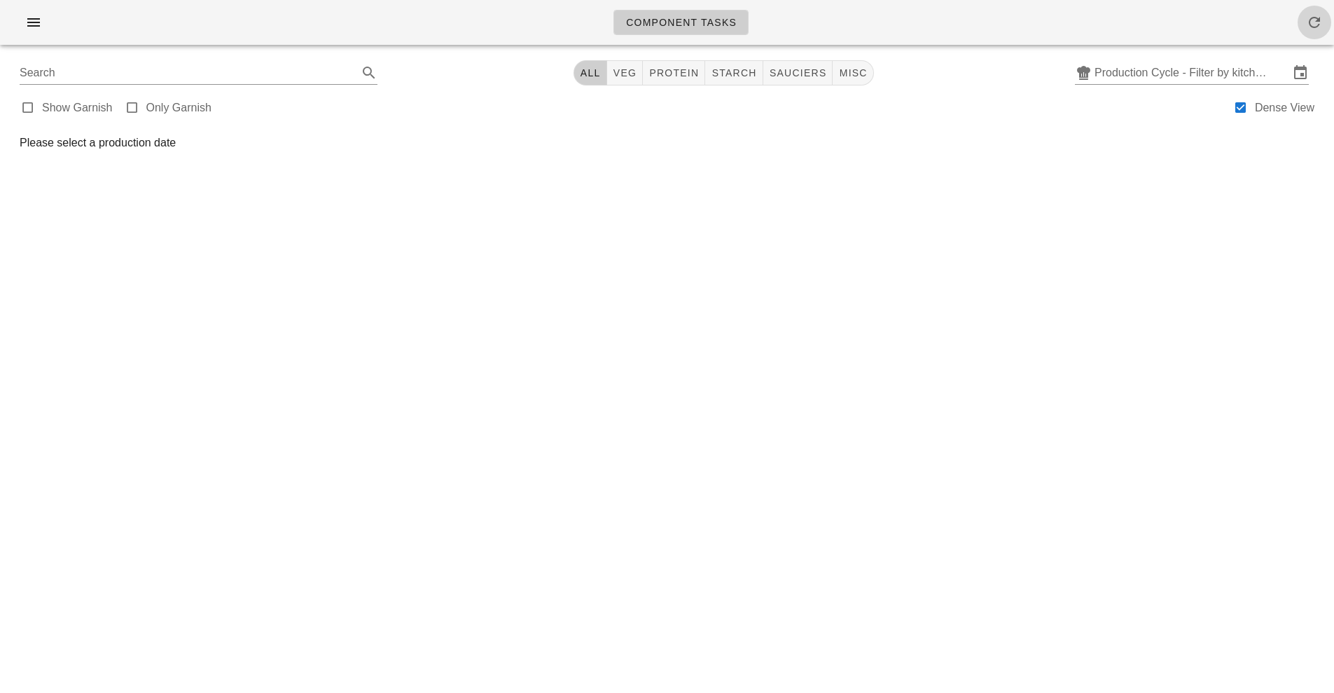
click at [1311, 27] on icon "button" at bounding box center [1314, 22] width 17 height 17
click at [620, 71] on span "veg" at bounding box center [625, 72] width 25 height 11
type input "team:veg"
click at [1169, 71] on input "Production Cycle - Filter by kitchen production schedules" at bounding box center [1192, 73] width 195 height 22
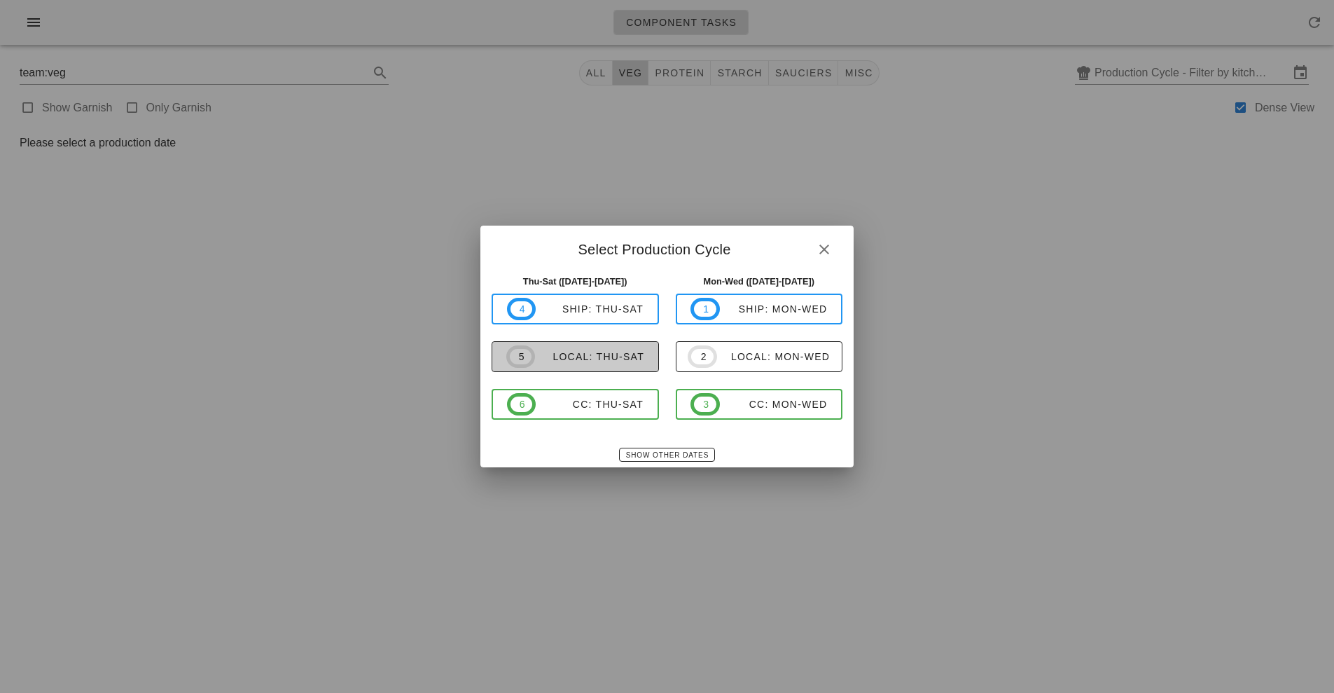
click at [620, 359] on div "local: Thu-Sat" at bounding box center [589, 356] width 109 height 11
type input "local: Thu-Sat ([DATE]-[DATE])"
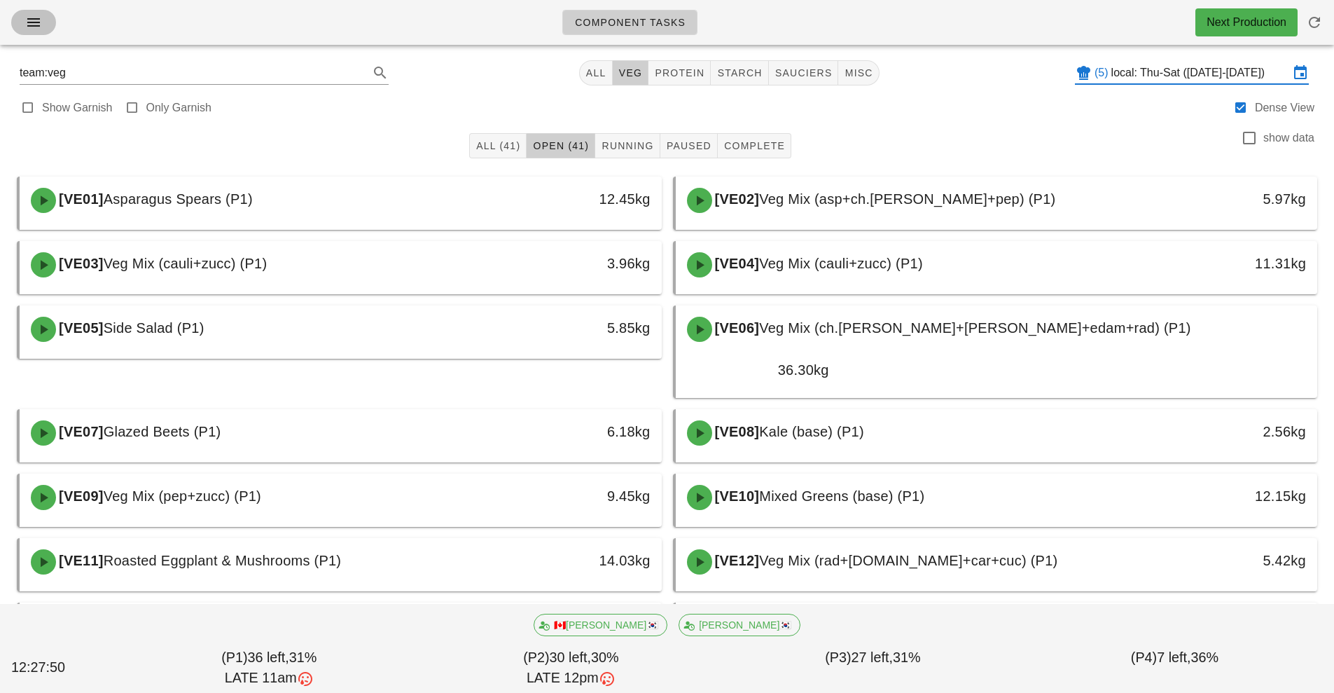
click at [27, 14] on icon "button" at bounding box center [33, 22] width 17 height 17
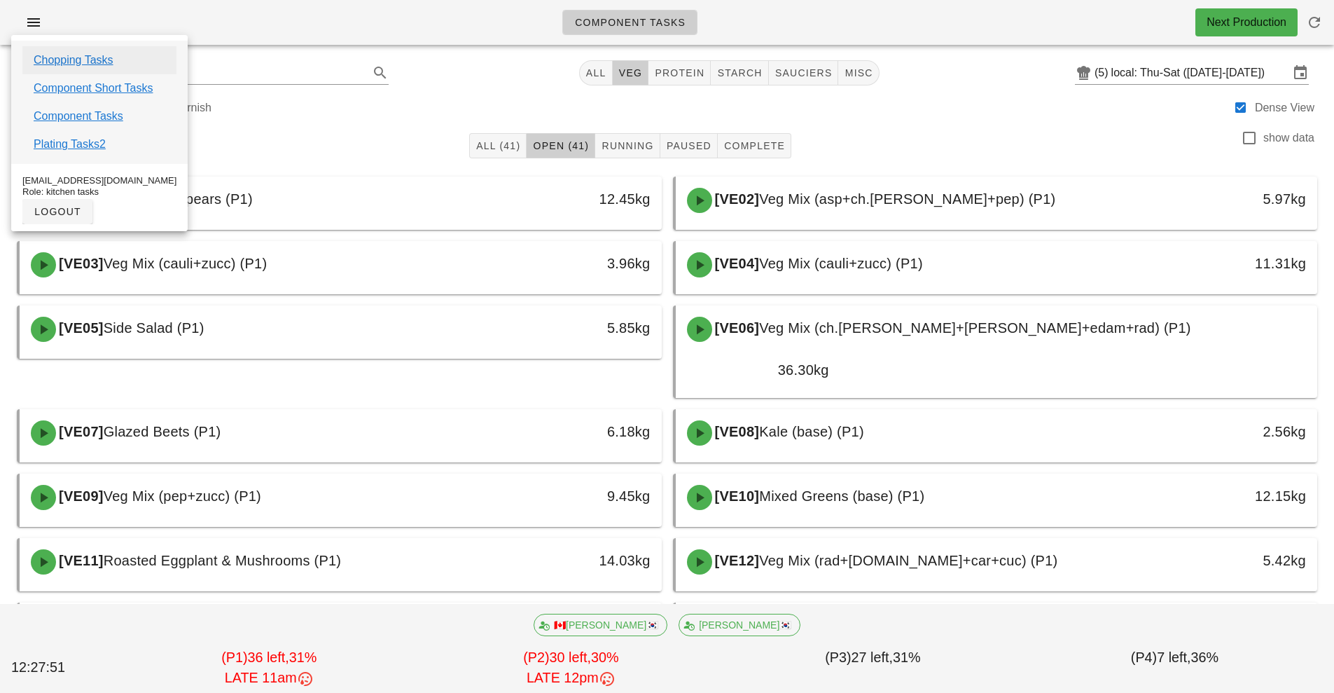
click at [104, 62] on link "Chopping Tasks" at bounding box center [74, 60] width 80 height 17
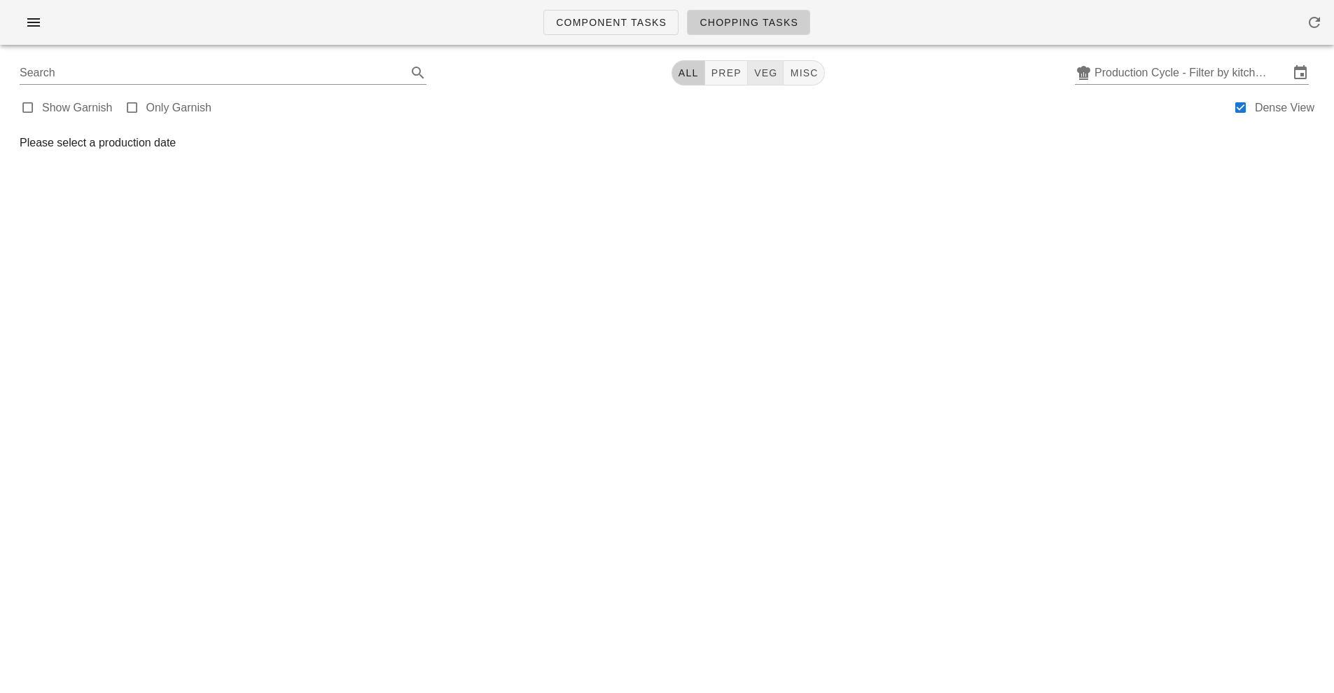
click at [771, 76] on span "veg" at bounding box center [766, 72] width 25 height 11
type input "team:veg"
click at [1307, 25] on icon "button" at bounding box center [1314, 22] width 17 height 17
click at [1309, 18] on icon "button" at bounding box center [1314, 22] width 17 height 17
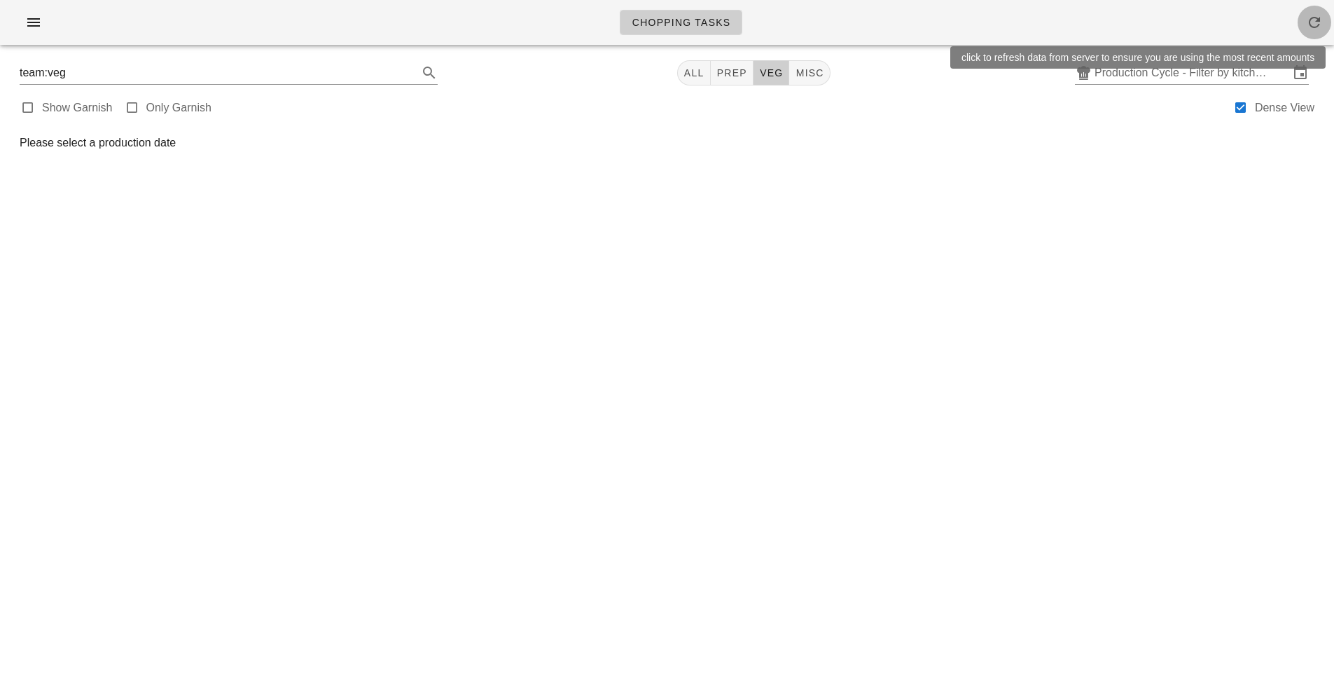
click at [1317, 29] on icon "button" at bounding box center [1314, 22] width 17 height 17
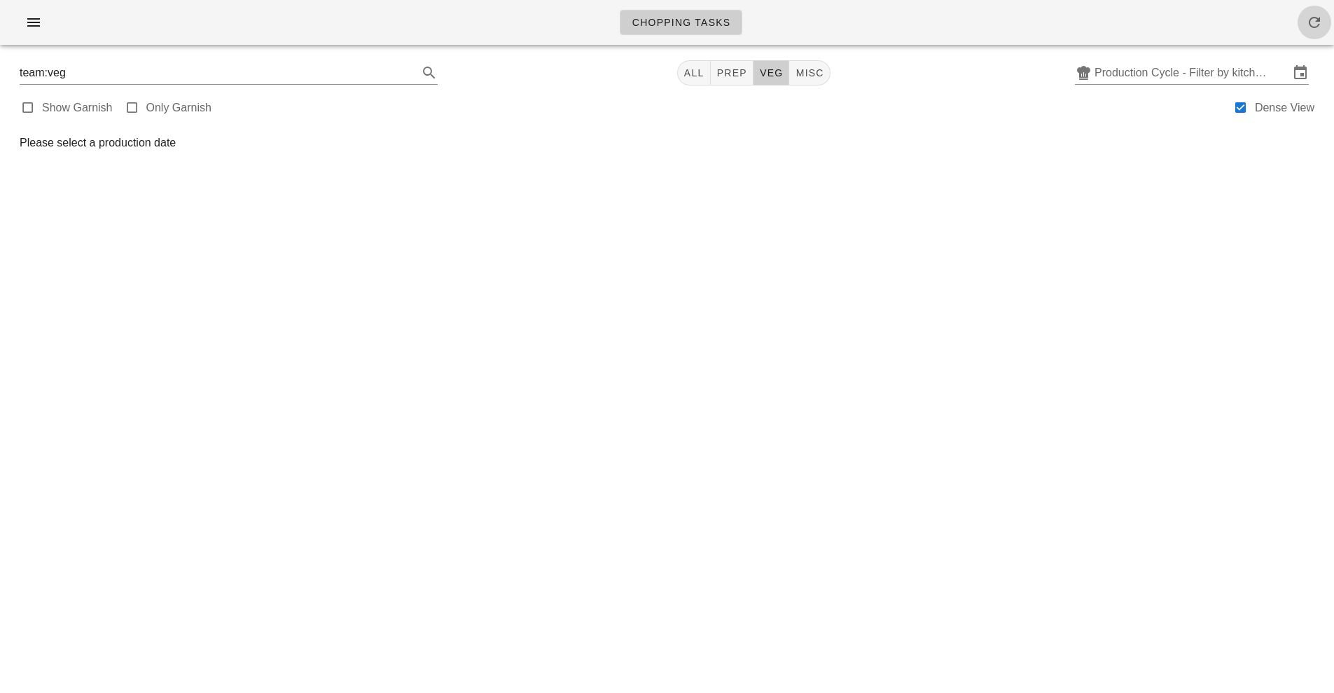
click at [1320, 29] on icon "button" at bounding box center [1314, 22] width 17 height 17
click at [1307, 26] on icon "button" at bounding box center [1314, 22] width 17 height 17
click at [1179, 78] on input "Production Cycle - Filter by kitchen production schedules" at bounding box center [1192, 73] width 195 height 22
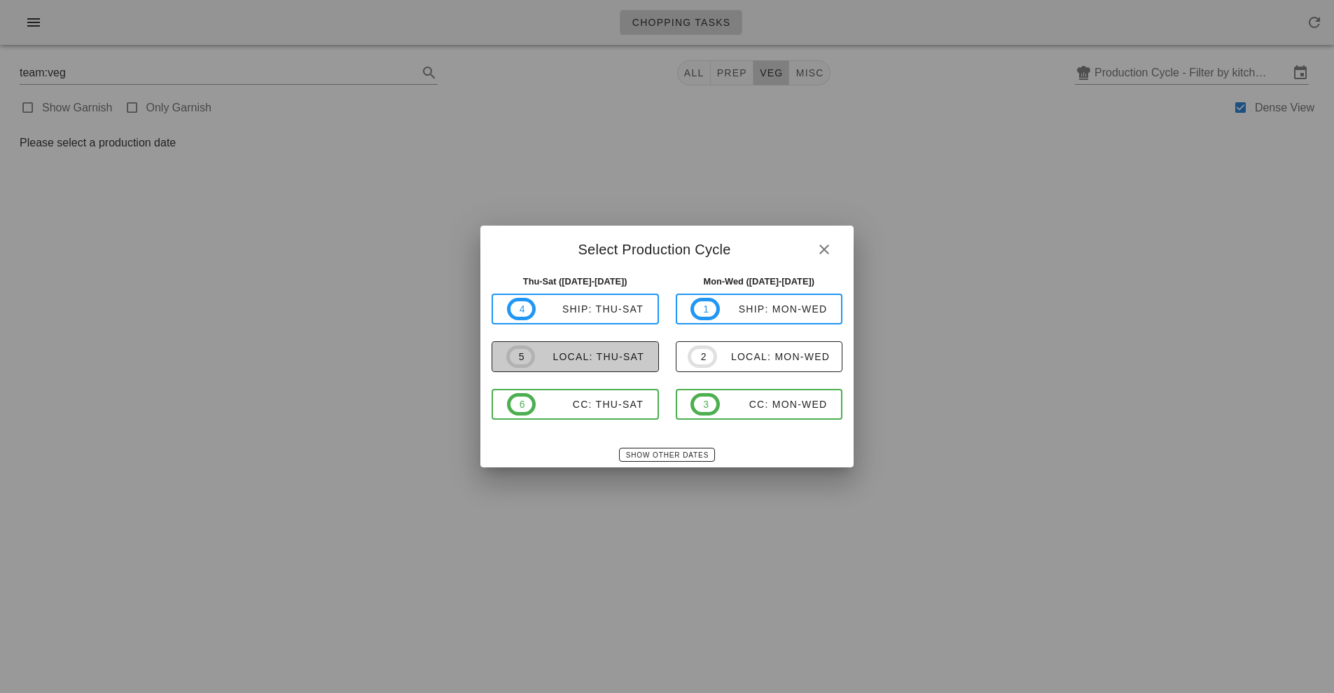
click at [601, 355] on div "local: Thu-Sat" at bounding box center [589, 356] width 109 height 11
type input "local: Thu-Sat ([DATE]-[DATE])"
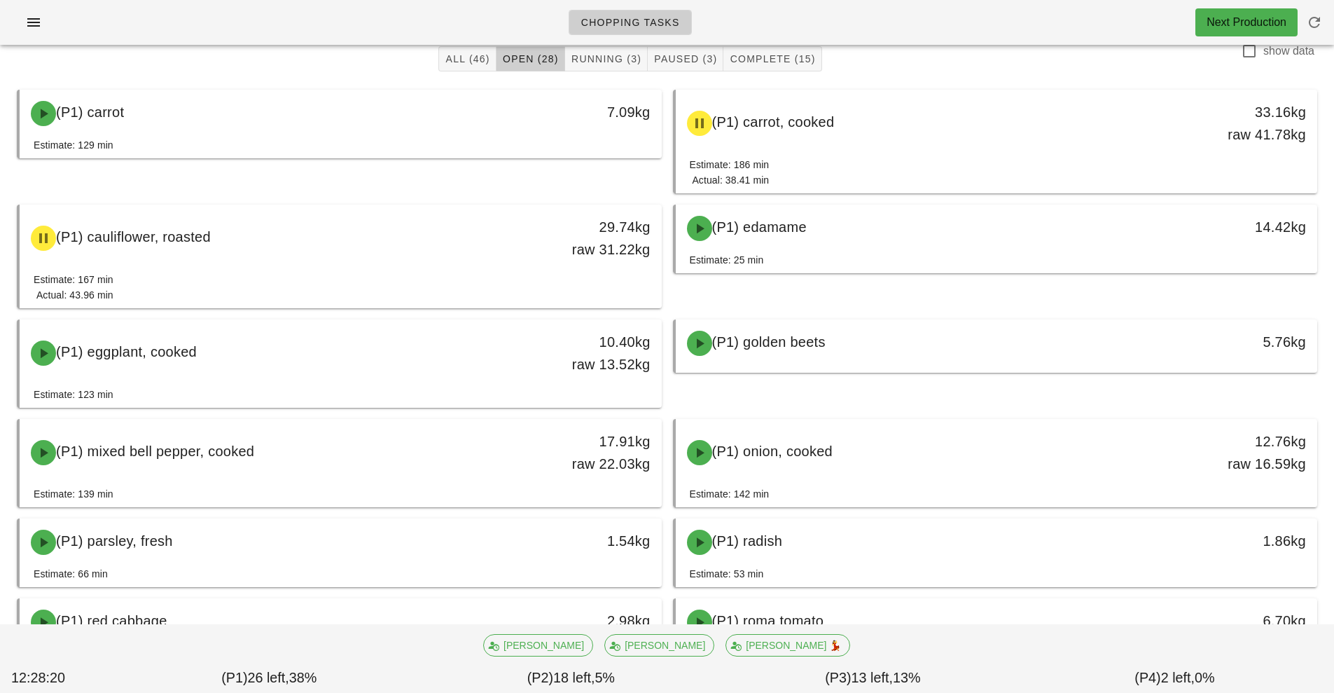
scroll to position [86, 0]
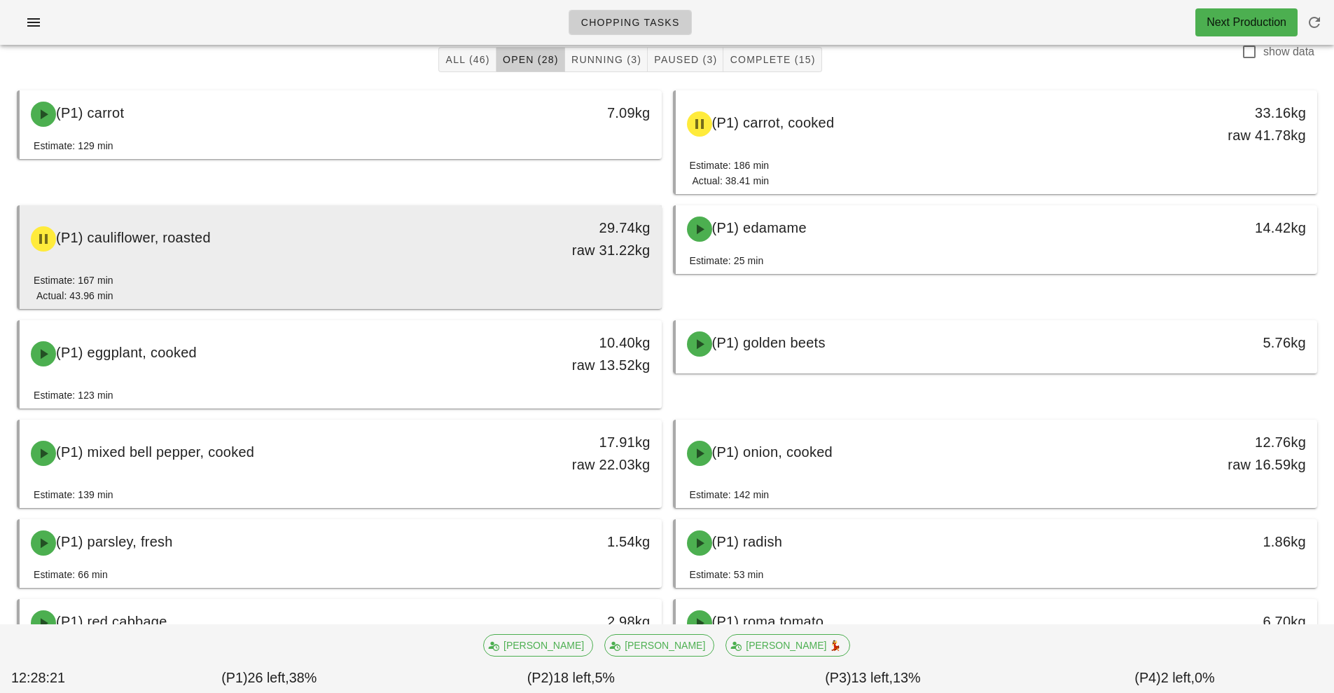
click at [518, 264] on div "29.74kg raw 31.22kg" at bounding box center [578, 239] width 159 height 62
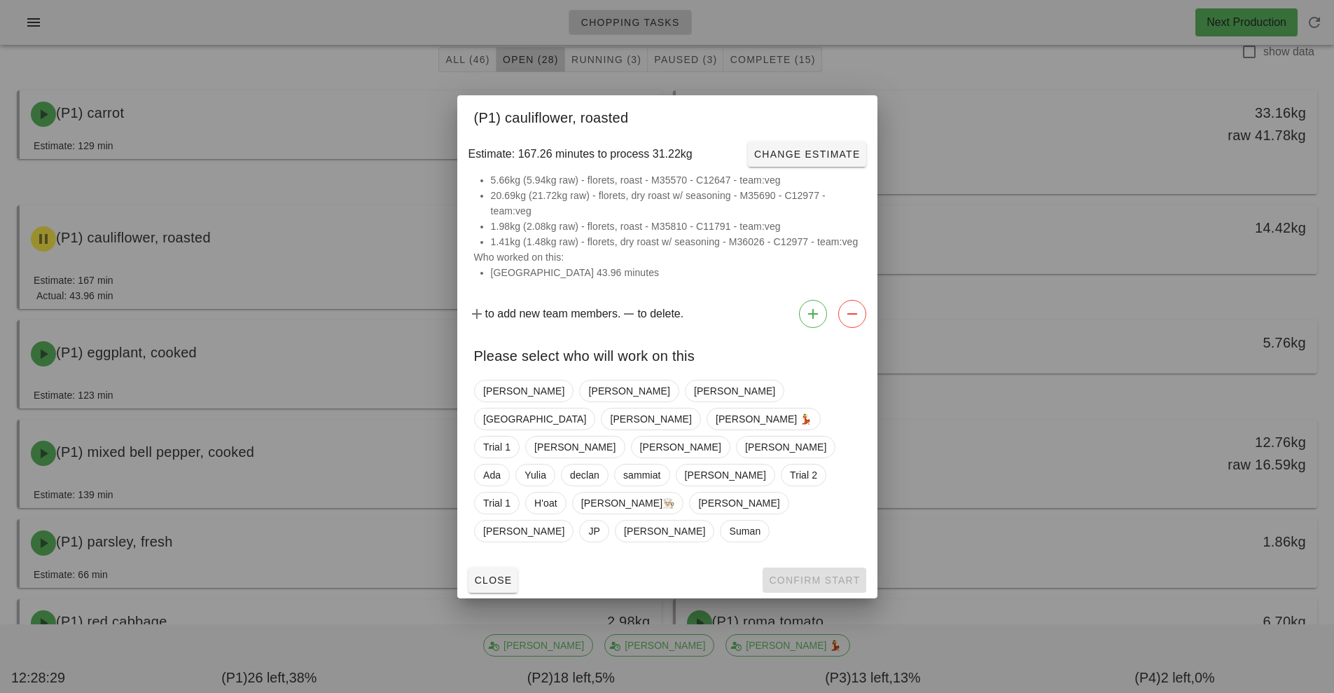
click at [984, 49] on div at bounding box center [667, 346] width 1334 height 693
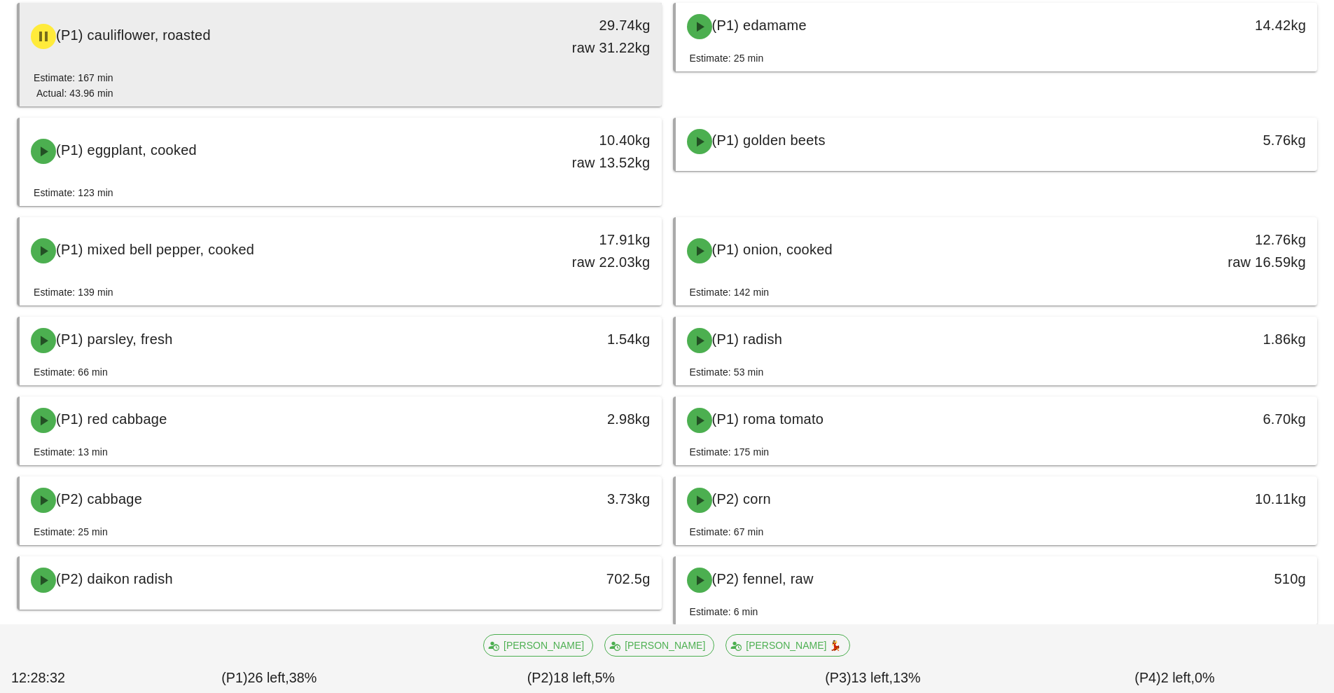
scroll to position [299, 0]
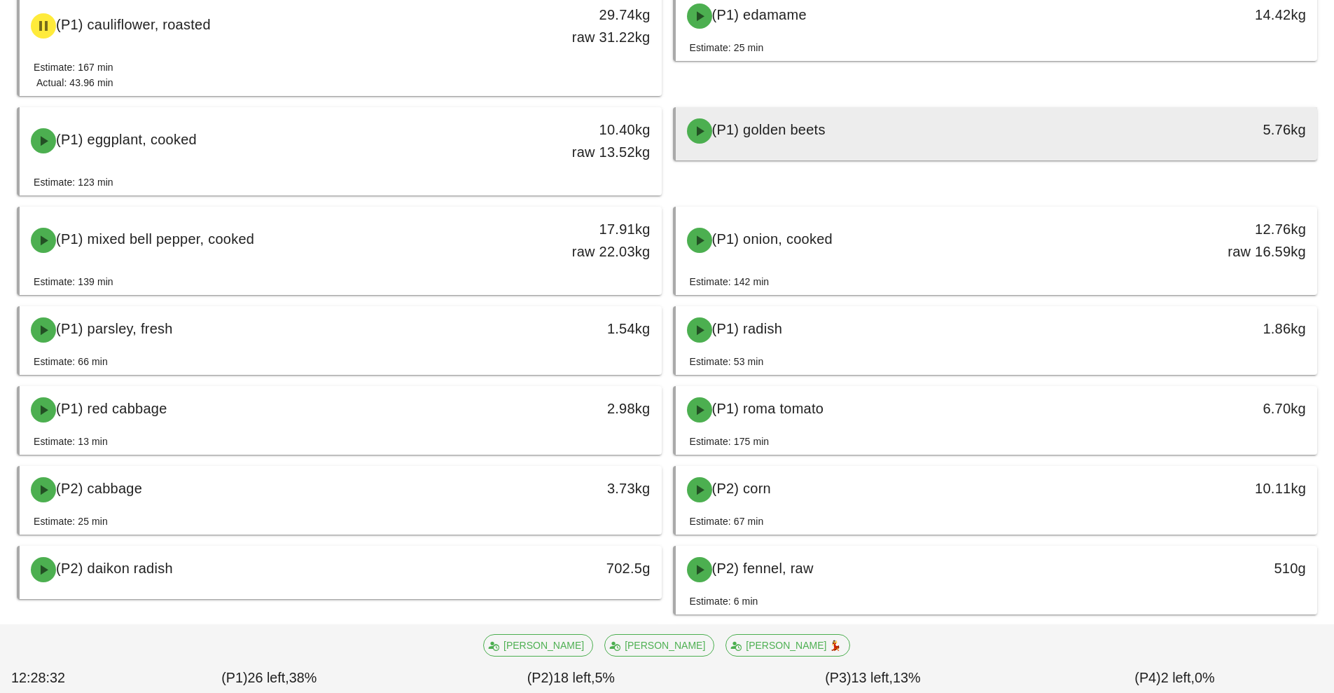
click at [969, 144] on div "(P1) golden beets" at bounding box center [917, 131] width 477 height 42
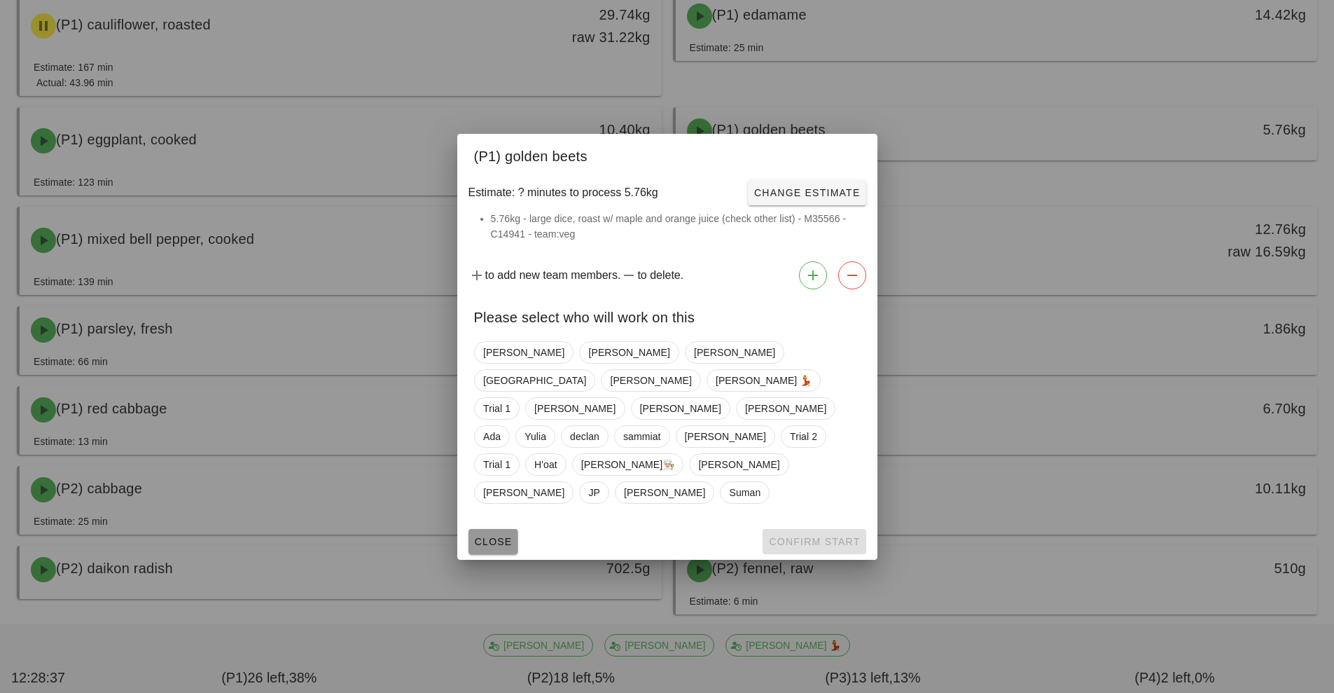
click at [493, 529] on button "Close" at bounding box center [494, 541] width 50 height 25
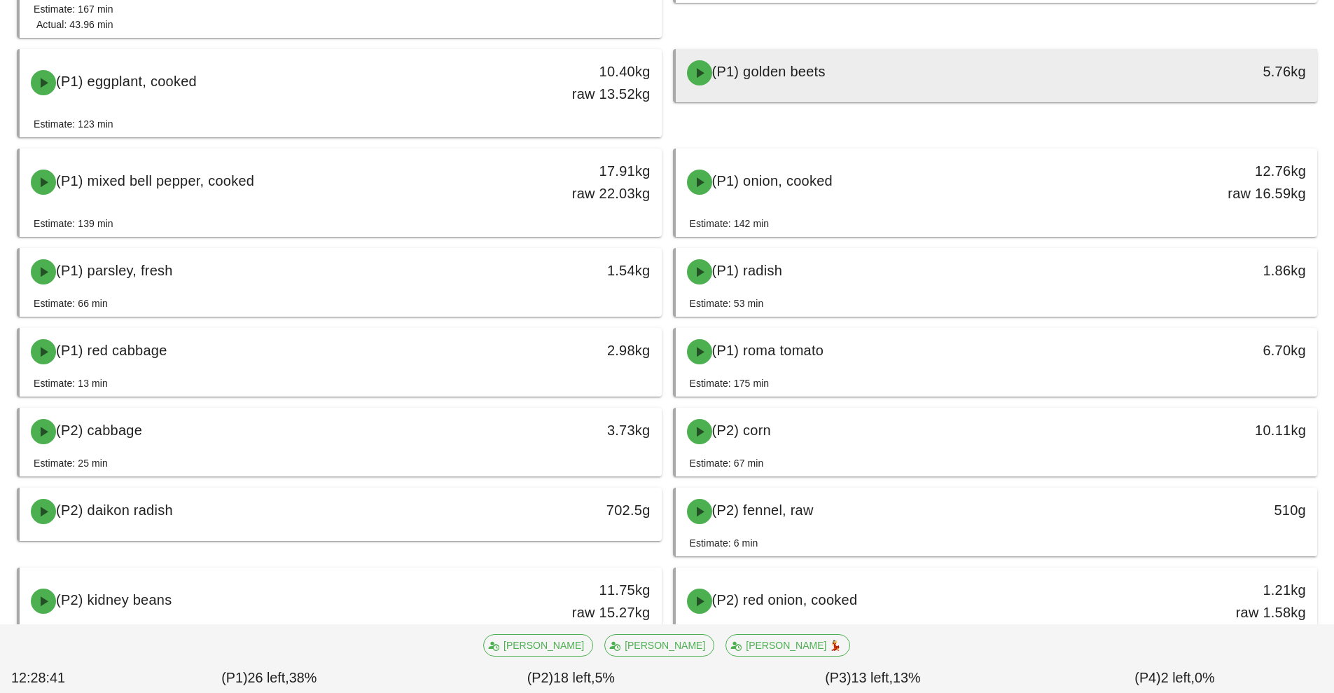
scroll to position [378, 0]
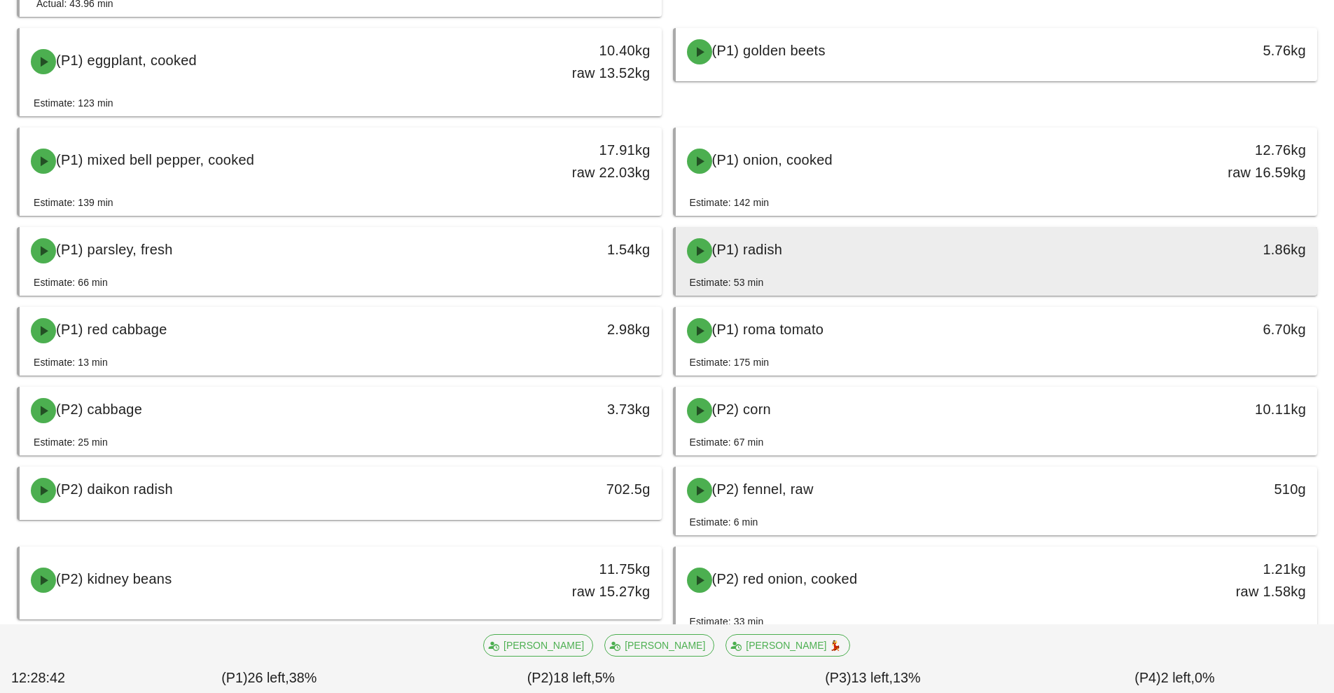
click at [974, 258] on div "(P1) radish" at bounding box center [917, 251] width 477 height 42
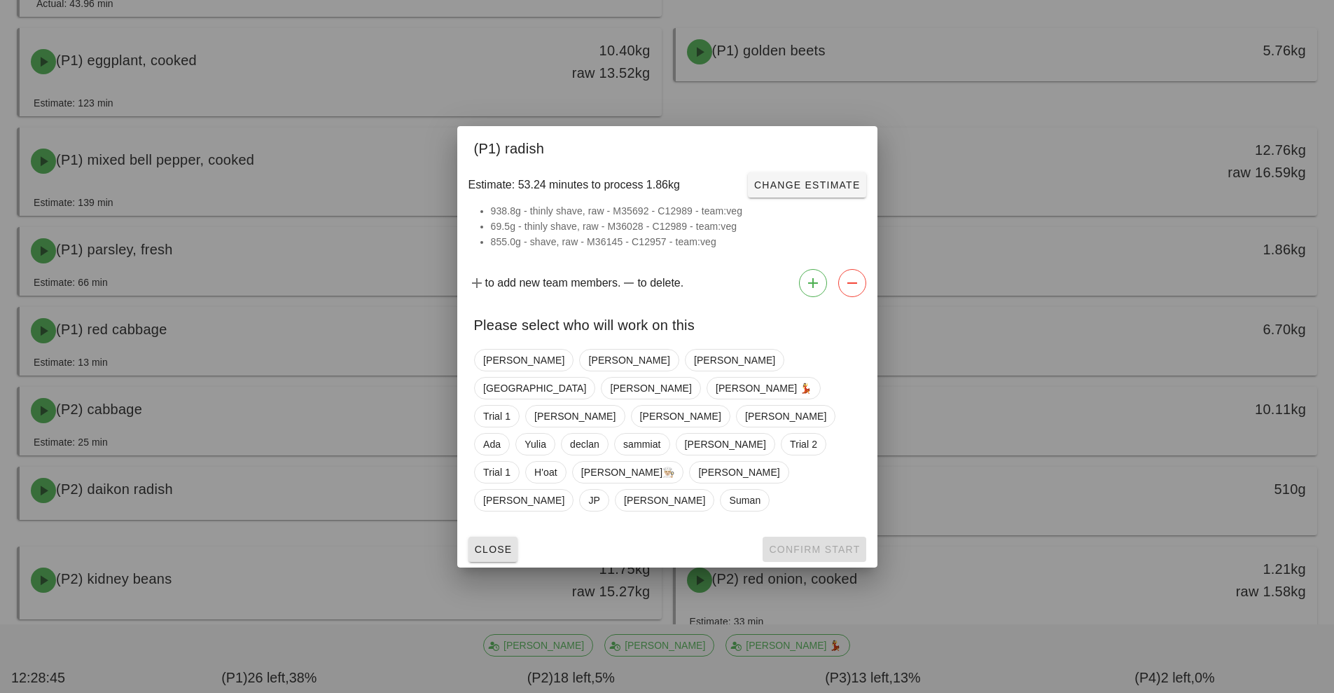
click at [490, 536] on button "Close" at bounding box center [494, 548] width 50 height 25
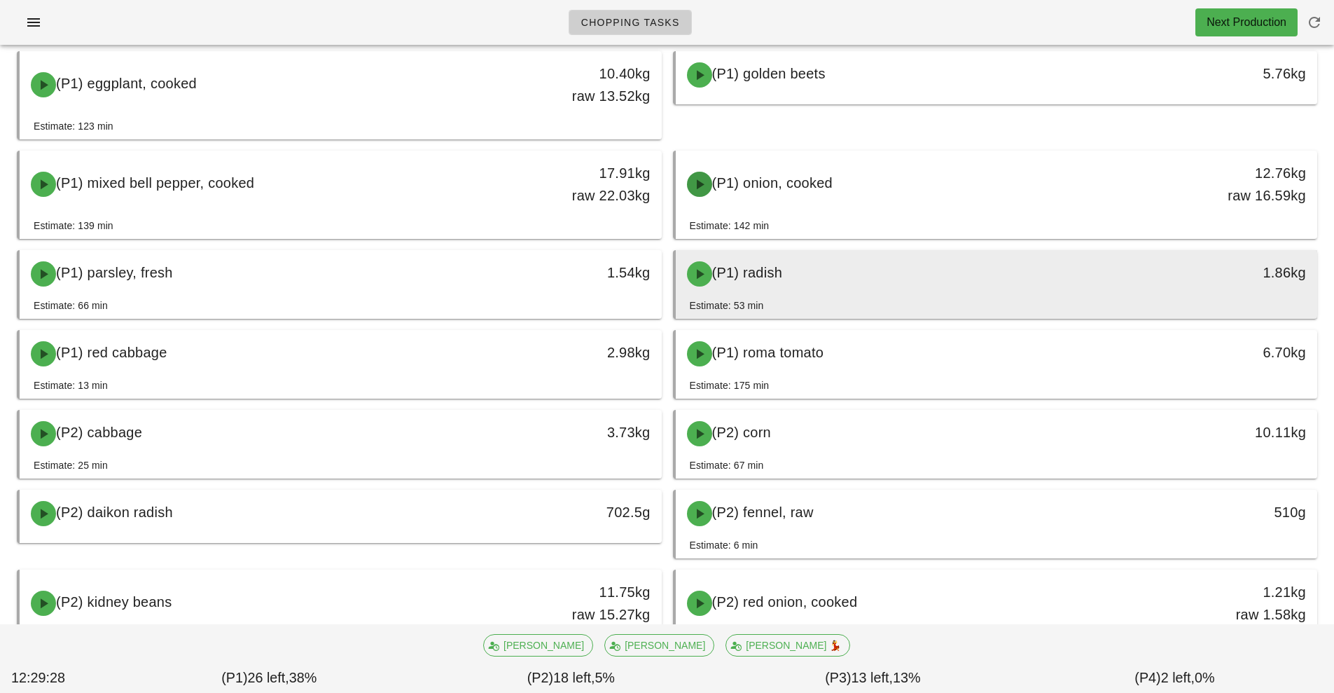
scroll to position [223, 0]
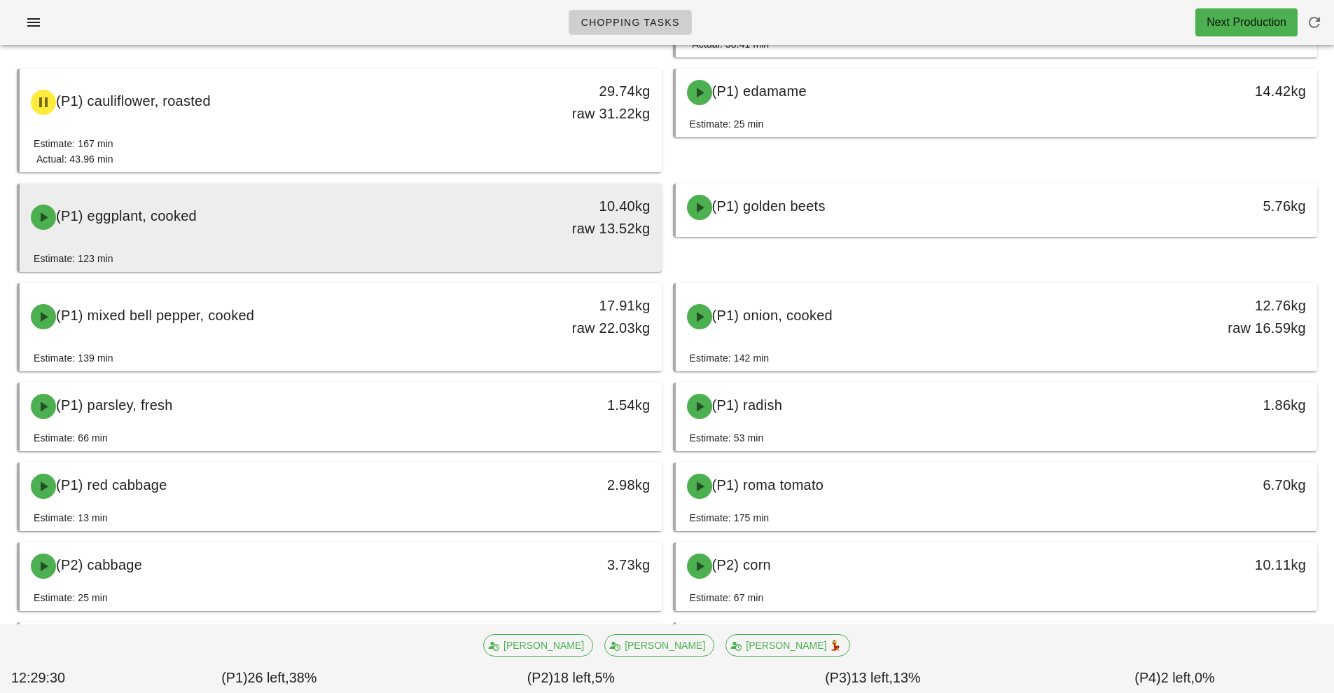
click at [589, 221] on div "10.40kg raw 13.52kg" at bounding box center [579, 217] width 142 height 45
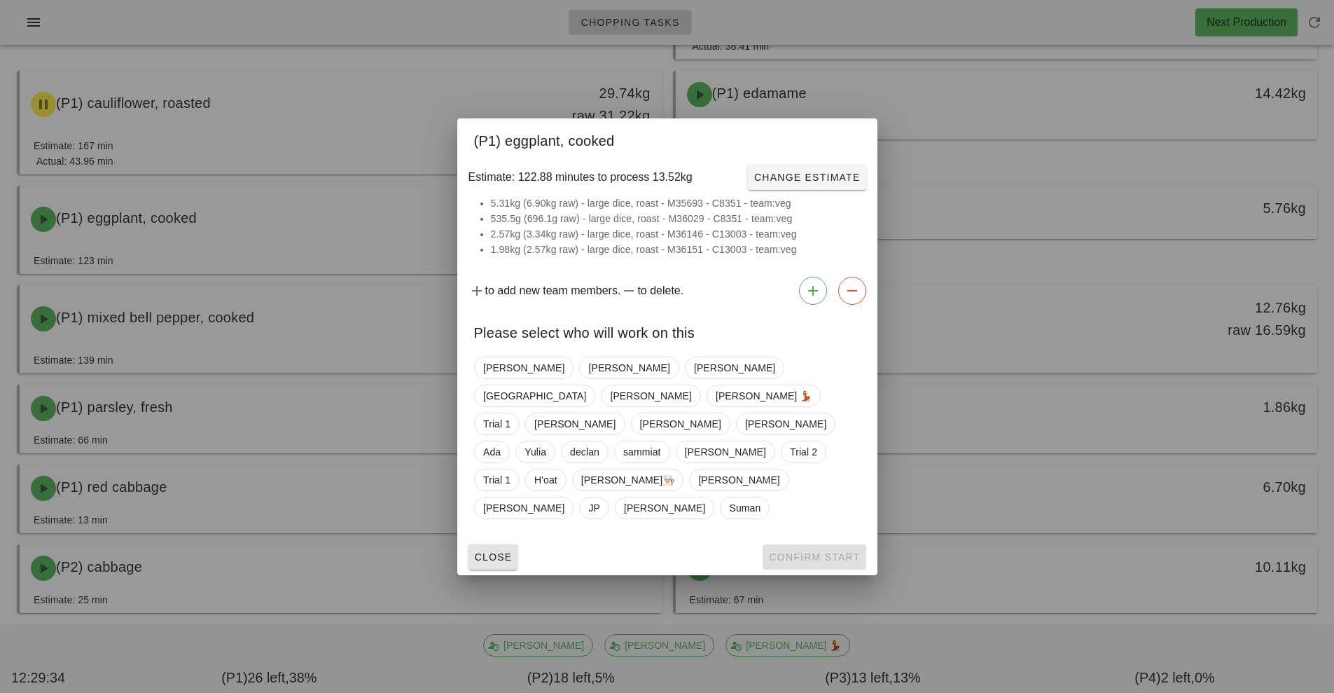
scroll to position [220, 0]
click at [509, 544] on button "Close" at bounding box center [494, 556] width 50 height 25
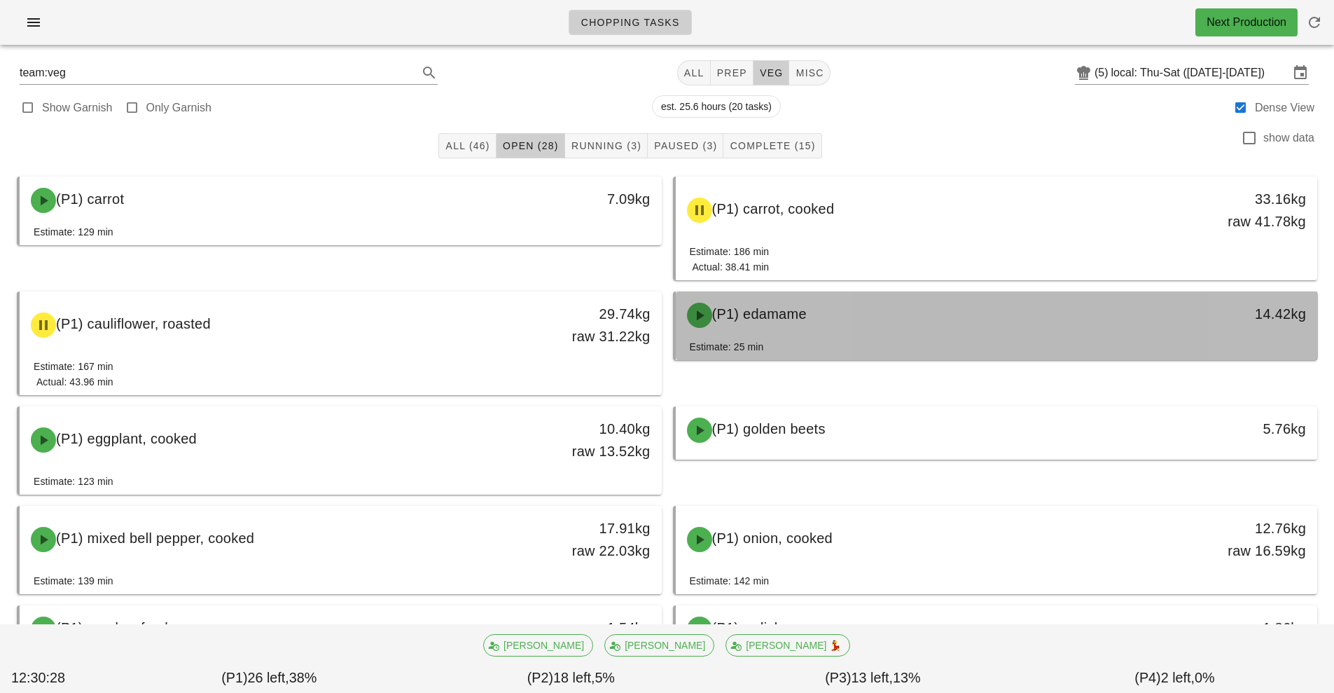
click at [918, 336] on div "(P1) edamame 14.42kg" at bounding box center [997, 315] width 642 height 48
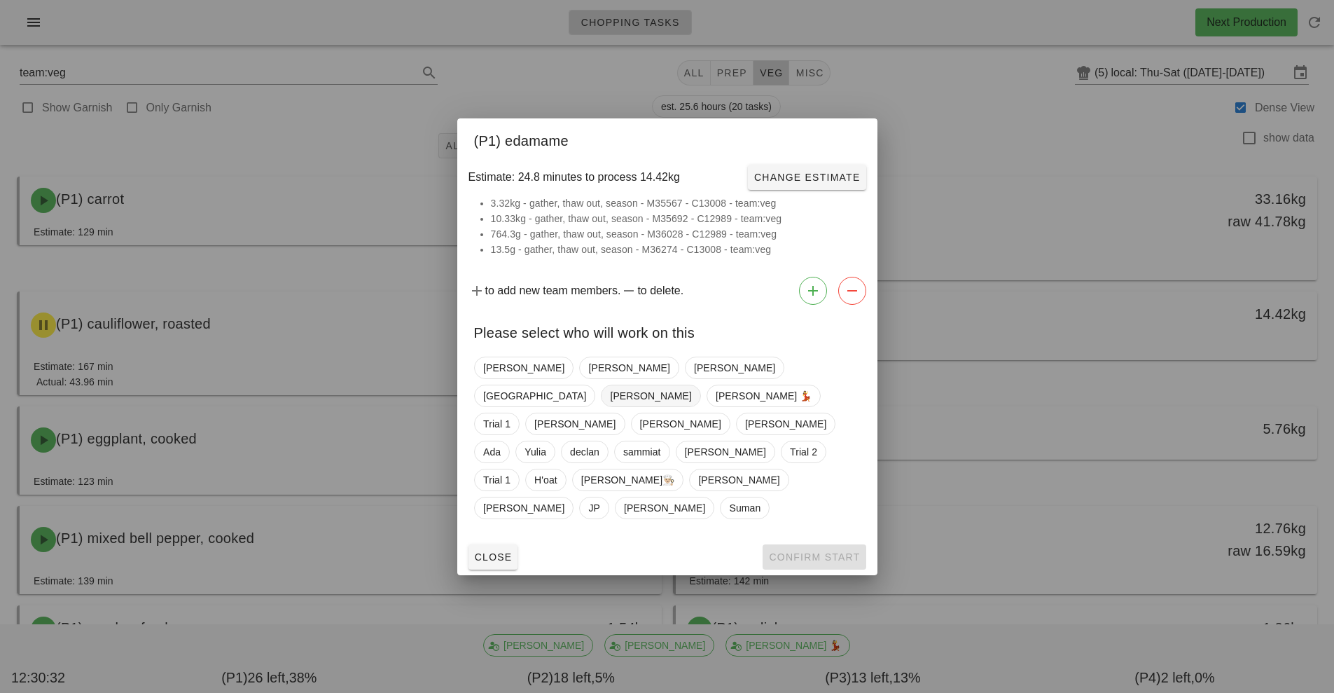
click at [698, 388] on span "[PERSON_NAME]" at bounding box center [650, 395] width 99 height 22
click at [691, 392] on span "[PERSON_NAME]" at bounding box center [649, 395] width 81 height 22
click at [586, 391] on span "[GEOGRAPHIC_DATA]" at bounding box center [534, 395] width 103 height 21
click at [838, 544] on button "Confirm Start" at bounding box center [814, 556] width 103 height 25
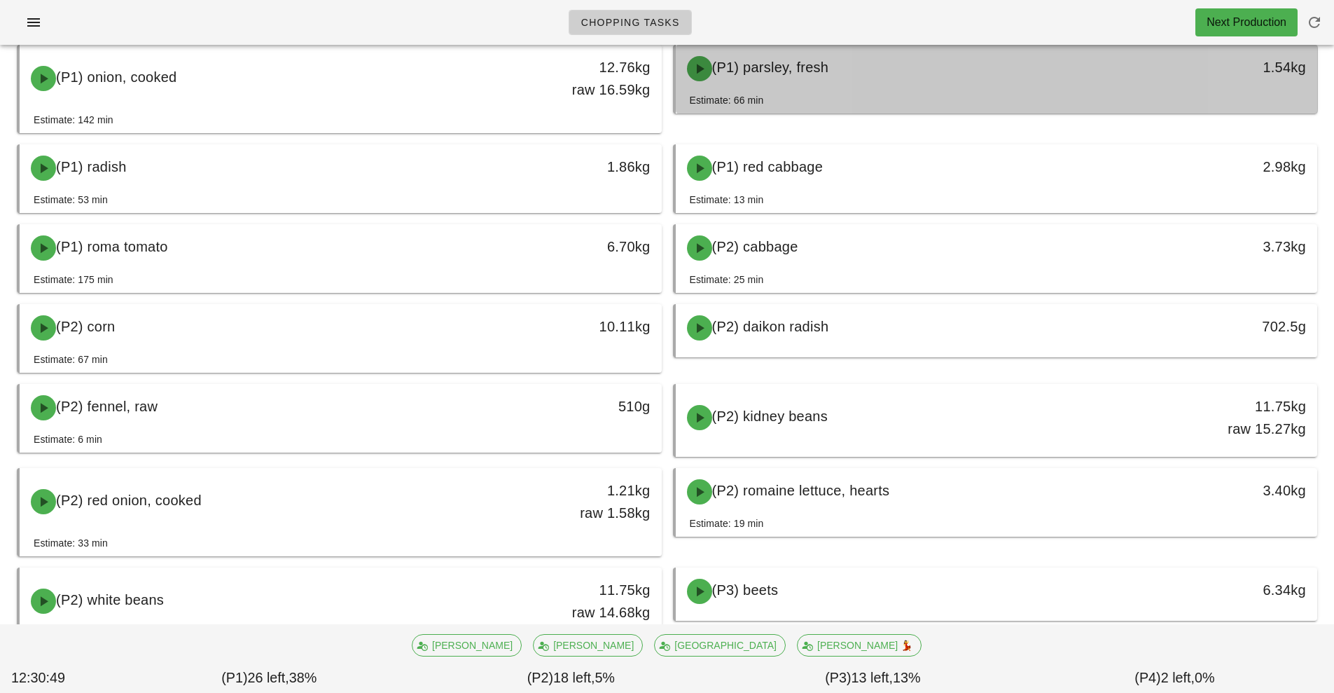
scroll to position [412, 0]
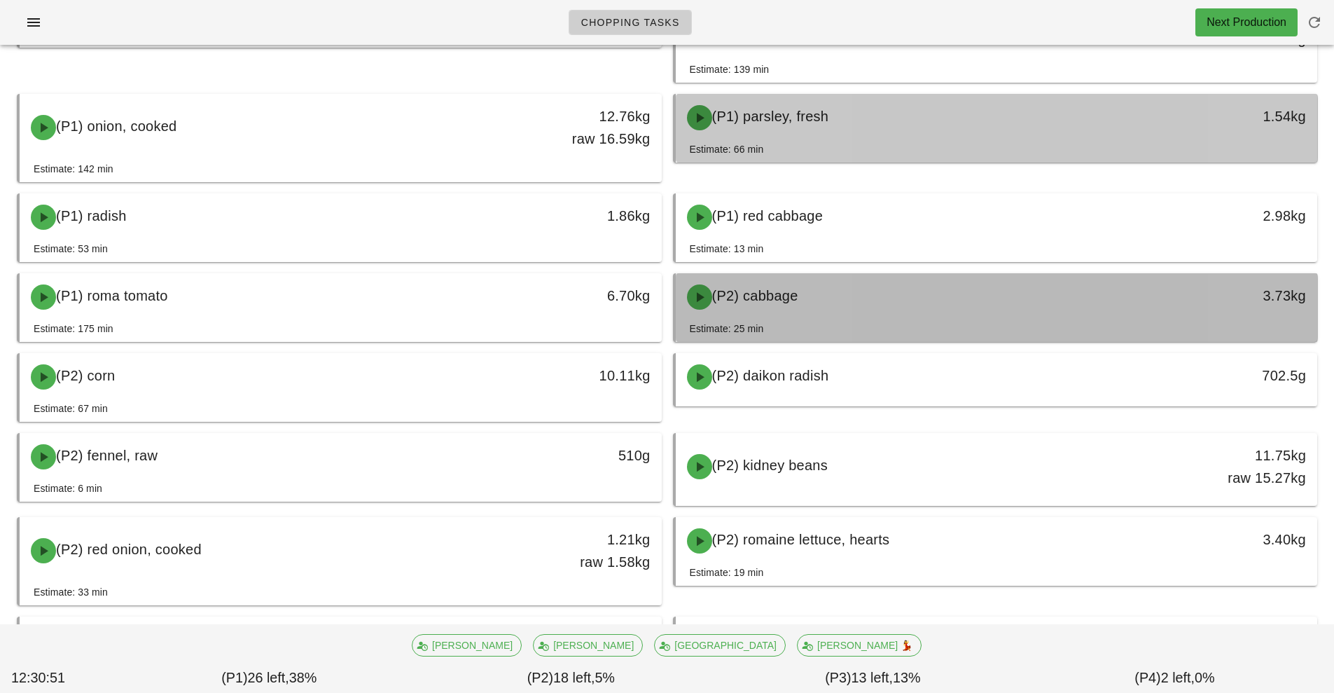
click at [924, 314] on div "(P2) cabbage" at bounding box center [917, 297] width 477 height 42
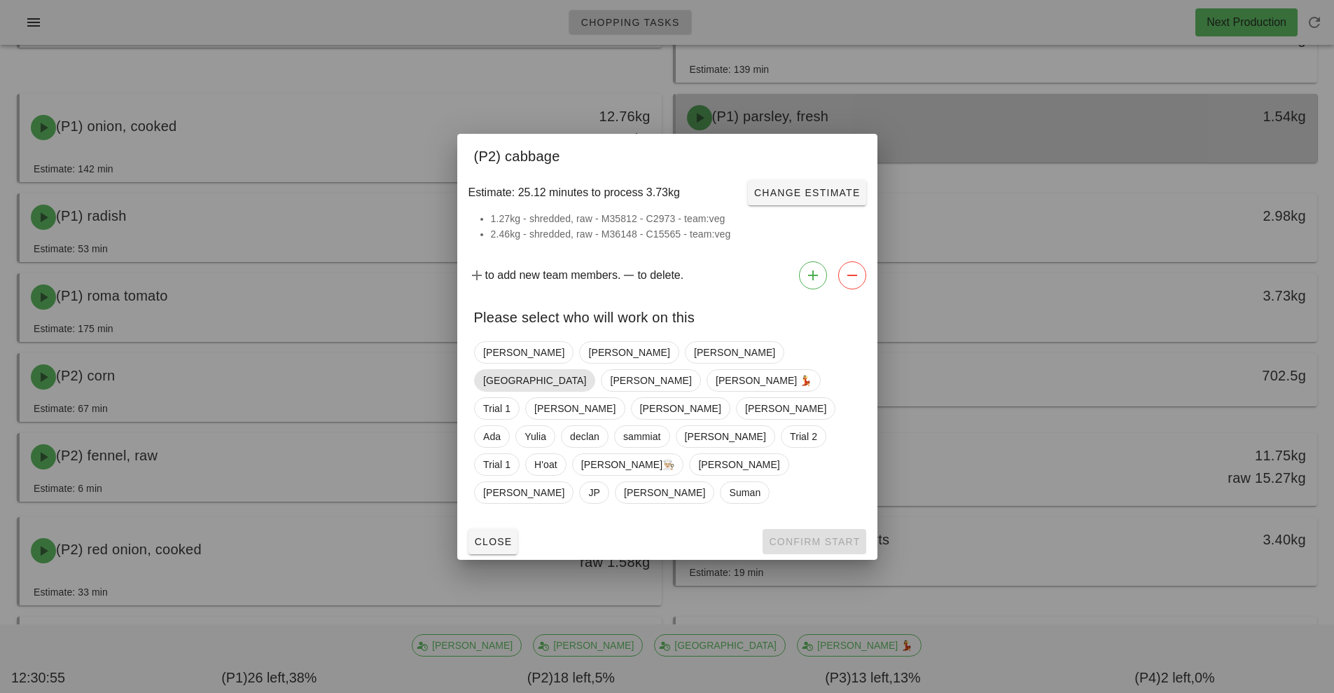
click at [586, 383] on span "[GEOGRAPHIC_DATA]" at bounding box center [534, 380] width 103 height 21
click at [835, 529] on button "Confirm Start" at bounding box center [814, 541] width 103 height 25
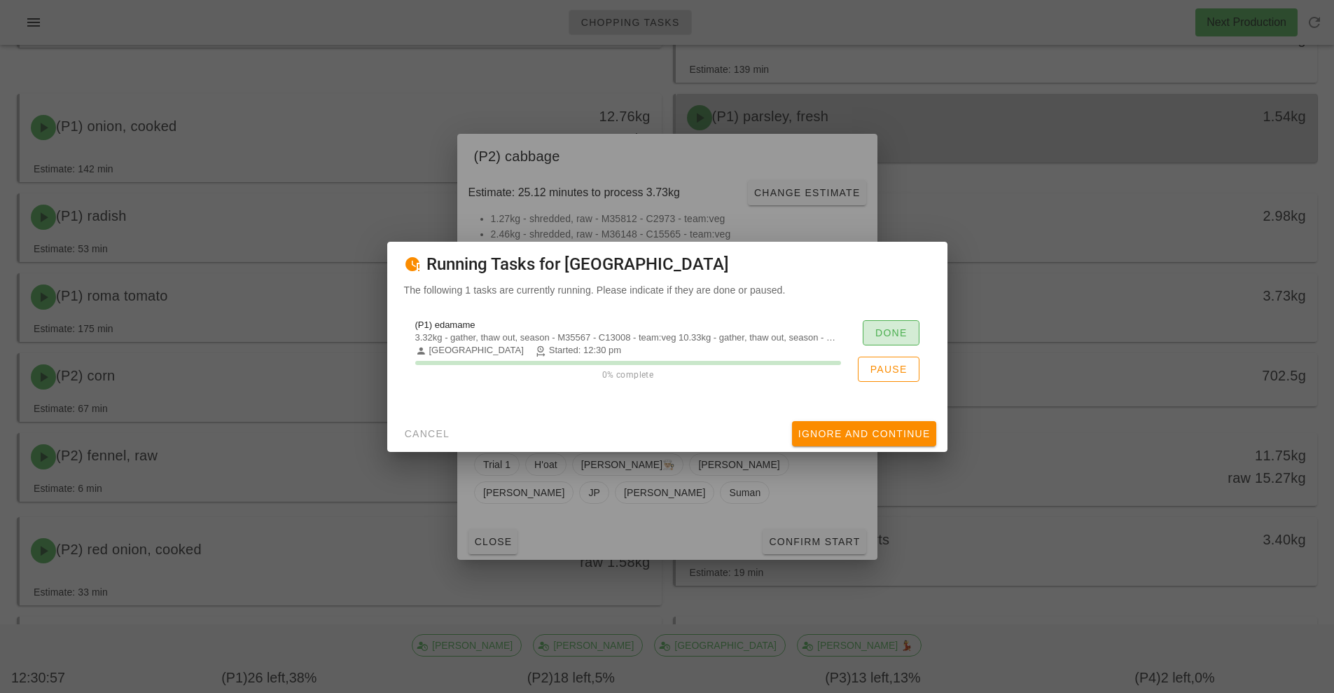
click at [912, 320] on button "Done" at bounding box center [891, 332] width 57 height 25
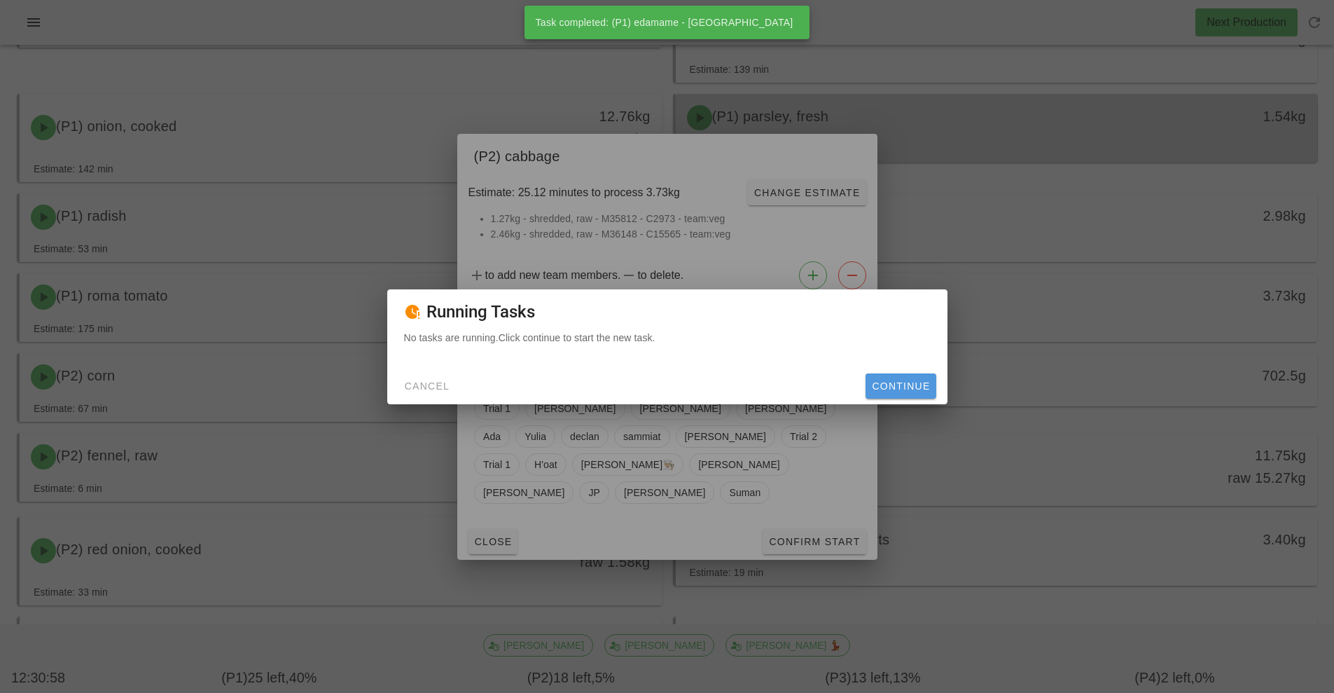
click at [912, 387] on span "Continue" at bounding box center [900, 385] width 59 height 11
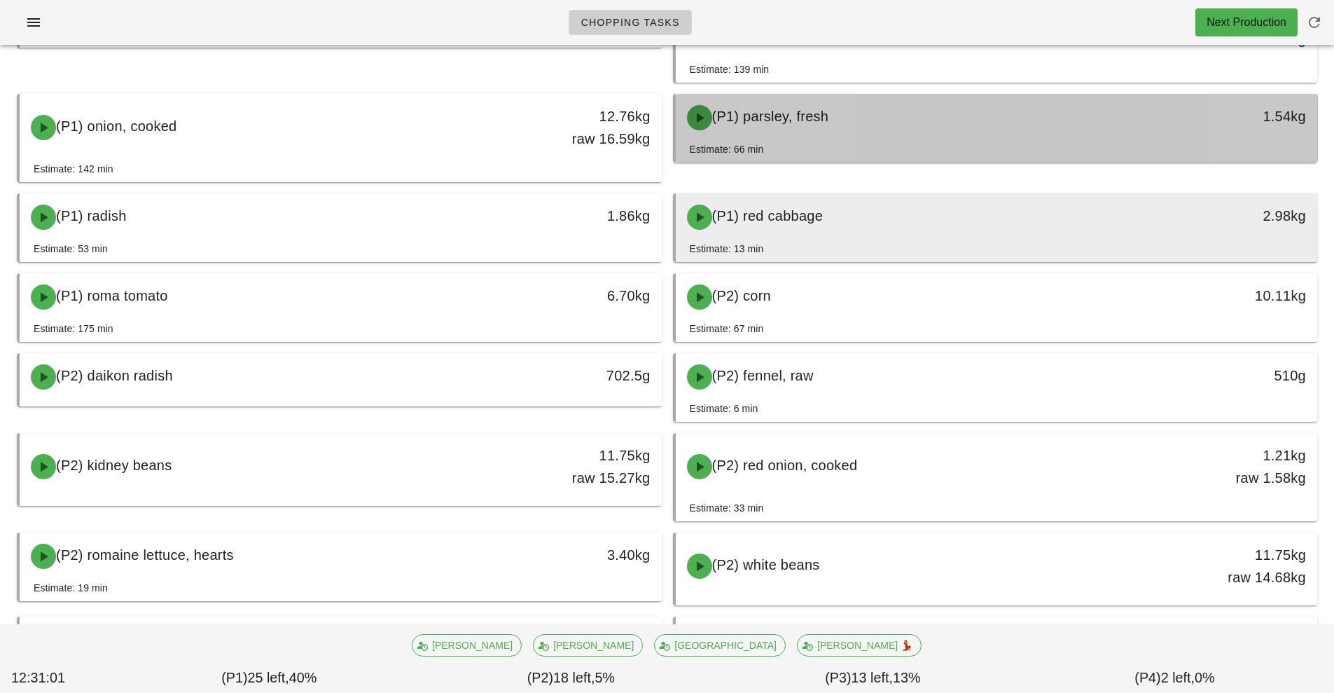
click at [927, 242] on div "Estimate: 13 min" at bounding box center [997, 251] width 614 height 21
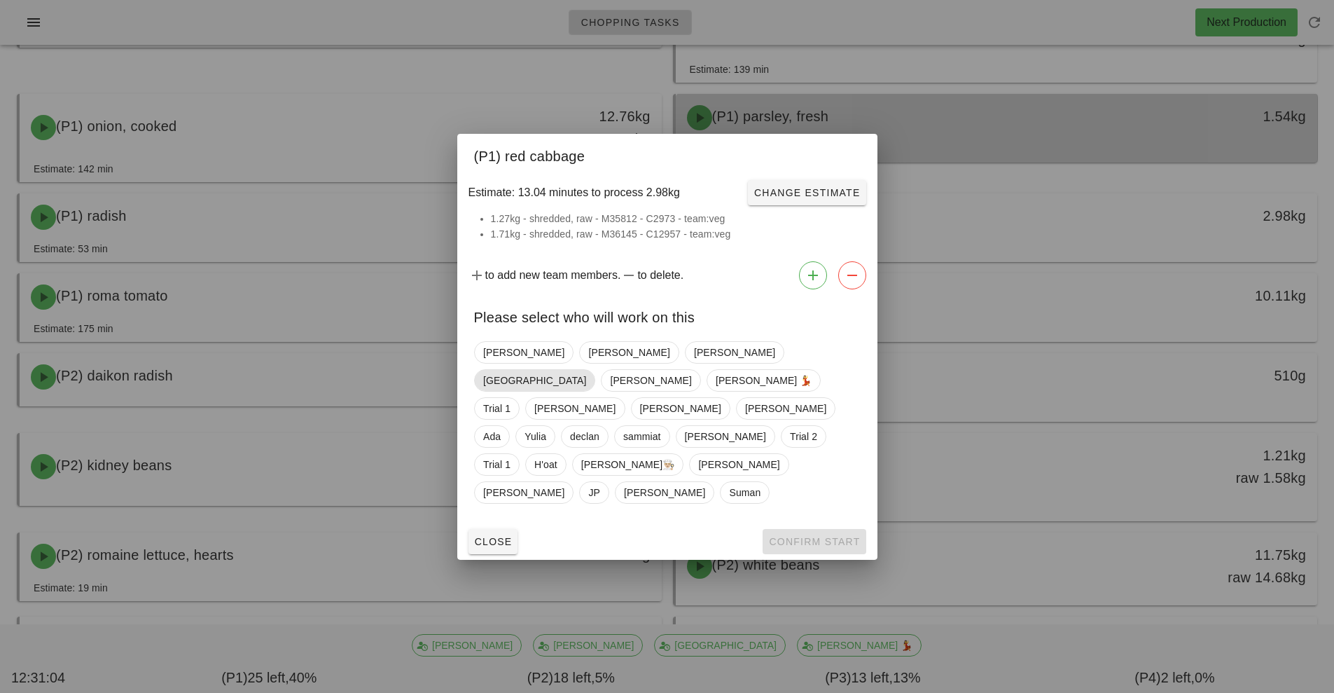
click at [586, 383] on span "[GEOGRAPHIC_DATA]" at bounding box center [534, 380] width 103 height 21
click at [821, 536] on span "Confirm Start" at bounding box center [814, 541] width 92 height 11
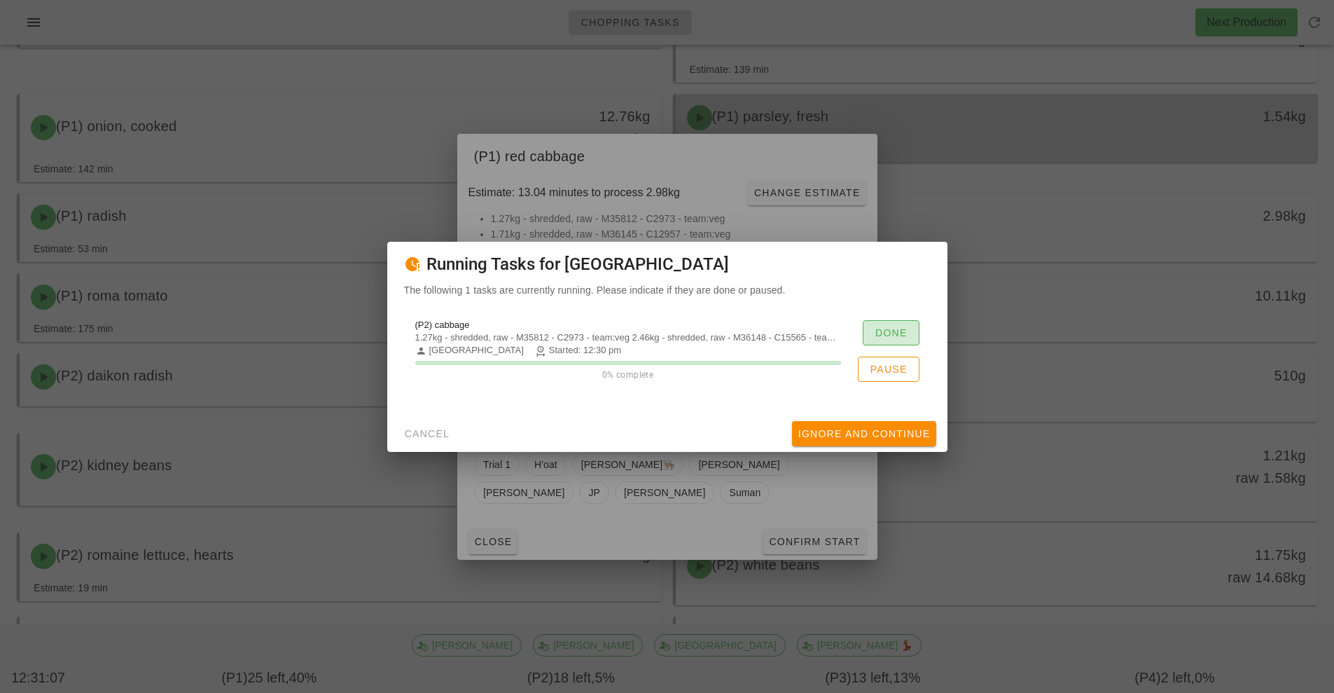
click at [896, 333] on span "Done" at bounding box center [891, 332] width 33 height 11
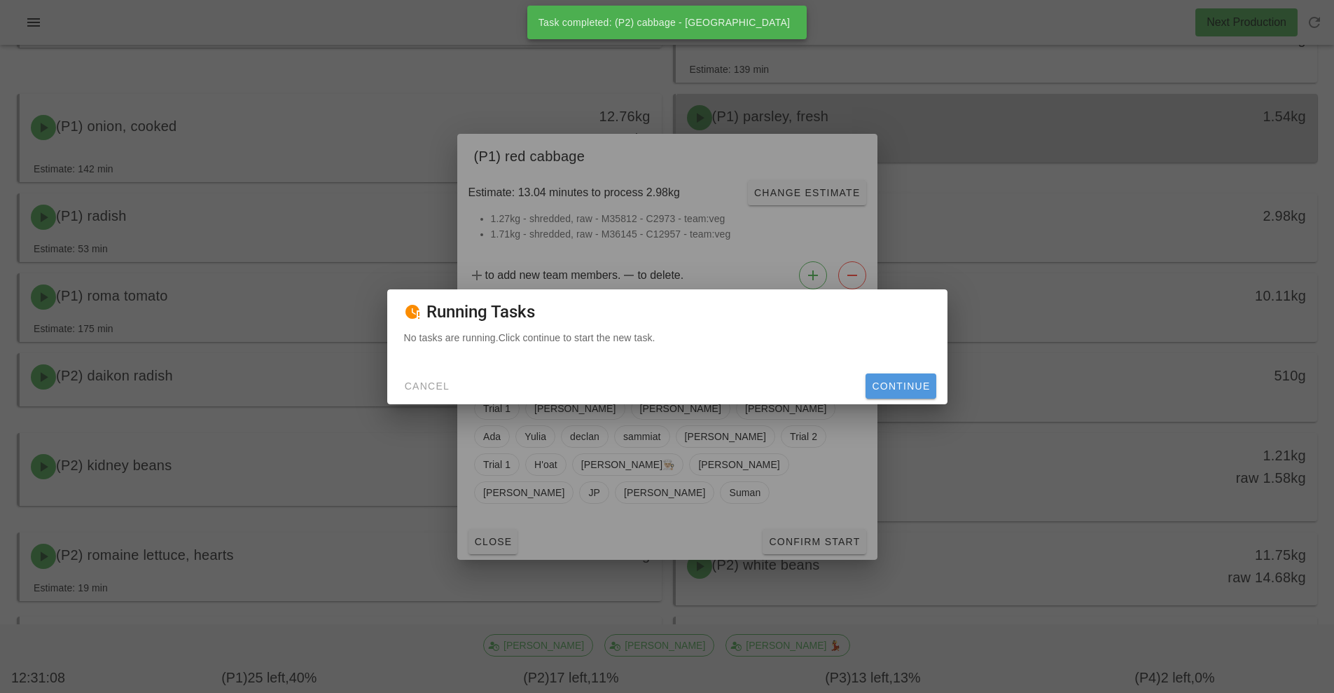
click at [912, 389] on span "Continue" at bounding box center [900, 385] width 59 height 11
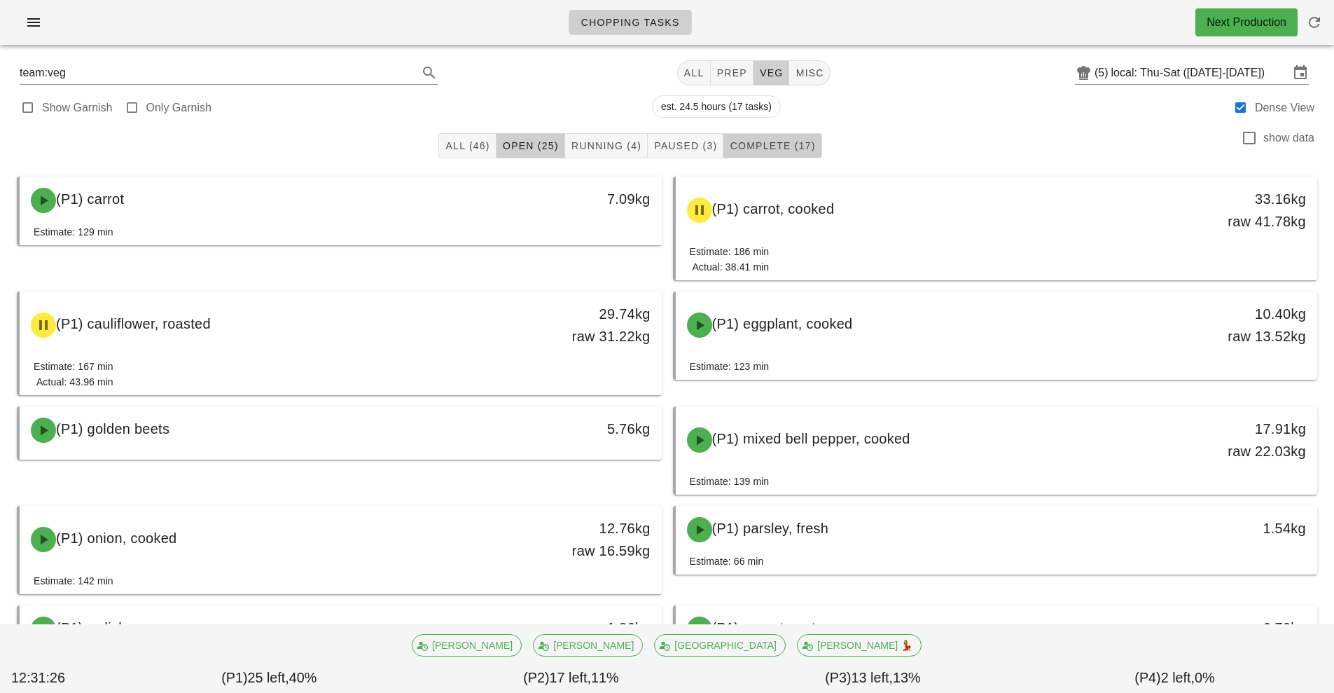
click at [759, 146] on span "Complete (17)" at bounding box center [772, 145] width 86 height 11
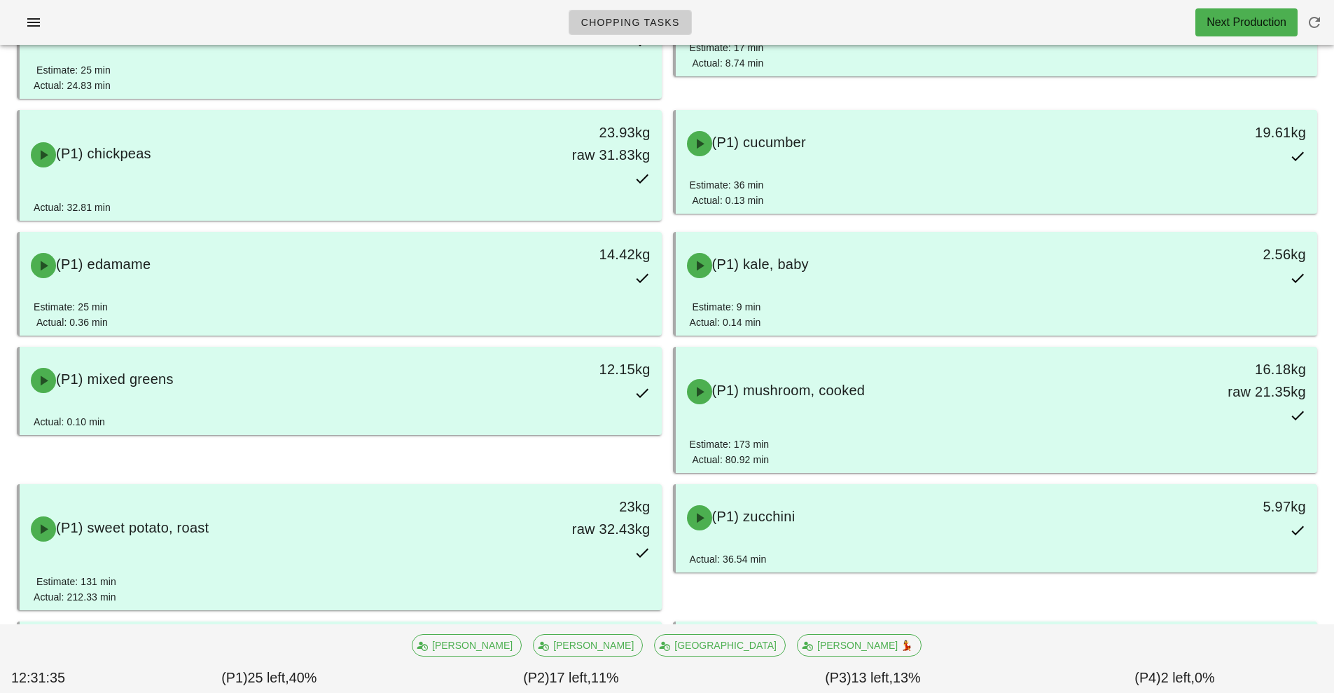
scroll to position [329, 0]
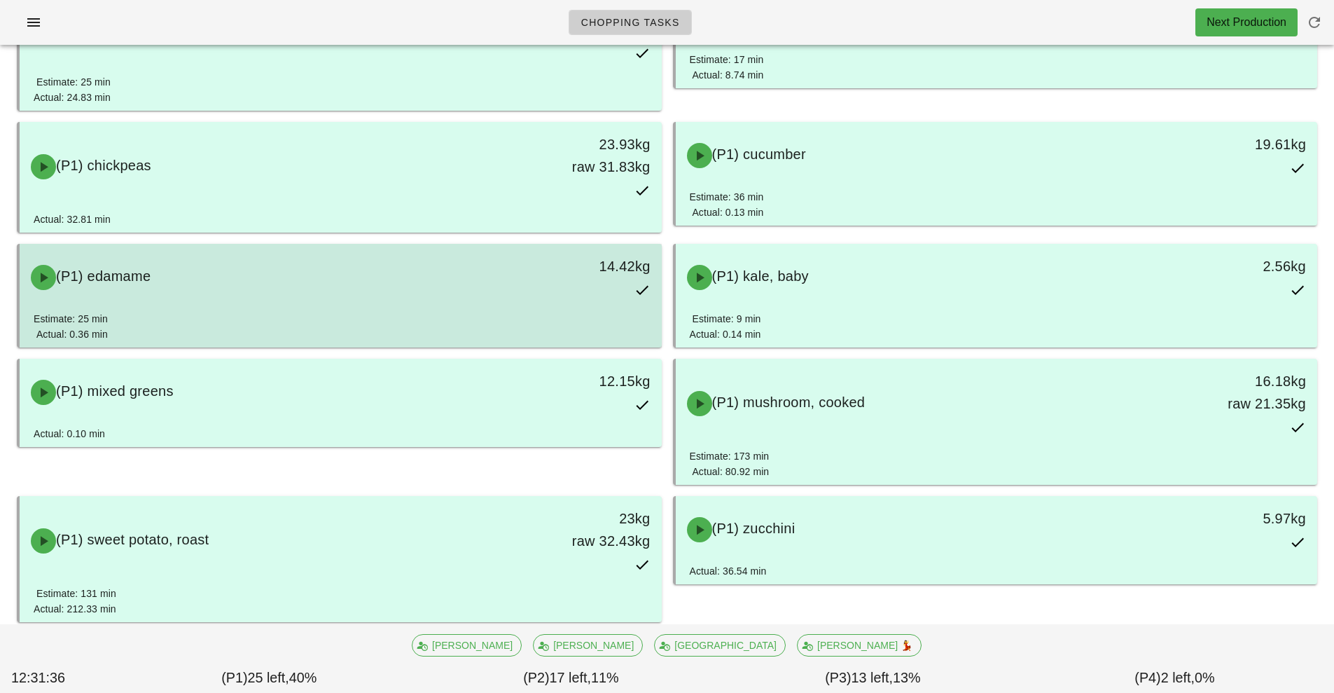
click at [583, 316] on div "Estimate: 25 min Actual: 0.36 min" at bounding box center [341, 329] width 614 height 36
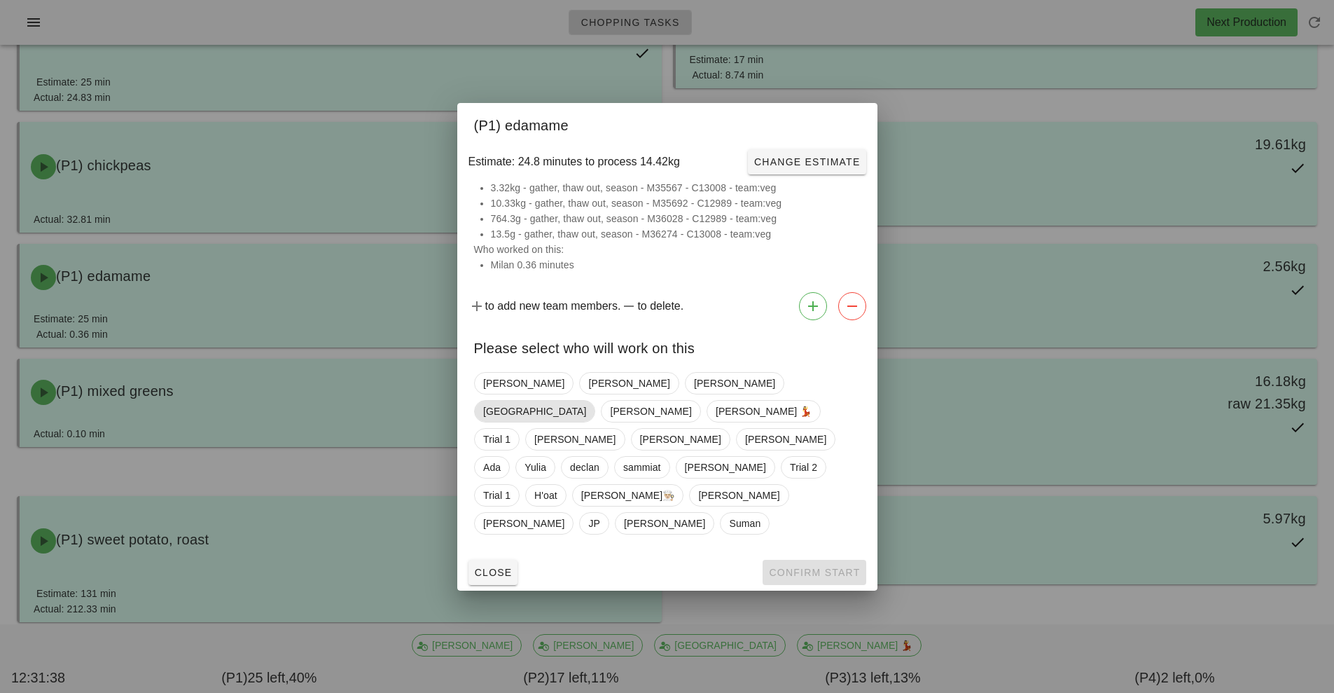
click at [586, 405] on span "[GEOGRAPHIC_DATA]" at bounding box center [534, 411] width 103 height 21
click at [834, 567] on span "Confirm Start" at bounding box center [814, 572] width 92 height 11
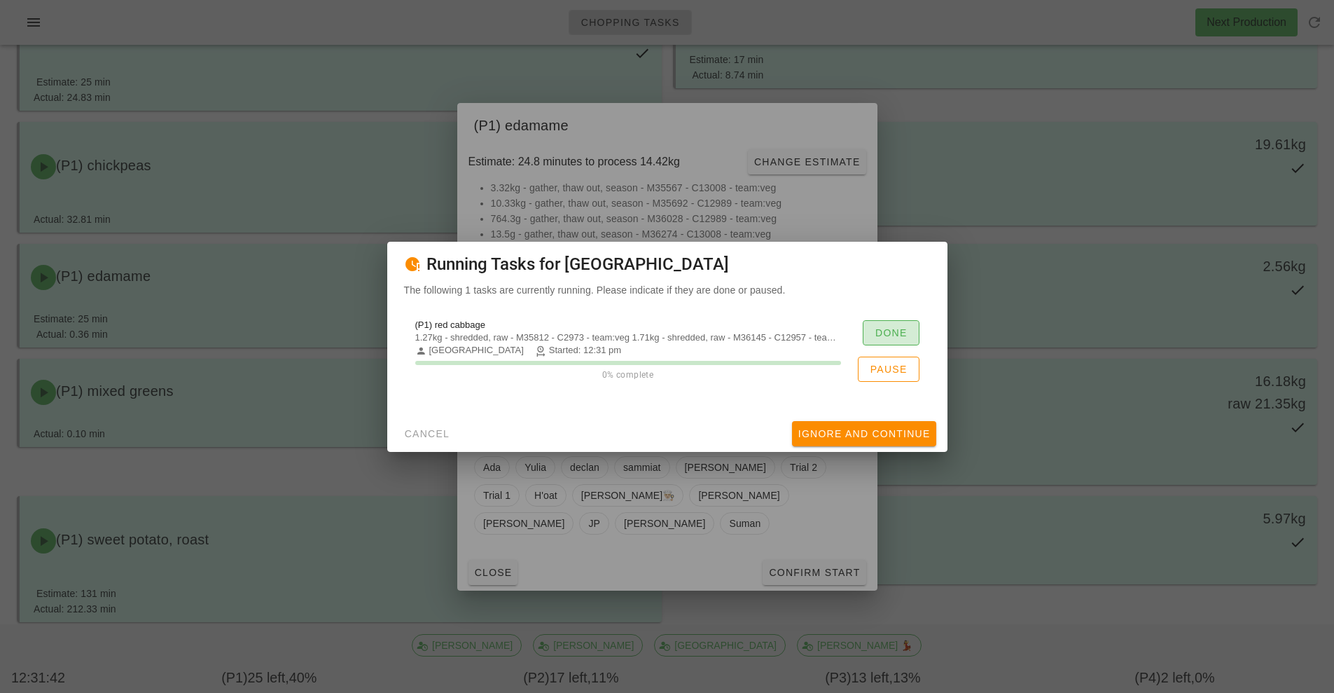
click at [905, 330] on span "Done" at bounding box center [891, 332] width 33 height 11
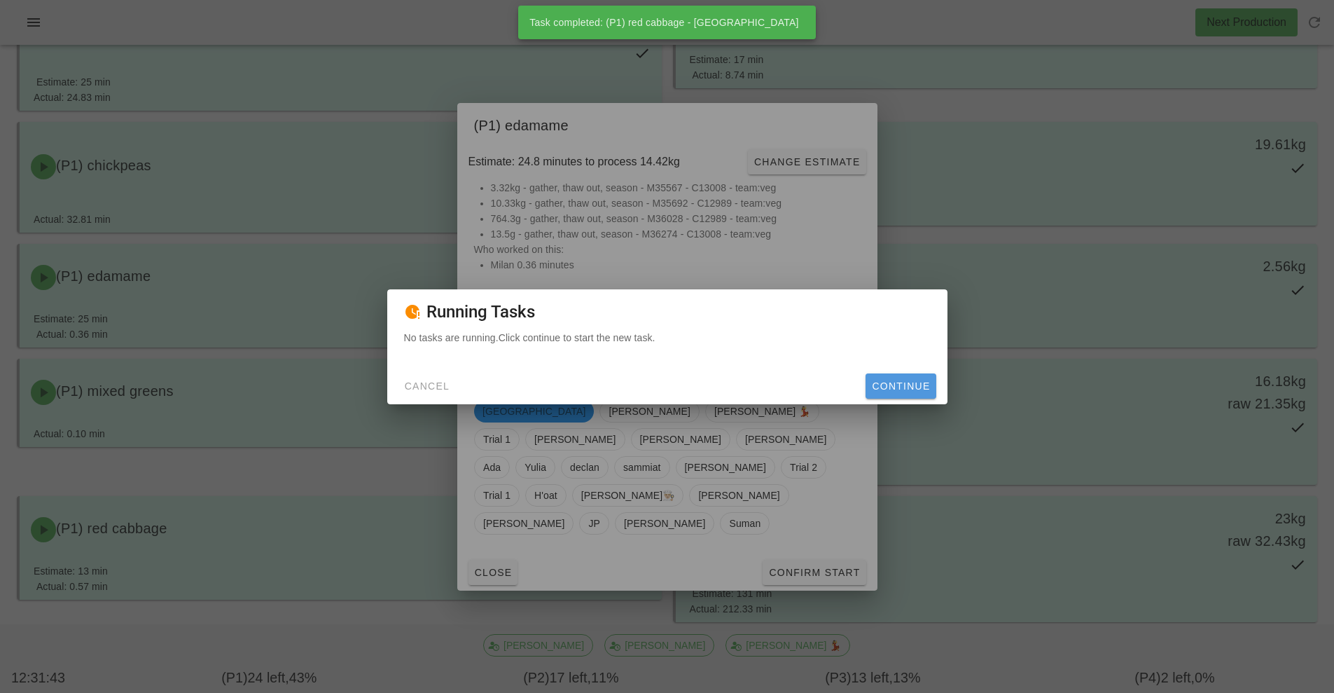
click at [919, 387] on span "Continue" at bounding box center [900, 385] width 59 height 11
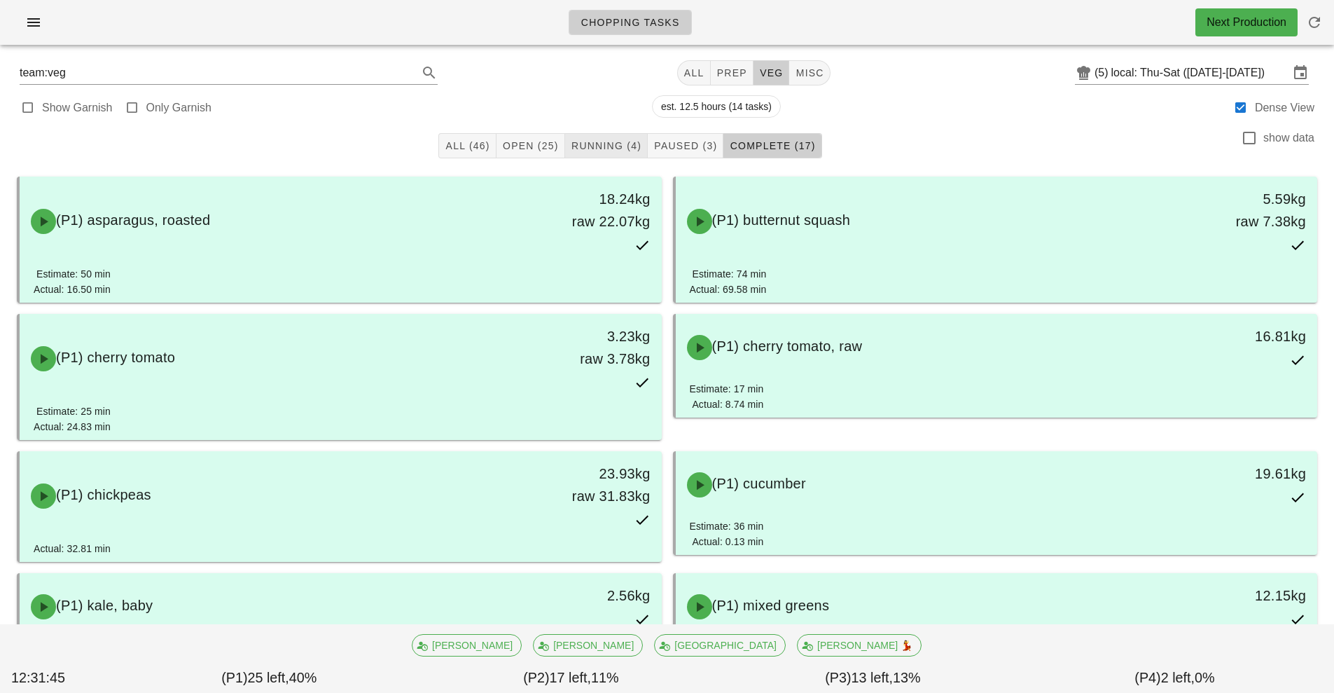
click at [611, 146] on span "Running (4)" at bounding box center [606, 145] width 71 height 11
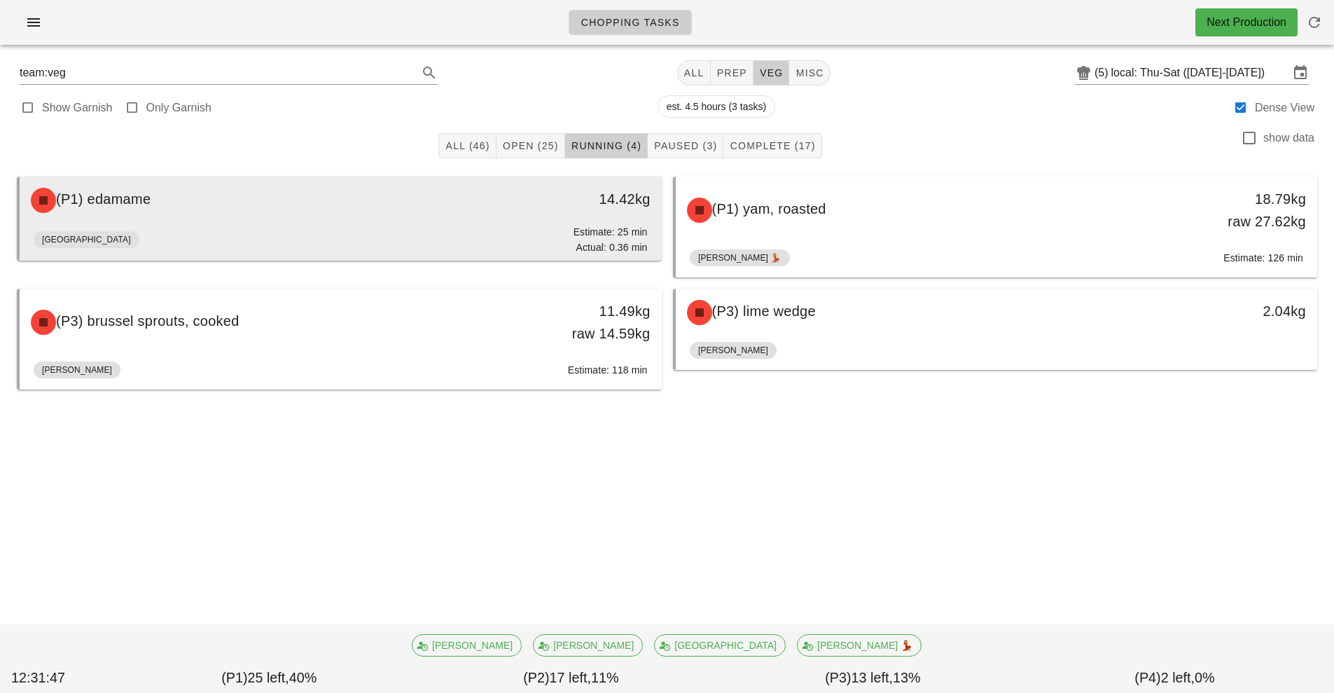
click at [445, 223] on div "(P1) edamame 14.42kg" at bounding box center [341, 200] width 642 height 48
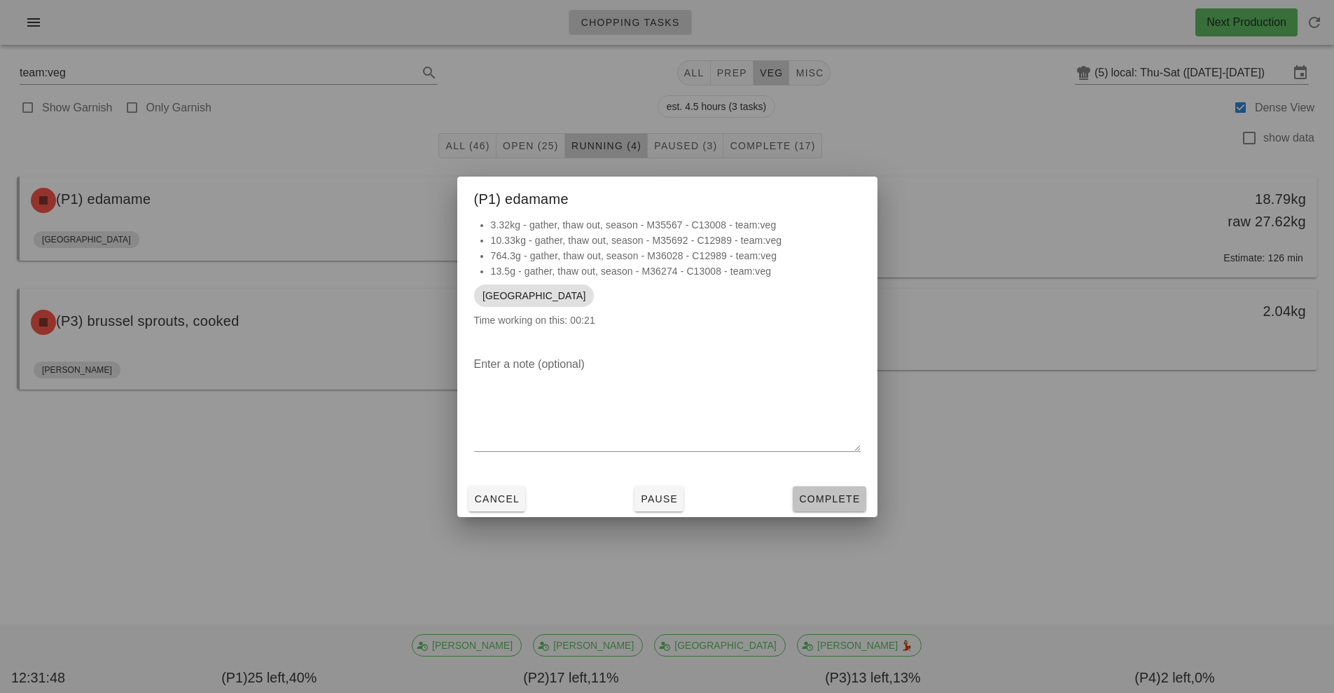
click at [836, 503] on span "Complete" at bounding box center [829, 498] width 62 height 11
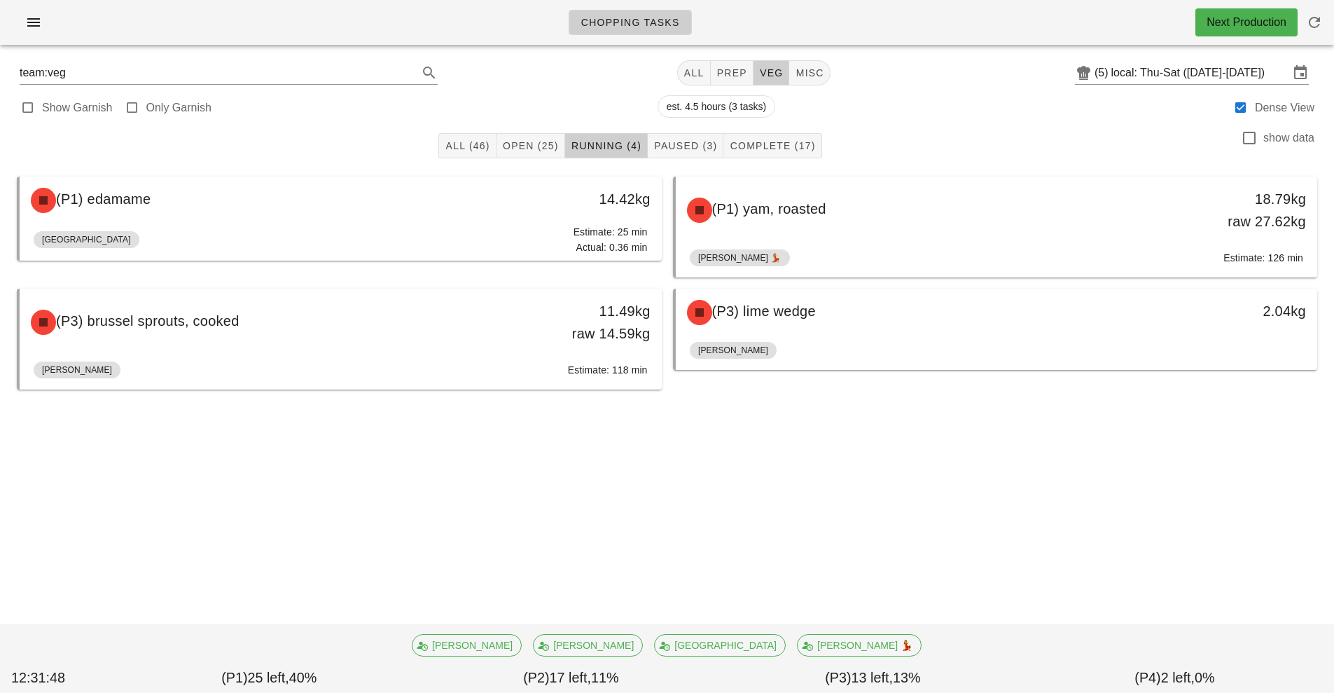
click at [832, 516] on div "Chopping Tasks Next Production team:veg All prep veg misc (5) local: Thu-Sat (O…" at bounding box center [667, 346] width 1334 height 693
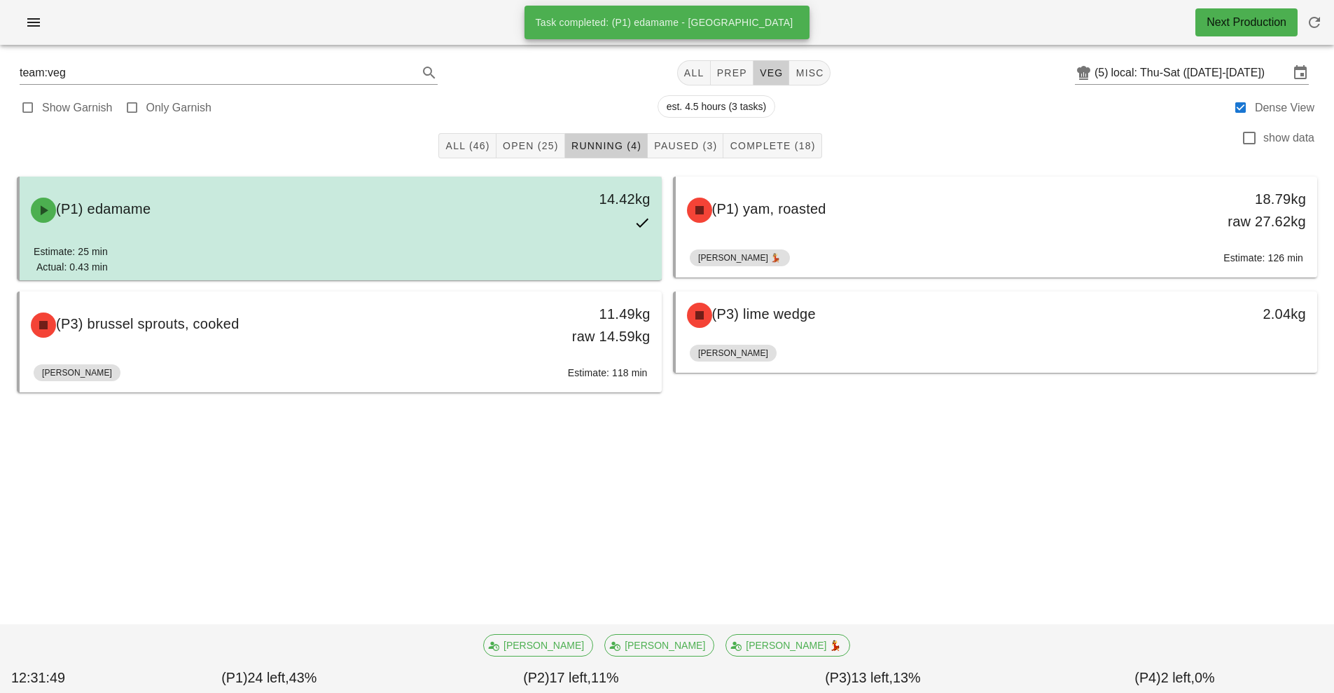
click at [577, 210] on div "14.42kg" at bounding box center [578, 210] width 159 height 62
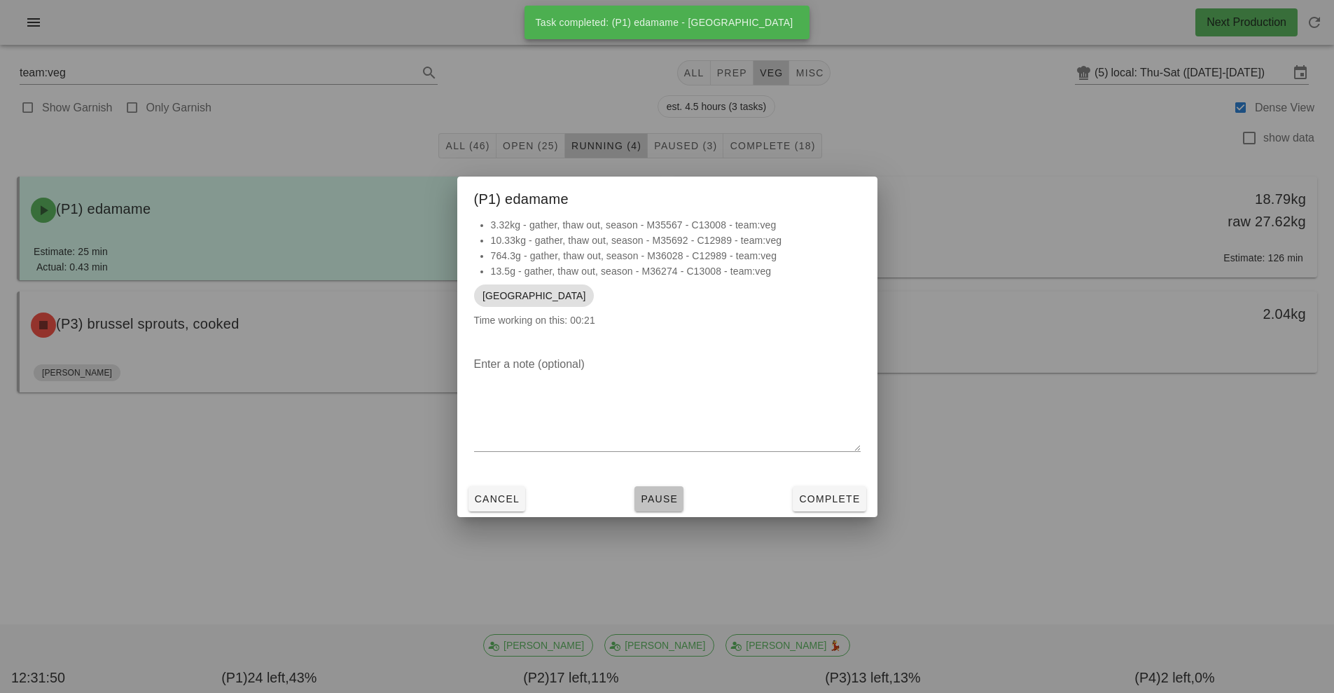
click at [674, 501] on span "Pause" at bounding box center [659, 498] width 38 height 11
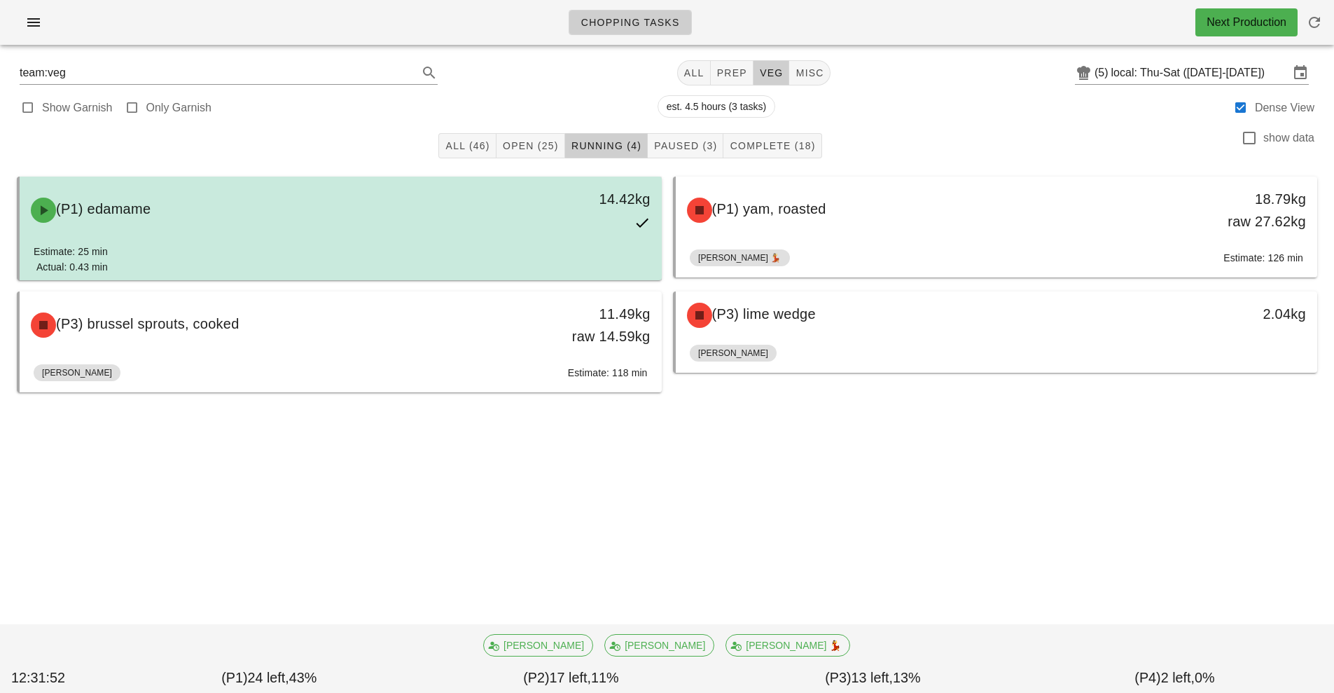
click at [546, 223] on div "14.42kg" at bounding box center [578, 210] width 159 height 62
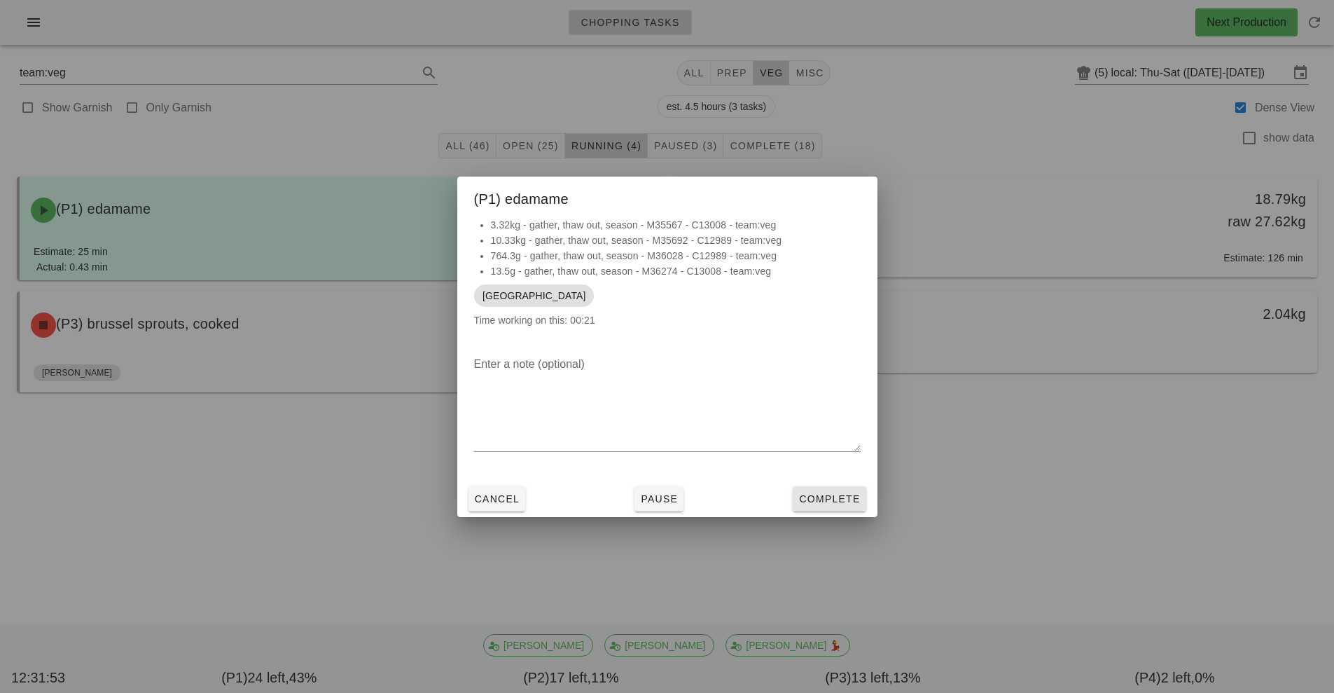
click at [854, 494] on span "Complete" at bounding box center [829, 498] width 62 height 11
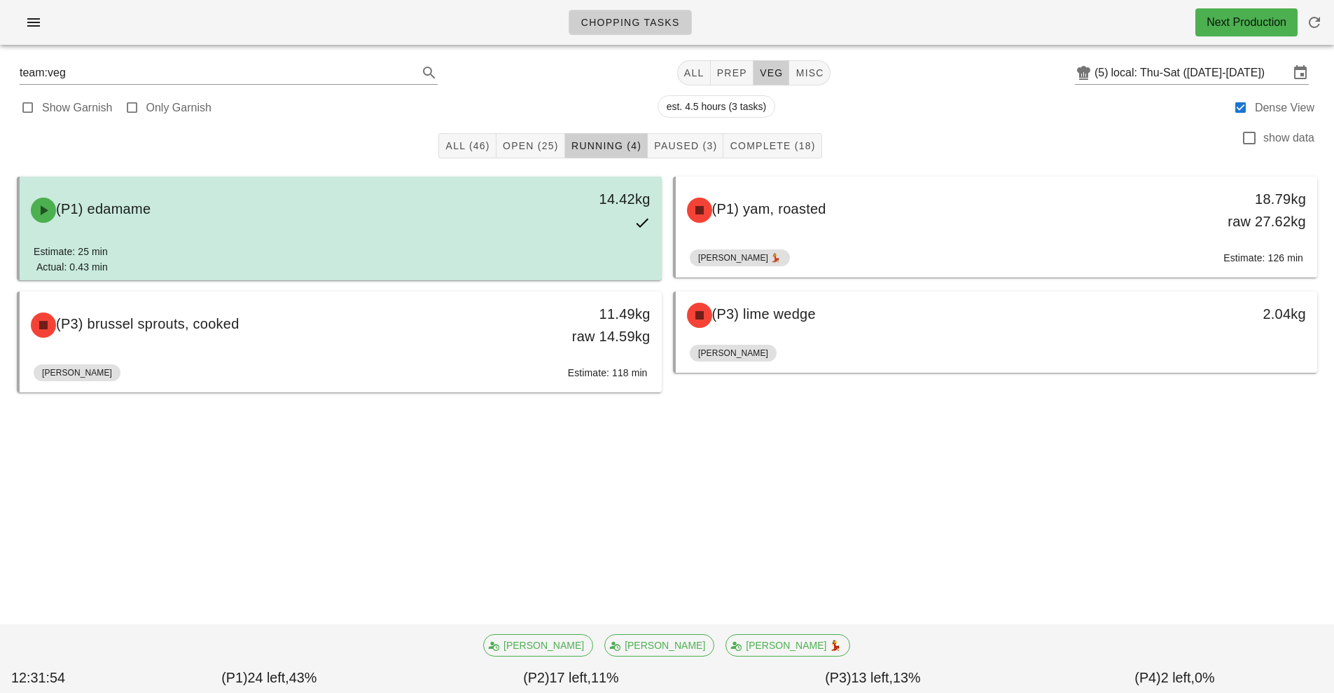
click at [586, 230] on div "14.42kg" at bounding box center [578, 210] width 159 height 62
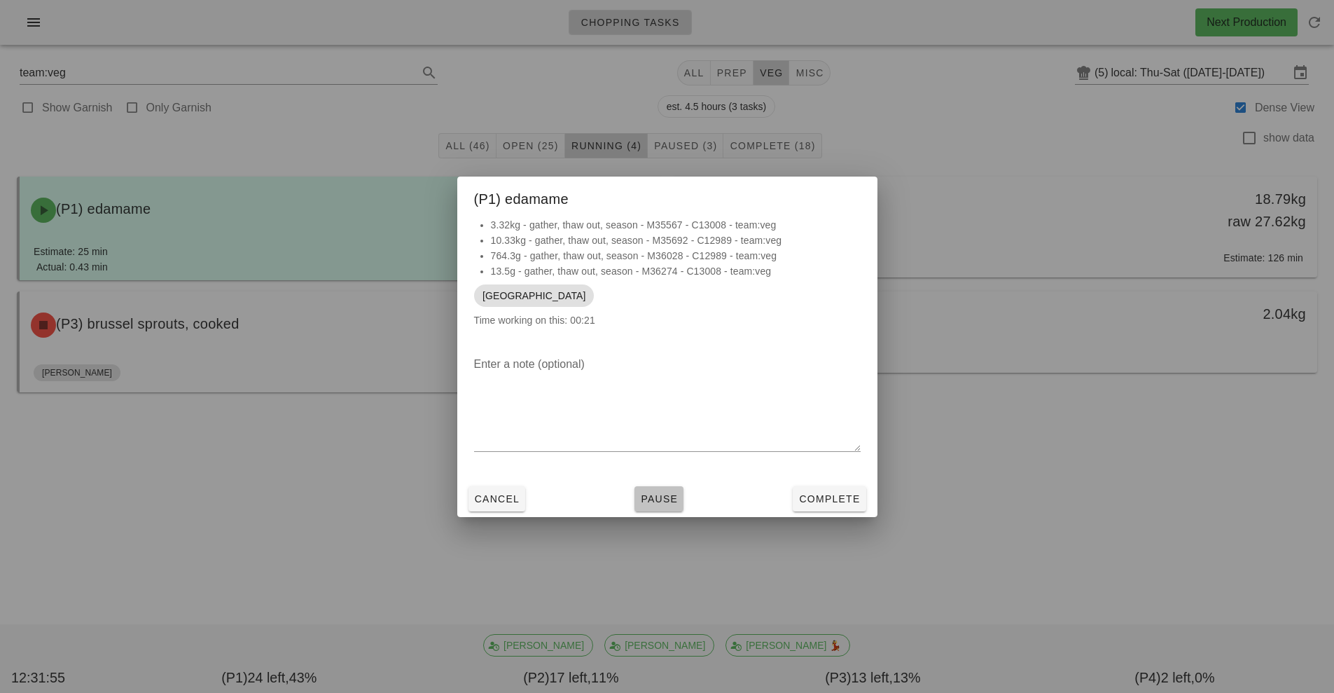
click at [682, 506] on button "Pause" at bounding box center [659, 498] width 49 height 25
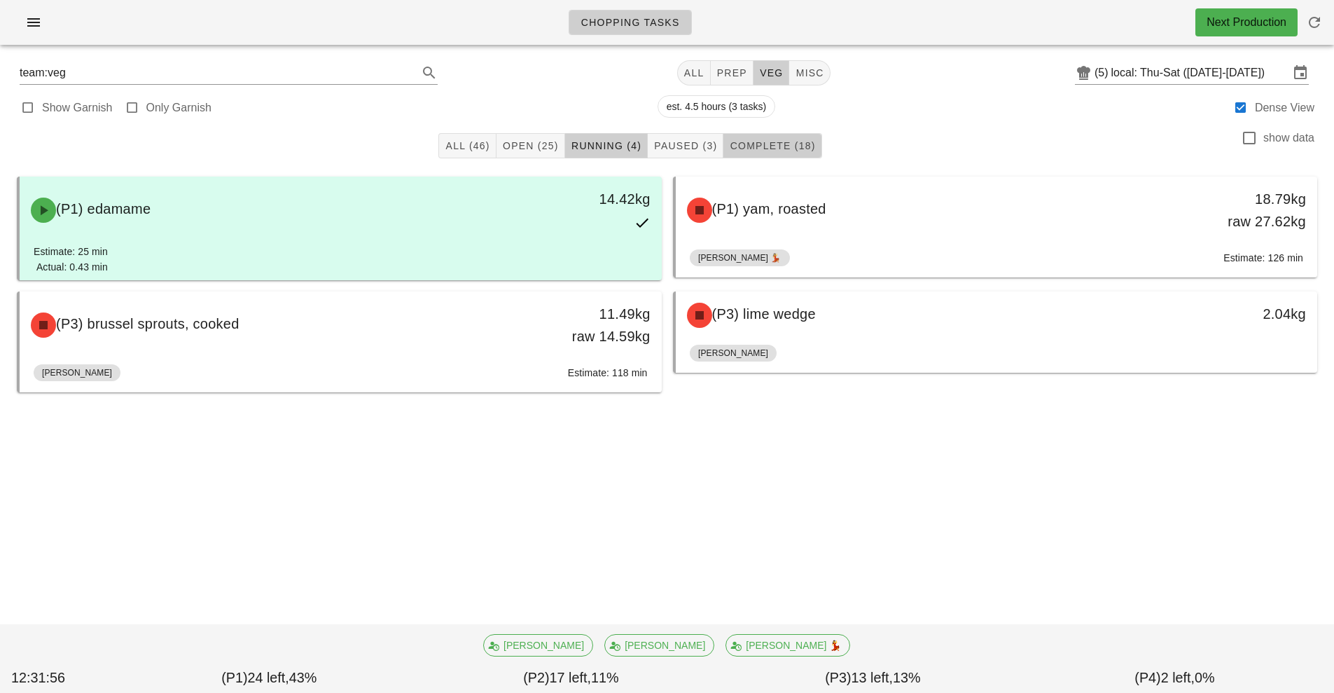
click at [785, 144] on span "Complete (18)" at bounding box center [772, 145] width 86 height 11
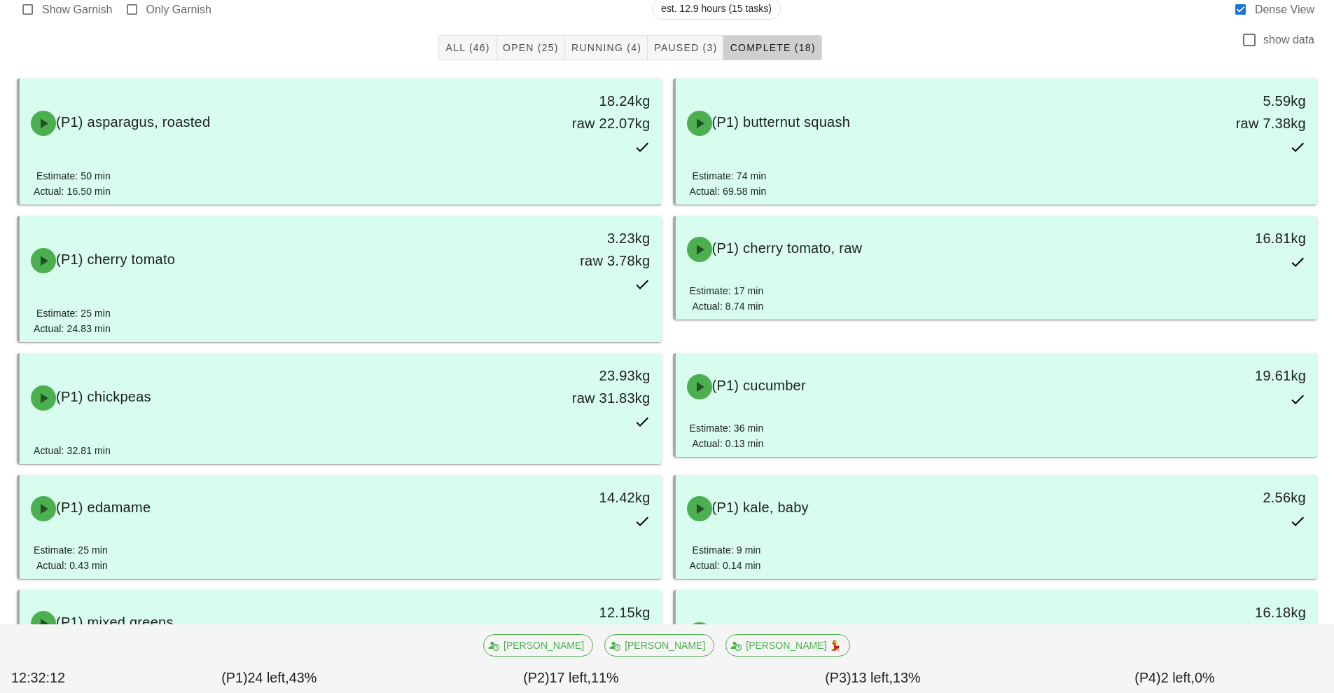
scroll to position [102, 0]
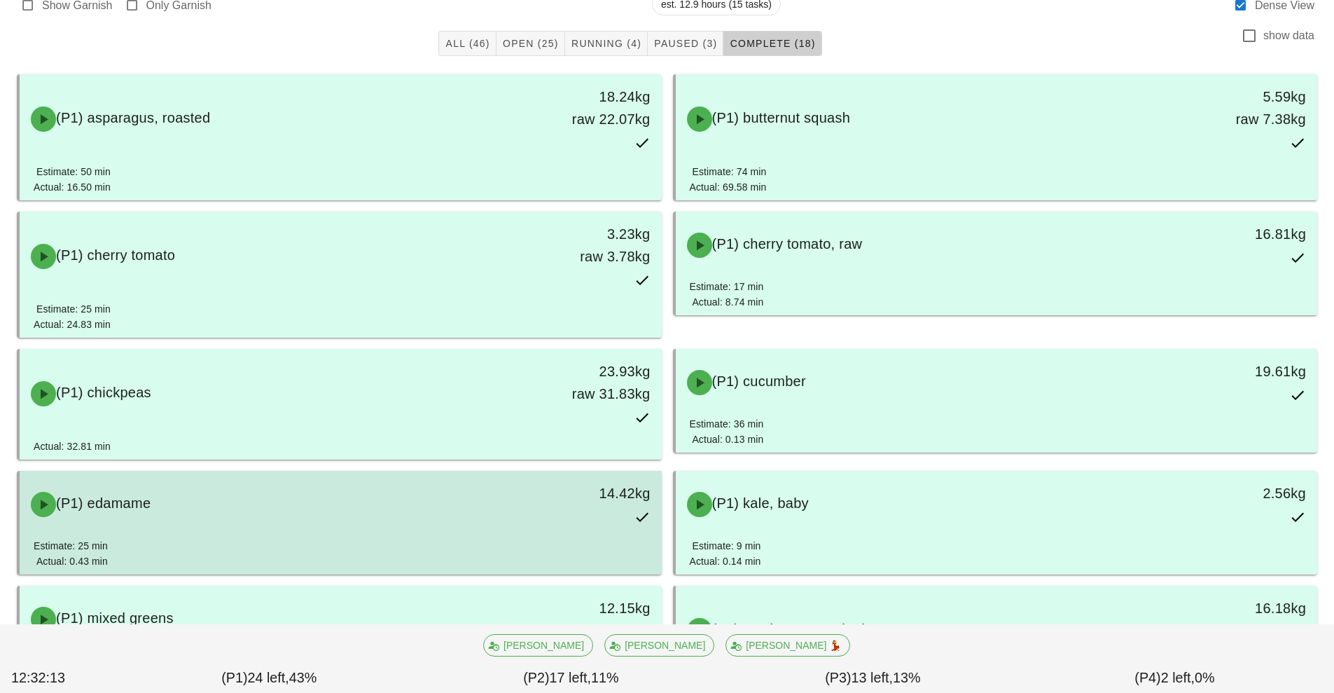
click at [490, 541] on div "Estimate: 25 min Actual: 0.43 min" at bounding box center [341, 556] width 614 height 36
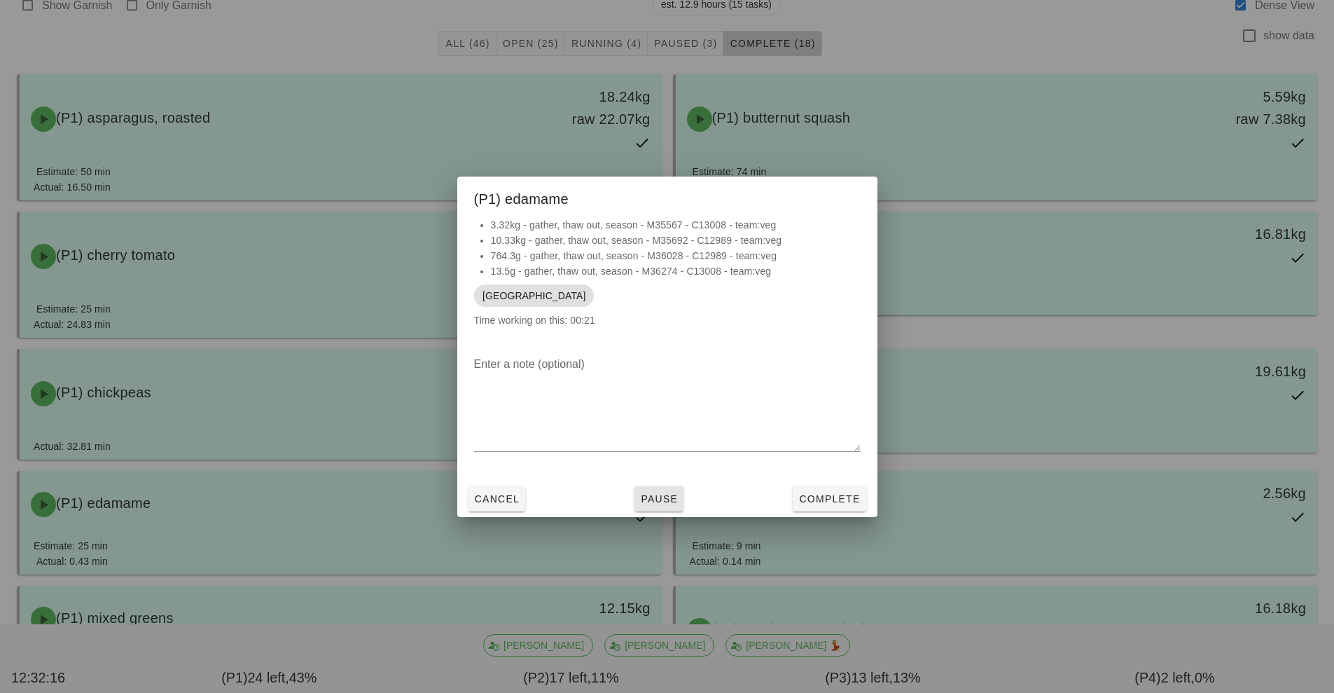
click at [665, 497] on span "Pause" at bounding box center [659, 498] width 38 height 11
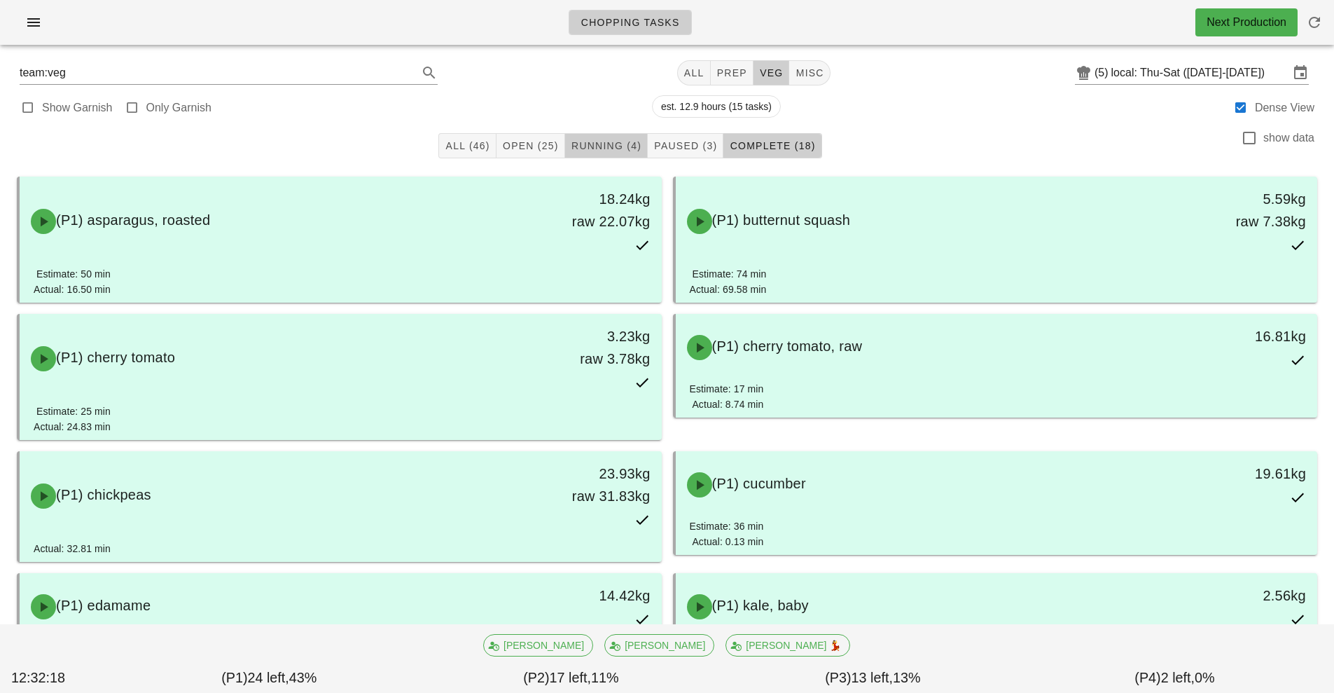
click at [619, 145] on span "Running (4)" at bounding box center [606, 145] width 71 height 11
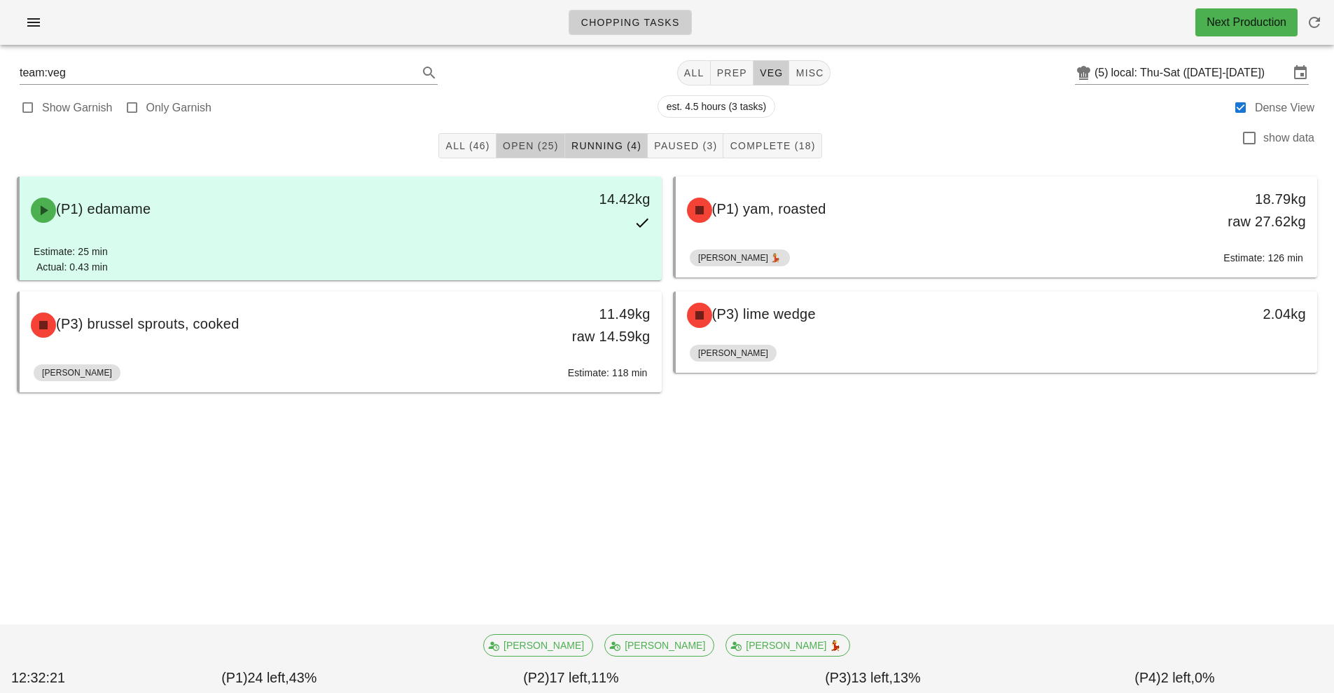
click at [536, 140] on span "Open (25)" at bounding box center [530, 145] width 57 height 11
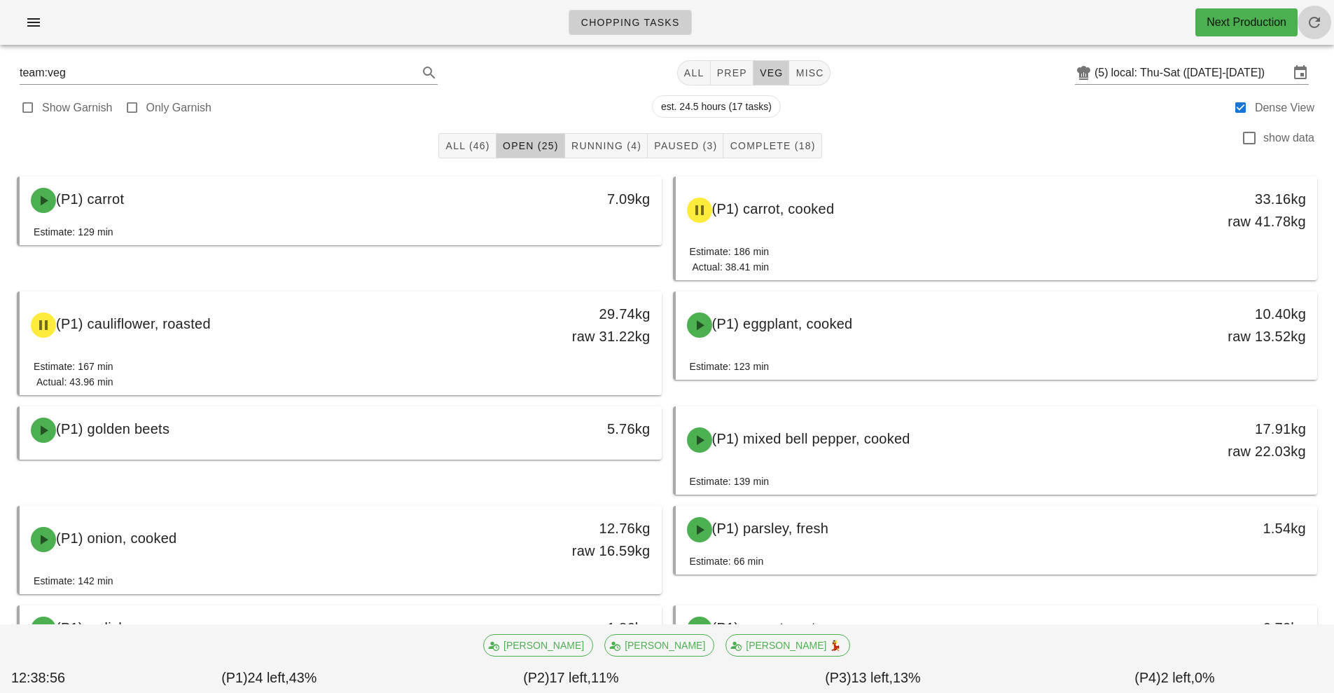
click at [1311, 18] on icon "button" at bounding box center [1314, 22] width 17 height 17
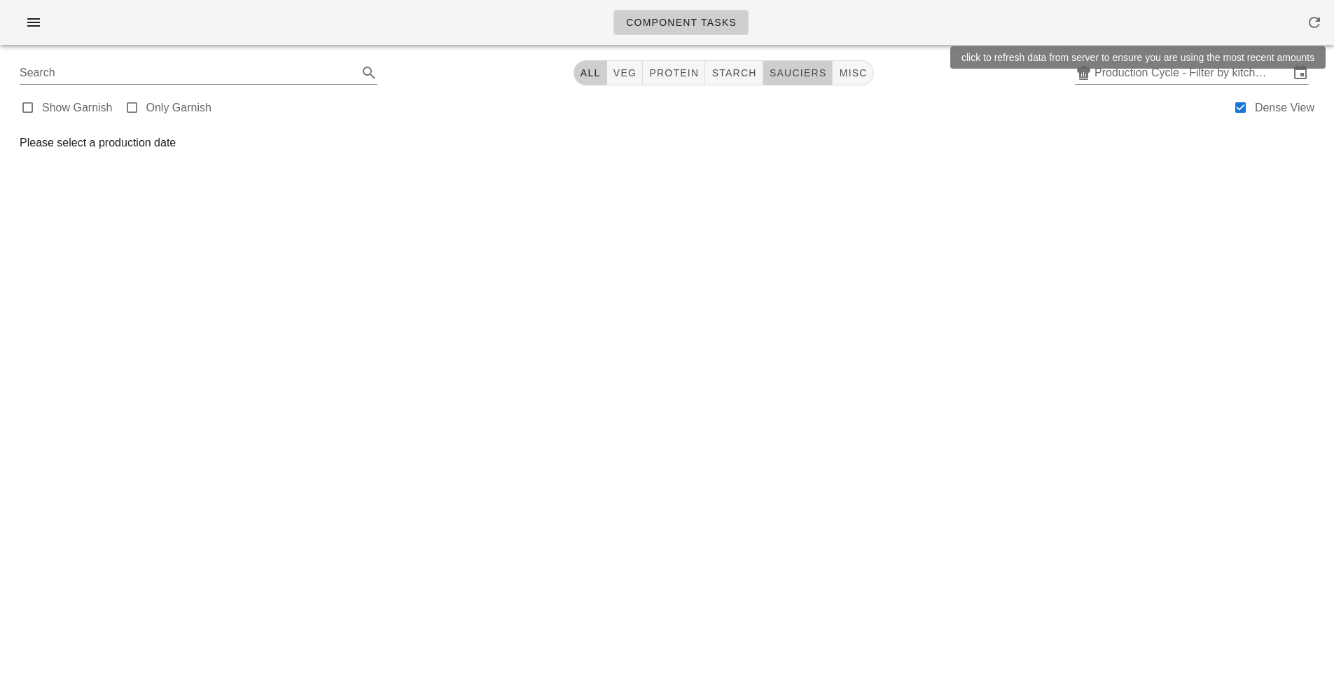
click at [796, 76] on span "sauciers" at bounding box center [798, 72] width 58 height 11
type input "team:sauciers"
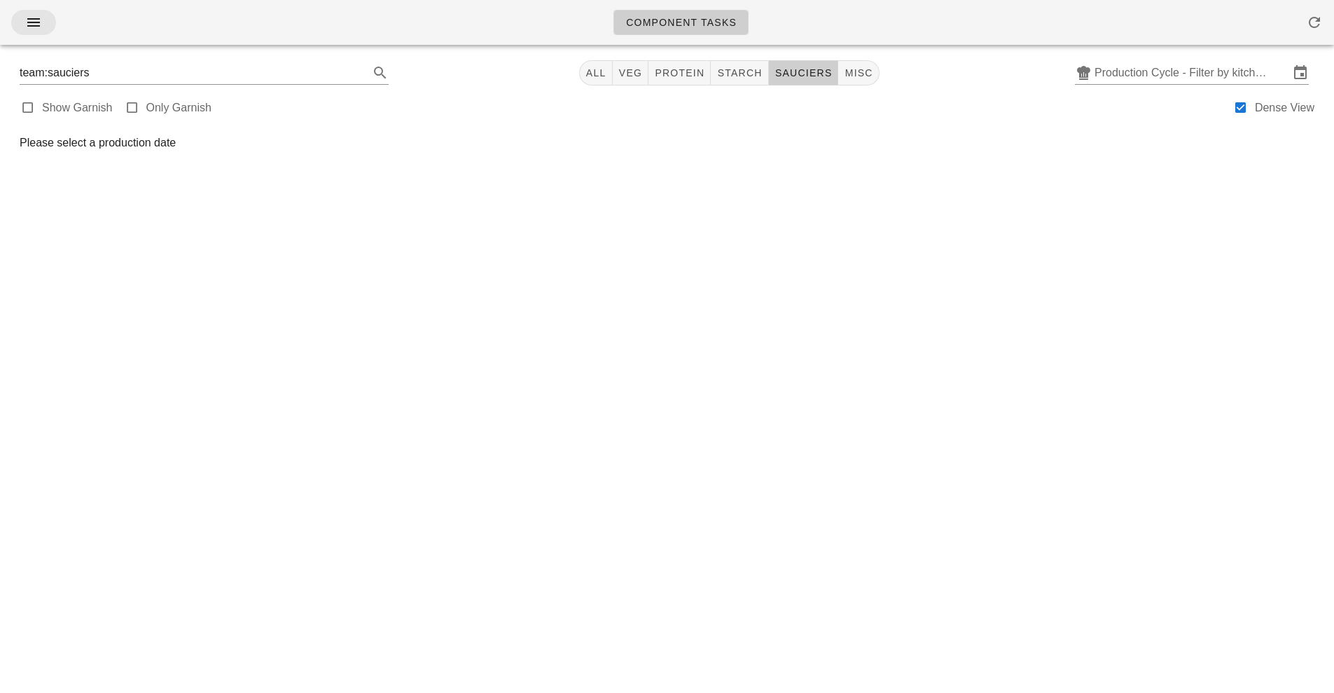
click at [34, 25] on icon "button" at bounding box center [33, 22] width 17 height 17
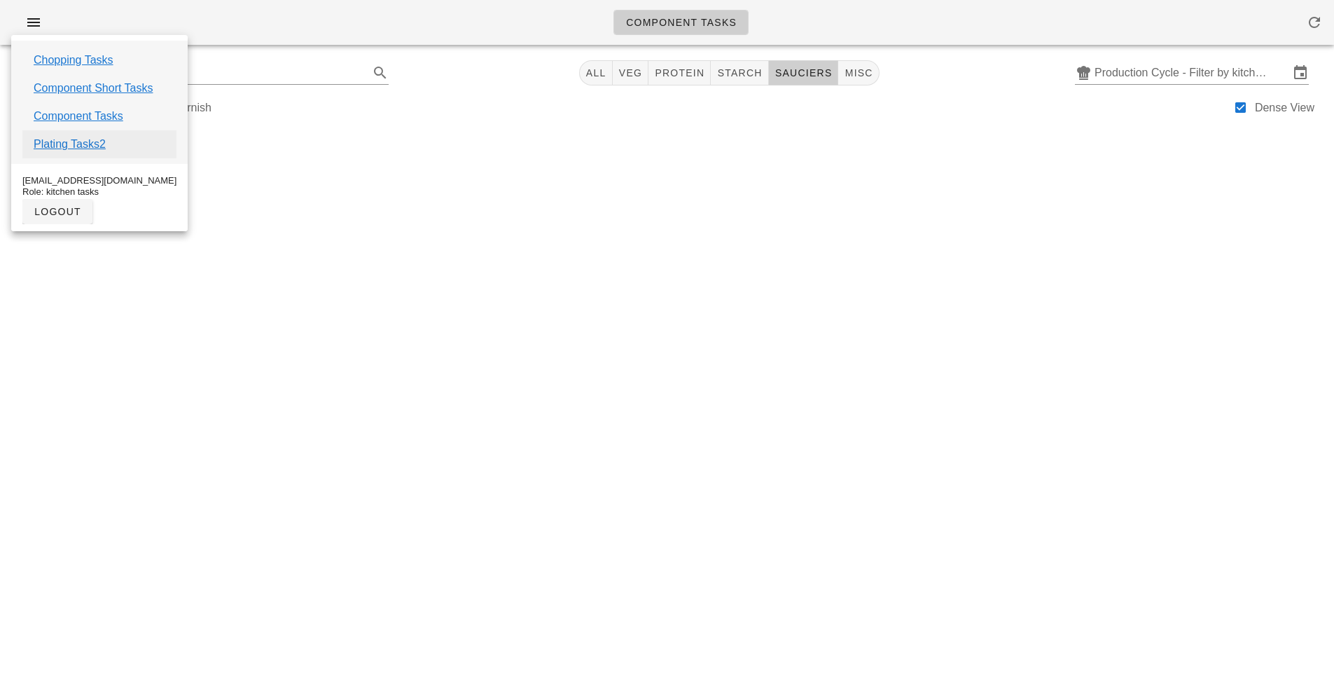
click at [92, 142] on link "Plating Tasks2" at bounding box center [70, 144] width 72 height 17
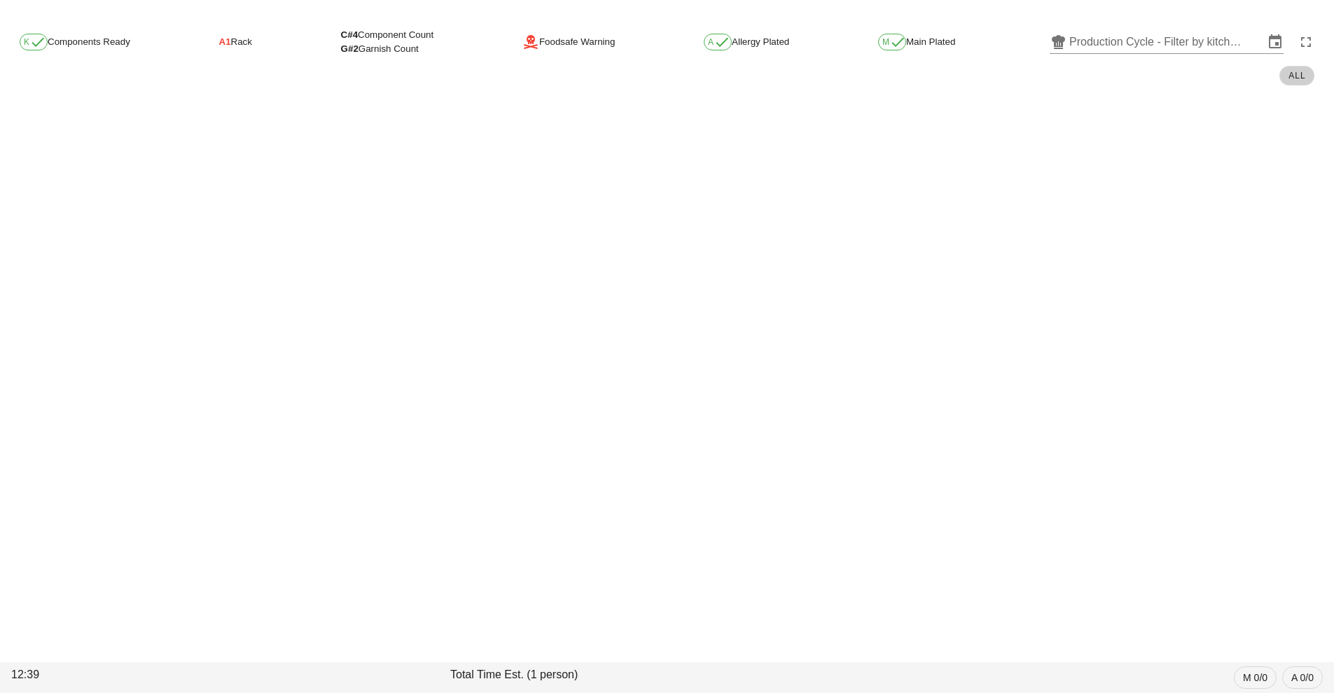
click at [1307, 83] on button "All" at bounding box center [1297, 76] width 35 height 20
click at [1291, 81] on button "All" at bounding box center [1297, 76] width 35 height 20
click at [1193, 35] on input "Production Cycle - Filter by kitchen production schedules" at bounding box center [1166, 42] width 195 height 22
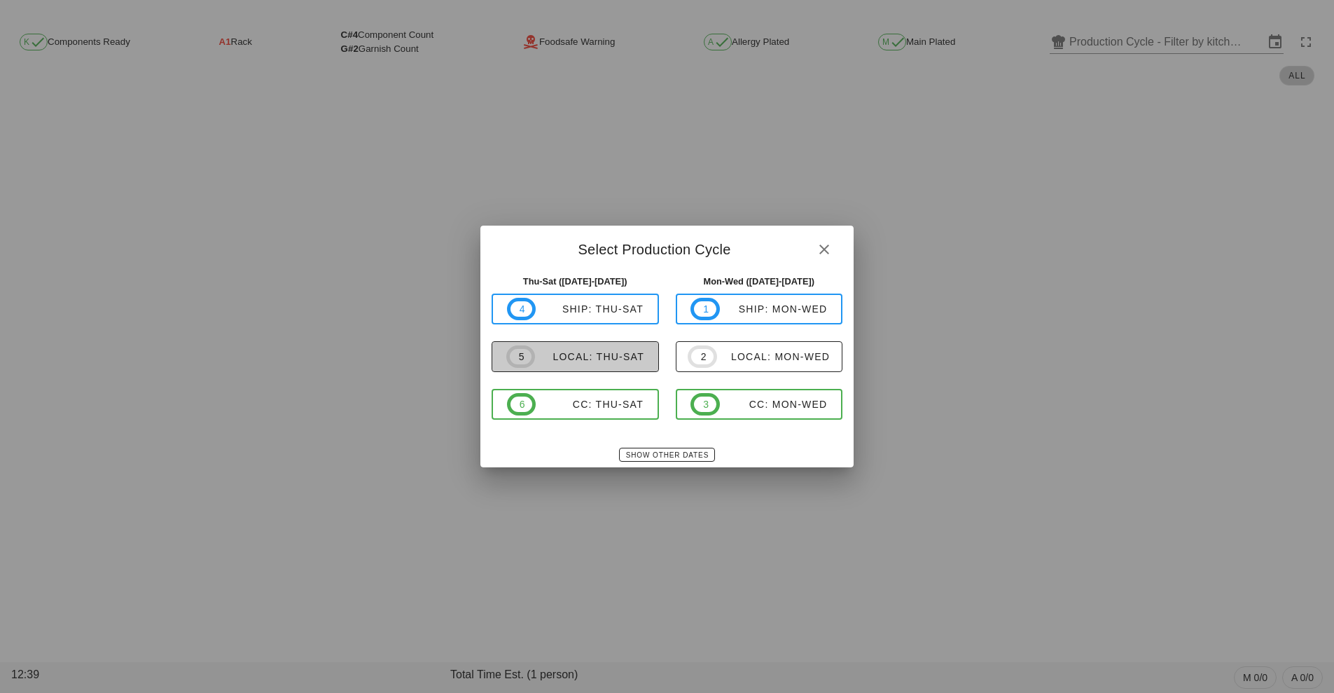
click at [605, 368] on button "5 local: Thu-Sat" at bounding box center [575, 356] width 167 height 31
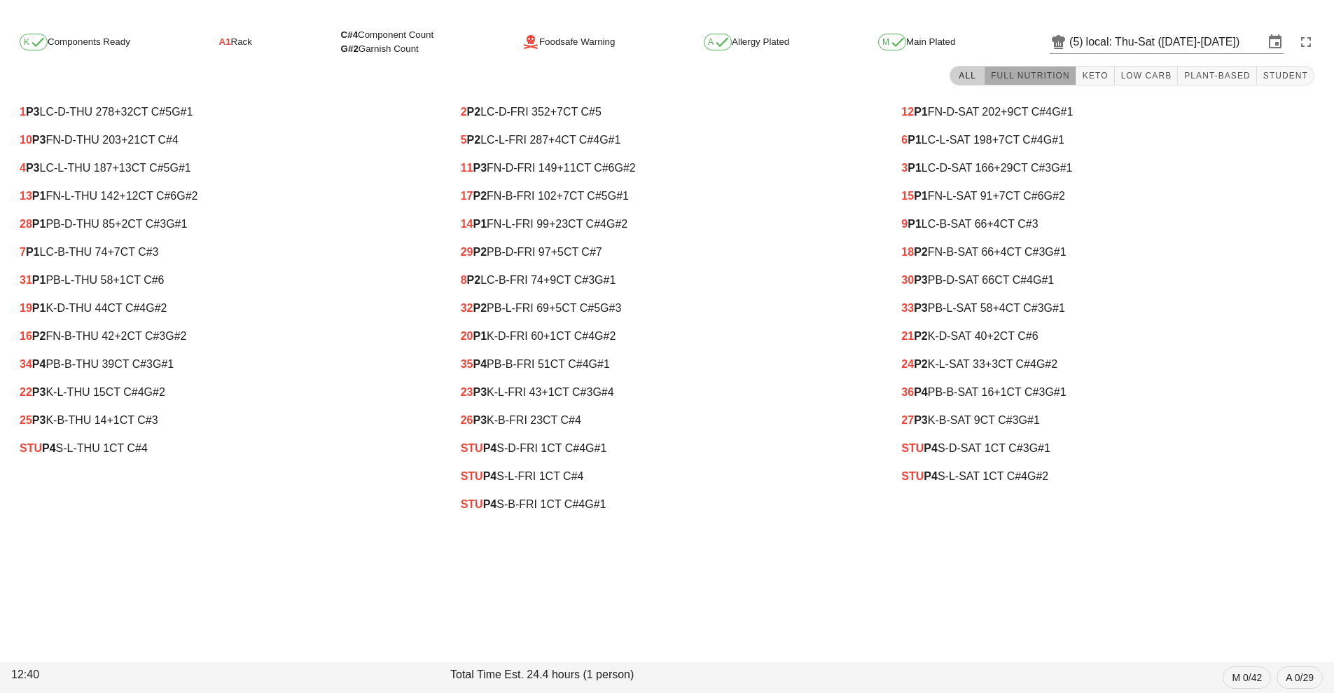
click at [1018, 75] on span "Full Nutrition" at bounding box center [1030, 76] width 80 height 10
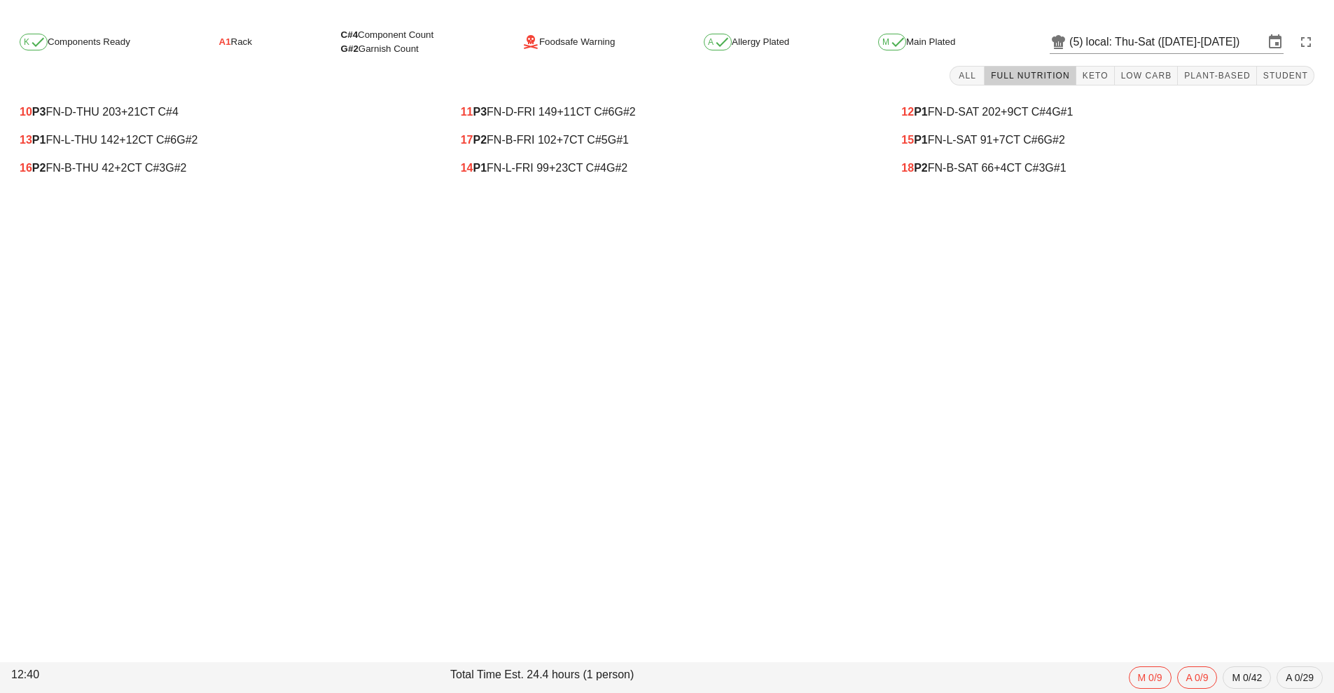
click at [562, 116] on div "11 P3 FN-D-FRI 149 +11 CT C#6 G#2" at bounding box center [667, 112] width 413 height 13
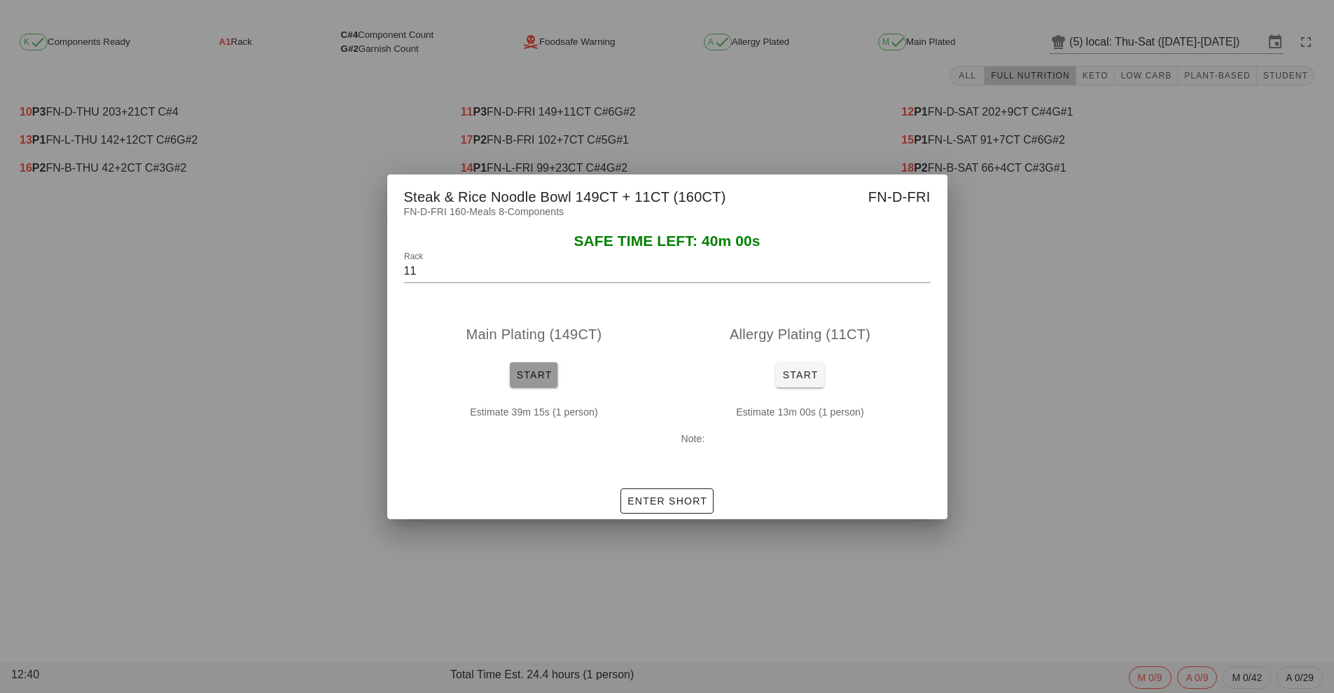
click at [529, 373] on span "Start" at bounding box center [533, 374] width 36 height 11
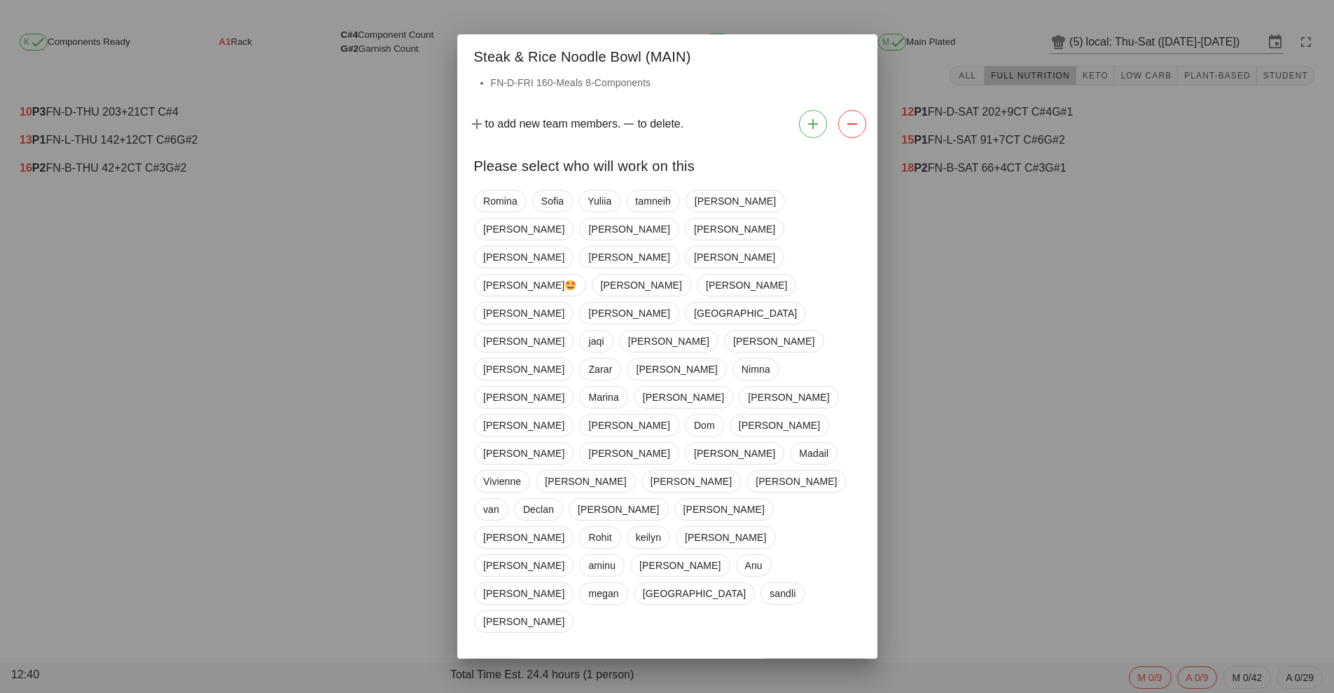
click at [672, 75] on div "Steak & Rice Noodle Bowl (MAIN)" at bounding box center [667, 54] width 420 height 41
click at [490, 665] on span "Close" at bounding box center [493, 670] width 39 height 11
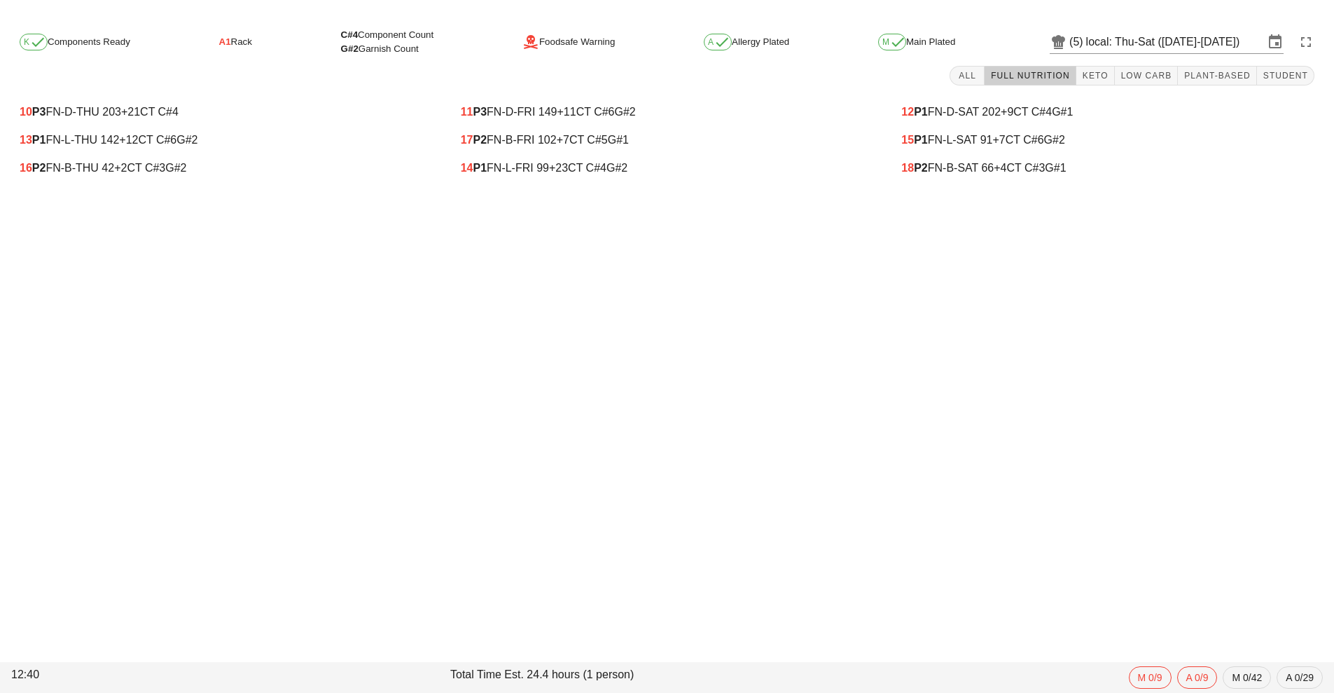
click at [1269, 291] on div "K Components Ready A1 Rack C#4 Component Count G#2 Garnish Count Foodsafe Warni…" at bounding box center [667, 355] width 1334 height 676
click at [1287, 174] on div "18 P2 FN-B-SAT 66 +4 CT C#3 G#1" at bounding box center [1107, 168] width 413 height 13
type input "18"
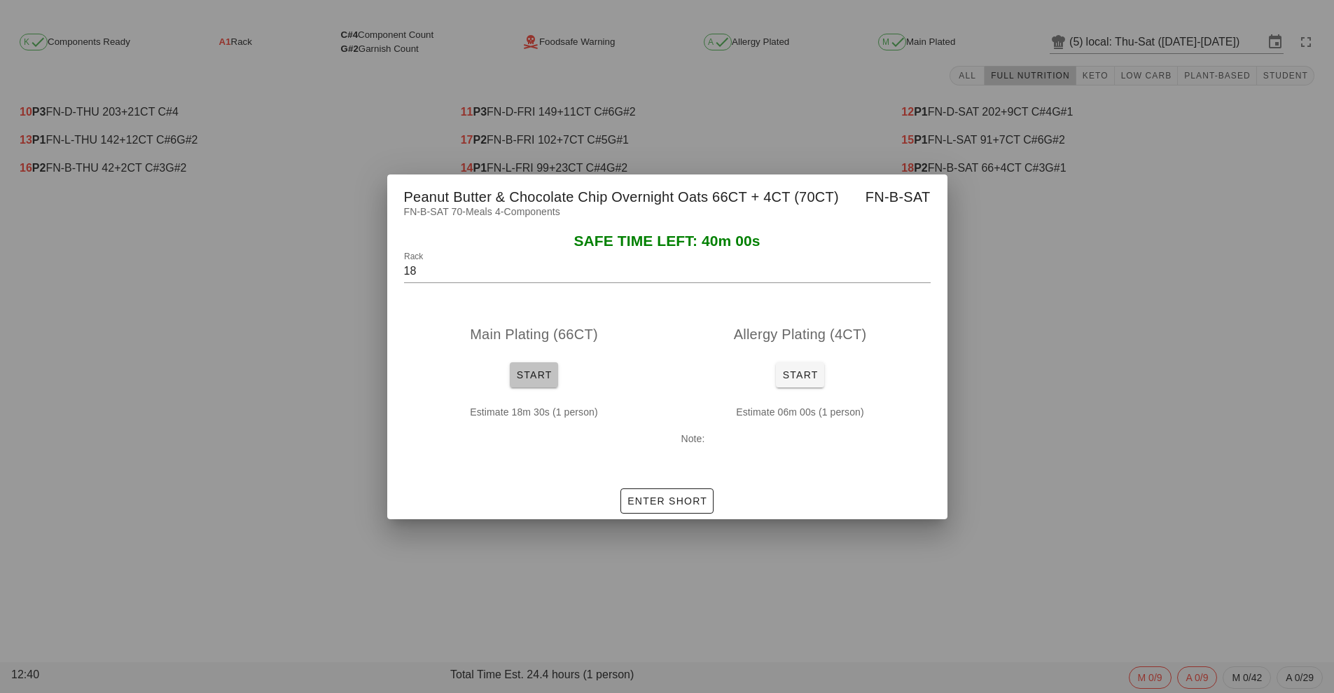
click at [529, 384] on button "Start" at bounding box center [534, 374] width 48 height 25
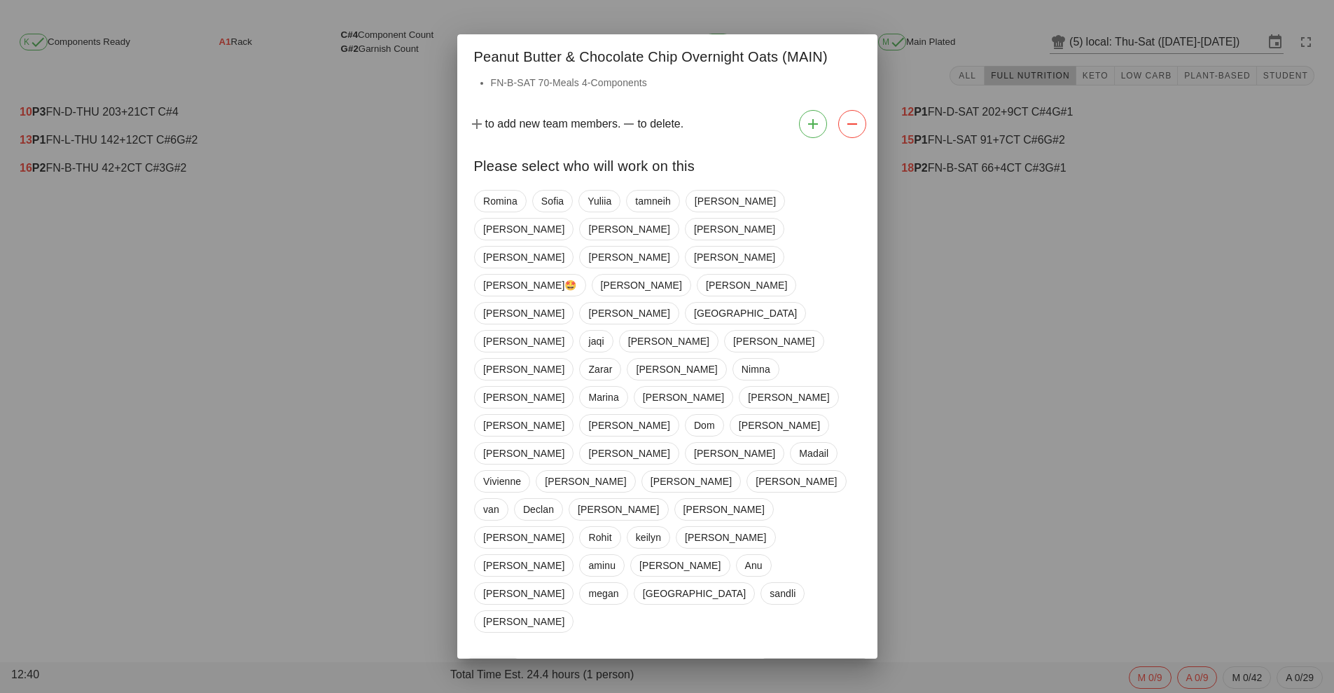
click at [481, 658] on button "Close" at bounding box center [494, 670] width 50 height 25
